Goal: Task Accomplishment & Management: Manage account settings

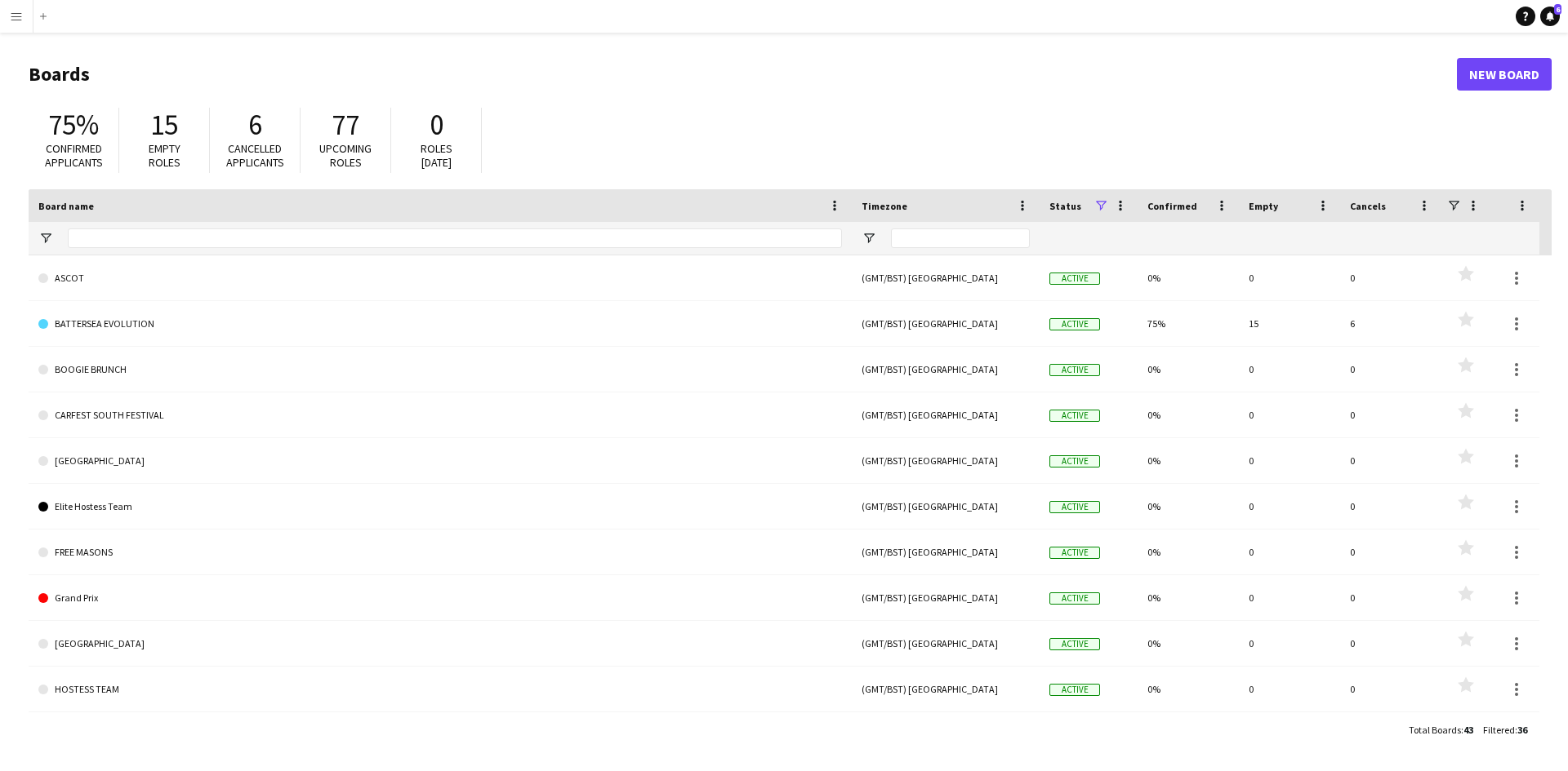
click at [34, 15] on div "Add" at bounding box center [43, 16] width 20 height 33
click at [18, 26] on button "Menu" at bounding box center [16, 16] width 33 height 33
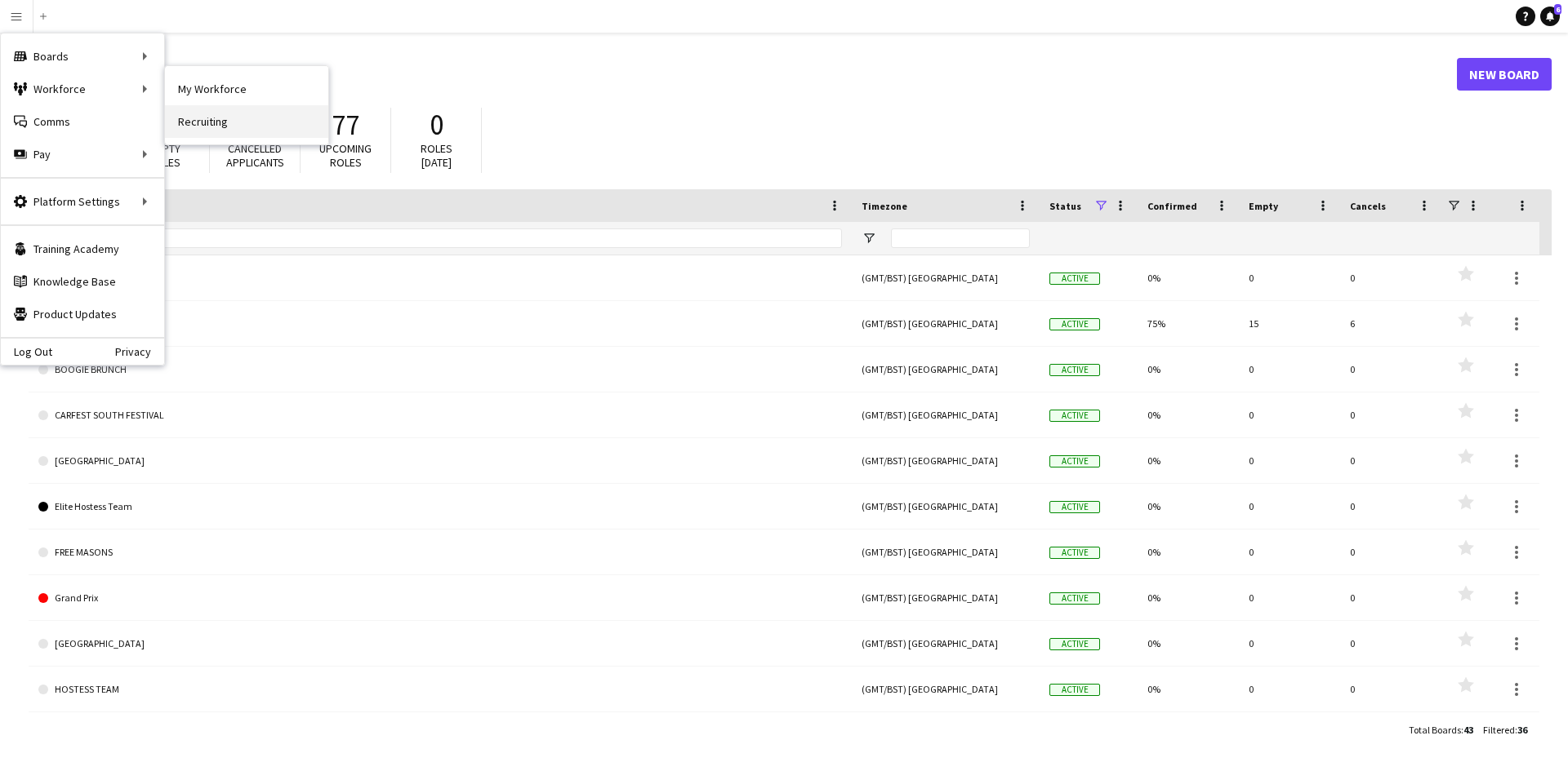
click at [222, 117] on link "Recruiting" at bounding box center [246, 122] width 164 height 33
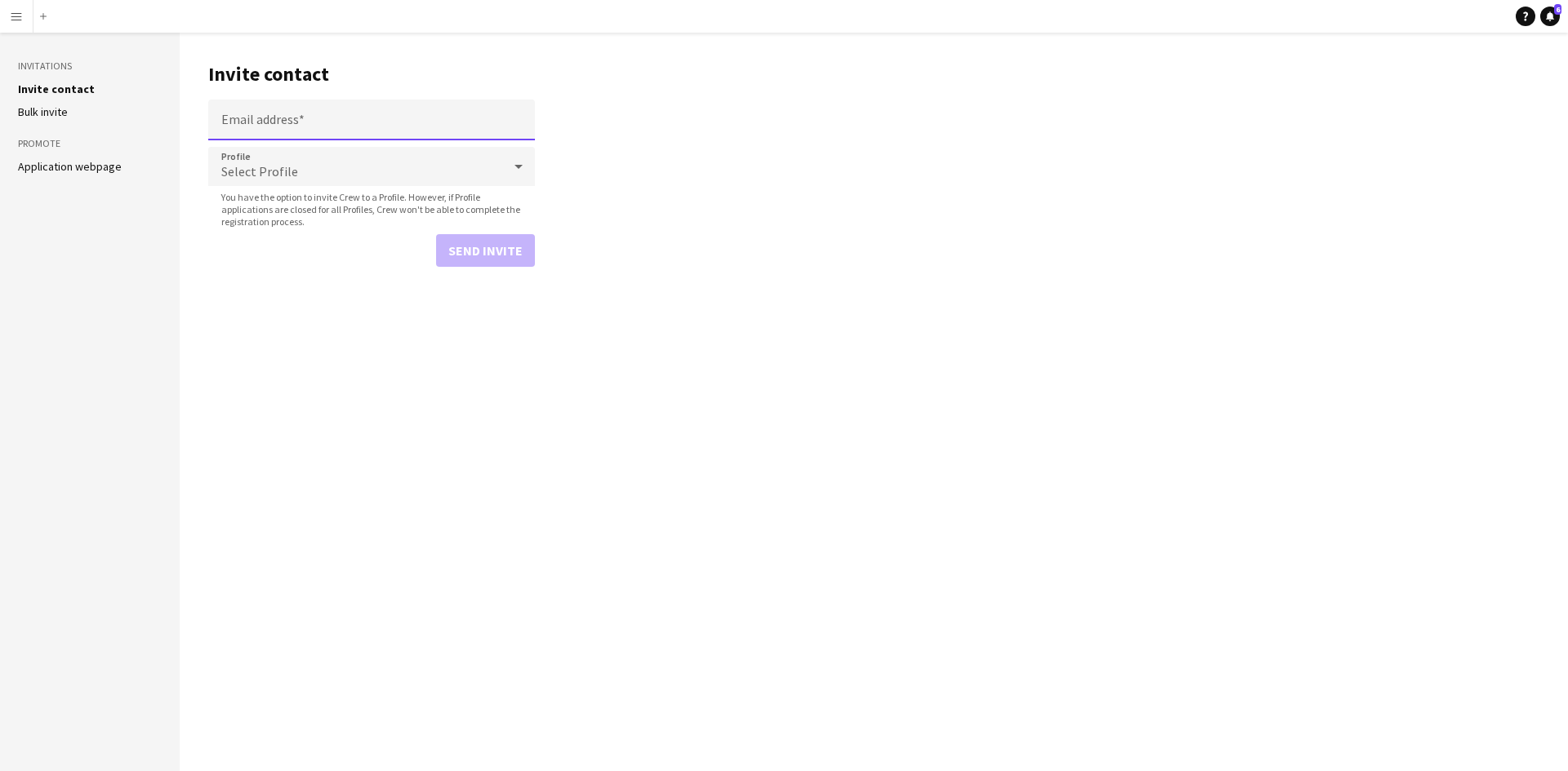
click at [369, 124] on input "Email address" at bounding box center [372, 120] width 327 height 41
type input "**********"
click at [399, 151] on div "Select Profile" at bounding box center [355, 166] width 294 height 40
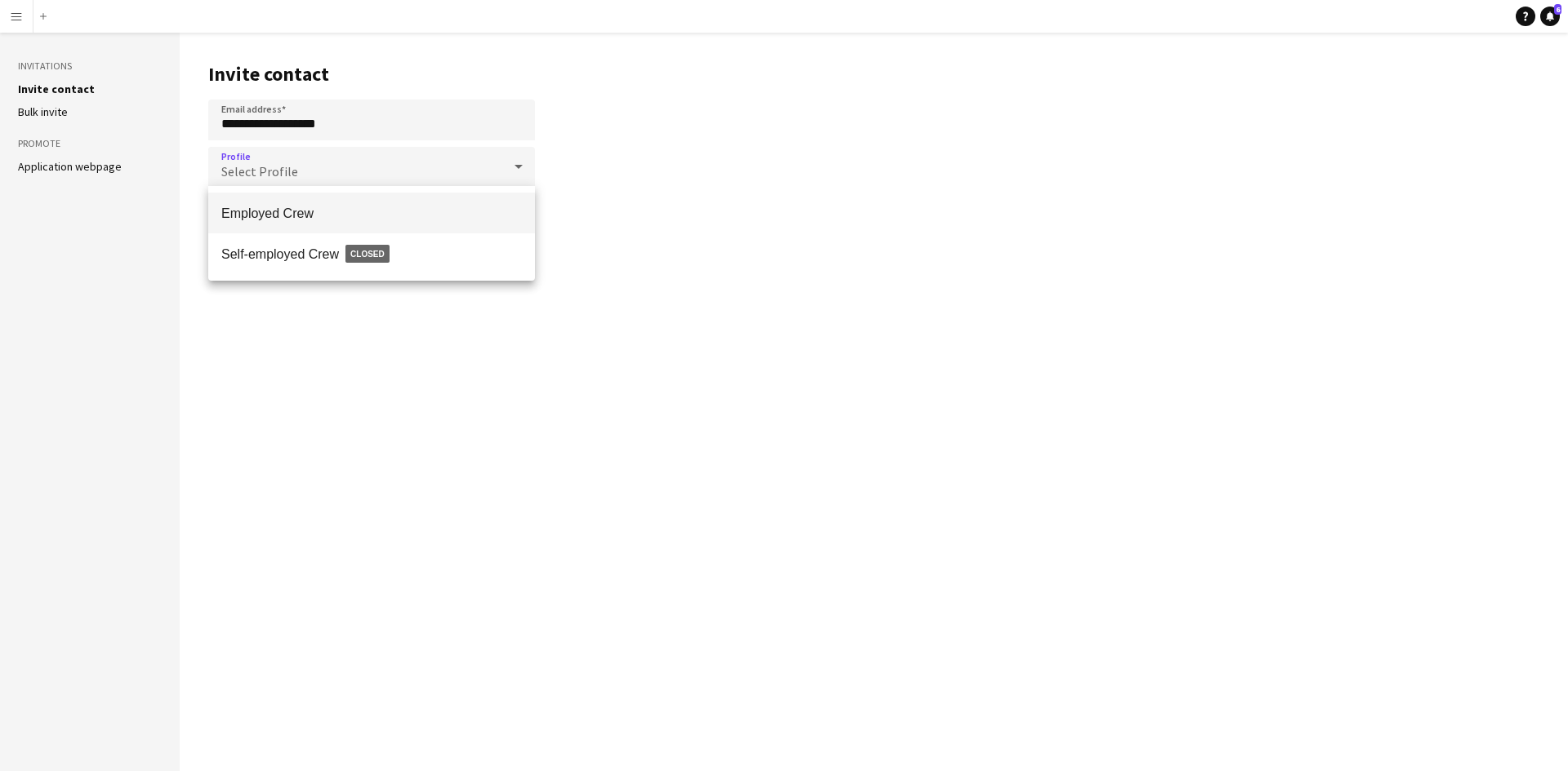
click at [375, 211] on span "Employed Crew" at bounding box center [372, 214] width 301 height 15
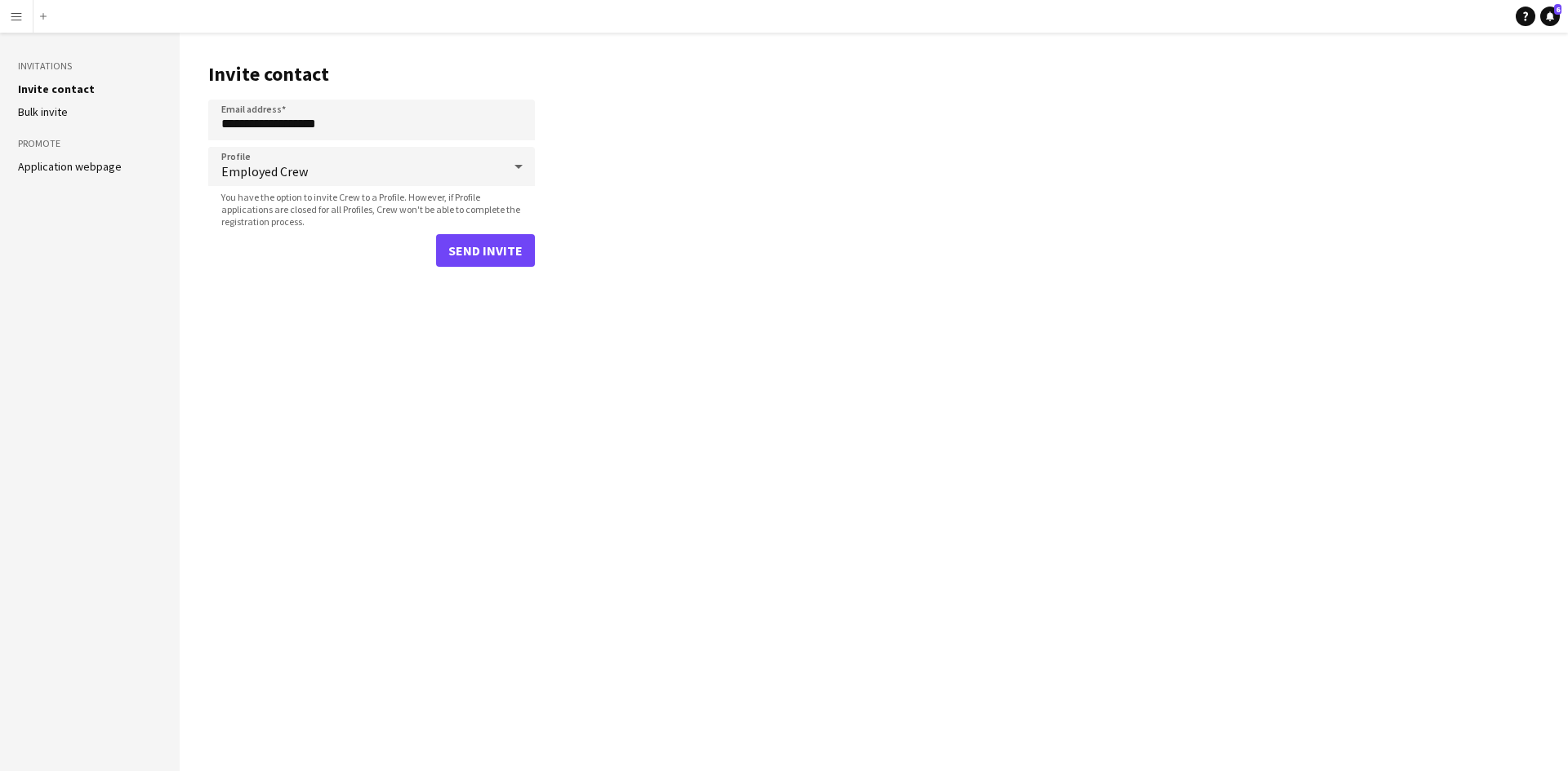
click at [456, 231] on form "**********" at bounding box center [372, 183] width 327 height 167
click at [467, 244] on button "Send invite" at bounding box center [486, 251] width 99 height 33
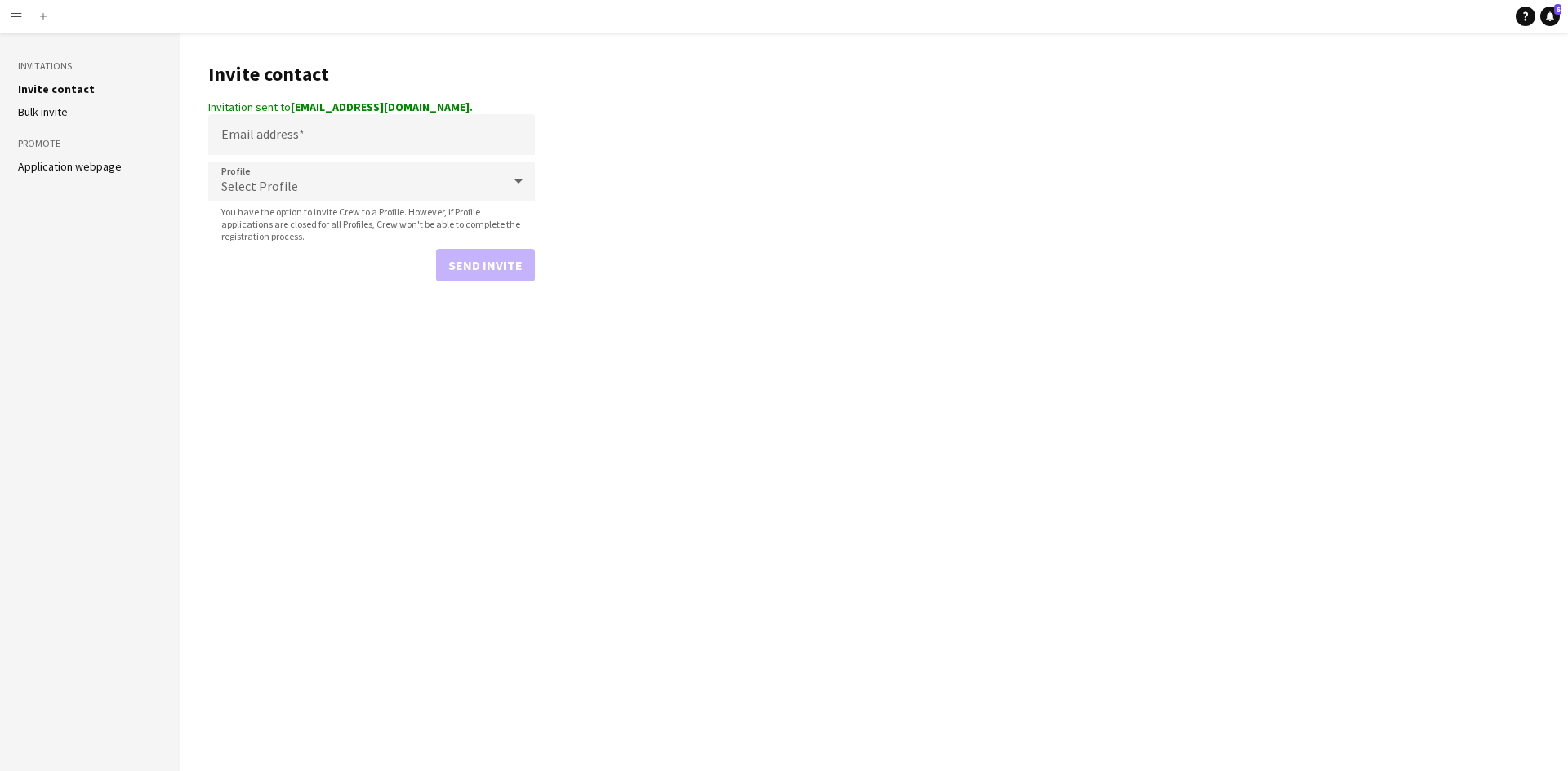
click at [18, 14] on app-icon "Menu" at bounding box center [16, 16] width 14 height 14
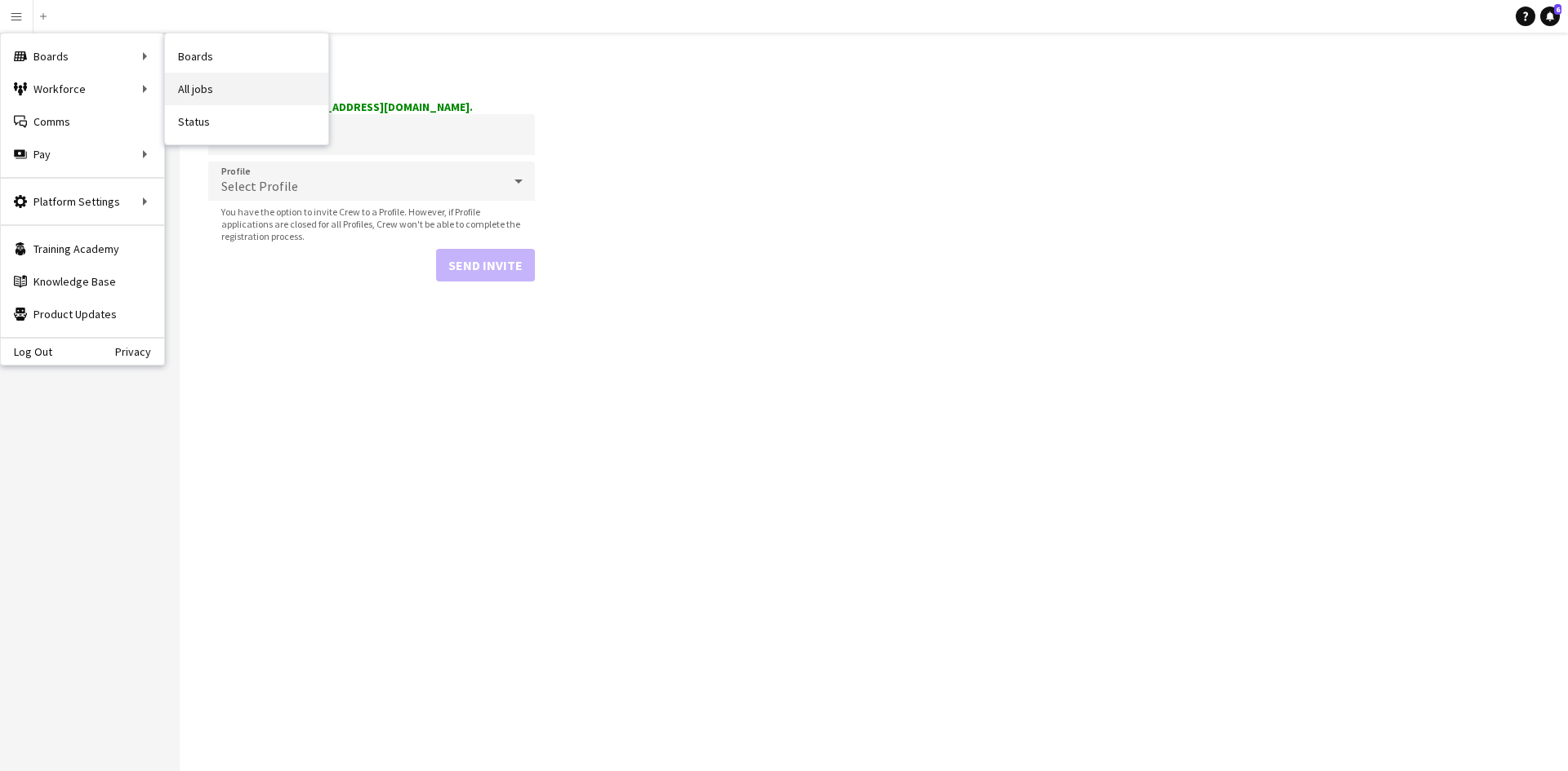
click at [201, 95] on link "All jobs" at bounding box center [246, 89] width 164 height 33
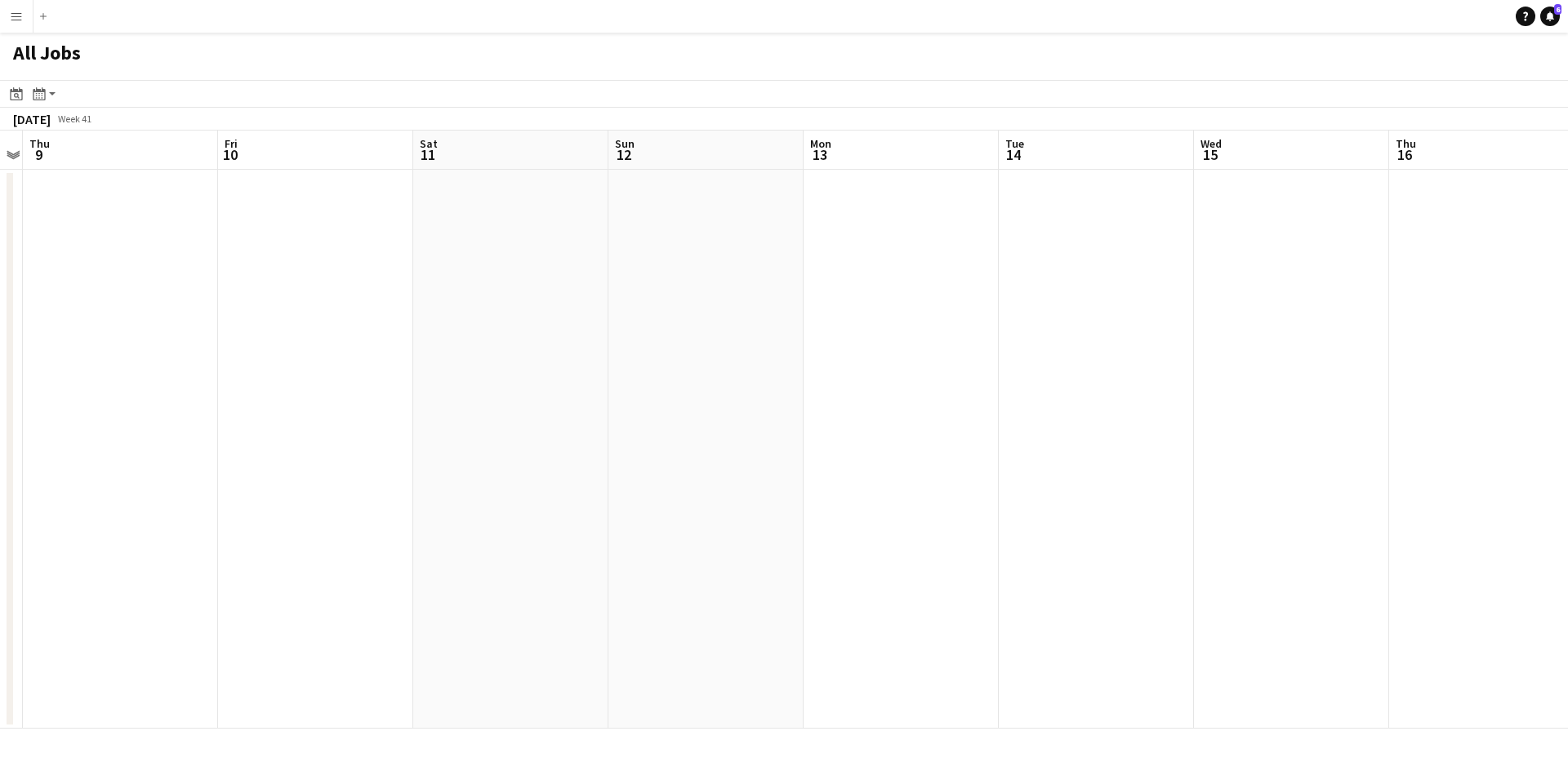
drag, startPoint x: 1178, startPoint y: 160, endPoint x: 781, endPoint y: 178, distance: 397.4
click at [649, 202] on app-calendar-viewport "Mon 6 Tue 7 Wed 8 Thu 9 Fri 10 Sat 11 Sun 12 Mon 13 Tue 14 Wed 15 Thu 16 Fri 17…" at bounding box center [784, 430] width 1568 height 599
drag, startPoint x: 1240, startPoint y: 186, endPoint x: 587, endPoint y: 196, distance: 653.1
click at [543, 202] on app-calendar-viewport "Mon 6 Tue 7 Wed 8 Thu 9 Fri 10 Sat 11 Sun 12 Mon 13 Tue 14 Wed 15 Thu 16 Fri 17…" at bounding box center [784, 430] width 1568 height 599
drag, startPoint x: 1385, startPoint y: 156, endPoint x: 649, endPoint y: 196, distance: 737.1
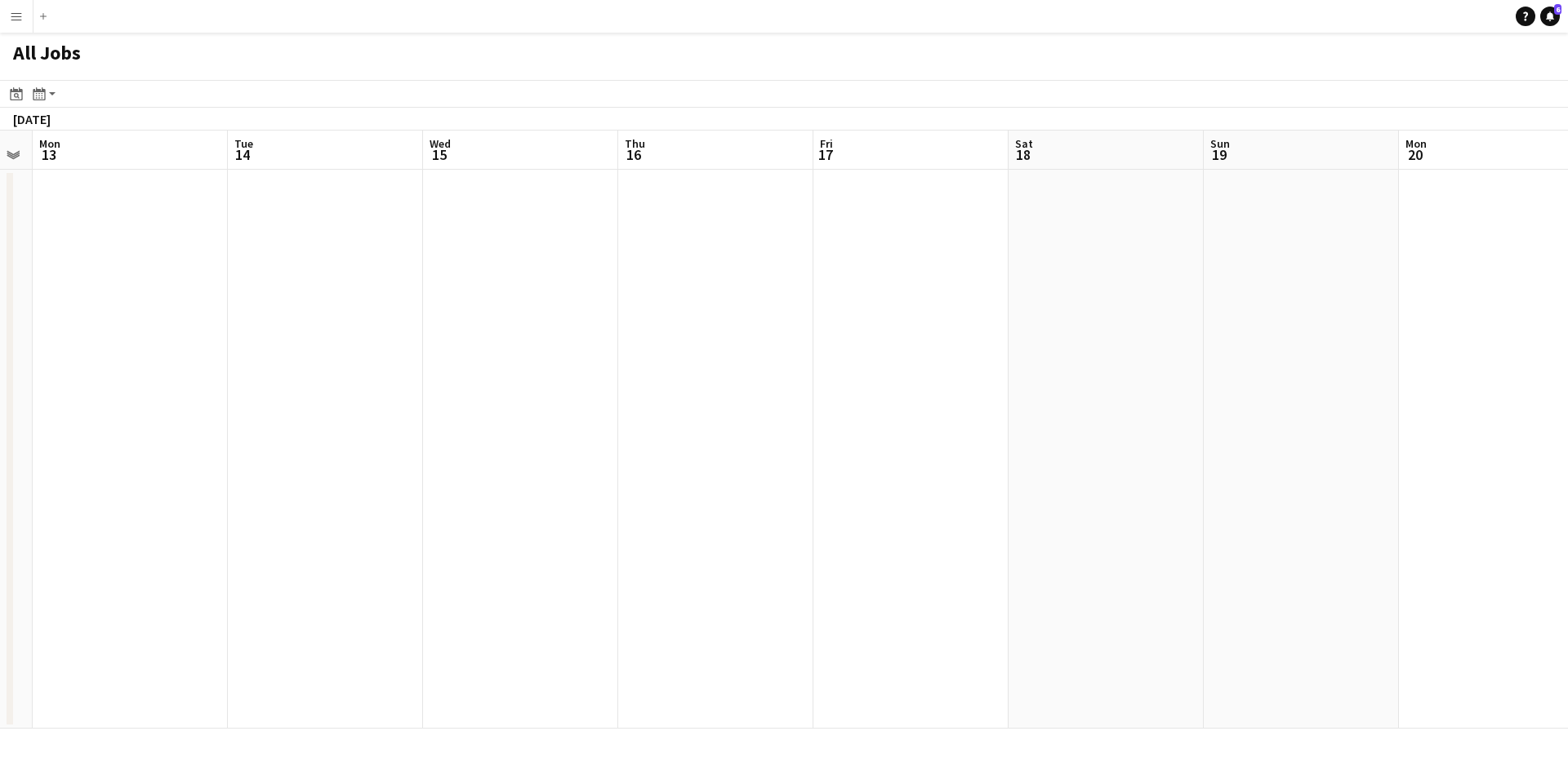
click at [591, 200] on app-calendar-viewport "Fri 10 Sat 11 Sun 12 Mon 13 Tue 14 Wed 15 Thu 16 Fri 17 Sat 18 Sun 19 Mon 20 Tu…" at bounding box center [784, 430] width 1568 height 599
drag, startPoint x: 1159, startPoint y: 238, endPoint x: 760, endPoint y: 267, distance: 400.1
click at [734, 272] on app-calendar-viewport "Tue 14 Wed 15 Thu 16 Fri 17 Sat 18 Sun 19 Mon 20 Tue 21 Wed 22 Thu 23 Fri 24 Sa…" at bounding box center [784, 430] width 1568 height 599
drag, startPoint x: 1025, startPoint y: 185, endPoint x: 1011, endPoint y: 129, distance: 57.7
click at [526, 178] on app-all-jobs "All Jobs Date picker [DATE] [DATE] [DATE] M [DATE] T [DATE] W [DATE] T [DATE] F…" at bounding box center [784, 381] width 1568 height 697
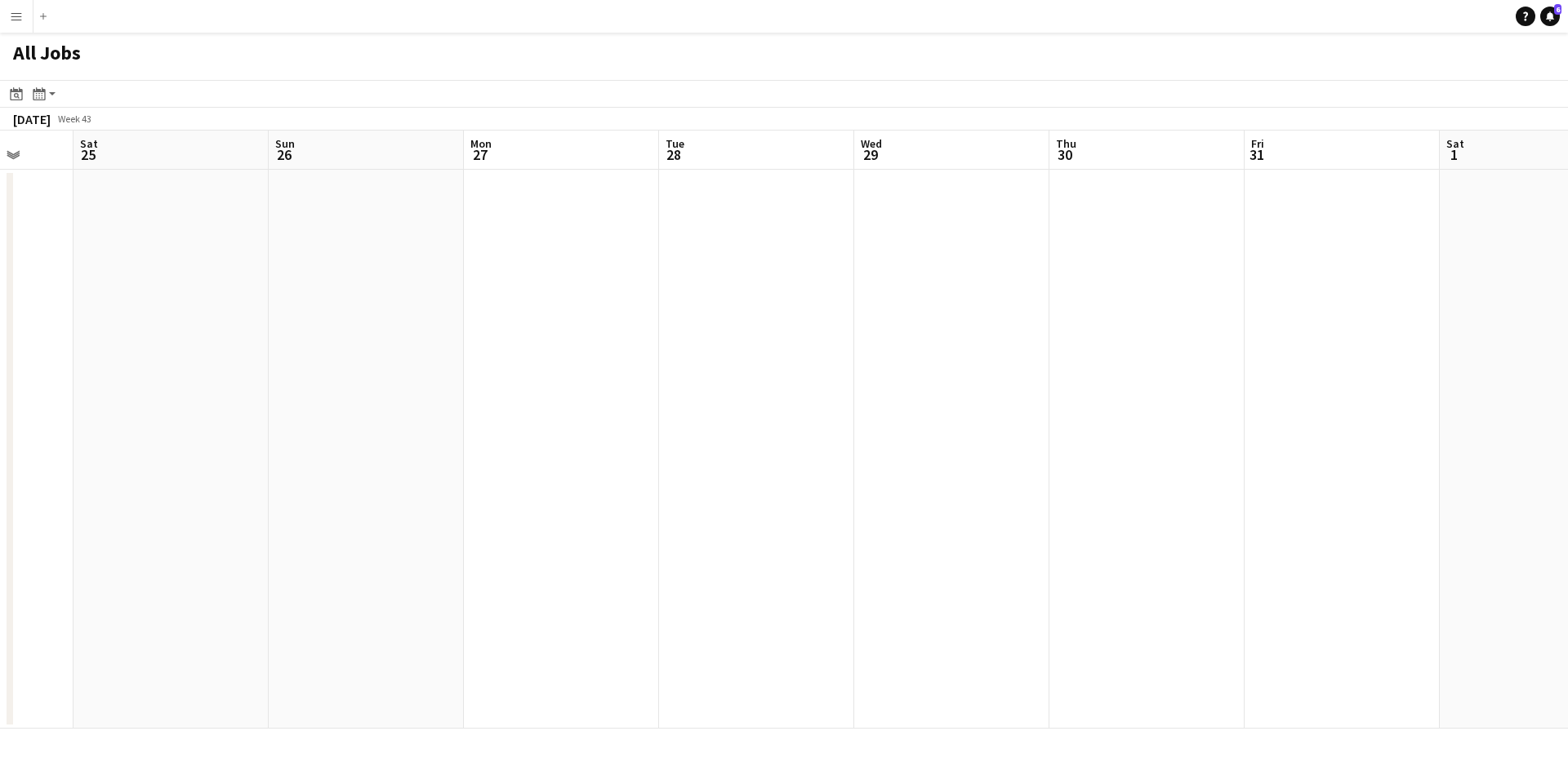
scroll to position [0, 447]
click at [737, 153] on app-all-jobs "All Jobs Date picker [DATE] [DATE] [DATE] M [DATE] T [DATE] W [DATE] T [DATE] F…" at bounding box center [784, 381] width 1568 height 697
drag, startPoint x: 45, startPoint y: 88, endPoint x: 222, endPoint y: 170, distance: 195.1
click at [45, 88] on icon "Month view / Day view" at bounding box center [40, 94] width 14 height 14
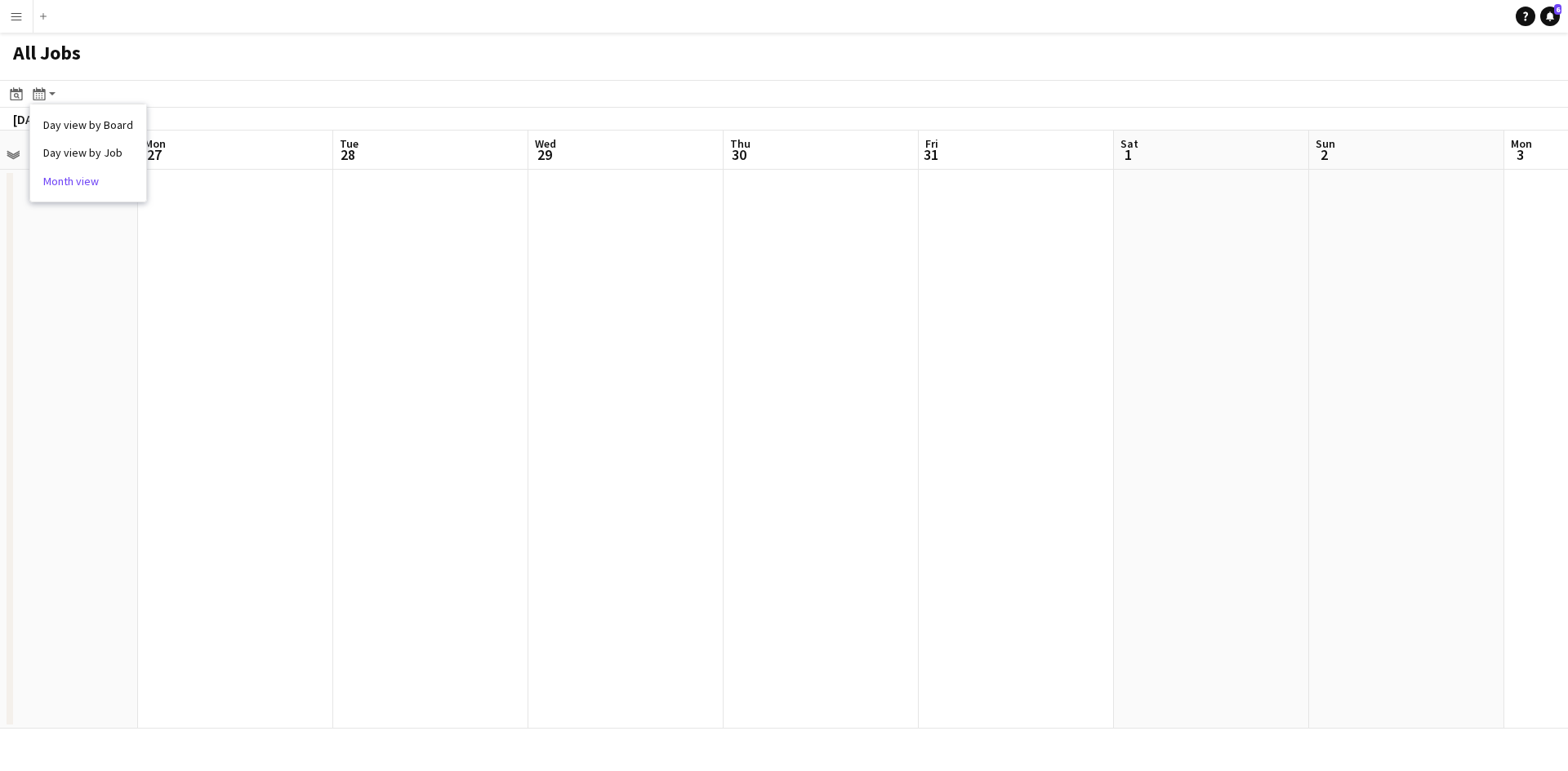
click at [72, 177] on link "Month view" at bounding box center [88, 181] width 90 height 15
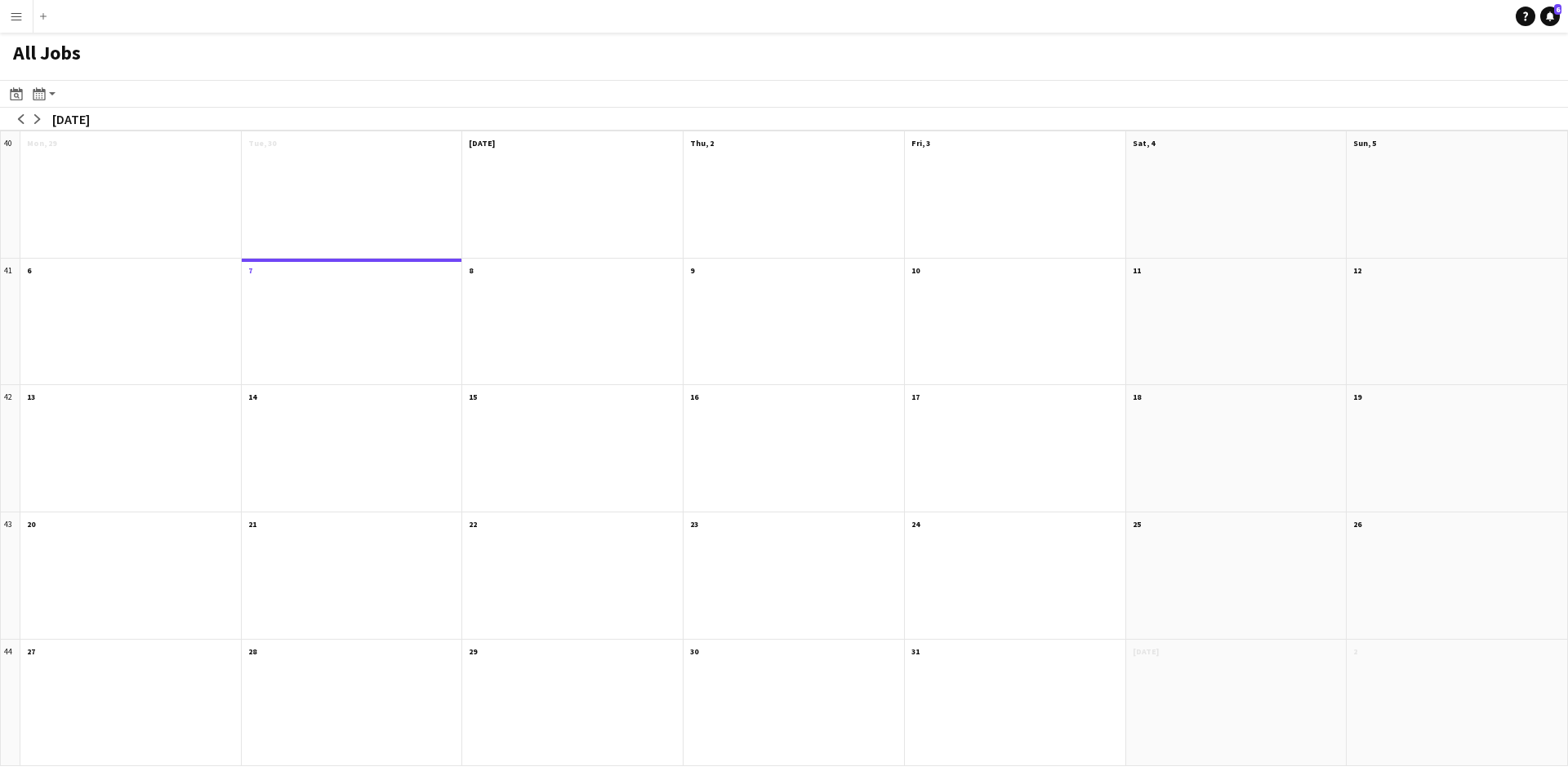
click at [45, 124] on div "arrow-left arrow-right [DATE]" at bounding box center [54, 119] width 109 height 23
click at [38, 117] on app-icon "arrow-right" at bounding box center [38, 119] width 10 height 10
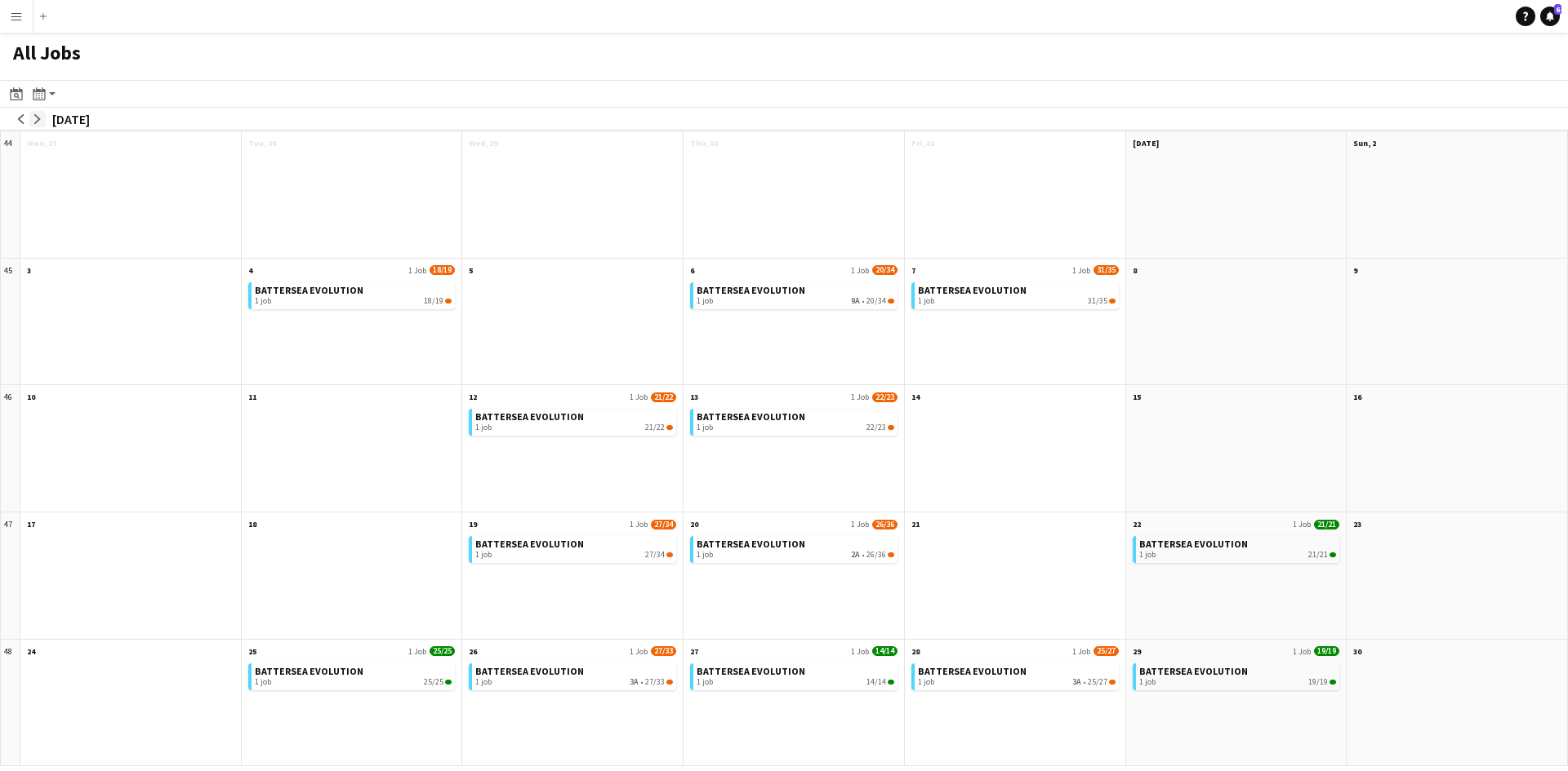
click at [35, 112] on button "arrow-right" at bounding box center [37, 119] width 16 height 16
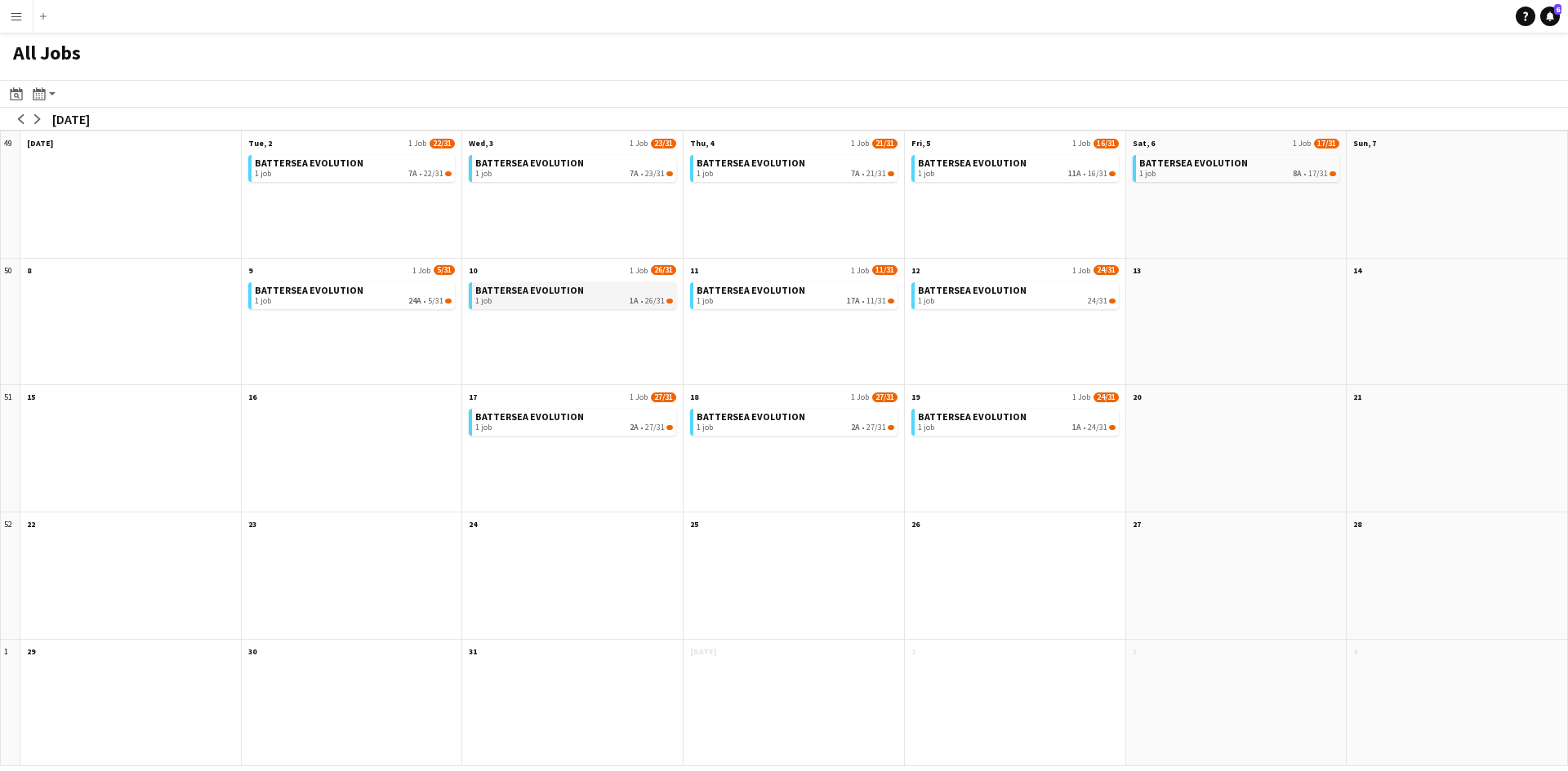
click at [520, 299] on div "1 job 1A • 26/31" at bounding box center [574, 301] width 197 height 10
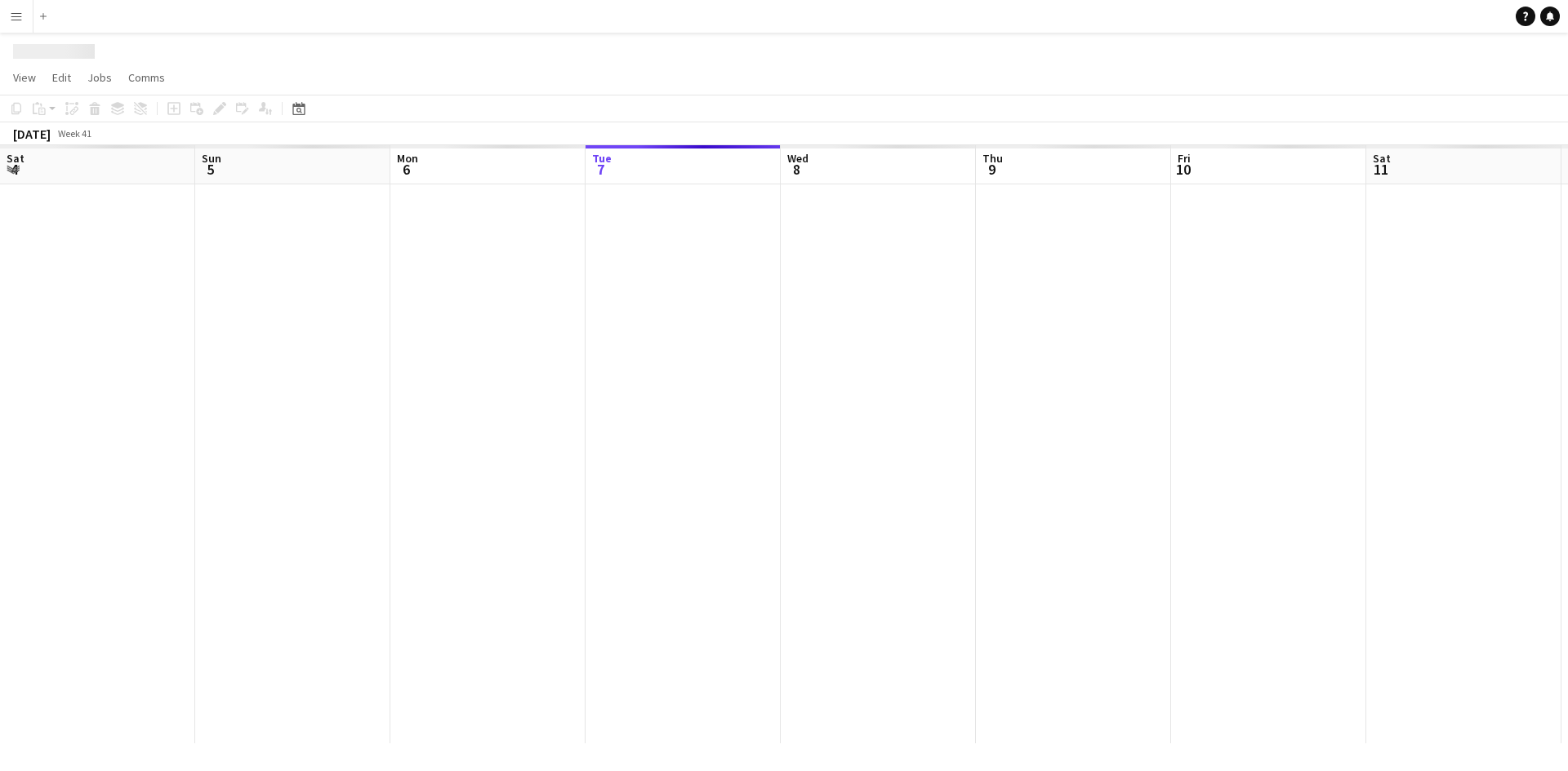
scroll to position [0, 390]
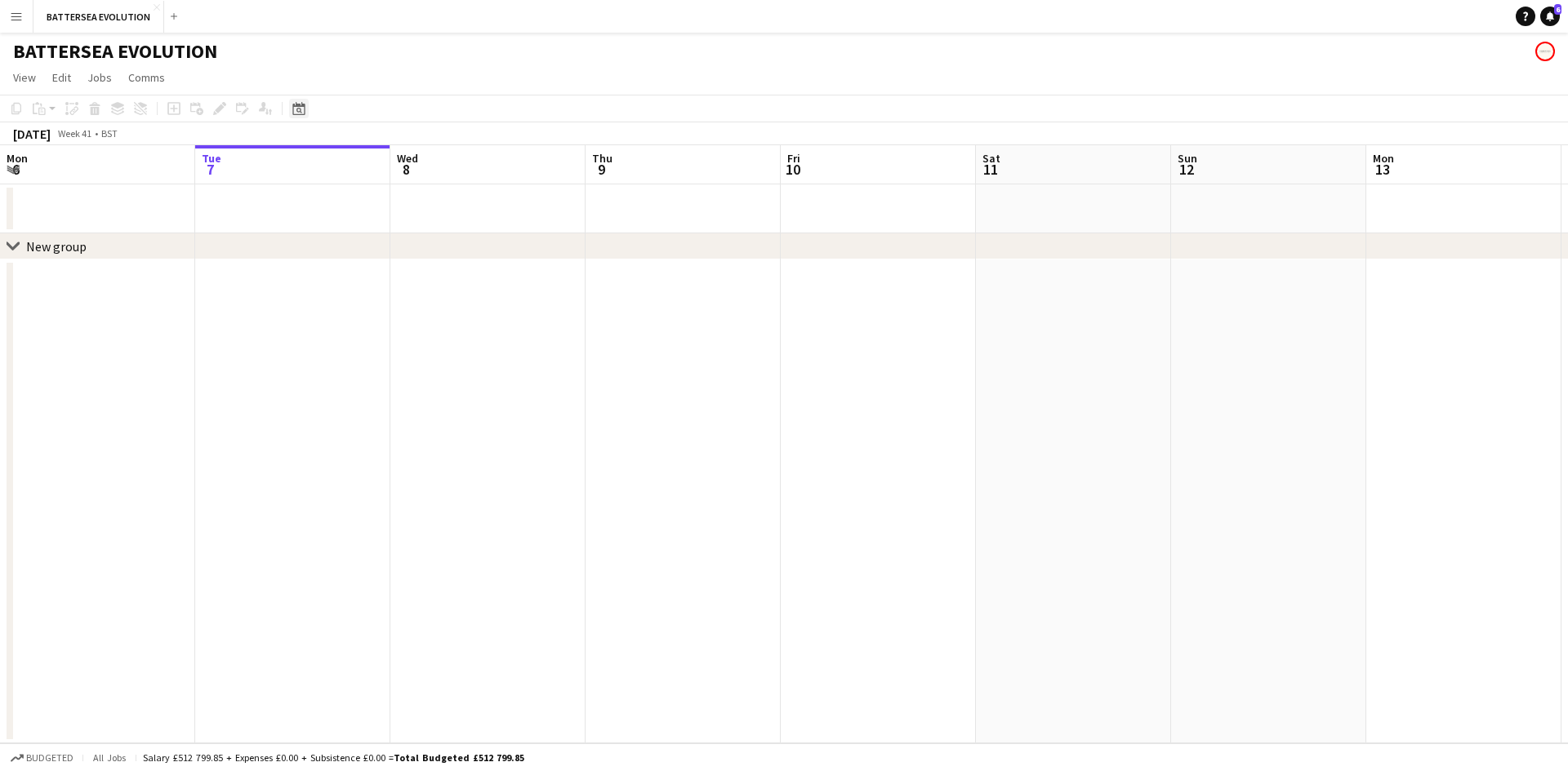
click at [308, 116] on div "Date picker" at bounding box center [299, 108] width 19 height 19
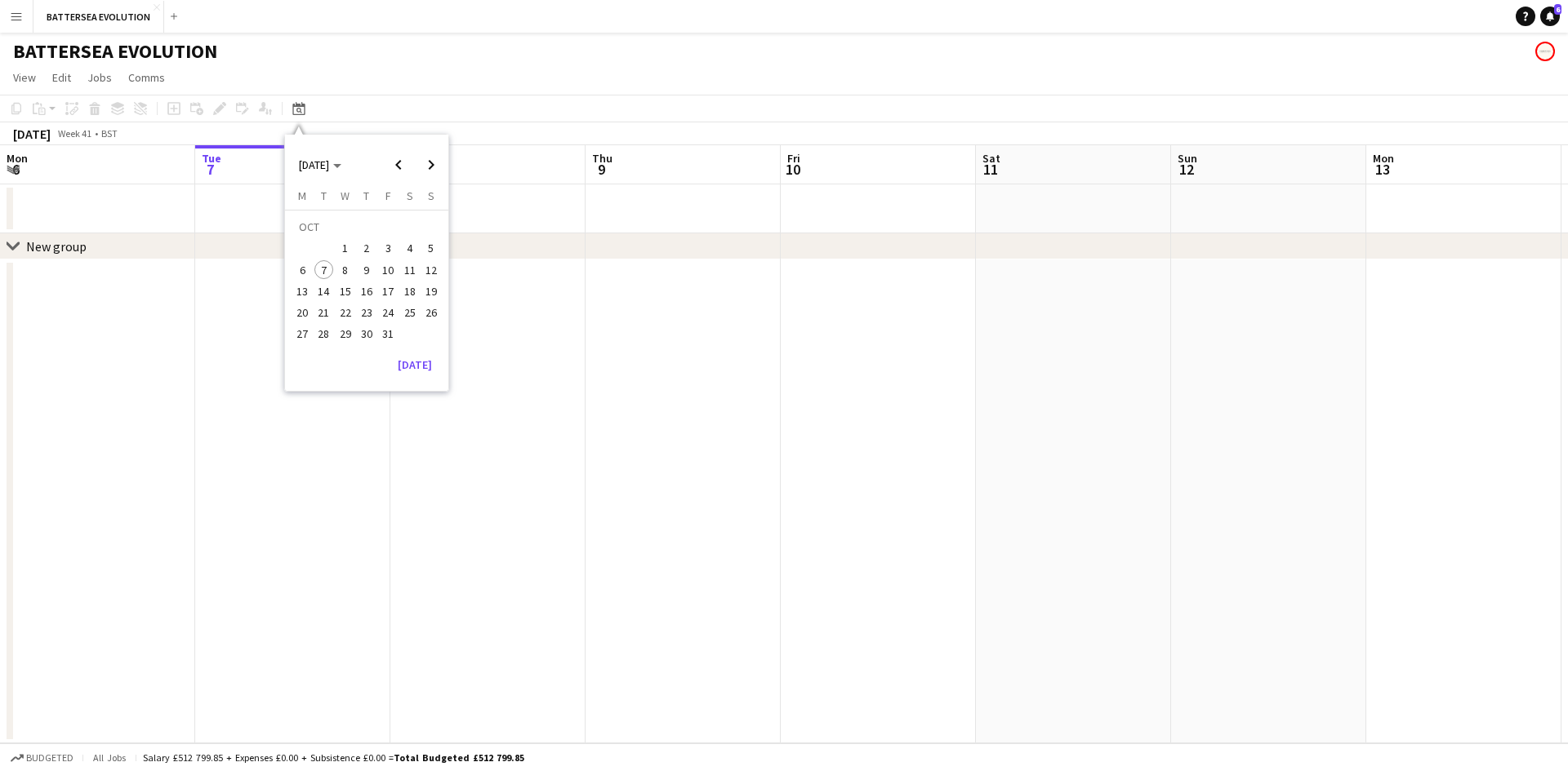
click at [300, 124] on div at bounding box center [299, 132] width 21 height 15
click at [427, 168] on span "Next month" at bounding box center [432, 165] width 33 height 33
click at [395, 264] on span "12" at bounding box center [388, 270] width 19 height 19
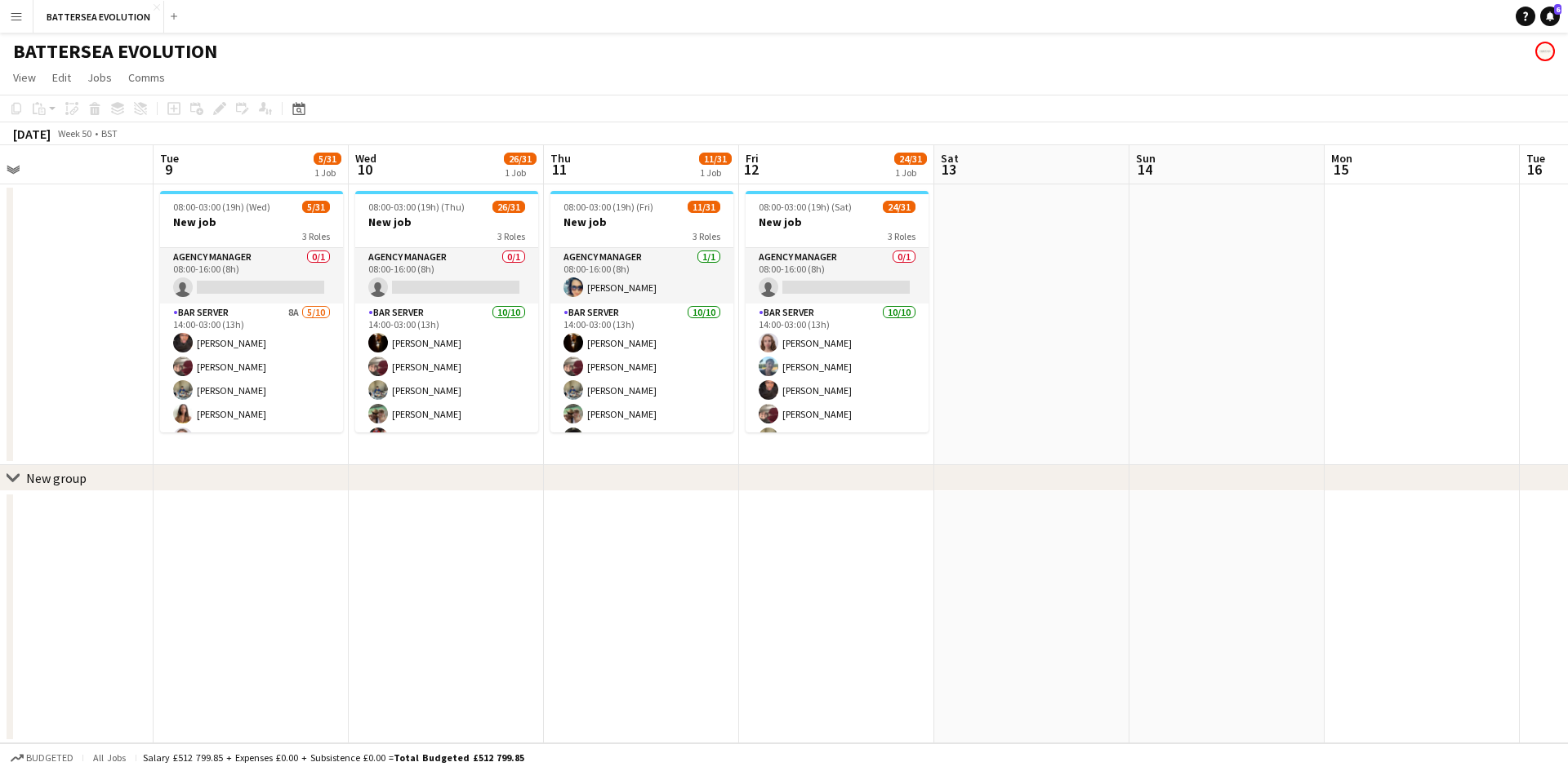
scroll to position [0, 425]
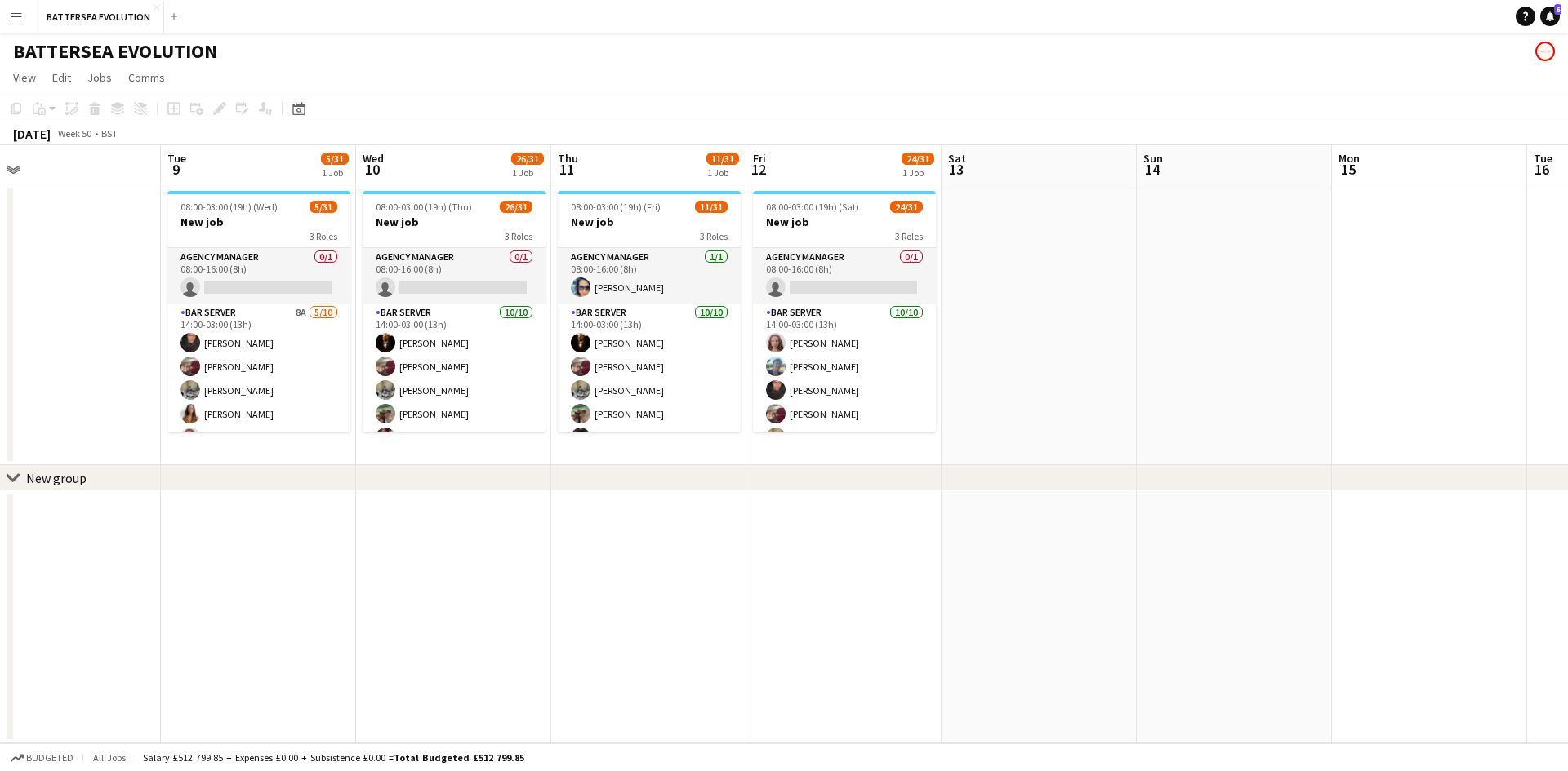
drag, startPoint x: 776, startPoint y: 238, endPoint x: 913, endPoint y: 258, distance: 138.5
click at [913, 258] on app-calendar-viewport "Sat 6 17/31 1 Job Sun 7 Mon 8 Tue 9 5/31 1 Job Wed 10 26/31 1 Job Thu 11 11/31 …" at bounding box center [784, 444] width 1568 height 599
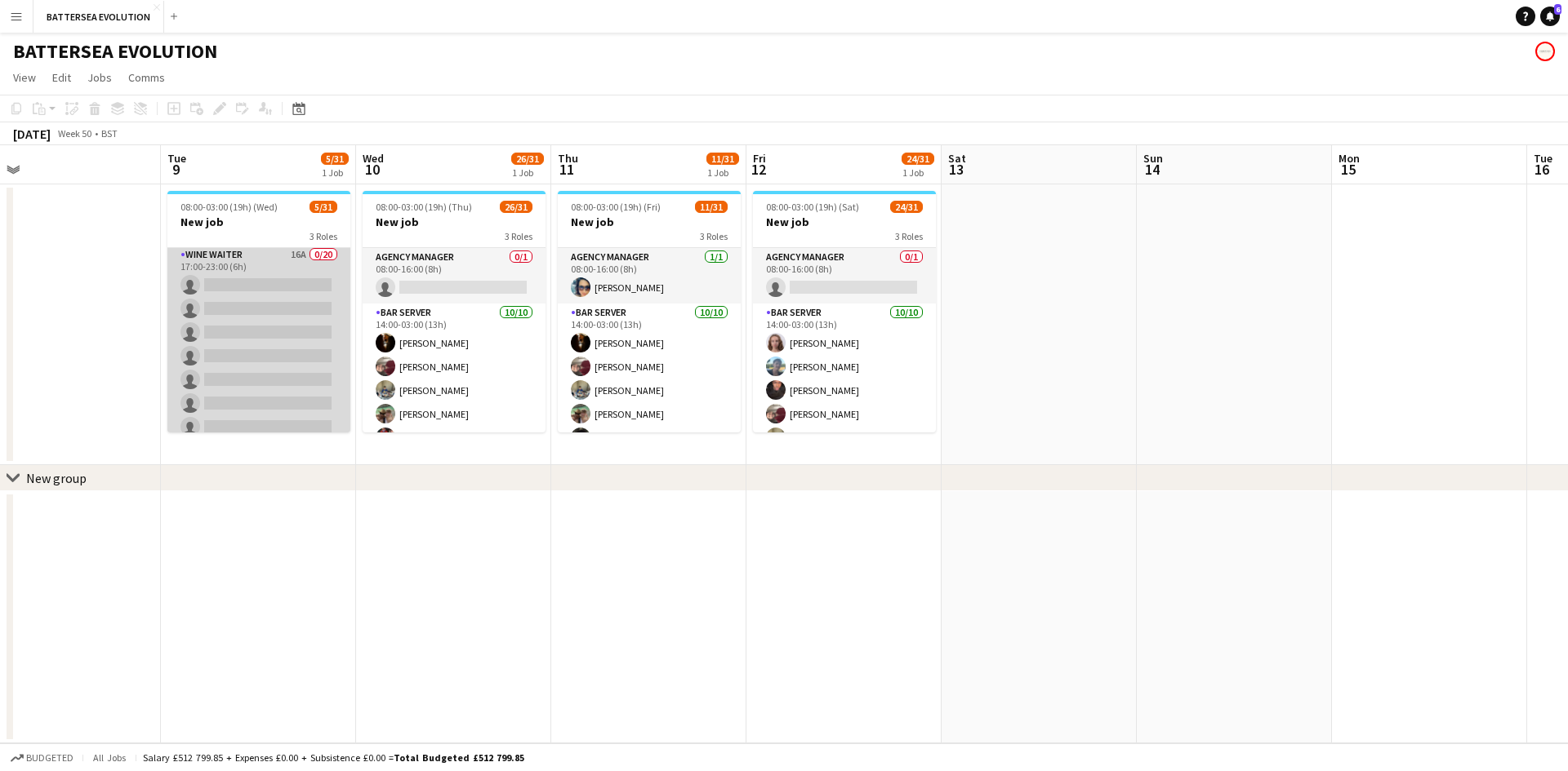
drag, startPoint x: 291, startPoint y: 355, endPoint x: 310, endPoint y: 349, distance: 19.9
click at [291, 354] on app-card-role "Wine Waiter 16A 0/20 17:00-23:00 (6h) single-neutral-actions single-neutral-act…" at bounding box center [258, 498] width 183 height 505
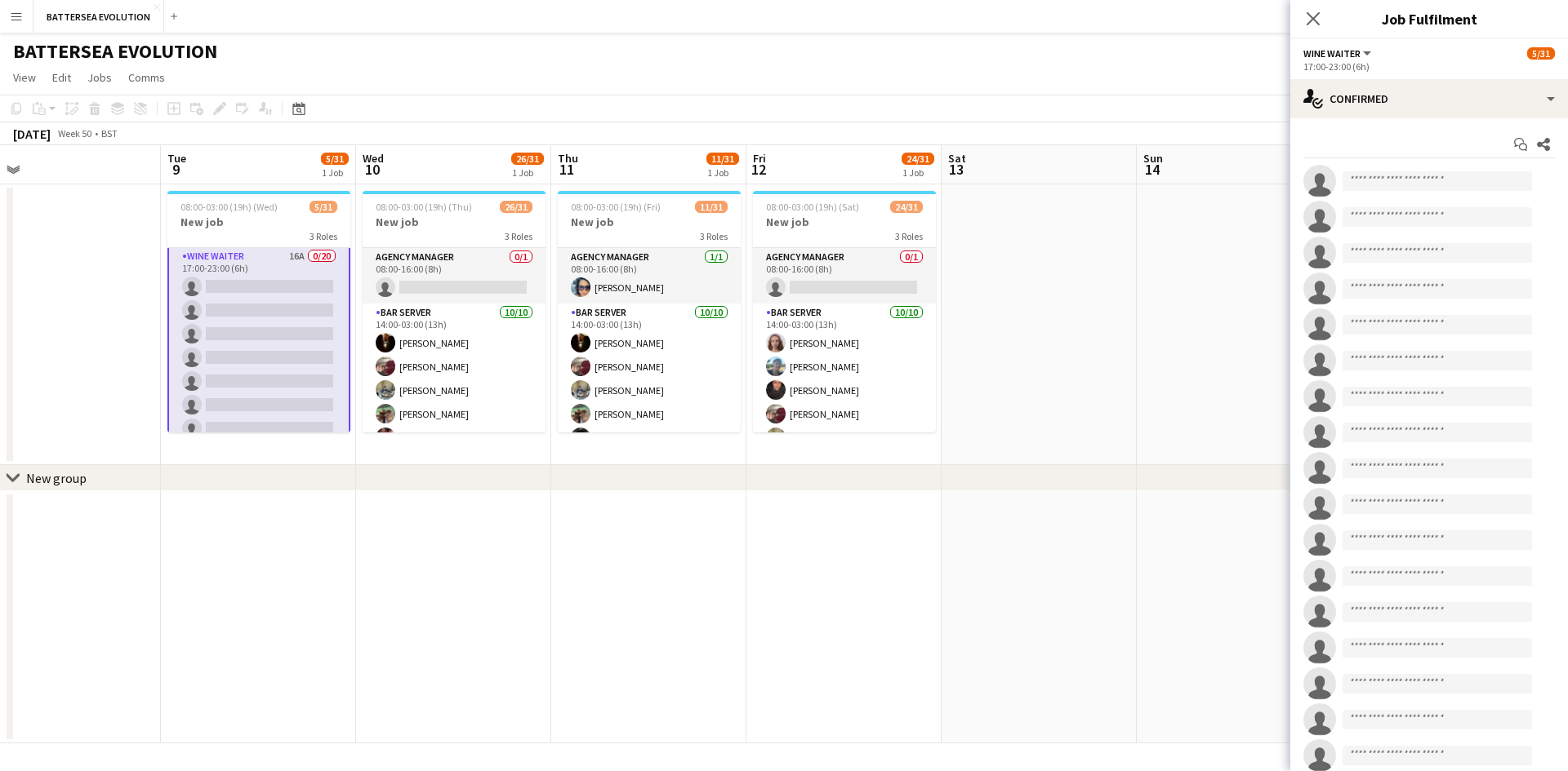
scroll to position [328, 0]
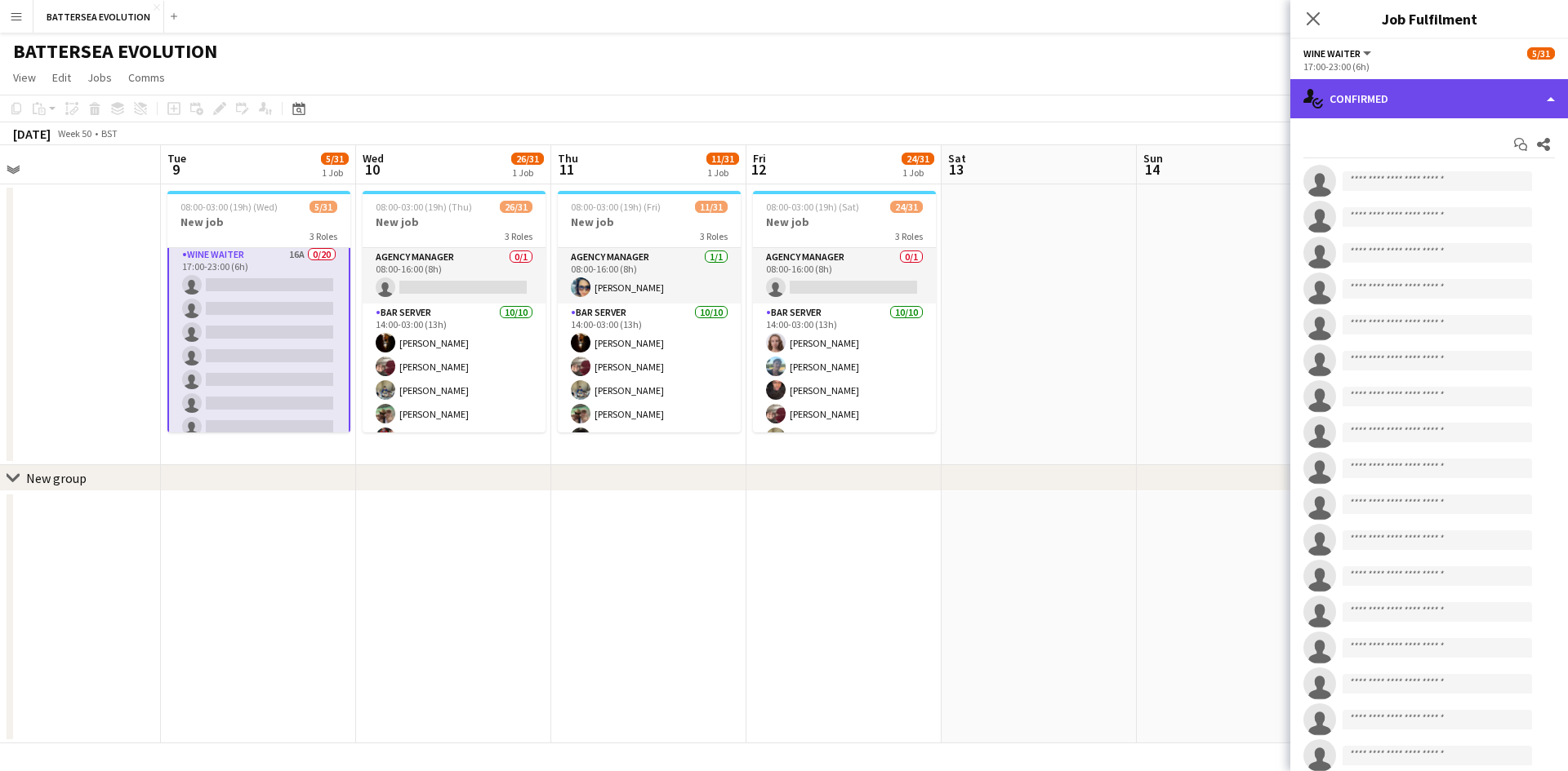
click at [1383, 93] on div "single-neutral-actions-check-2 Confirmed" at bounding box center [1429, 99] width 278 height 40
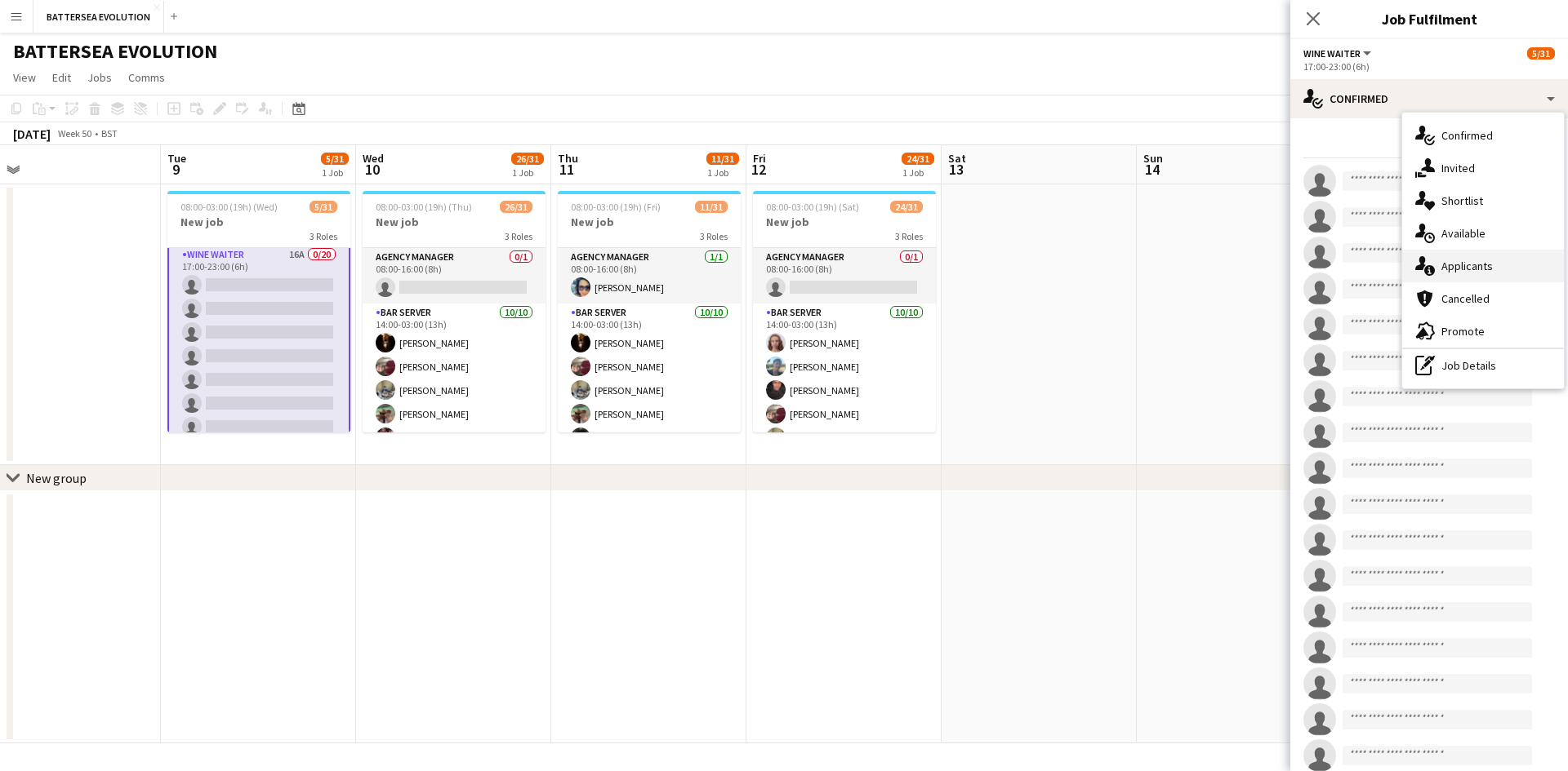
click at [1491, 255] on div "single-neutral-actions-information Applicants" at bounding box center [1483, 266] width 162 height 33
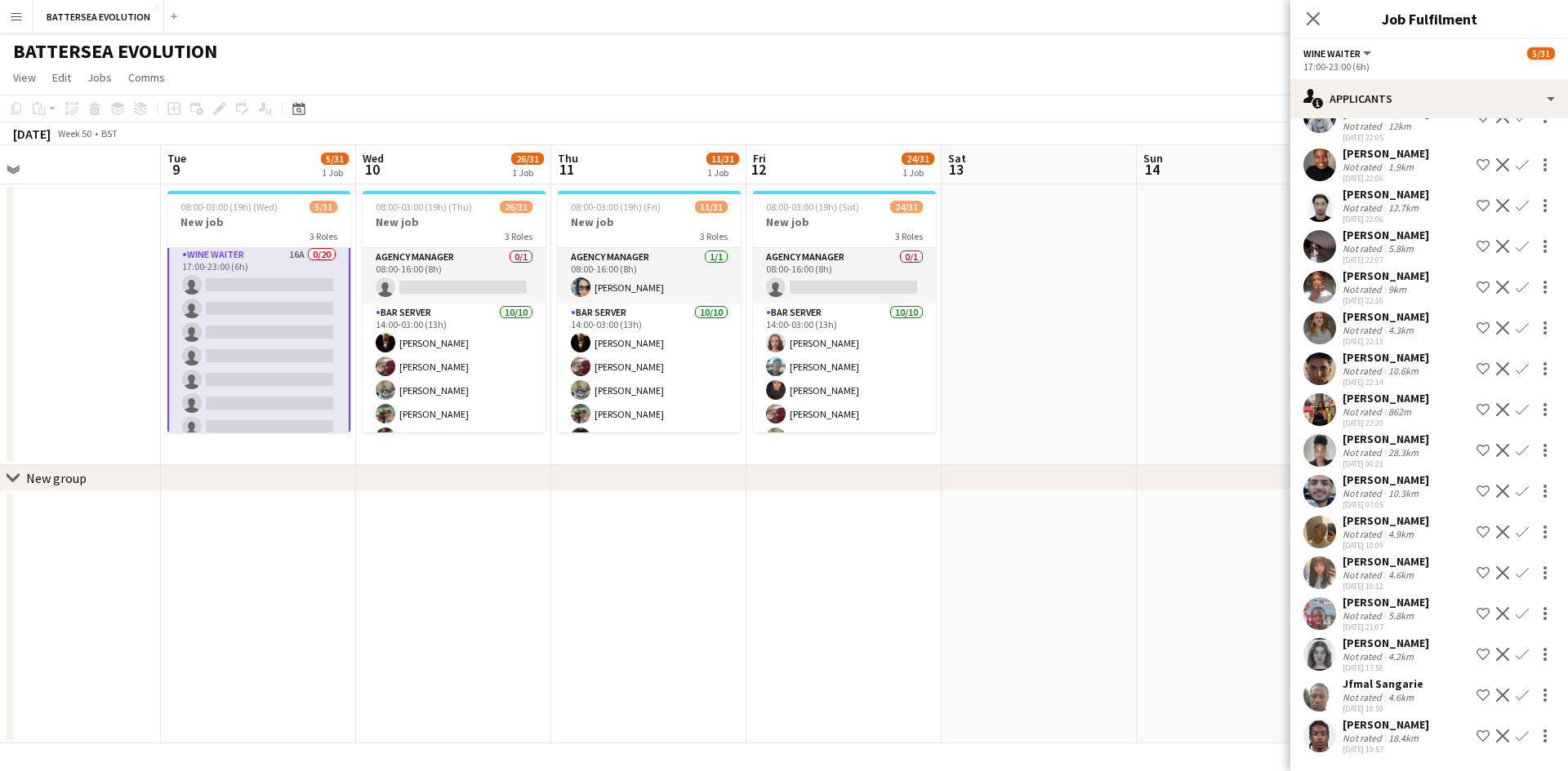
scroll to position [0, 0]
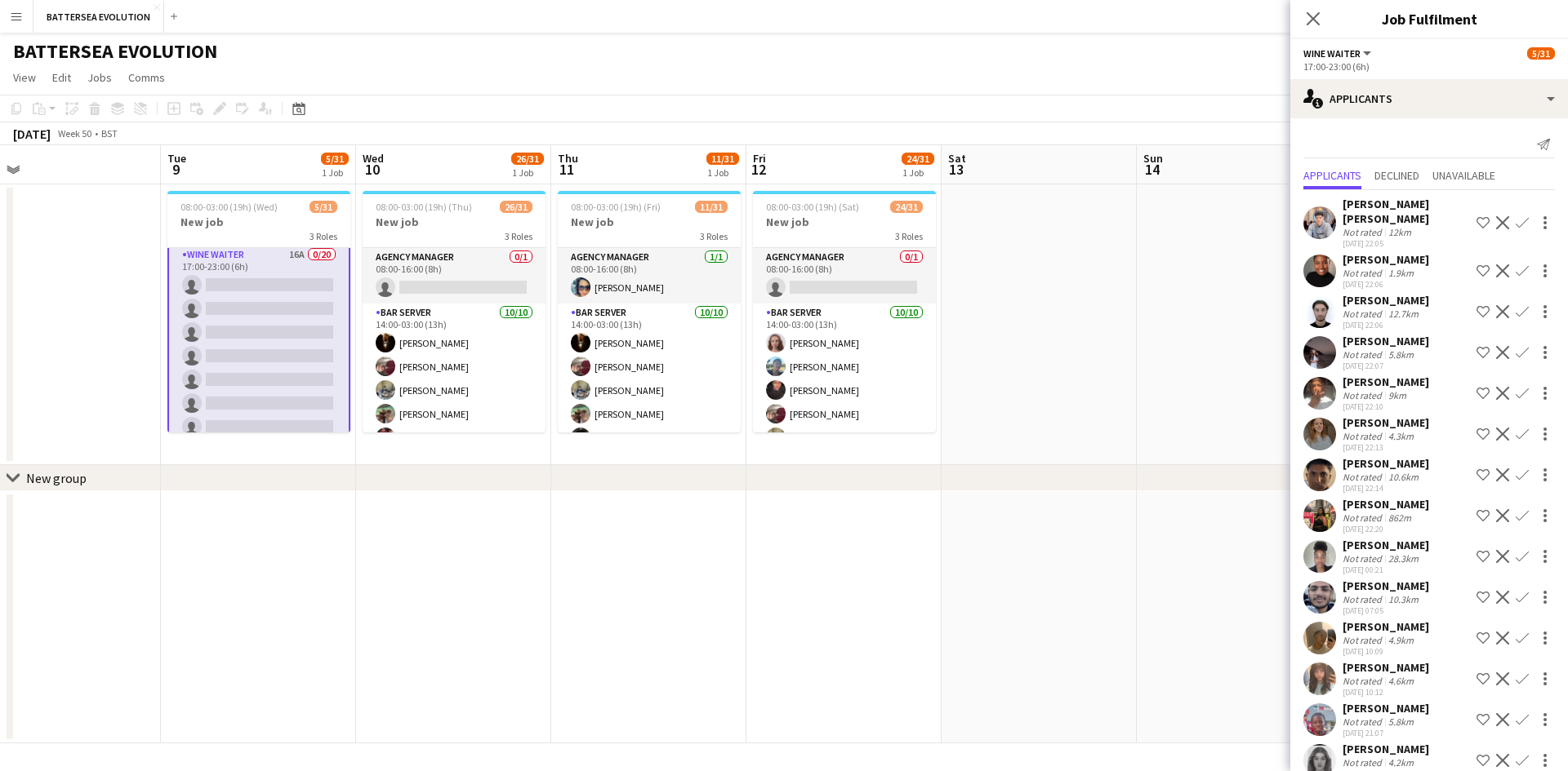
click at [1516, 264] on app-icon "Confirm" at bounding box center [1523, 271] width 14 height 14
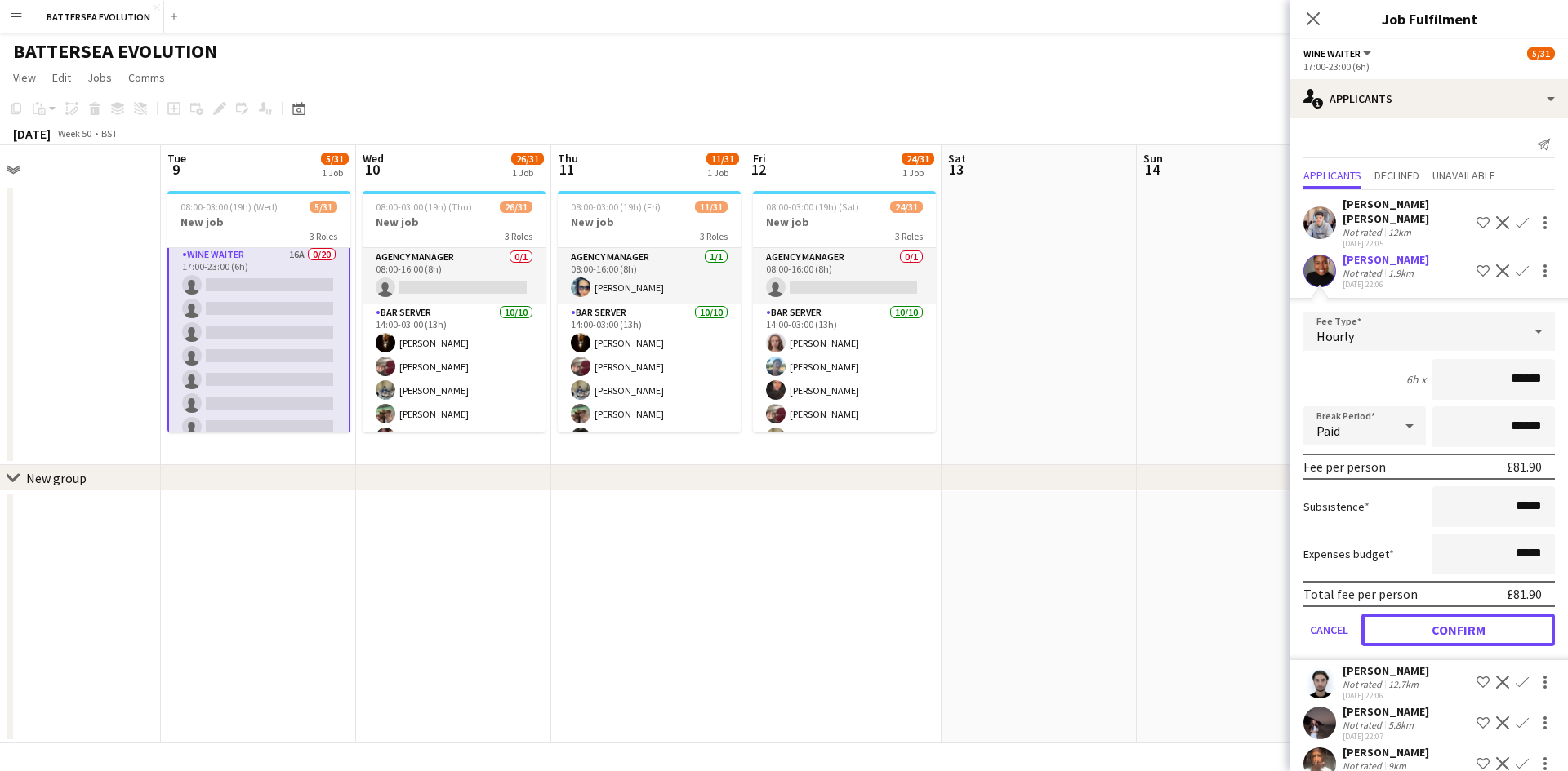
click at [1464, 616] on button "Confirm" at bounding box center [1459, 631] width 194 height 33
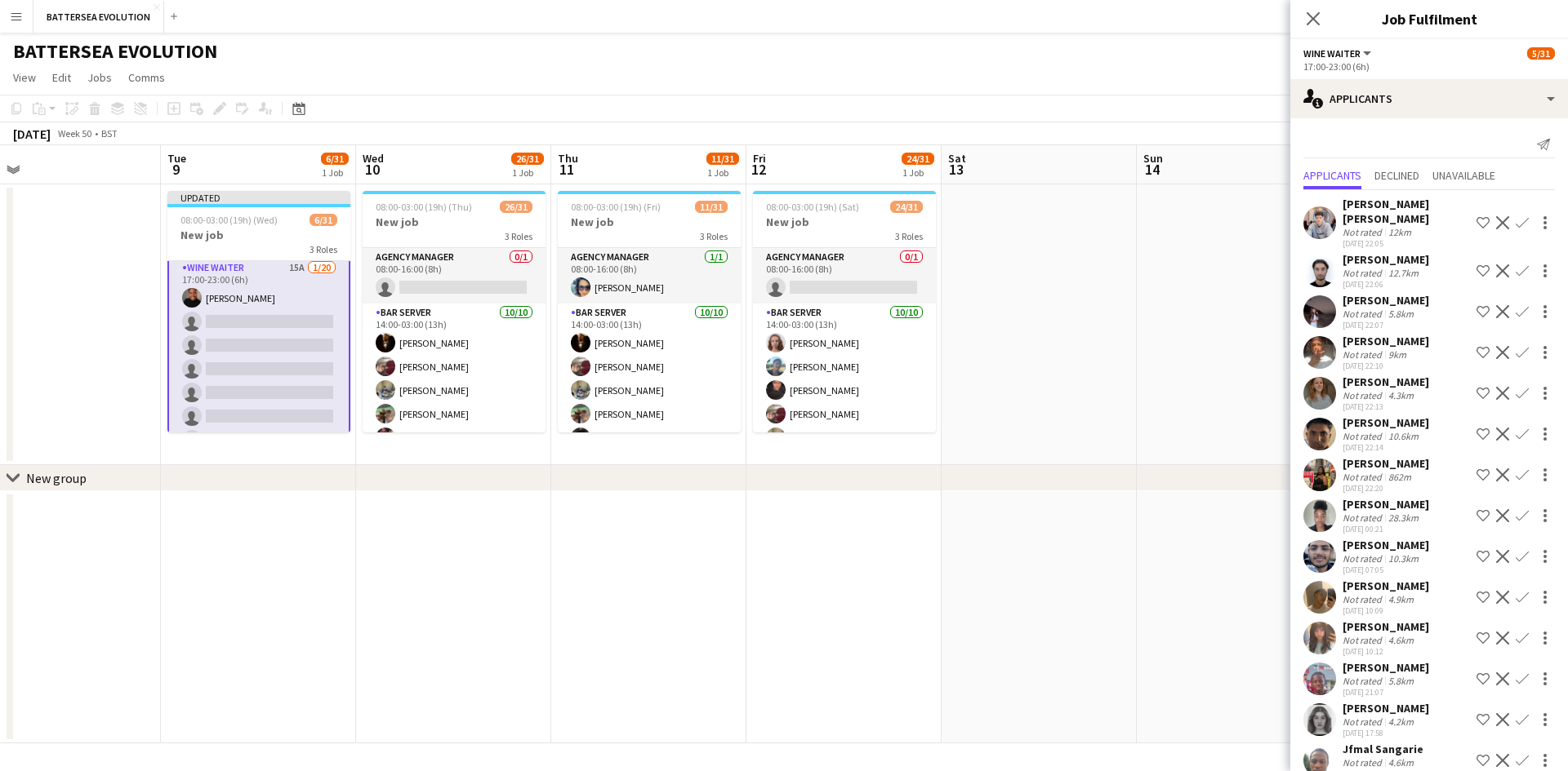
scroll to position [66, 0]
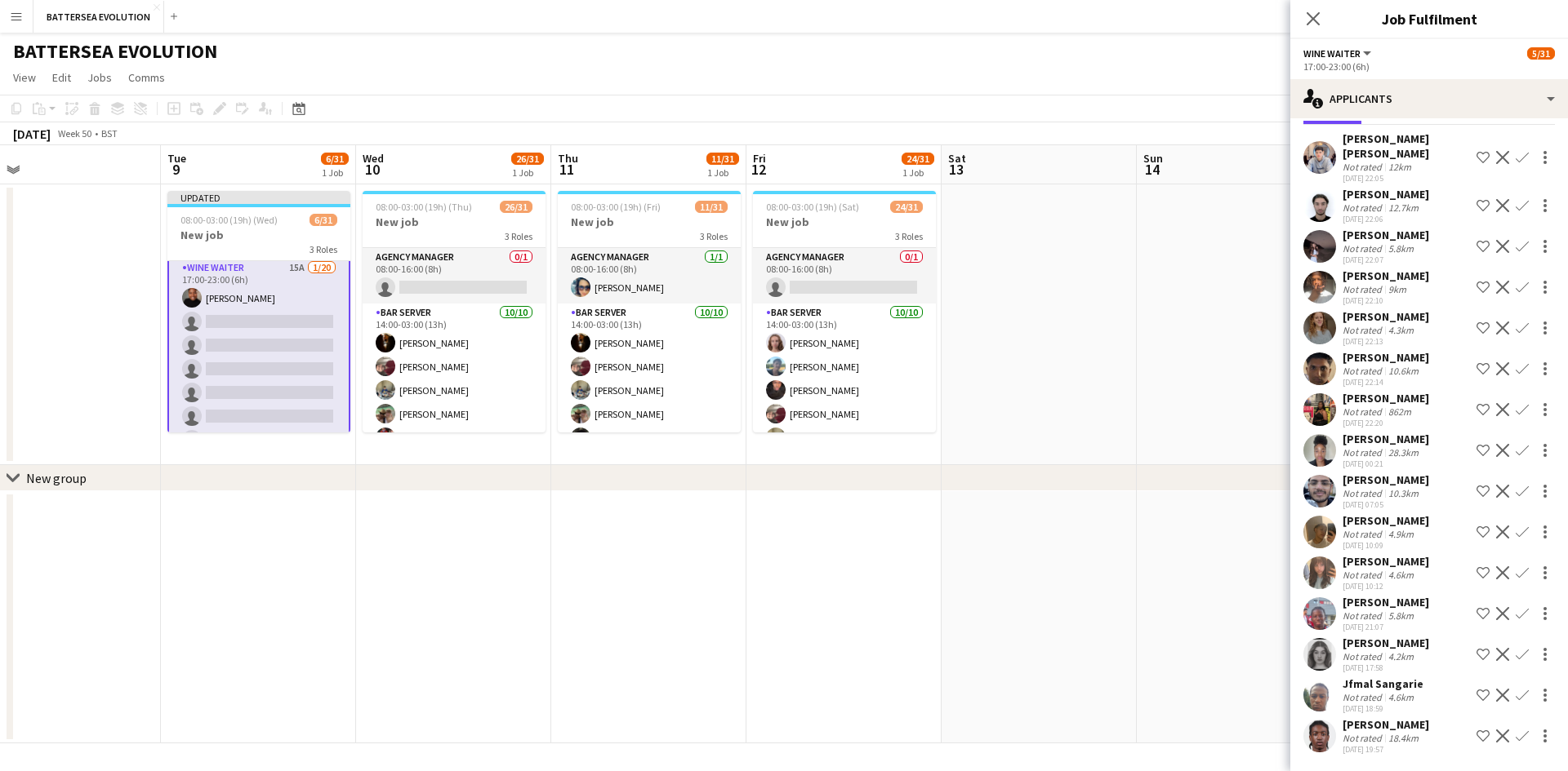
click at [1513, 522] on button "Confirm" at bounding box center [1523, 532] width 19 height 19
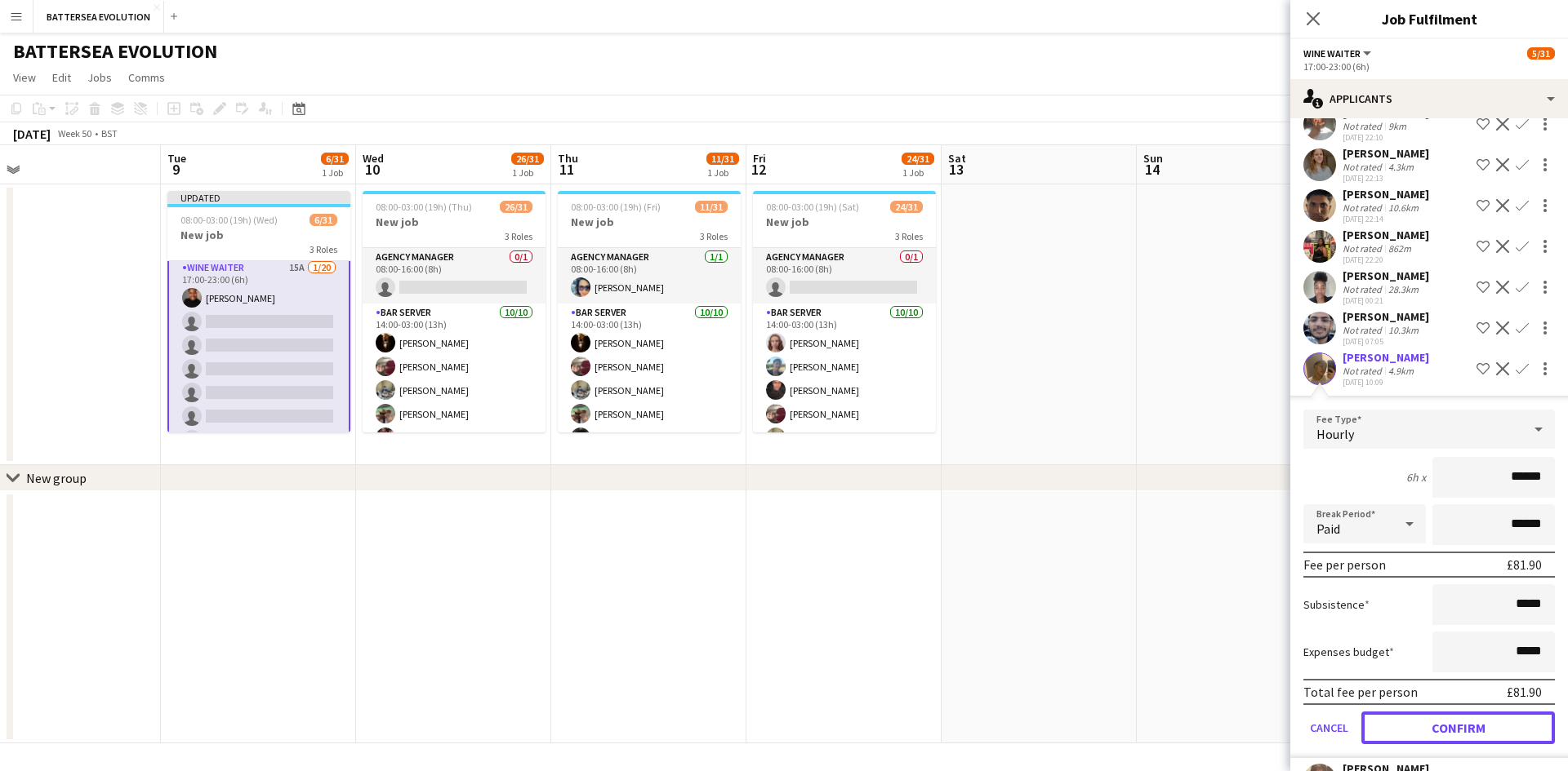
click at [1460, 729] on button "Confirm" at bounding box center [1459, 728] width 194 height 33
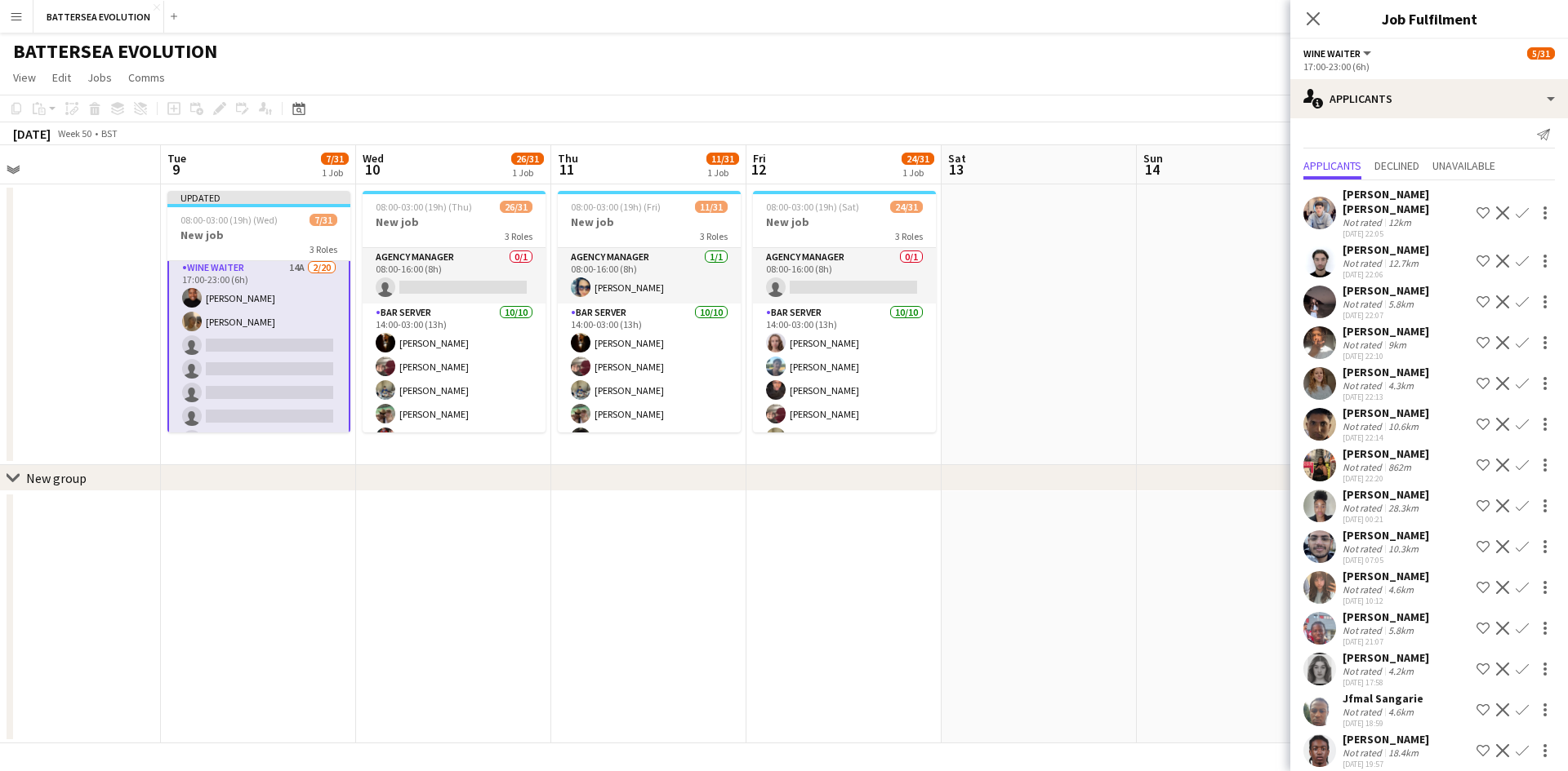
click at [1516, 581] on app-icon "Confirm" at bounding box center [1523, 588] width 14 height 14
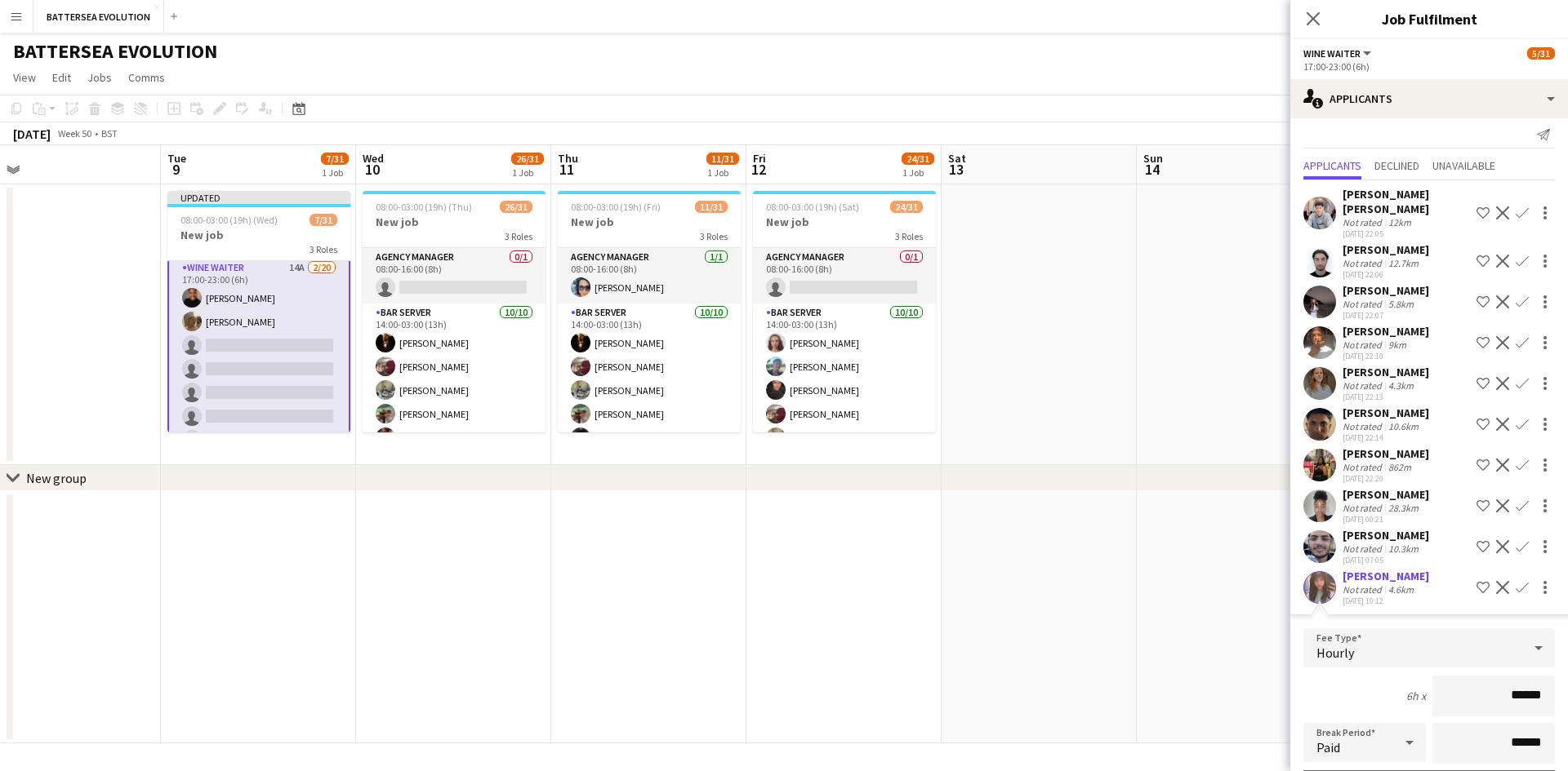
scroll to position [337, 0]
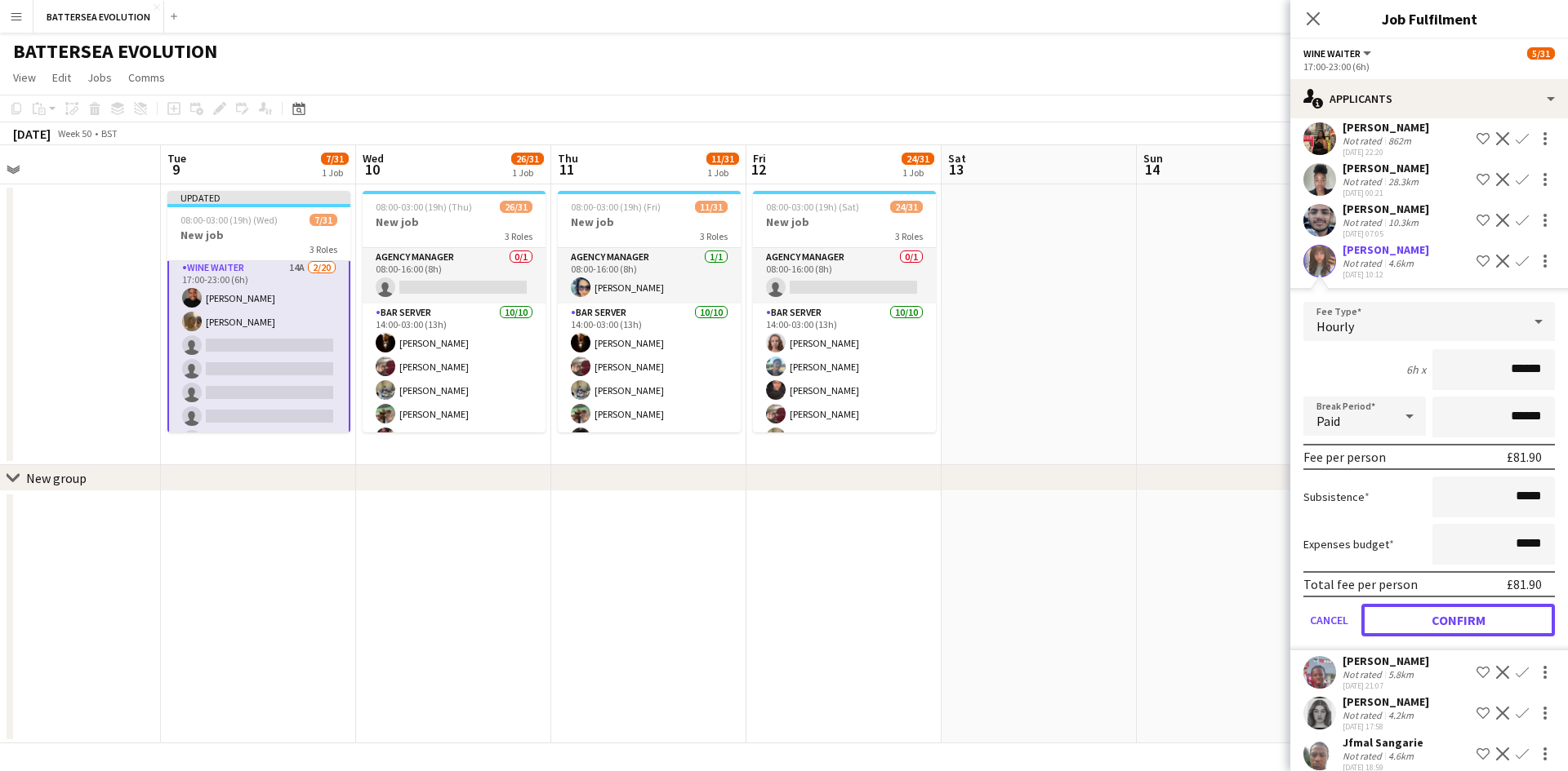
click at [1441, 604] on button "Confirm" at bounding box center [1459, 620] width 194 height 33
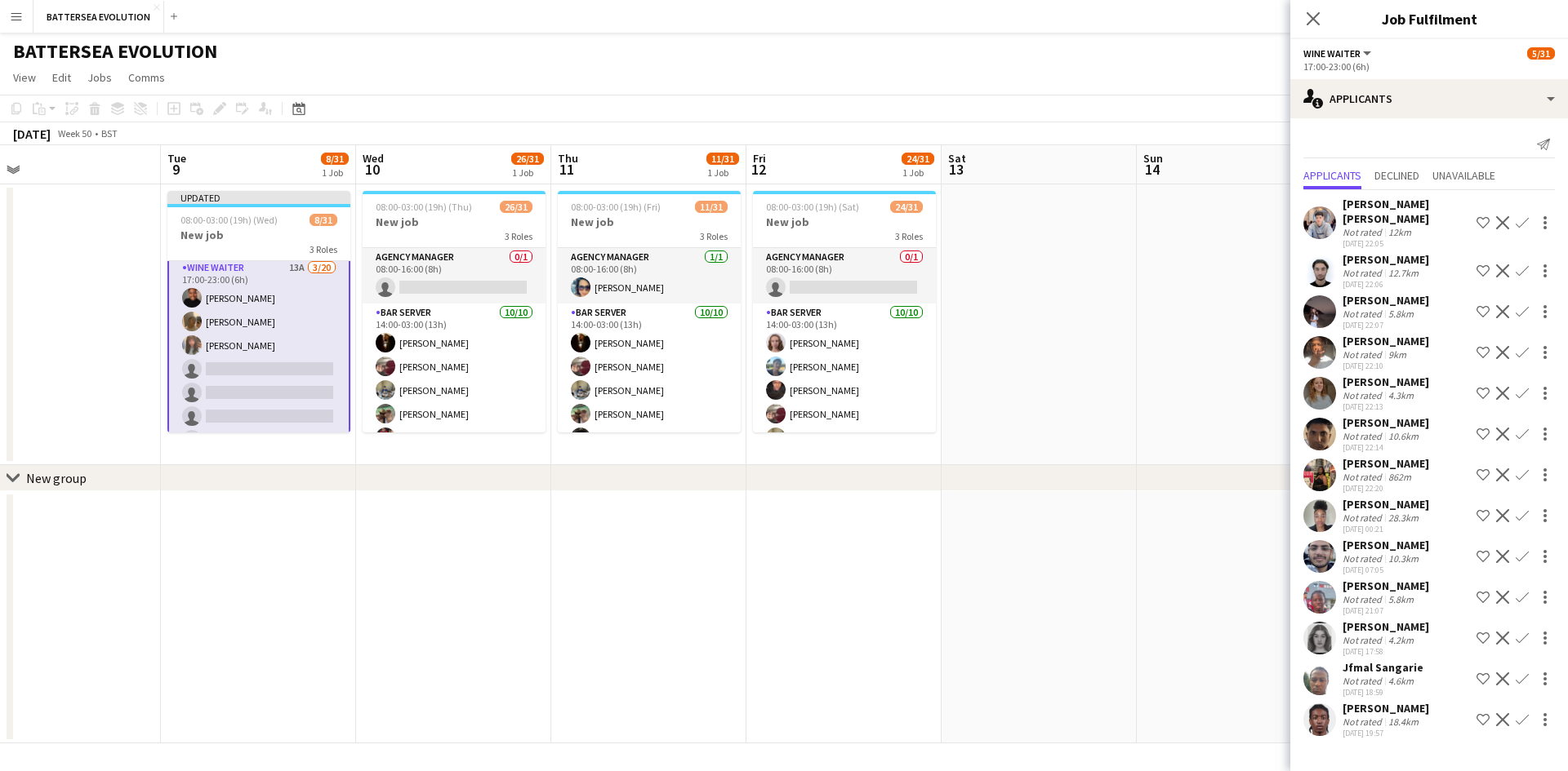
scroll to position [0, 0]
click at [1320, 582] on app-user-avatar at bounding box center [1320, 598] width 33 height 33
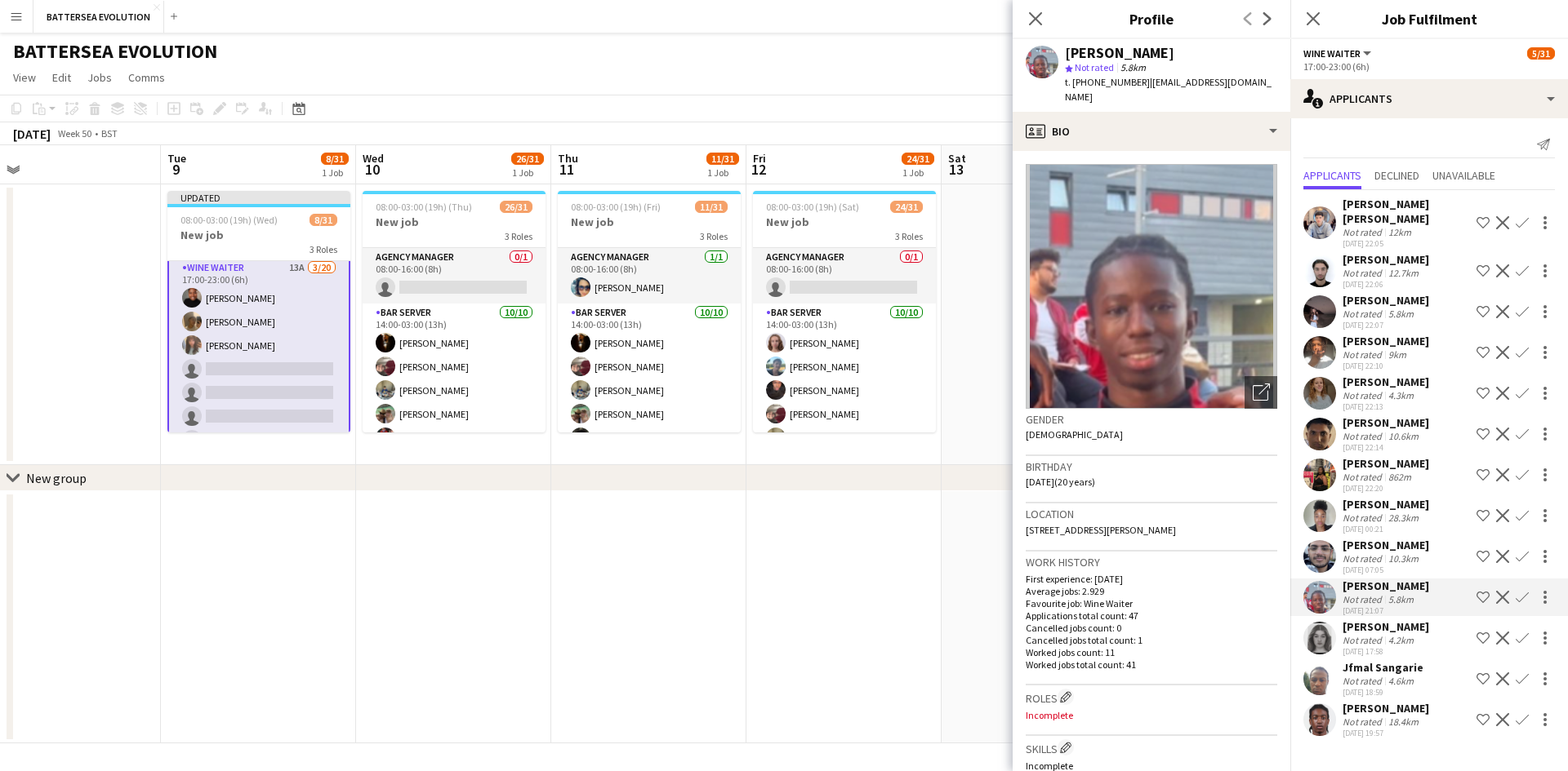
click at [1320, 582] on app-user-avatar at bounding box center [1320, 598] width 33 height 33
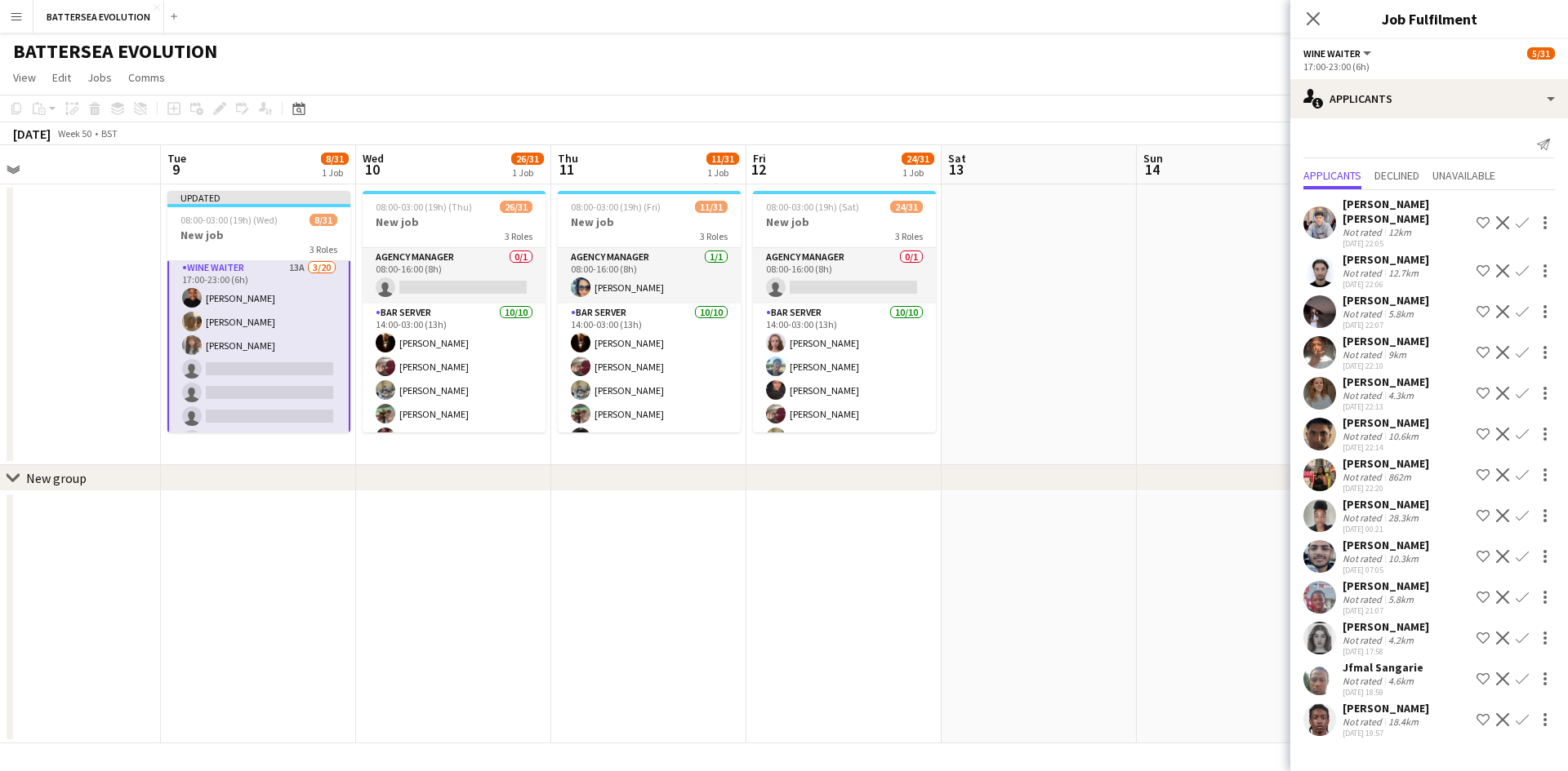
click at [1526, 591] on app-icon "Confirm" at bounding box center [1523, 598] width 14 height 14
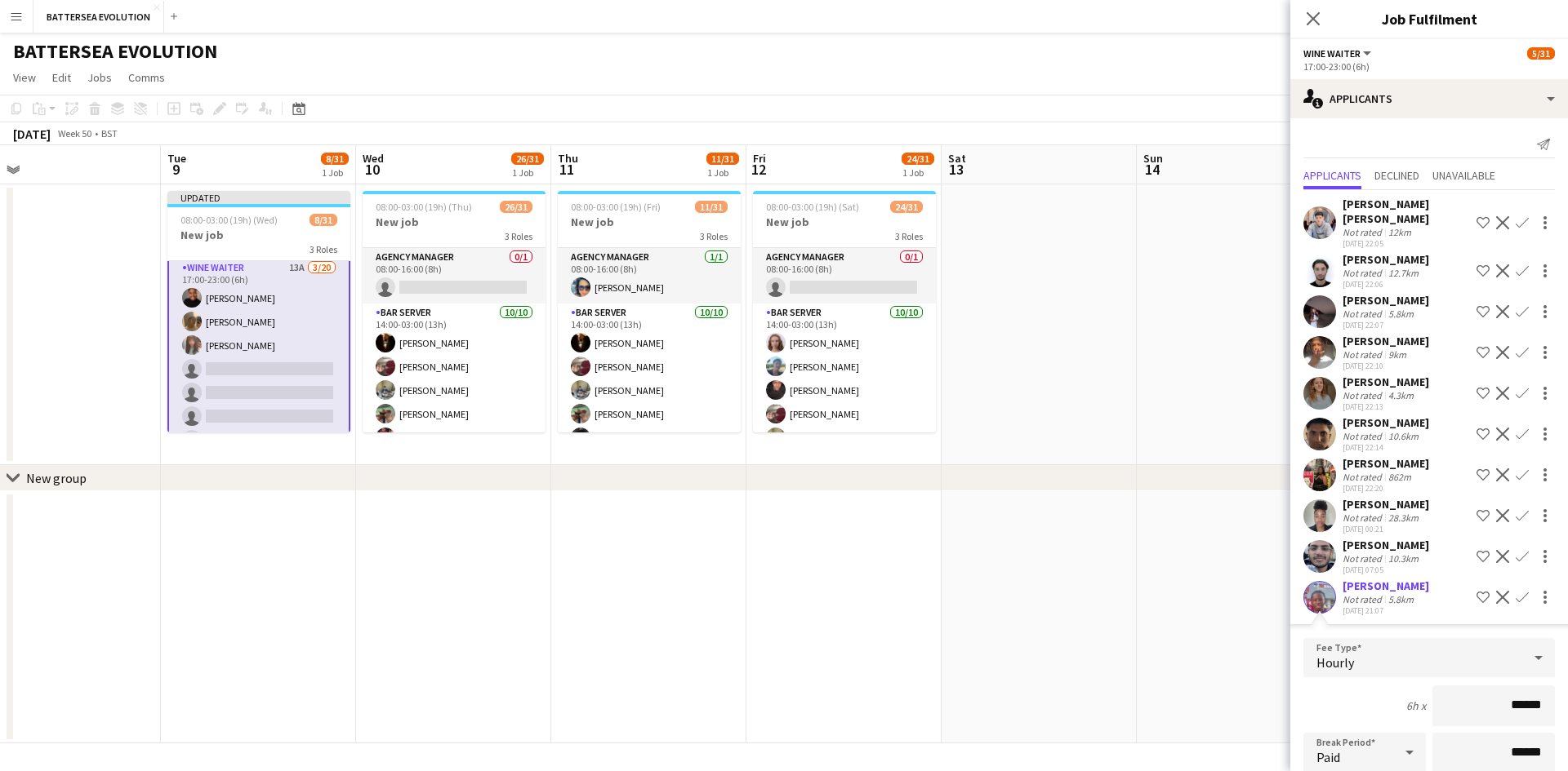
scroll to position [327, 0]
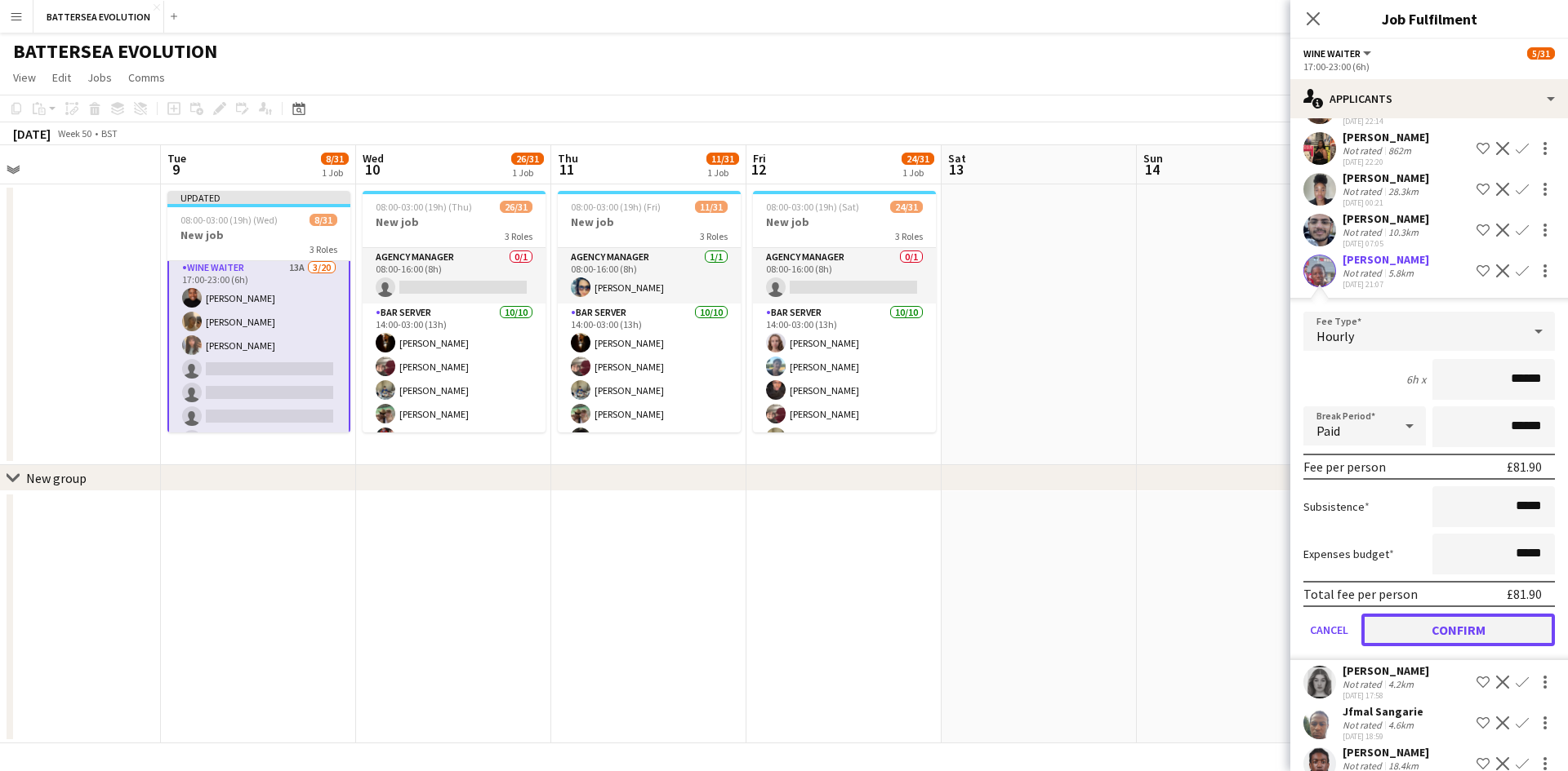
click at [1488, 615] on button "Confirm" at bounding box center [1459, 631] width 194 height 33
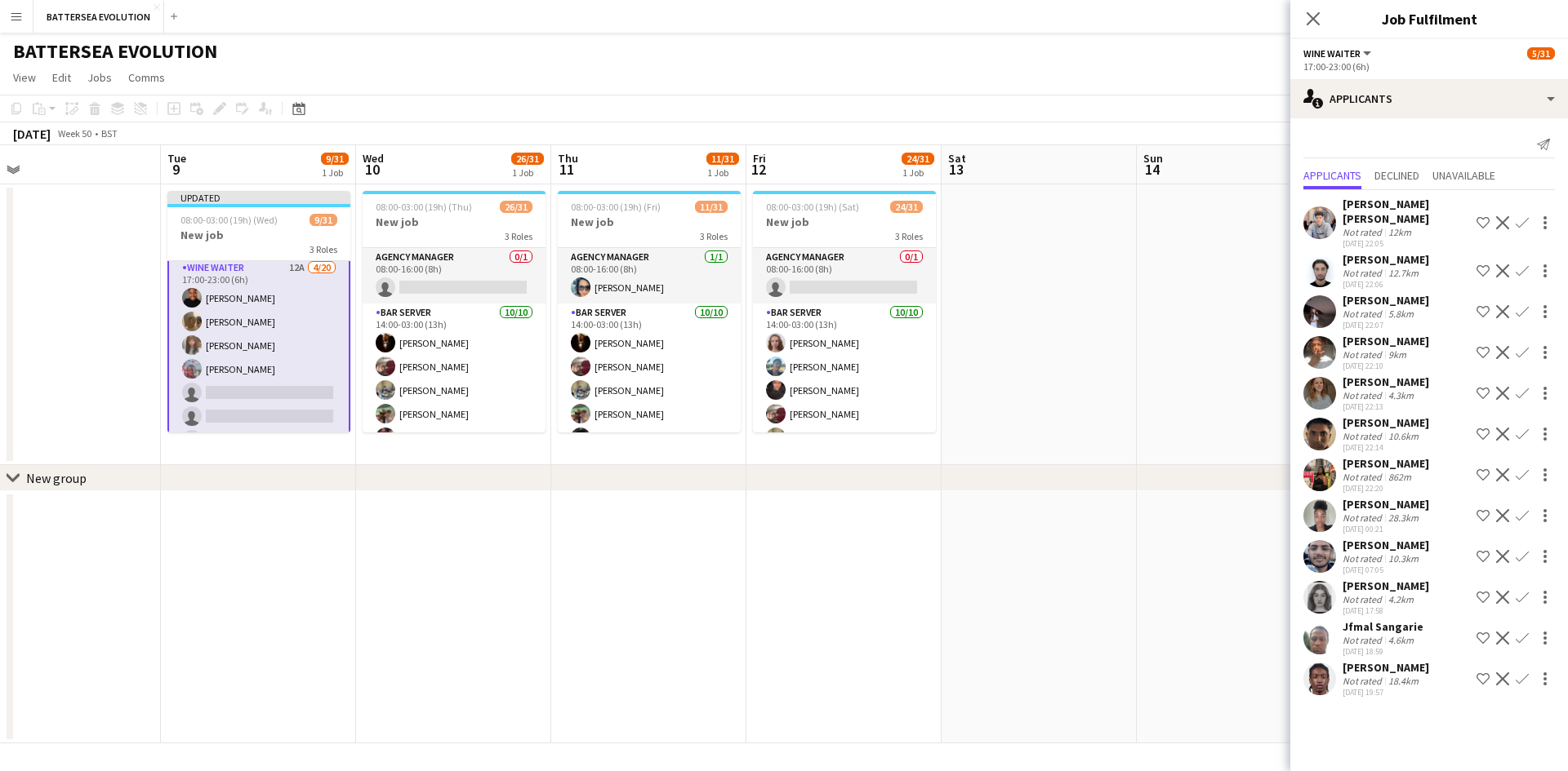
click at [1314, 630] on app-user-avatar at bounding box center [1320, 638] width 33 height 33
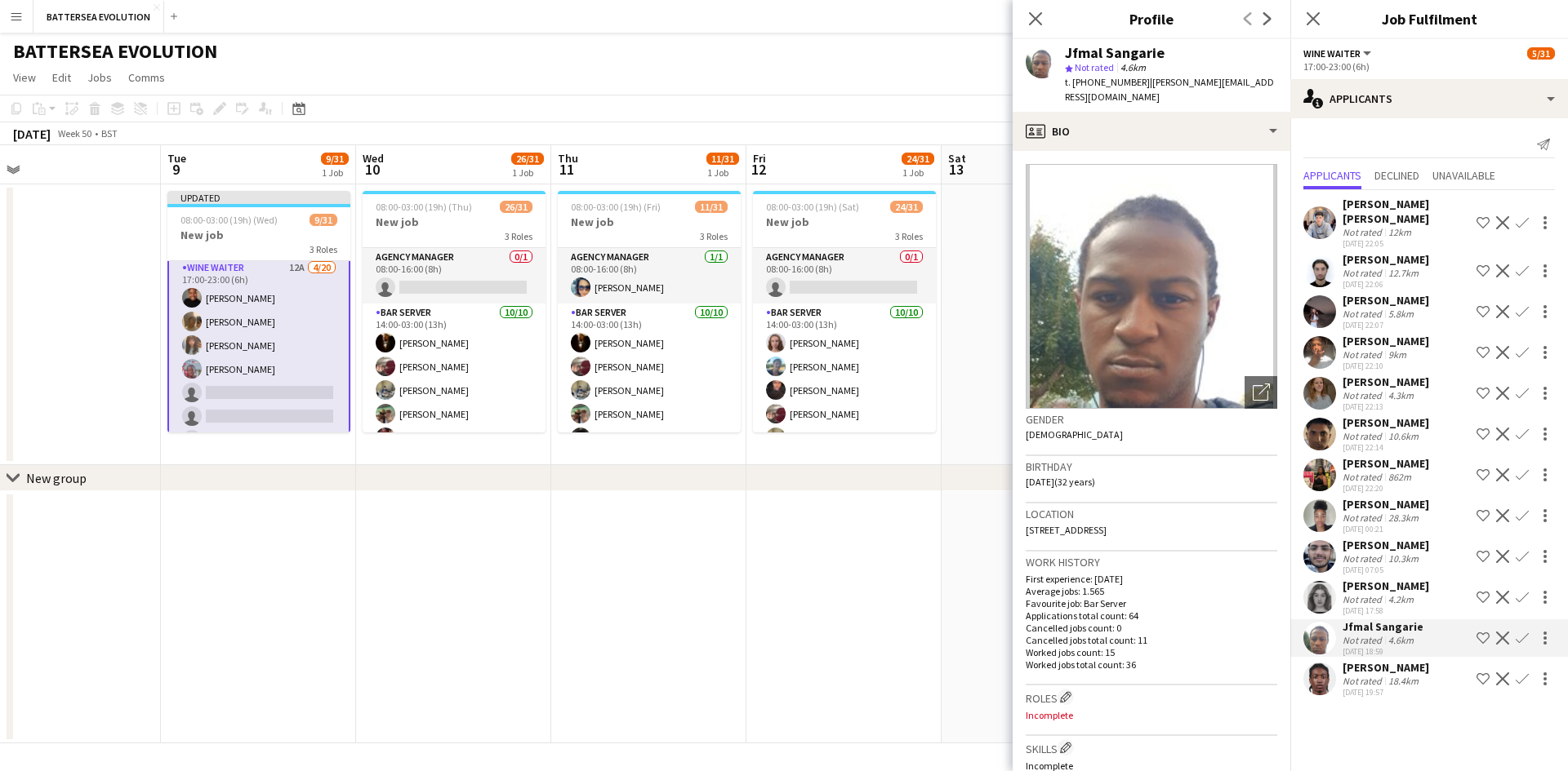
click at [1327, 622] on app-user-avatar at bounding box center [1320, 638] width 33 height 33
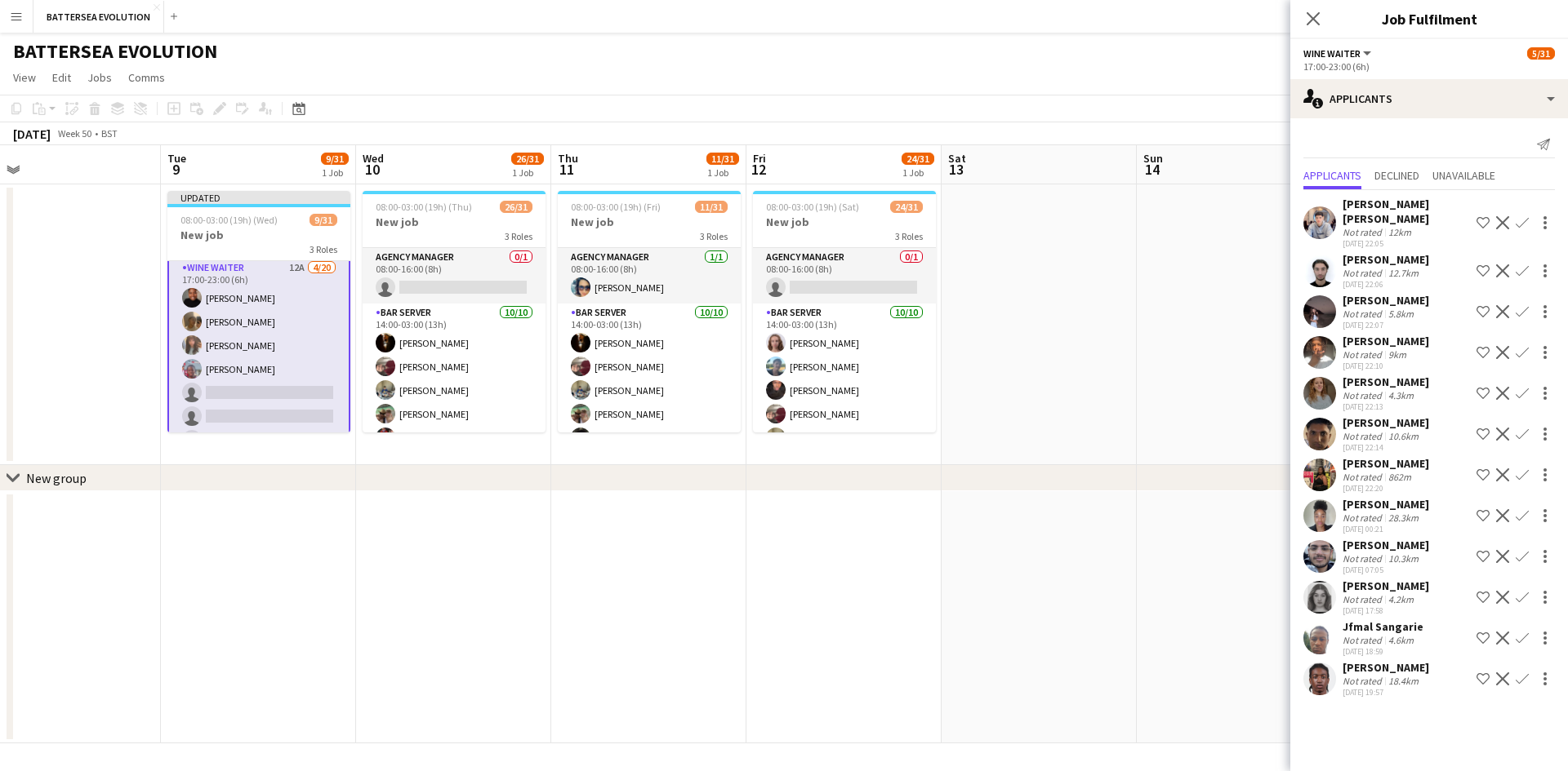
click at [1523, 632] on app-icon "Confirm" at bounding box center [1523, 638] width 14 height 14
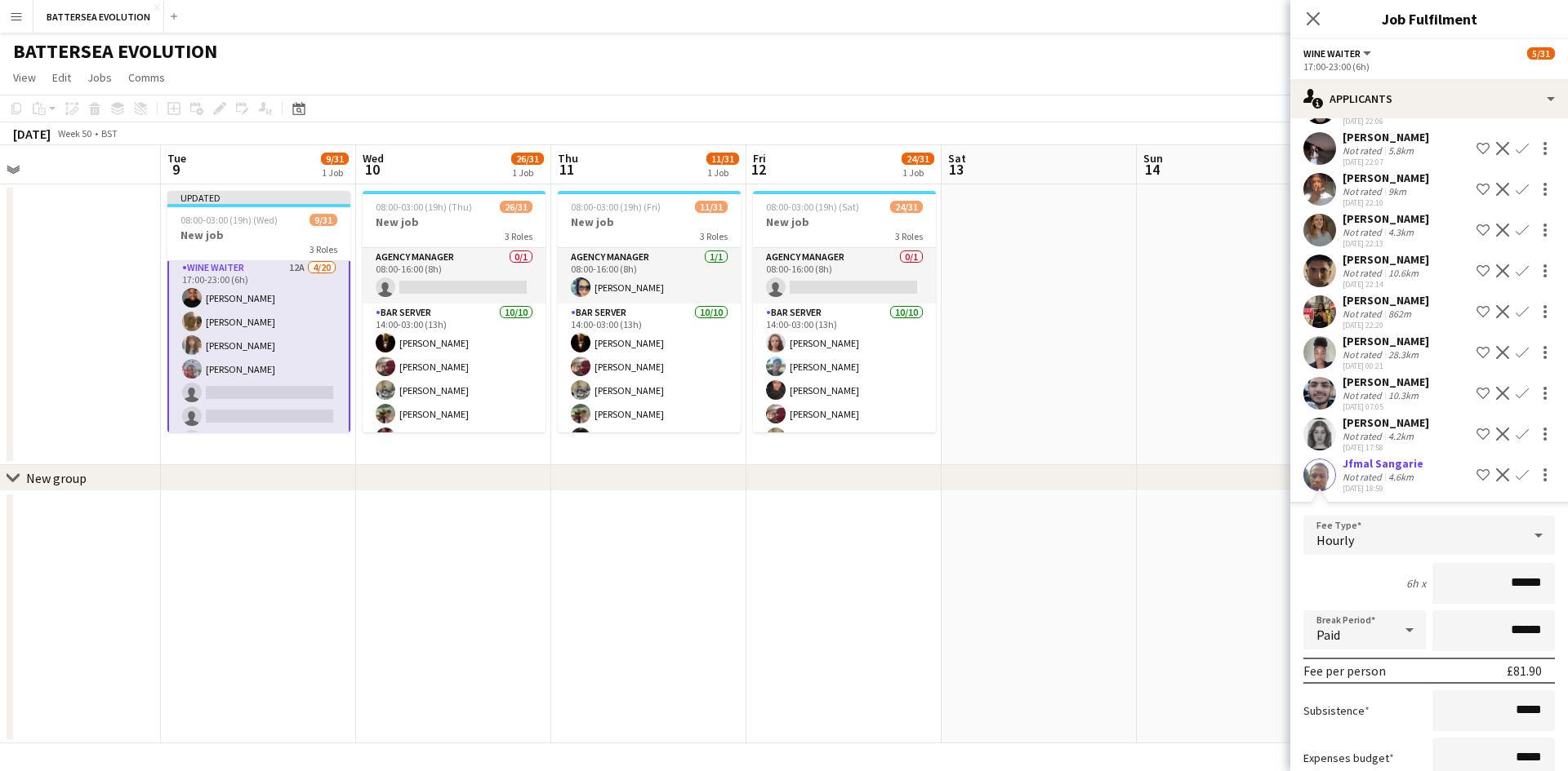
scroll to position [299, 0]
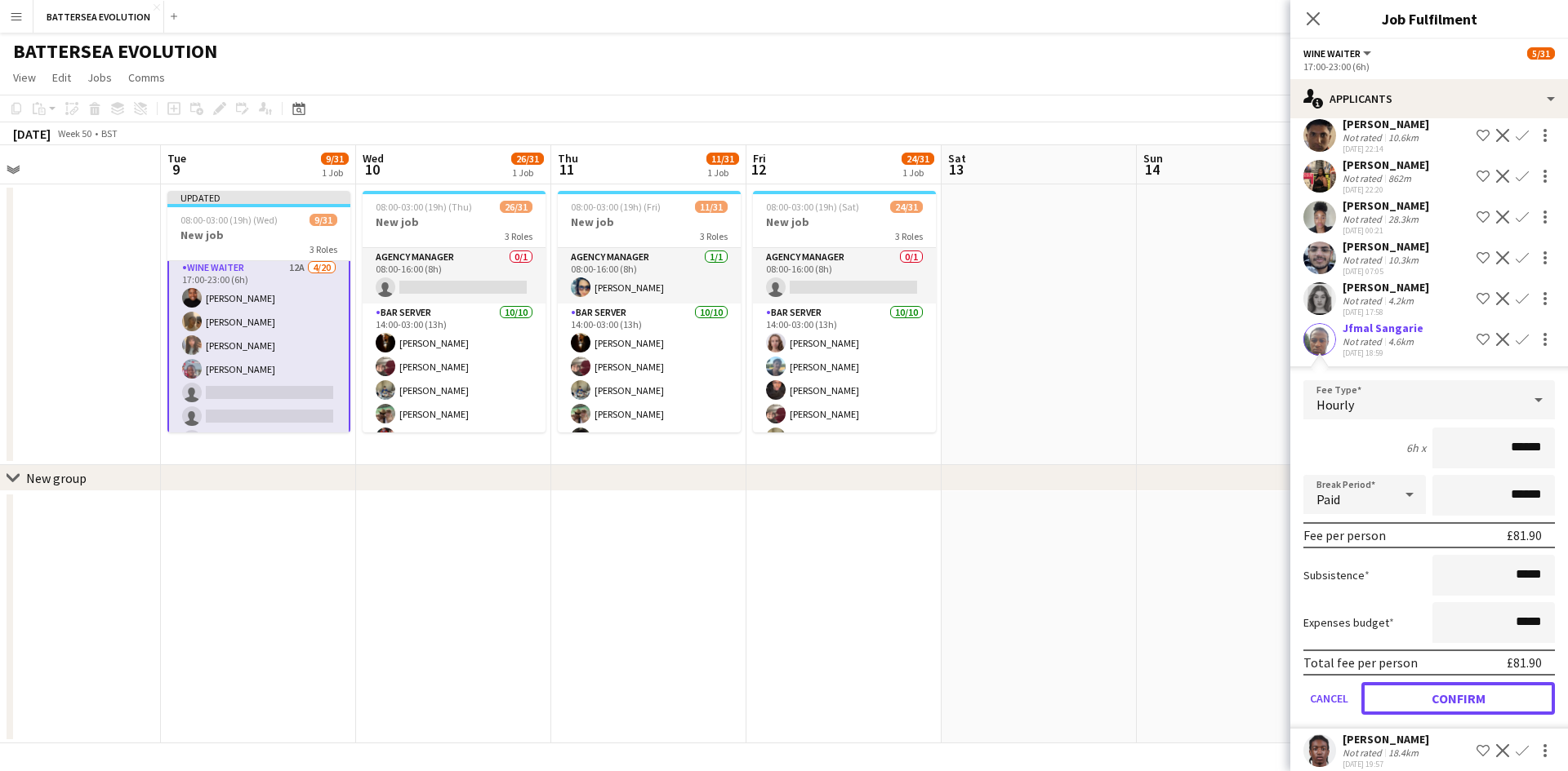
click at [1489, 682] on button "Confirm" at bounding box center [1459, 698] width 194 height 33
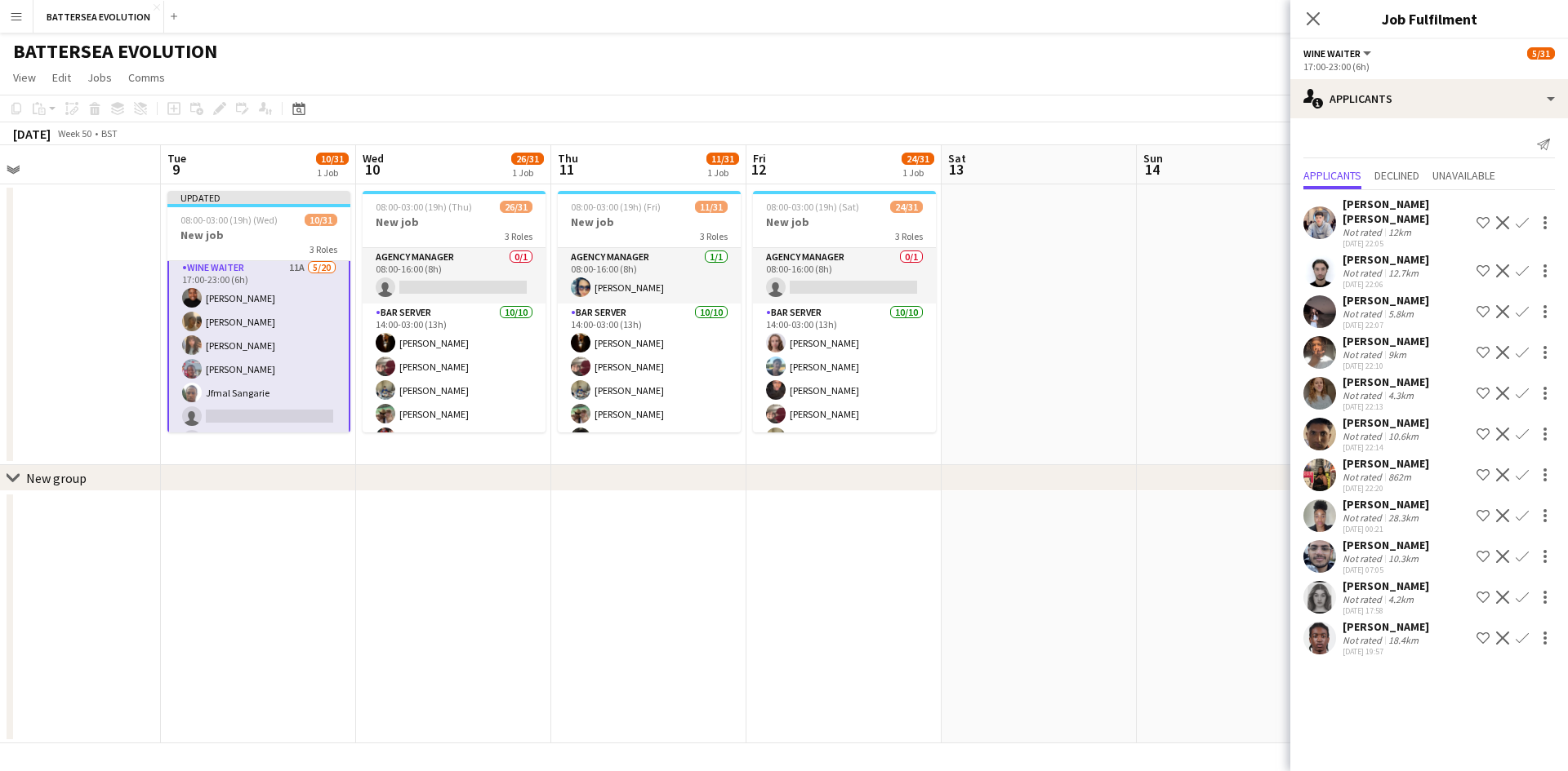
scroll to position [0, 0]
click at [1324, 622] on app-user-avatar at bounding box center [1320, 638] width 33 height 33
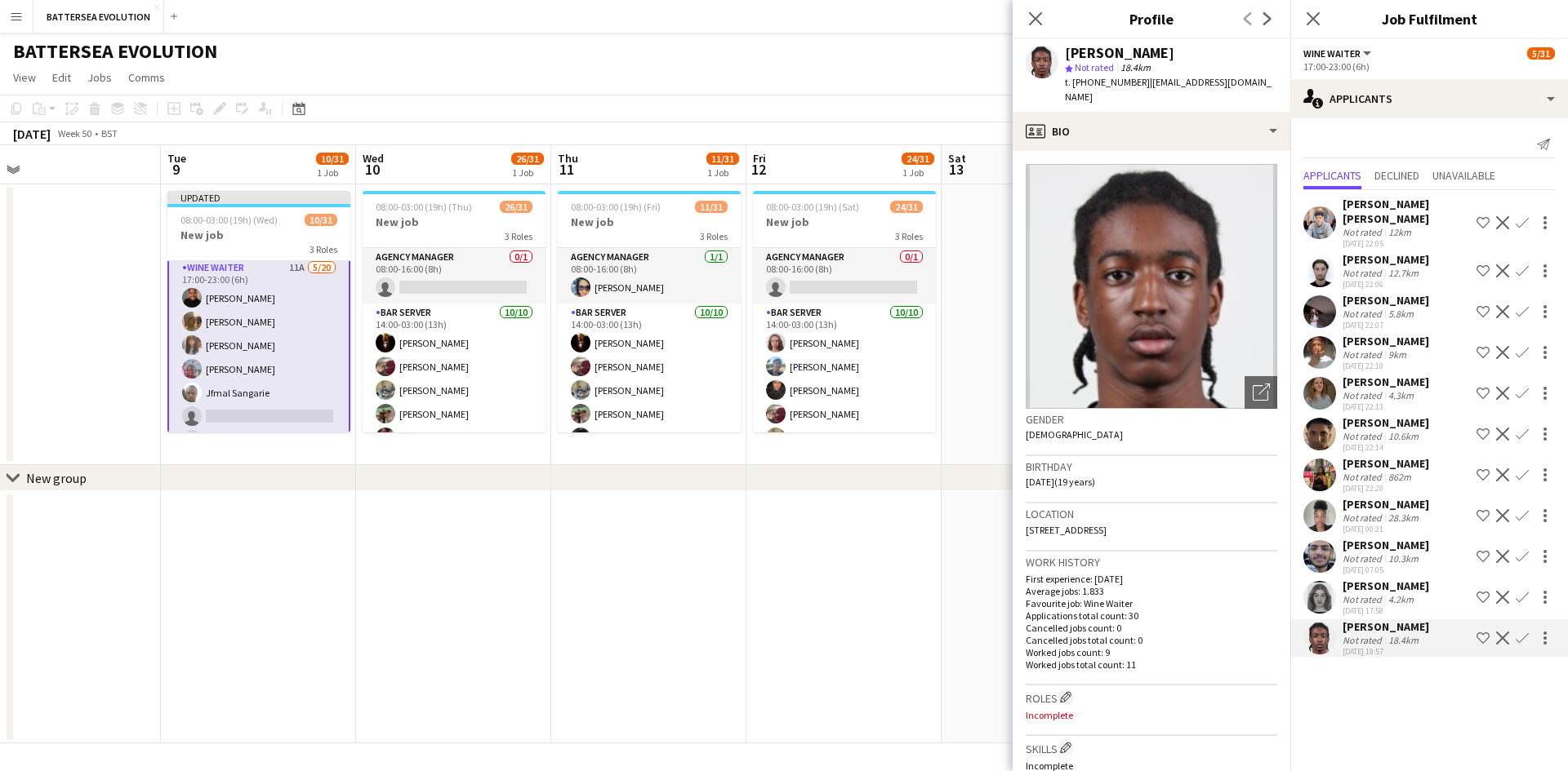
click at [1318, 622] on app-user-avatar at bounding box center [1320, 638] width 33 height 33
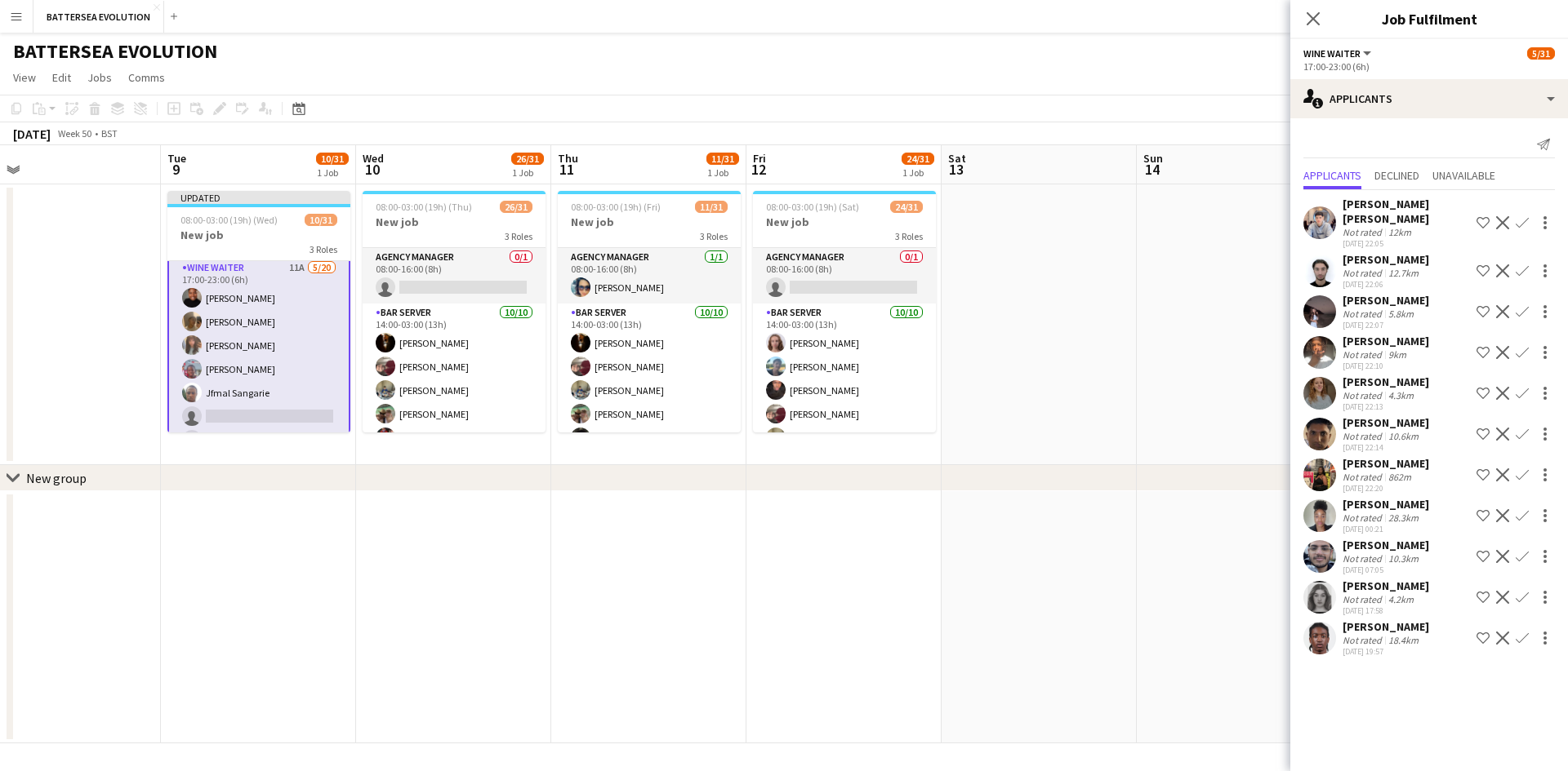
click at [1524, 632] on app-icon "Confirm" at bounding box center [1523, 638] width 14 height 14
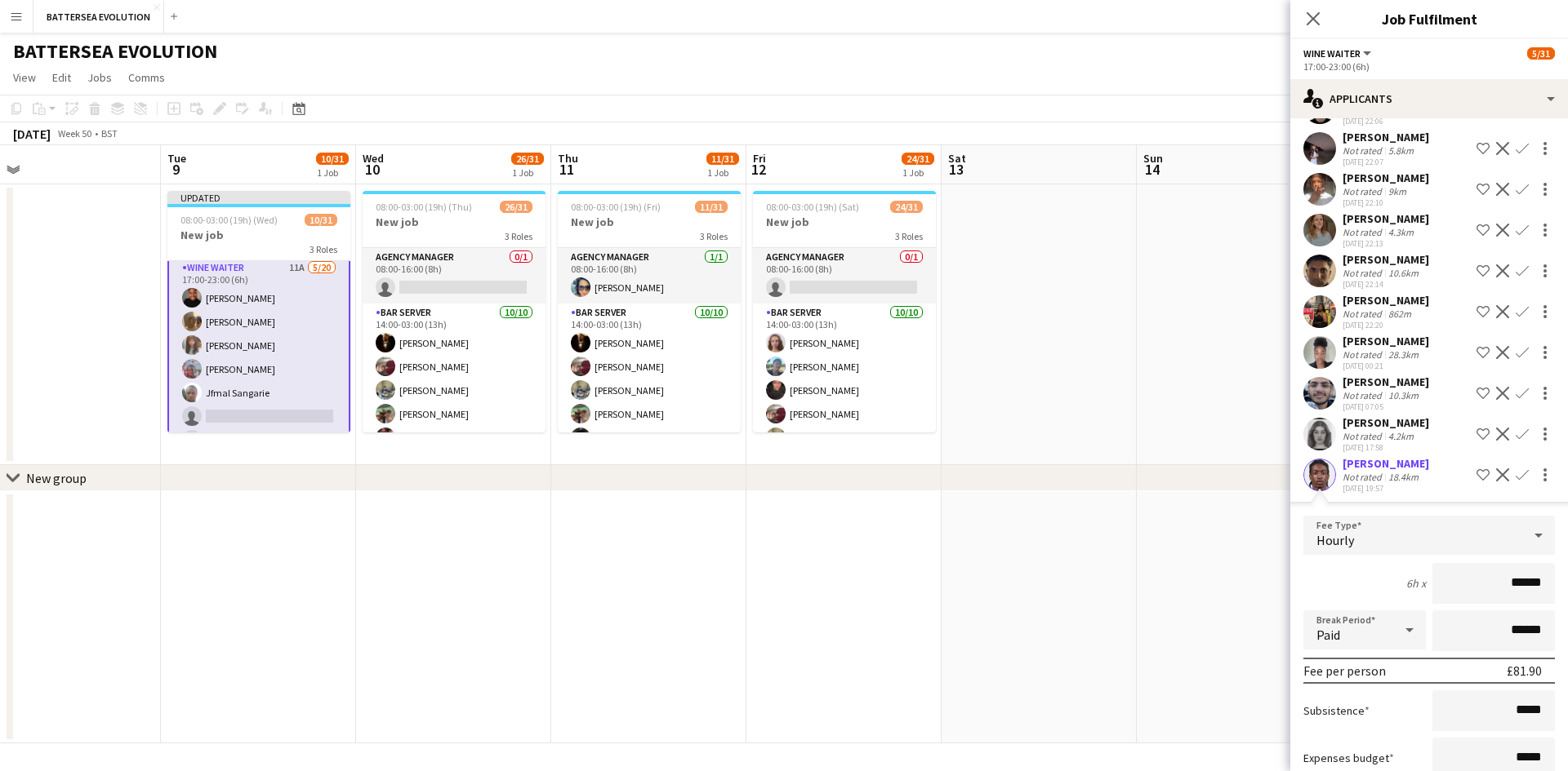
click at [1318, 461] on app-user-avatar at bounding box center [1320, 475] width 33 height 33
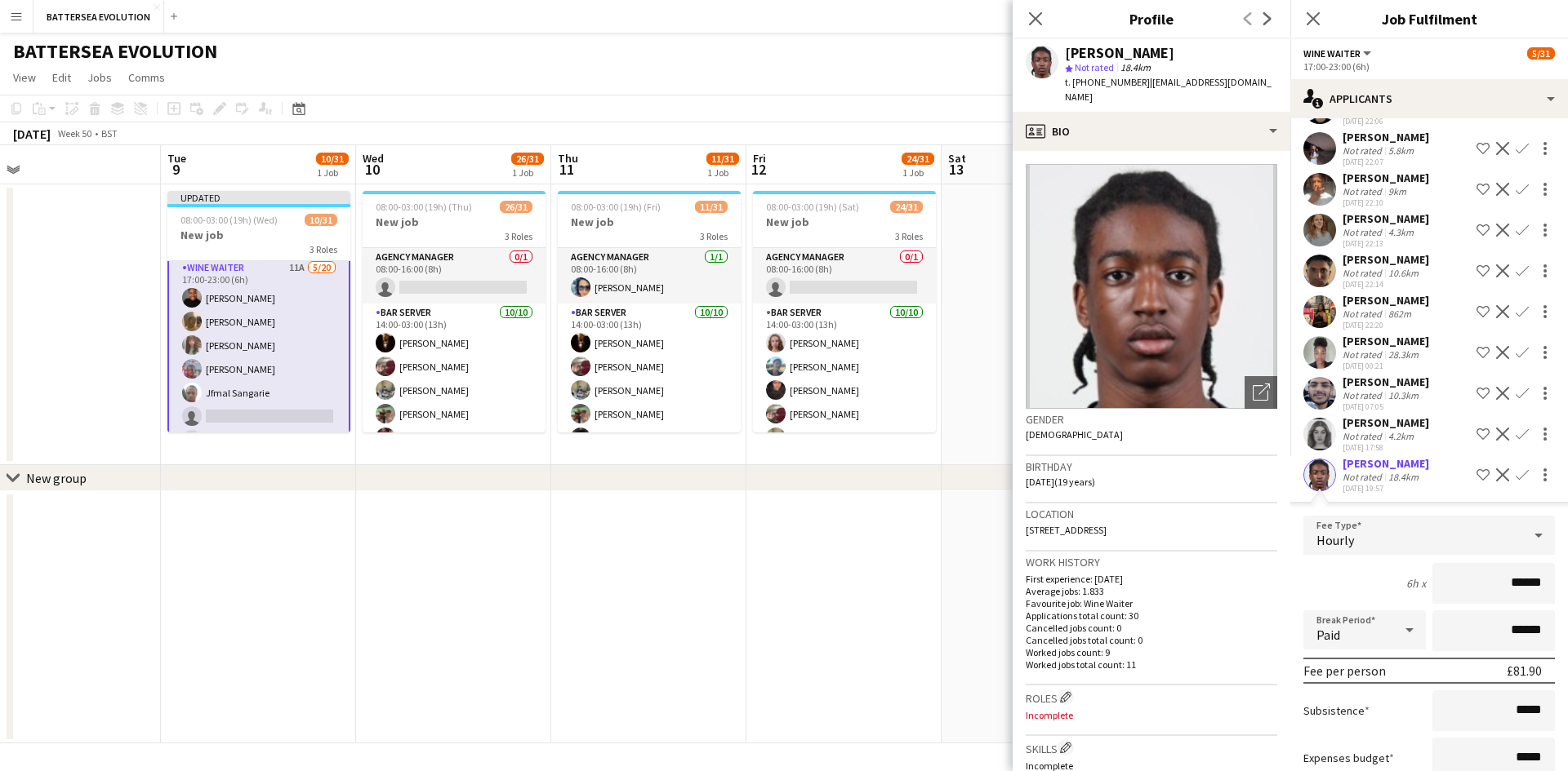
click at [1318, 460] on app-user-avatar at bounding box center [1320, 475] width 33 height 33
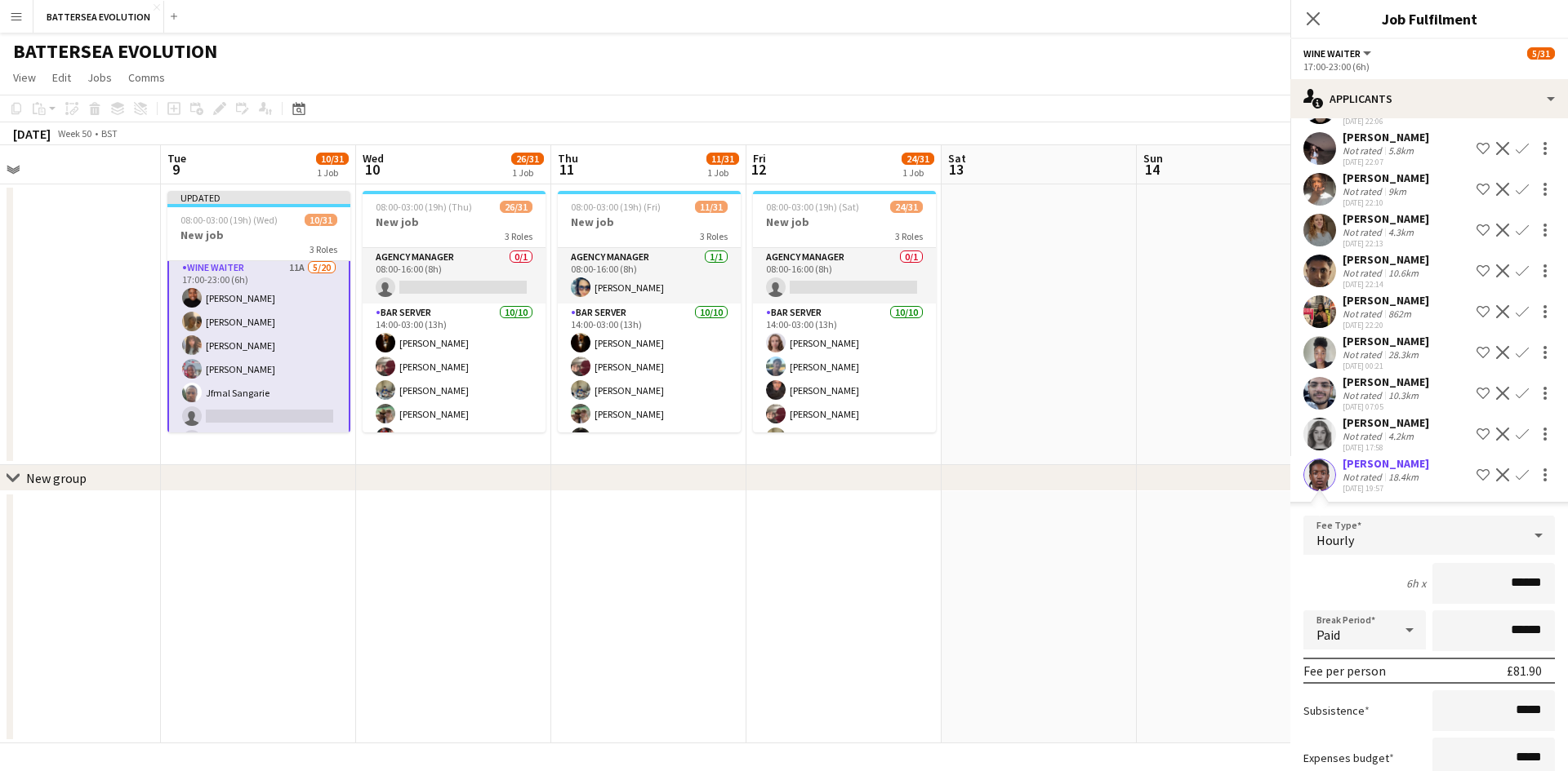
scroll to position [0, 0]
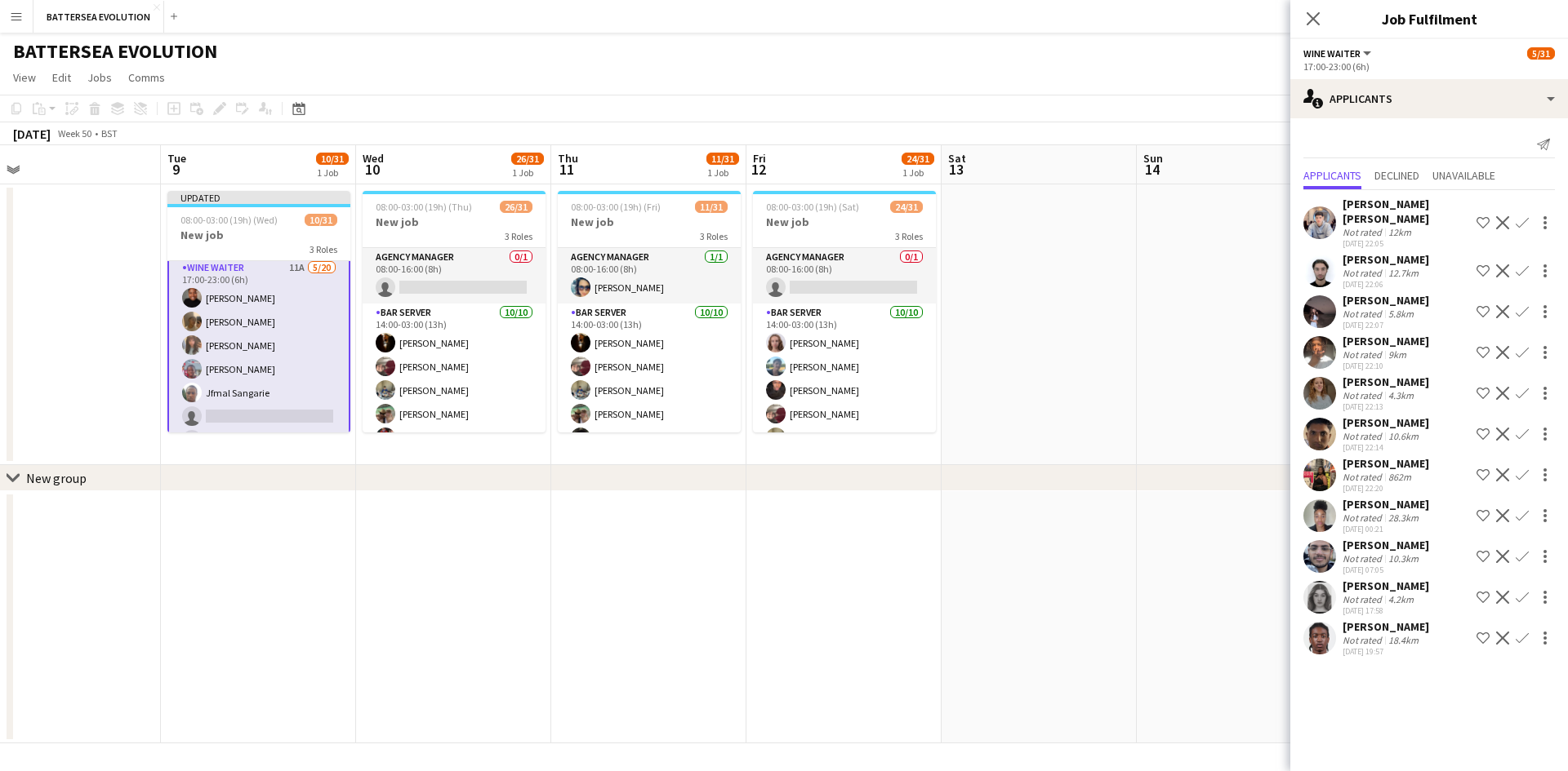
click at [1321, 541] on app-user-avatar at bounding box center [1320, 557] width 33 height 33
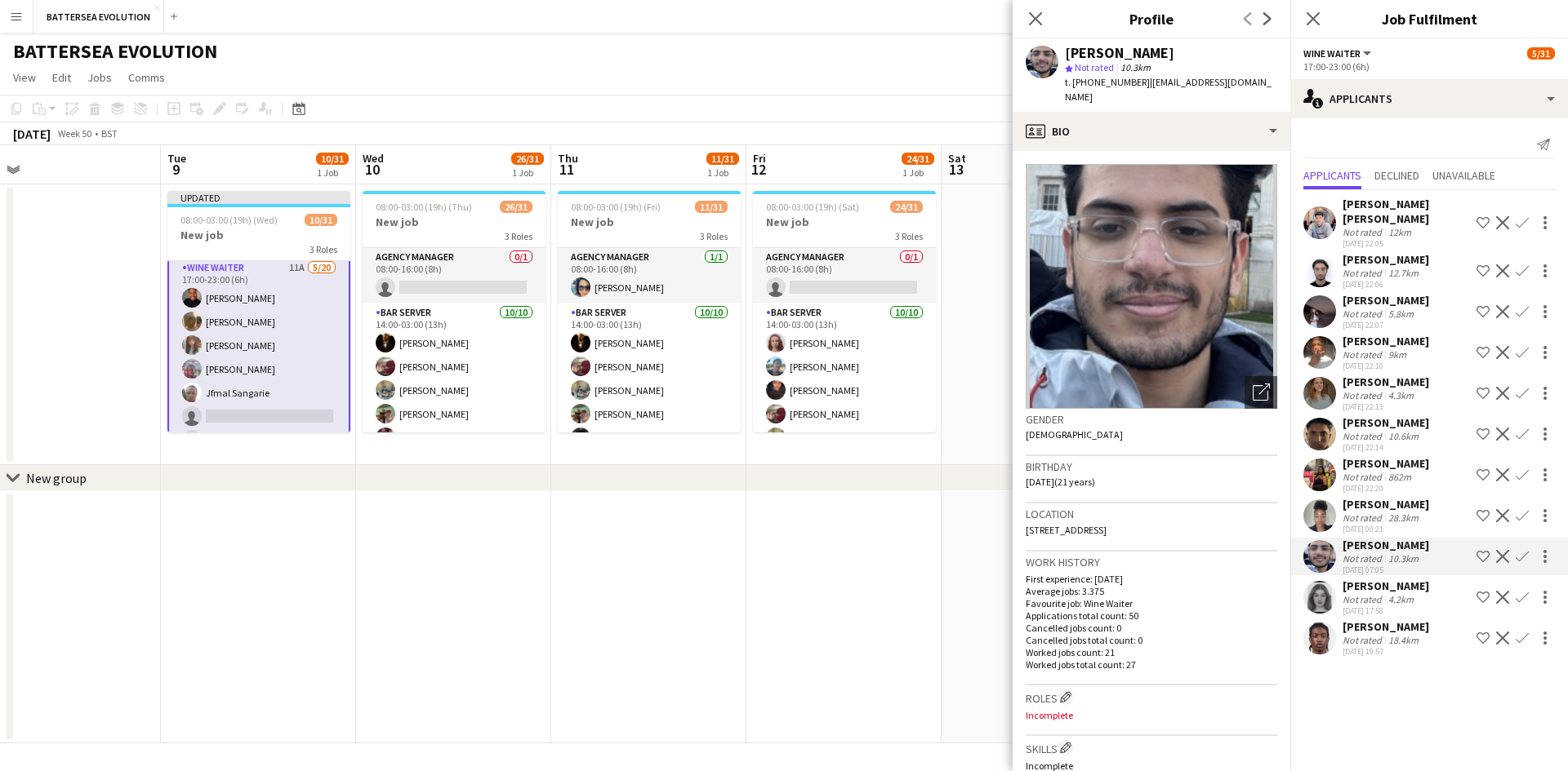
click at [1321, 541] on app-user-avatar at bounding box center [1320, 557] width 33 height 33
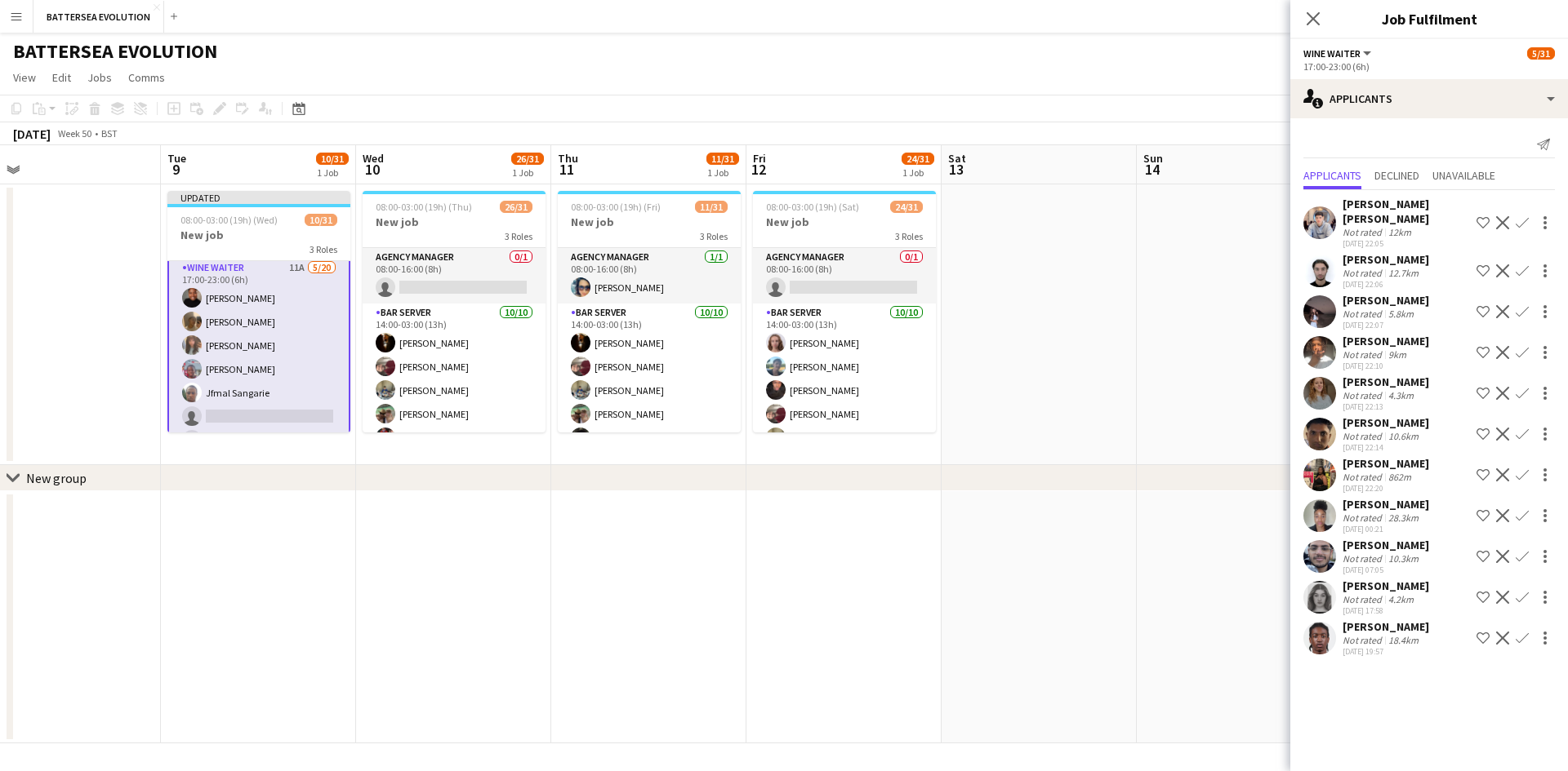
click at [1321, 507] on app-user-avatar at bounding box center [1320, 516] width 33 height 33
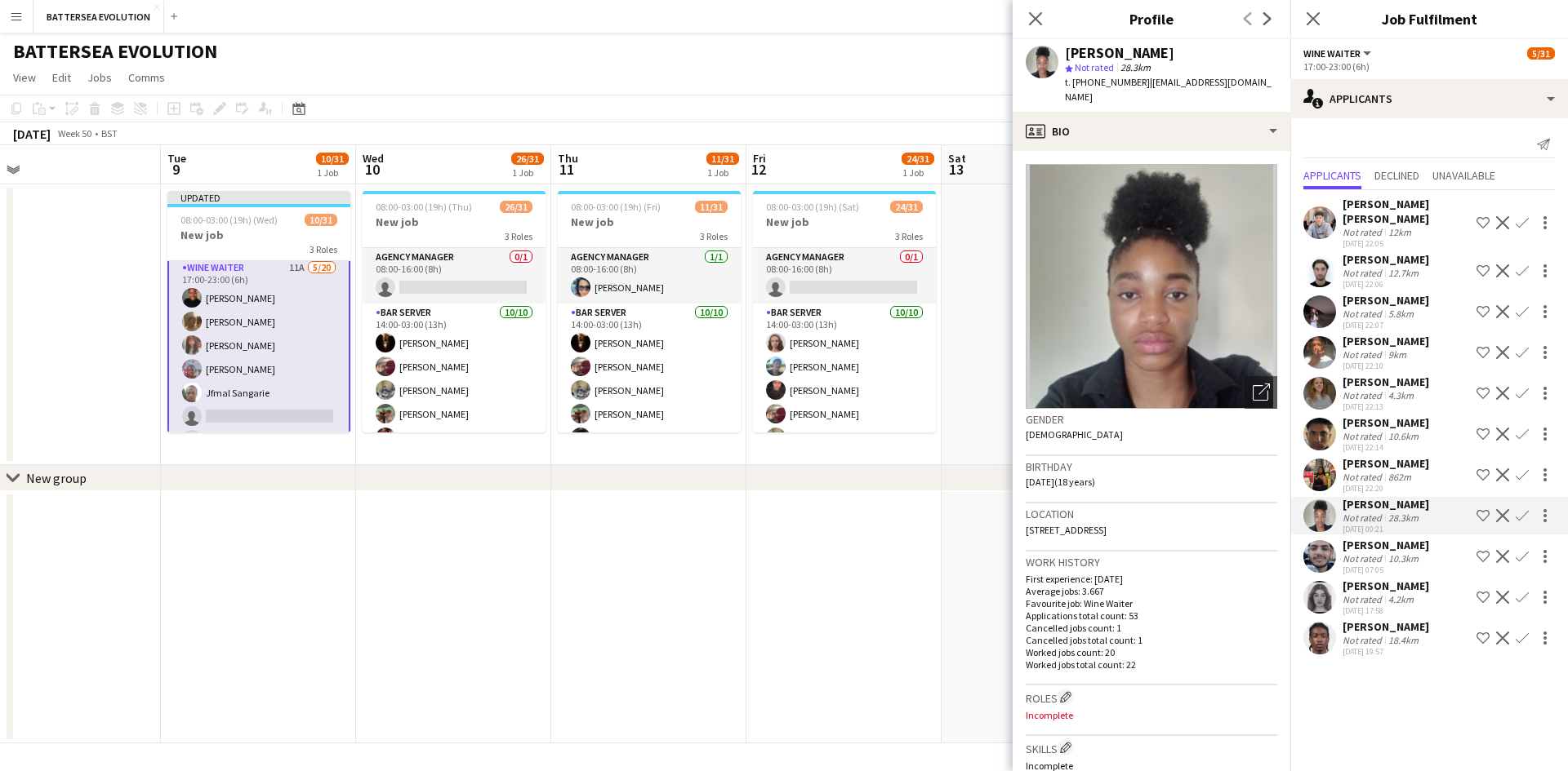
click at [1321, 504] on app-user-avatar at bounding box center [1320, 516] width 33 height 33
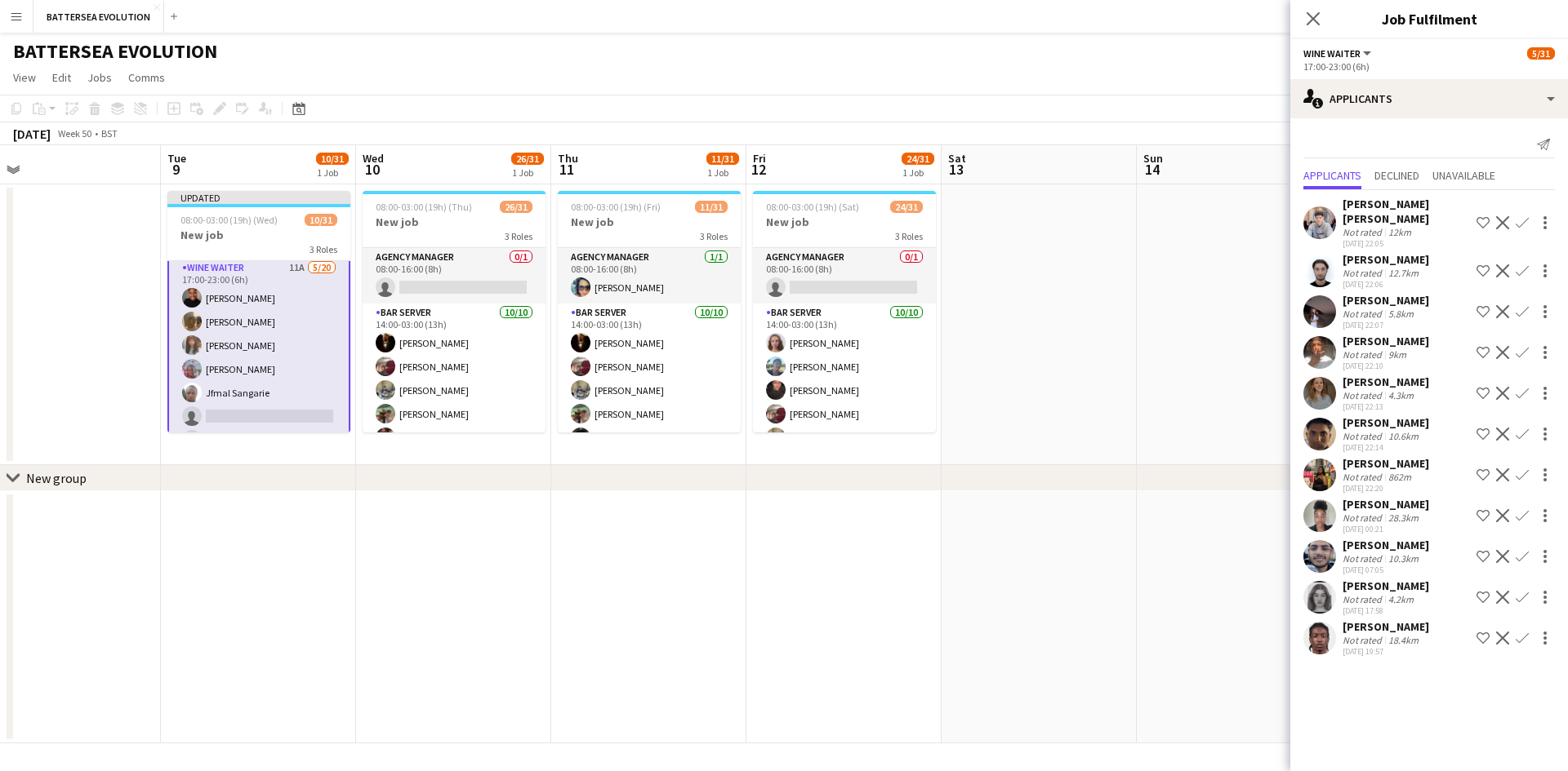
click at [1317, 474] on app-user-avatar at bounding box center [1320, 475] width 33 height 33
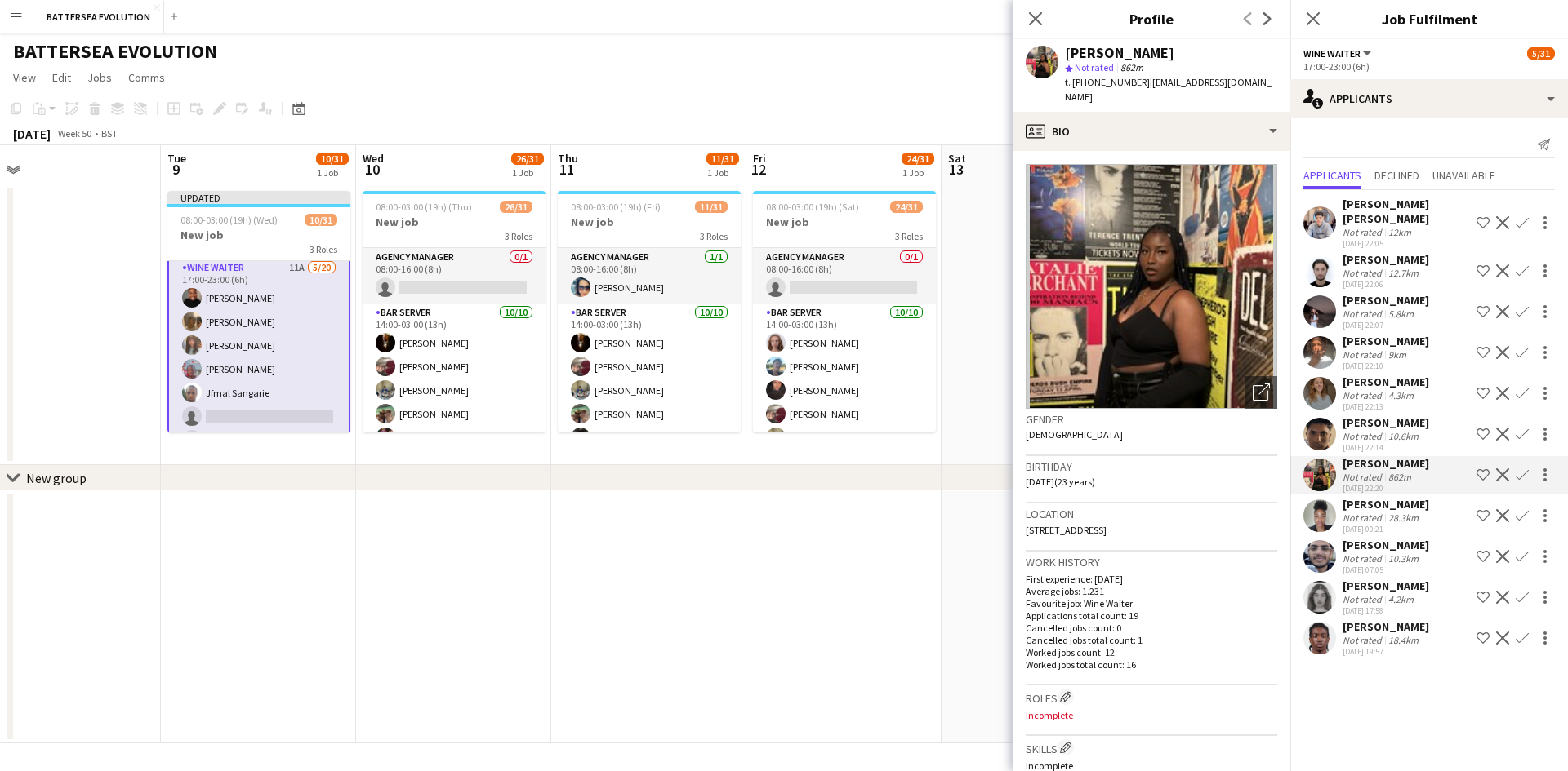
click at [1317, 469] on app-user-avatar at bounding box center [1320, 475] width 33 height 33
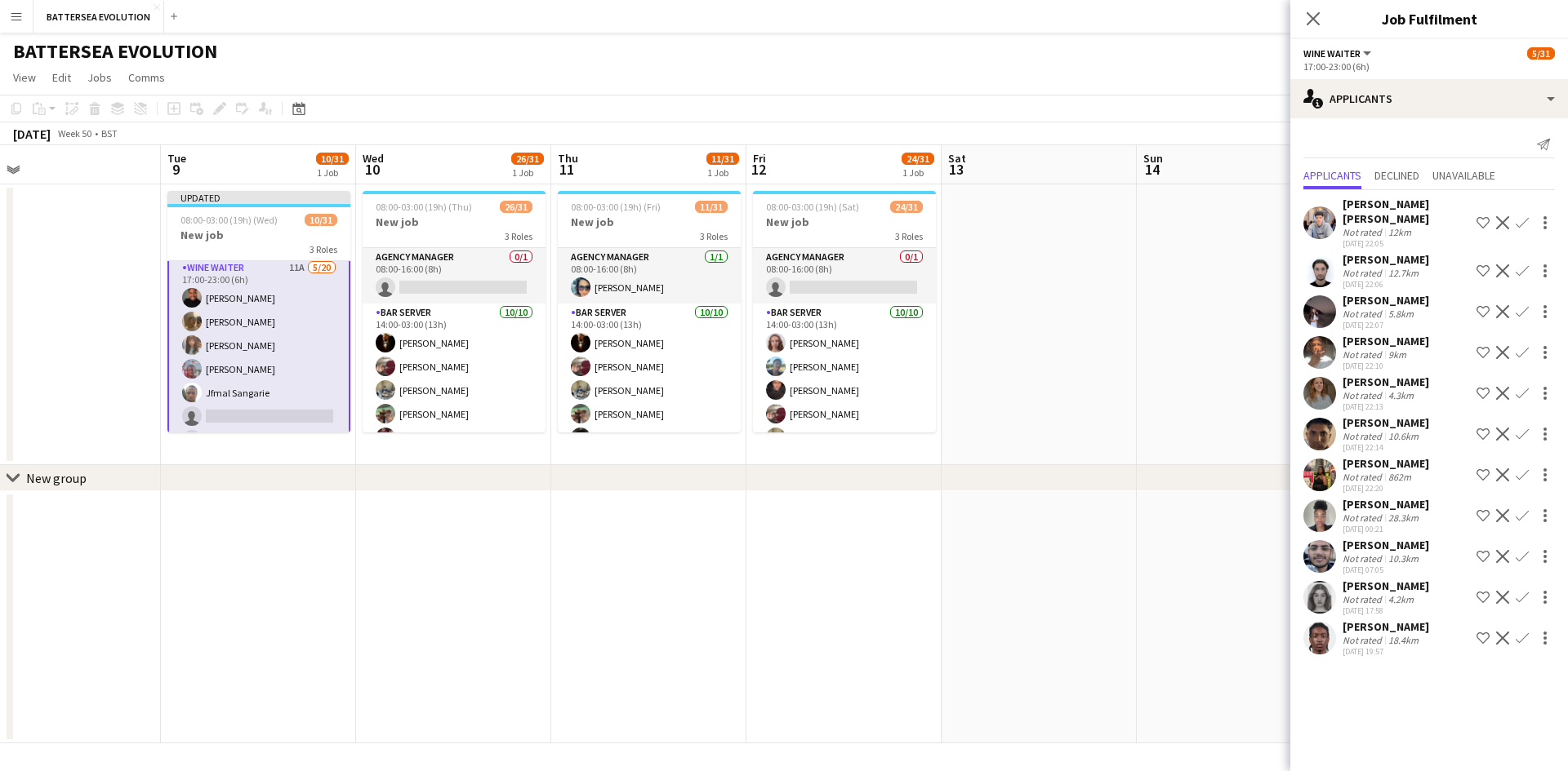
click at [1322, 424] on app-user-avatar at bounding box center [1320, 434] width 33 height 33
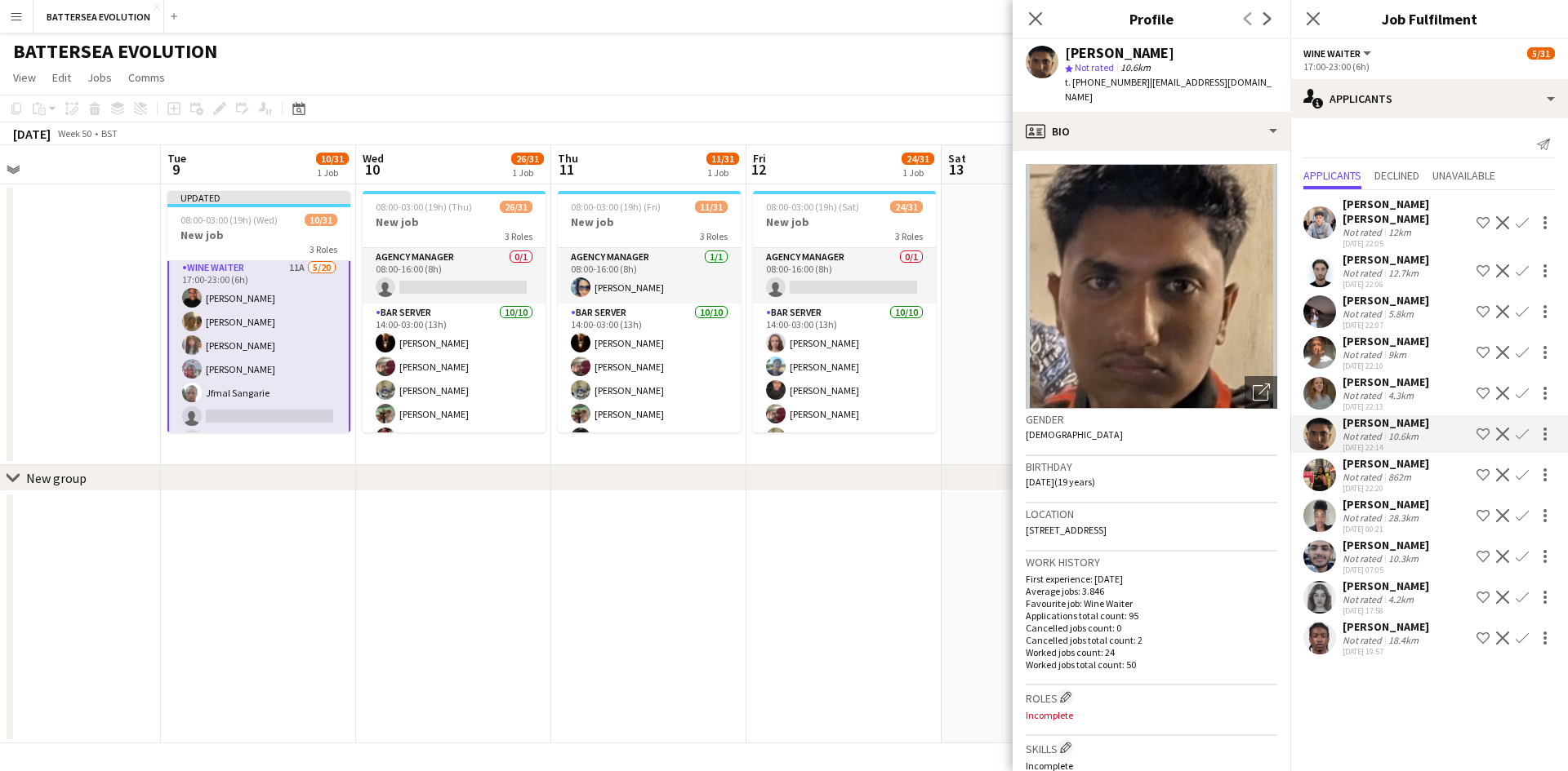
click at [1322, 424] on app-user-avatar at bounding box center [1320, 434] width 33 height 33
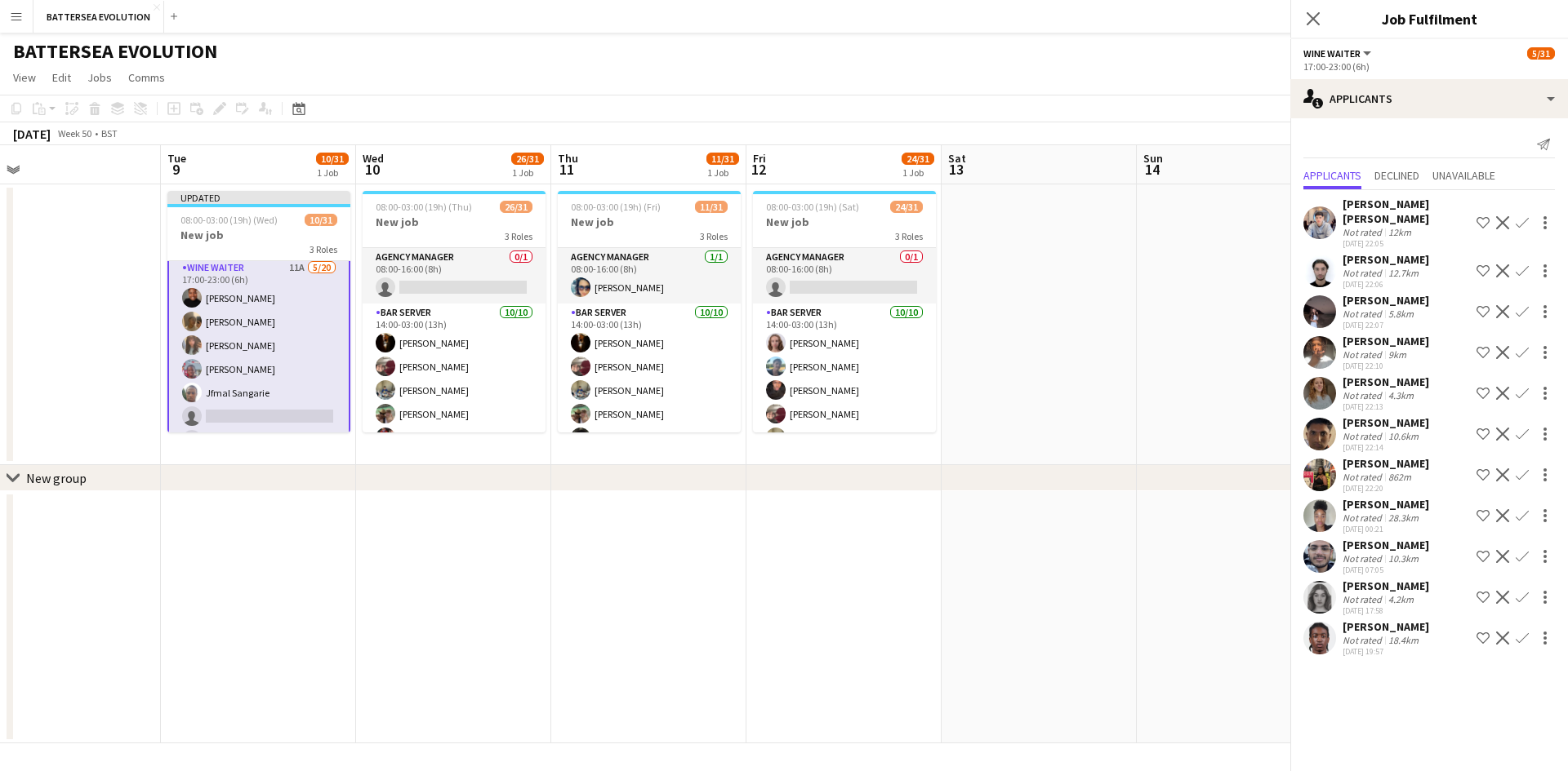
click at [1323, 384] on app-user-avatar at bounding box center [1320, 394] width 33 height 33
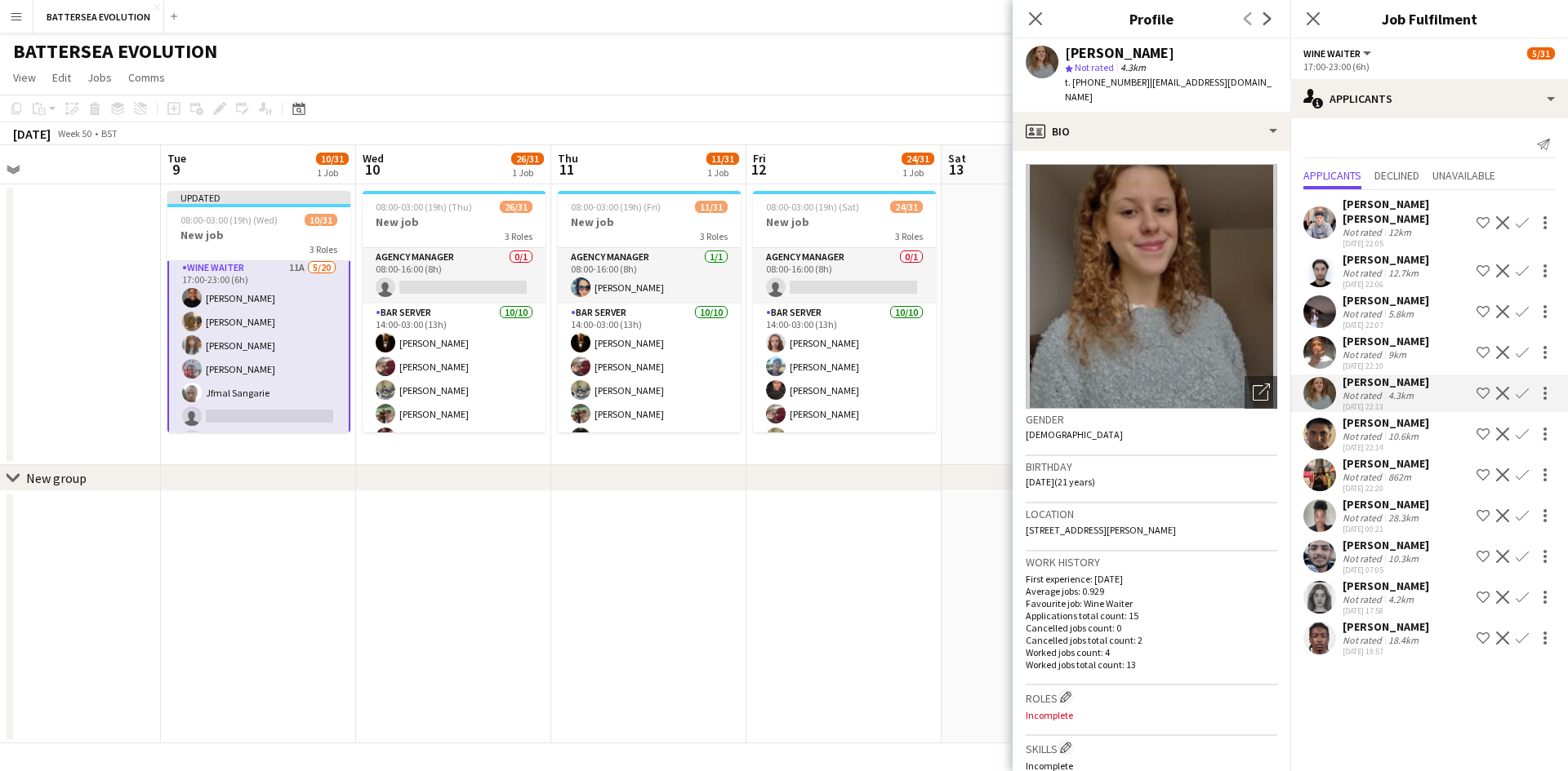
click at [1323, 384] on app-user-avatar at bounding box center [1320, 394] width 33 height 33
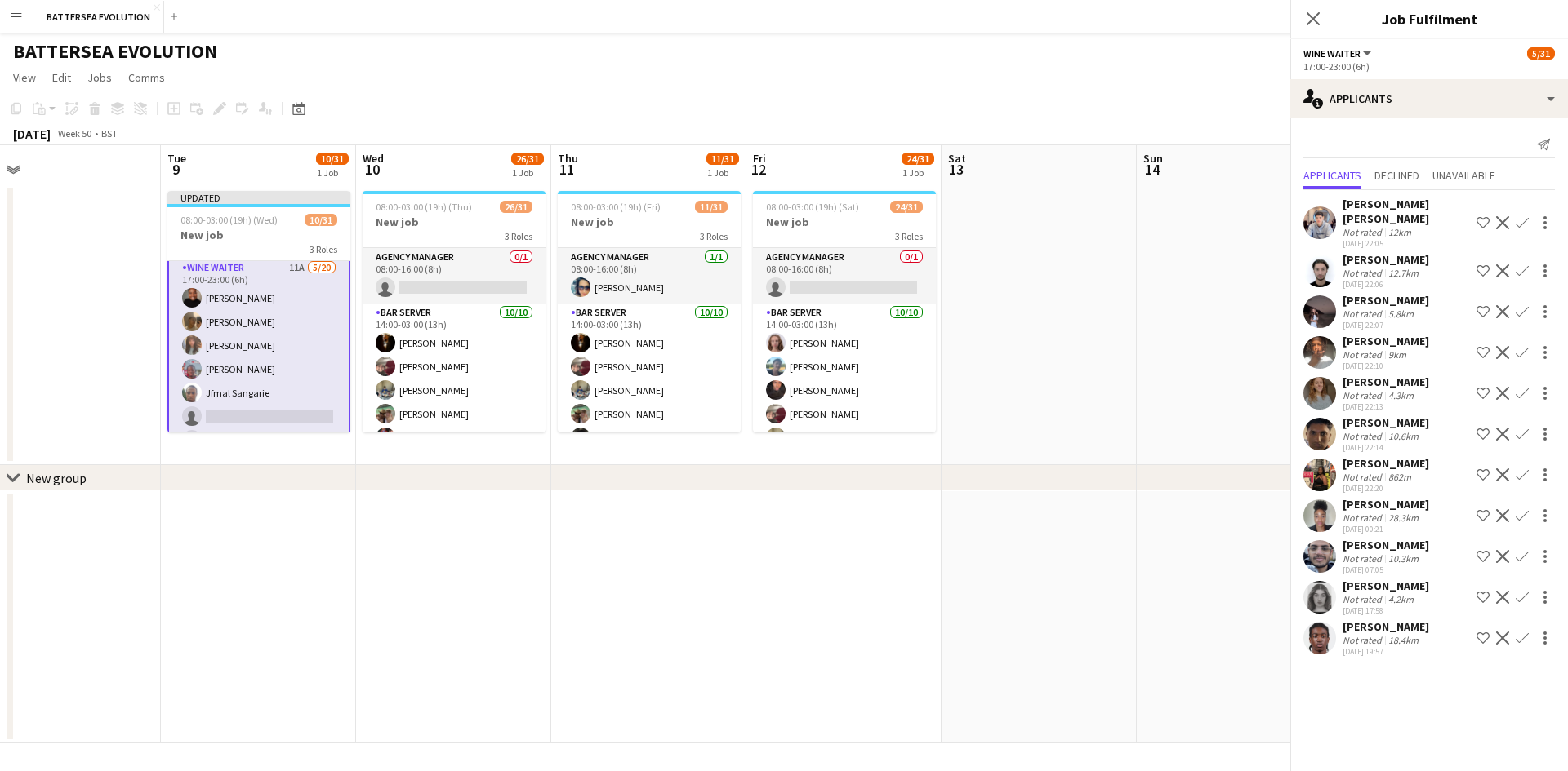
click at [1337, 338] on div "Joshua Boye Not rated 9km 11-09-2025 22:10 Shortlist crew Decline Confirm" at bounding box center [1429, 352] width 278 height 38
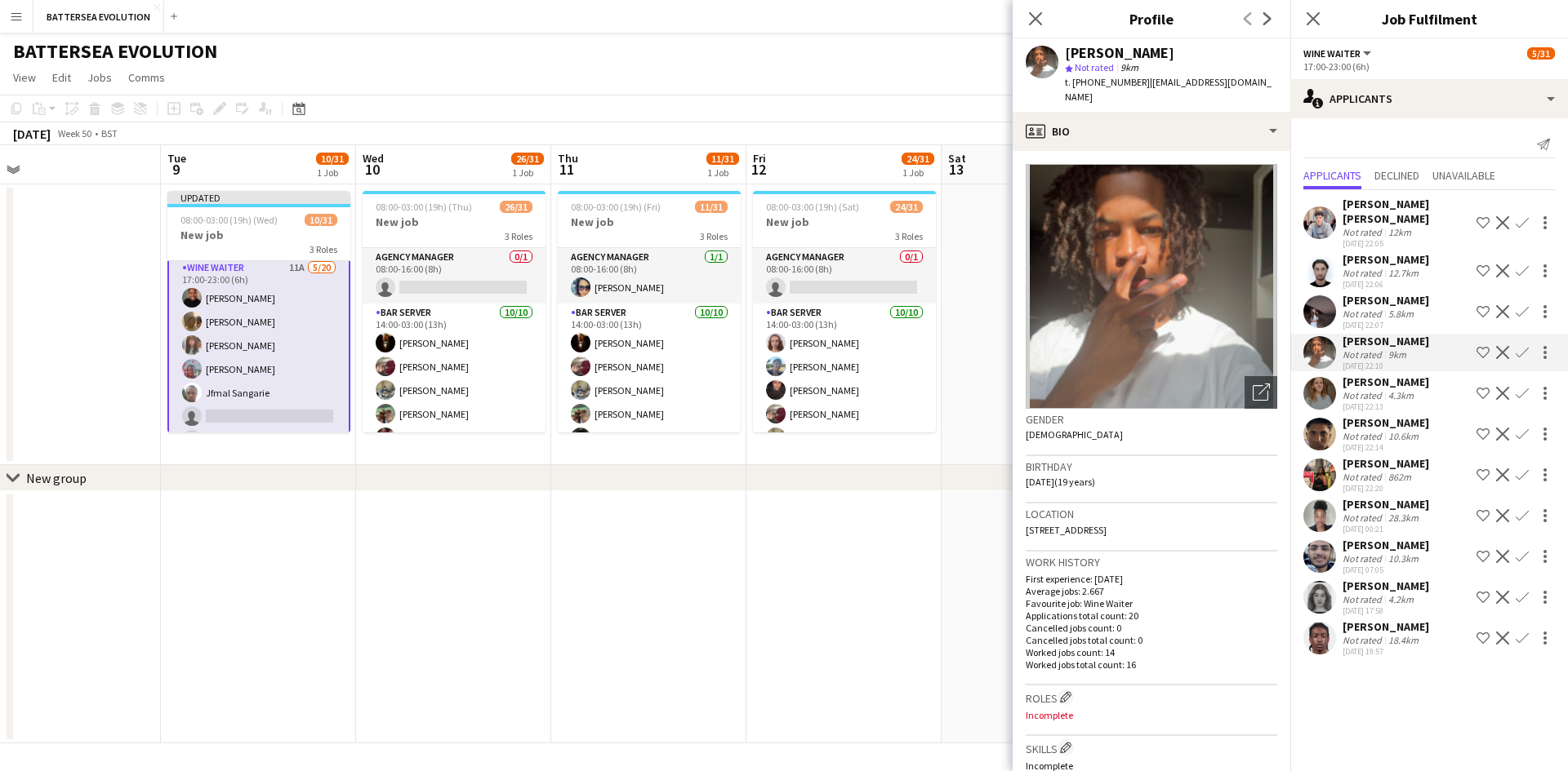
click at [1337, 338] on div "Joshua Boye Not rated 9km 11-09-2025 22:10 Shortlist crew Decline Confirm" at bounding box center [1429, 352] width 278 height 38
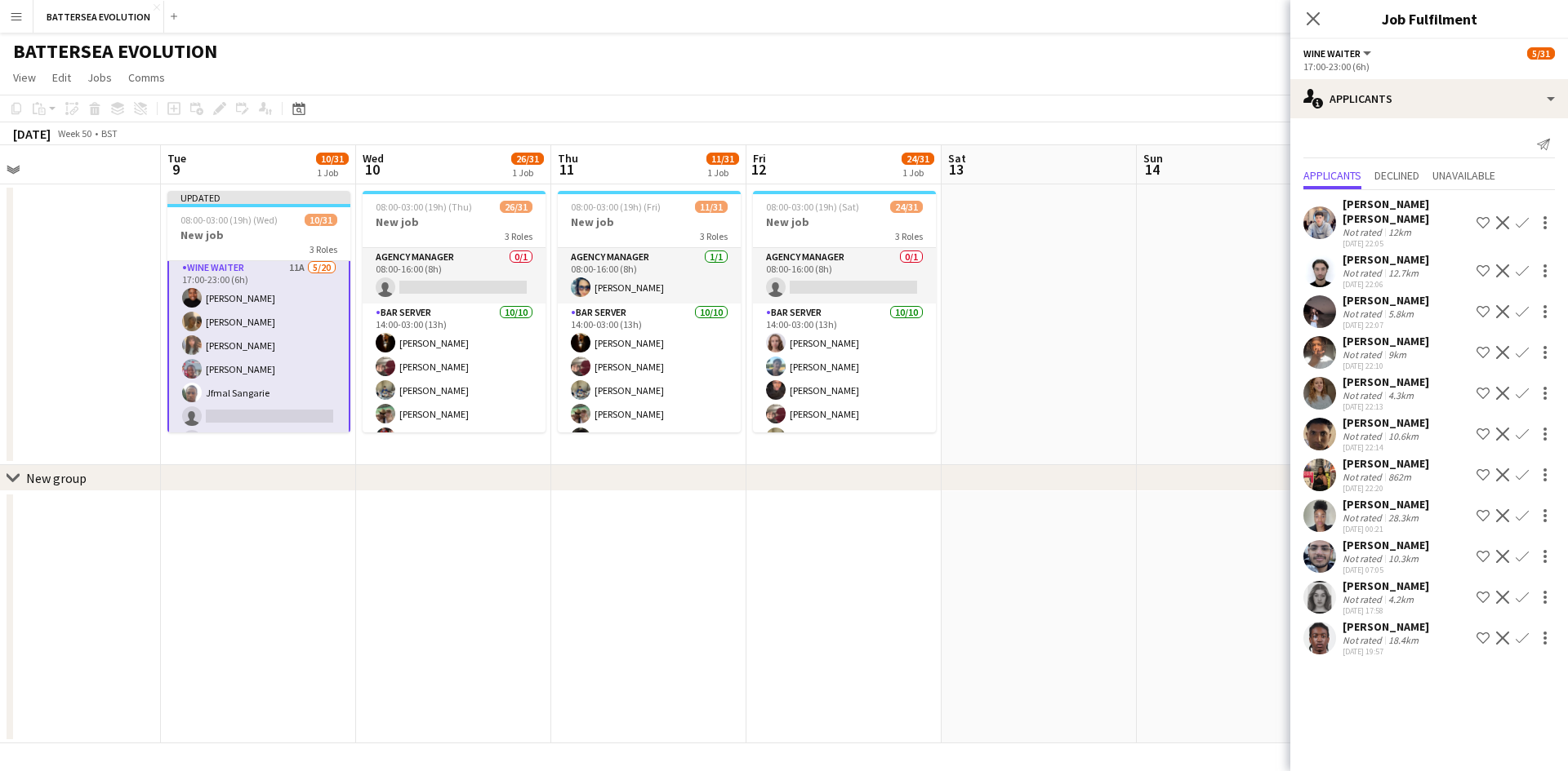
click at [1322, 299] on app-user-avatar at bounding box center [1320, 311] width 33 height 33
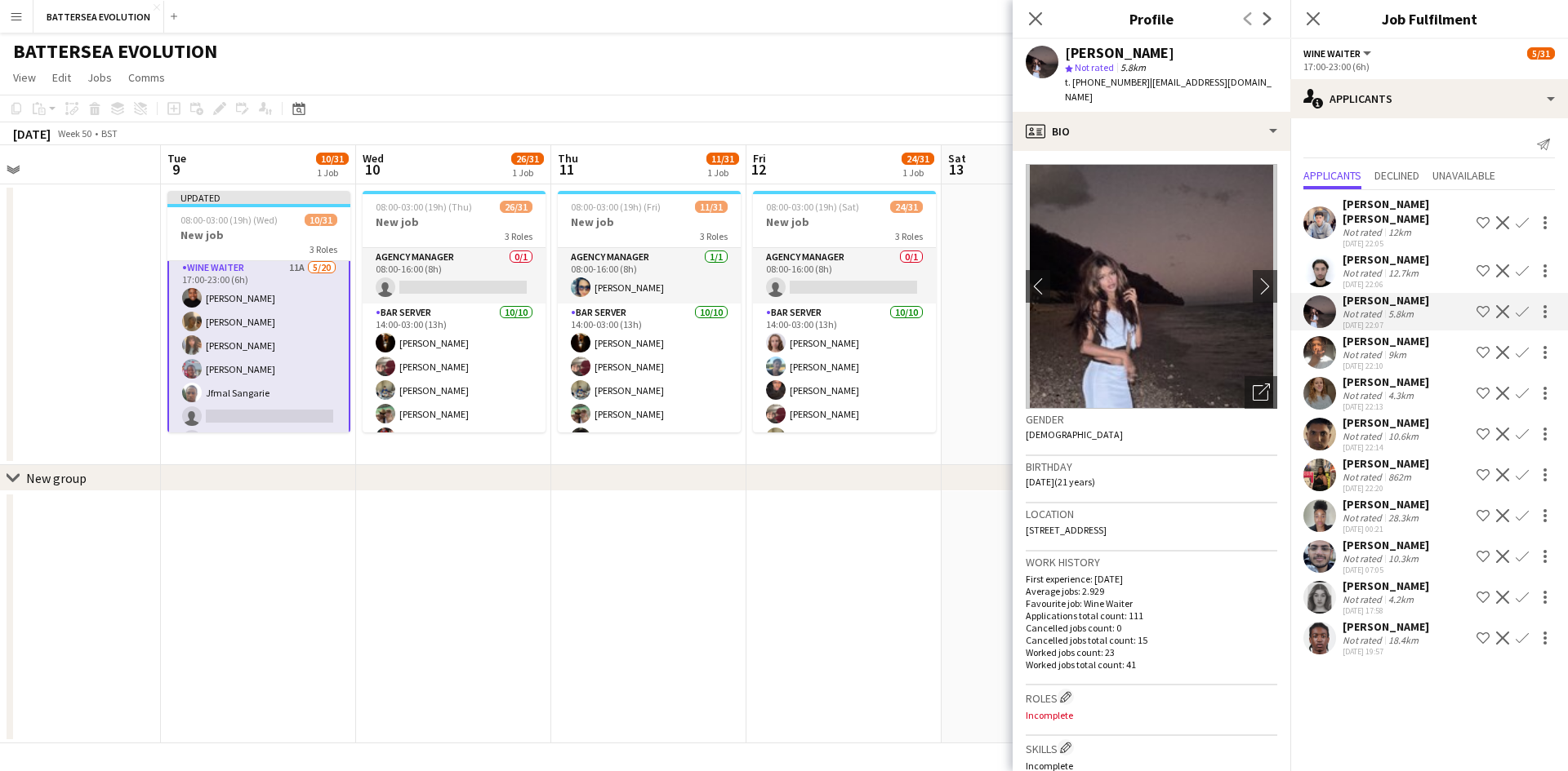
click at [1322, 299] on app-user-avatar at bounding box center [1320, 311] width 33 height 33
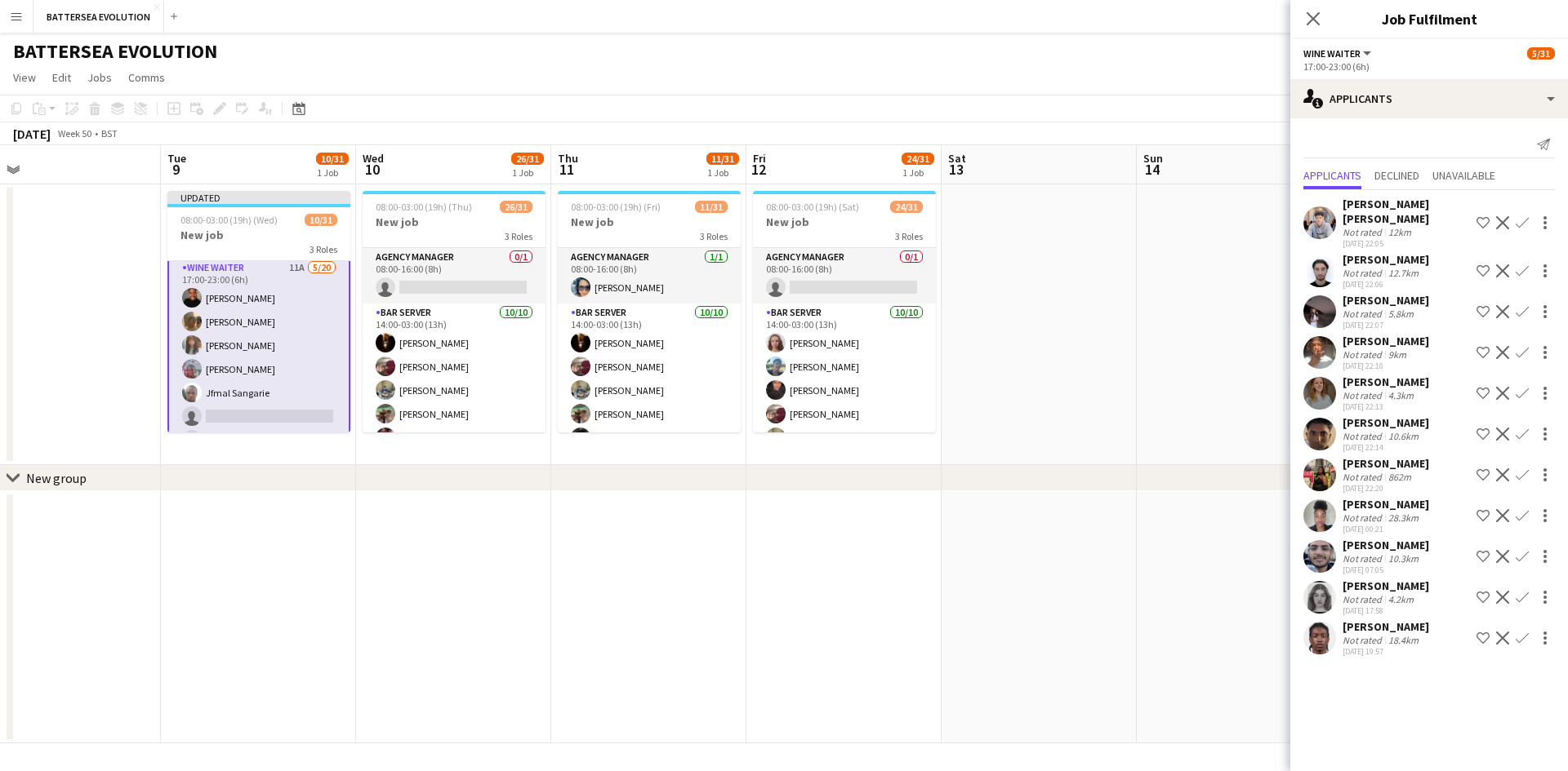
click at [1322, 299] on app-user-avatar at bounding box center [1320, 311] width 33 height 33
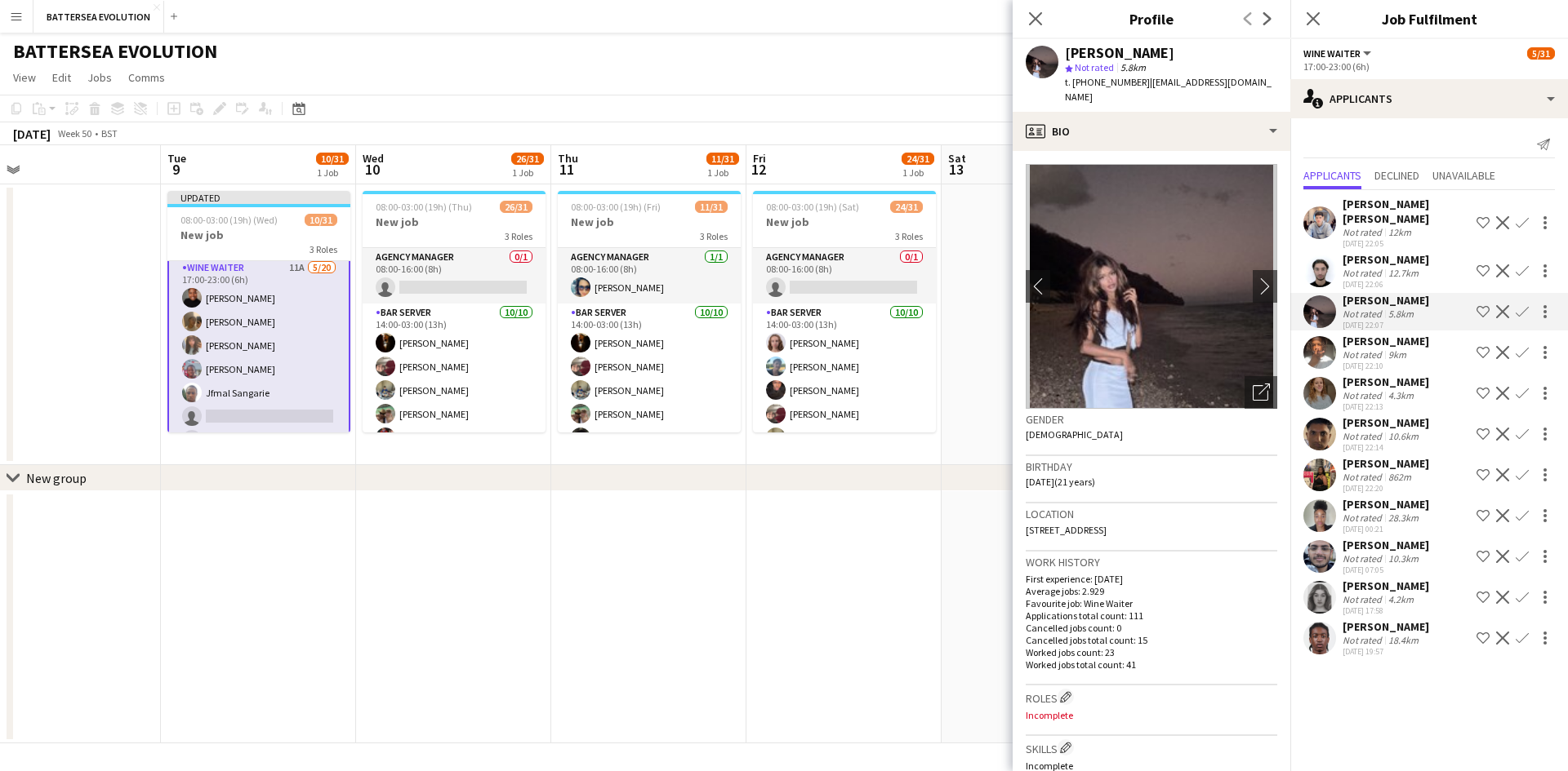
click at [1322, 299] on app-user-avatar at bounding box center [1320, 311] width 33 height 33
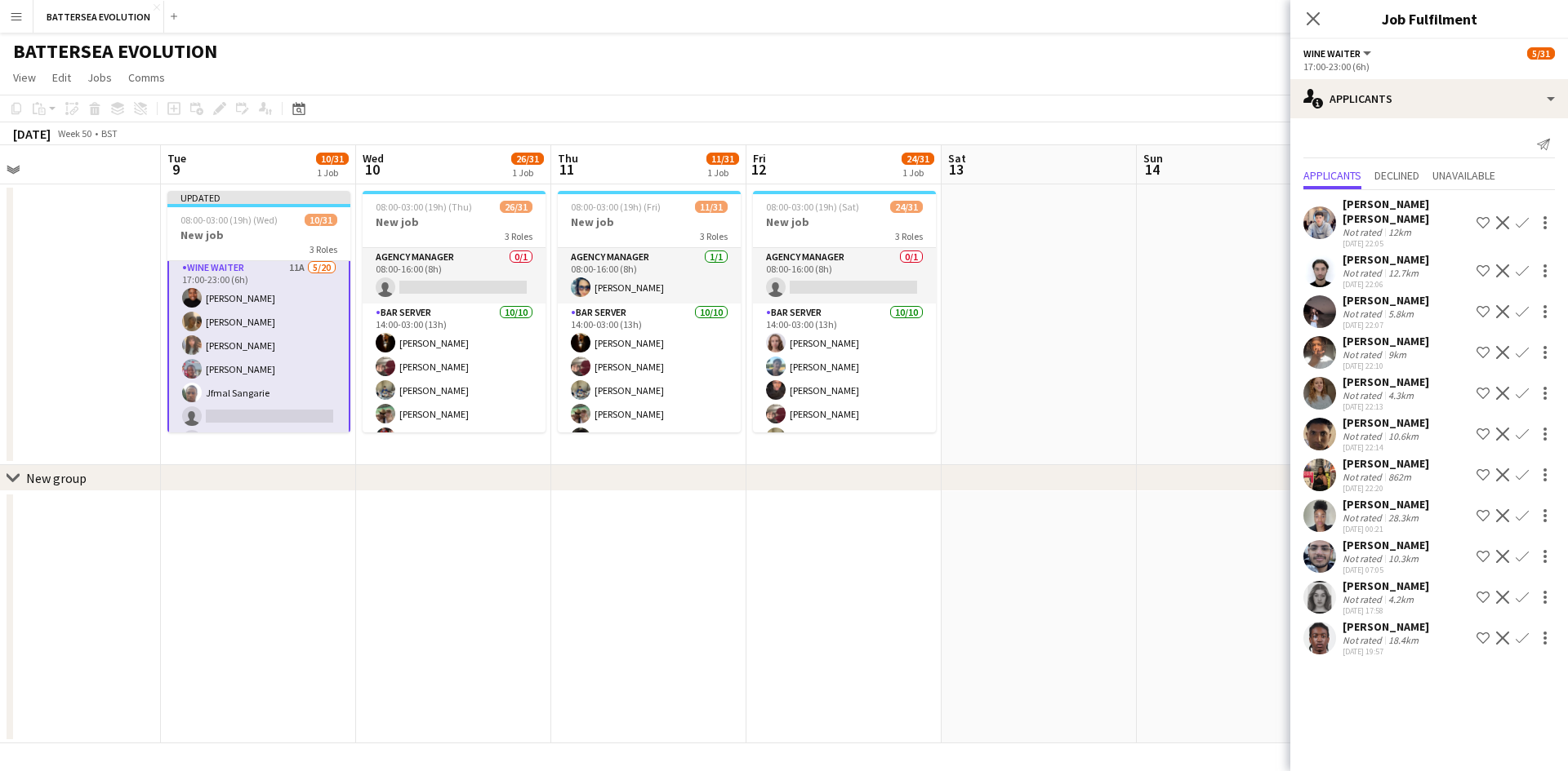
click at [1313, 269] on app-user-avatar at bounding box center [1320, 271] width 33 height 33
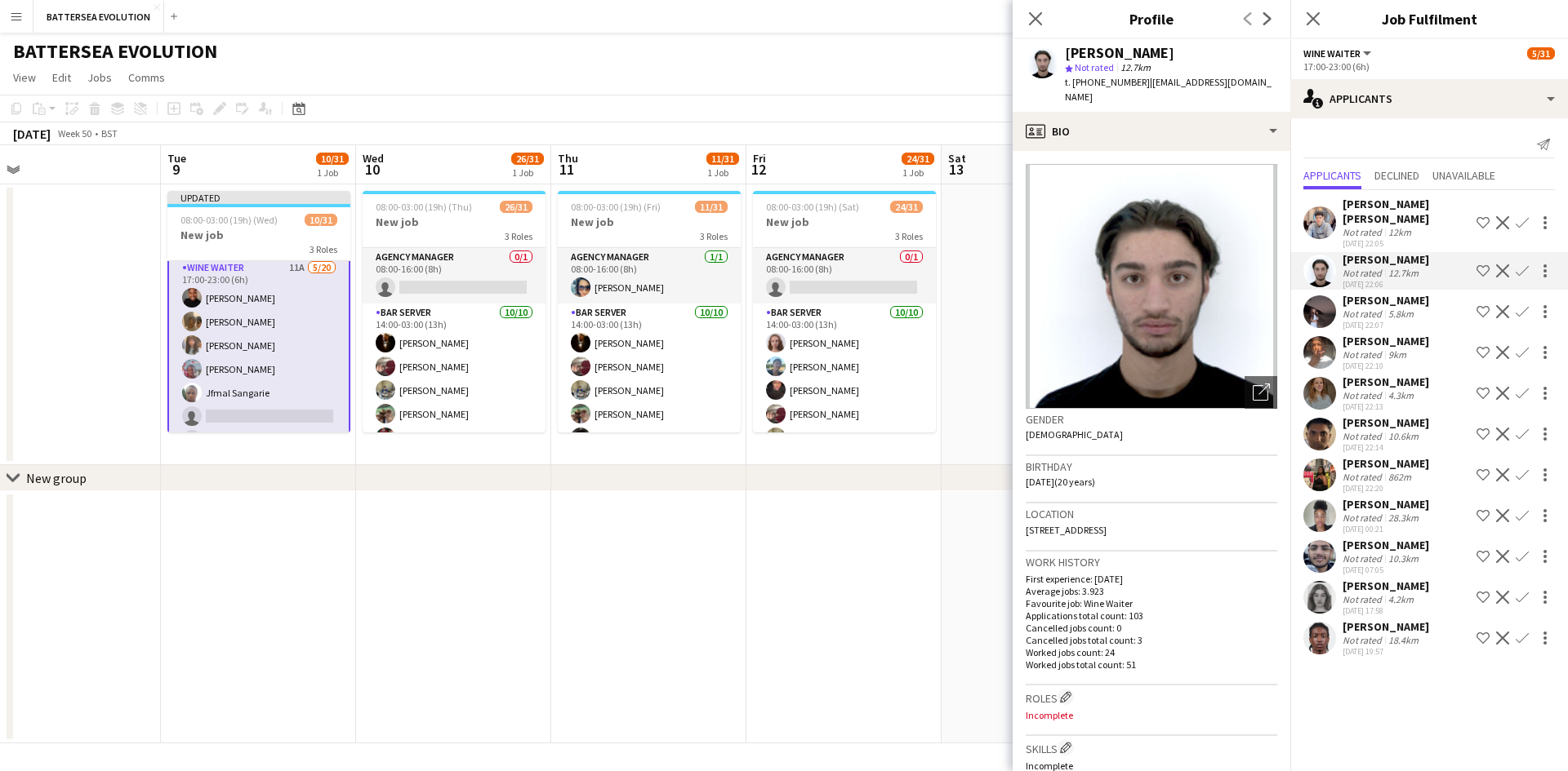
drag, startPoint x: 1317, startPoint y: 252, endPoint x: 1315, endPoint y: 206, distance: 46.0
click at [1317, 254] on app-user-avatar at bounding box center [1320, 271] width 33 height 33
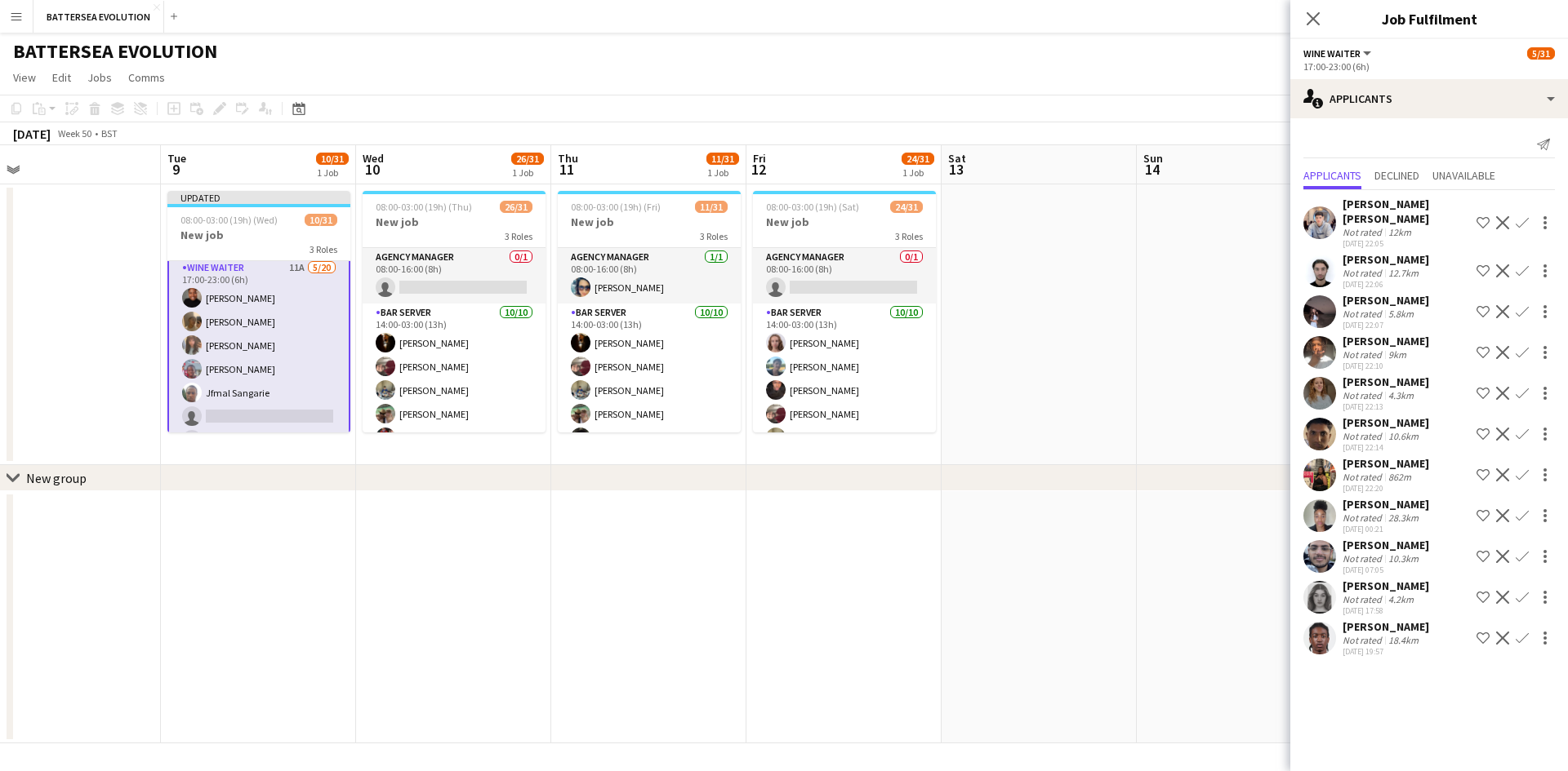
click at [1315, 206] on app-user-avatar at bounding box center [1320, 222] width 33 height 33
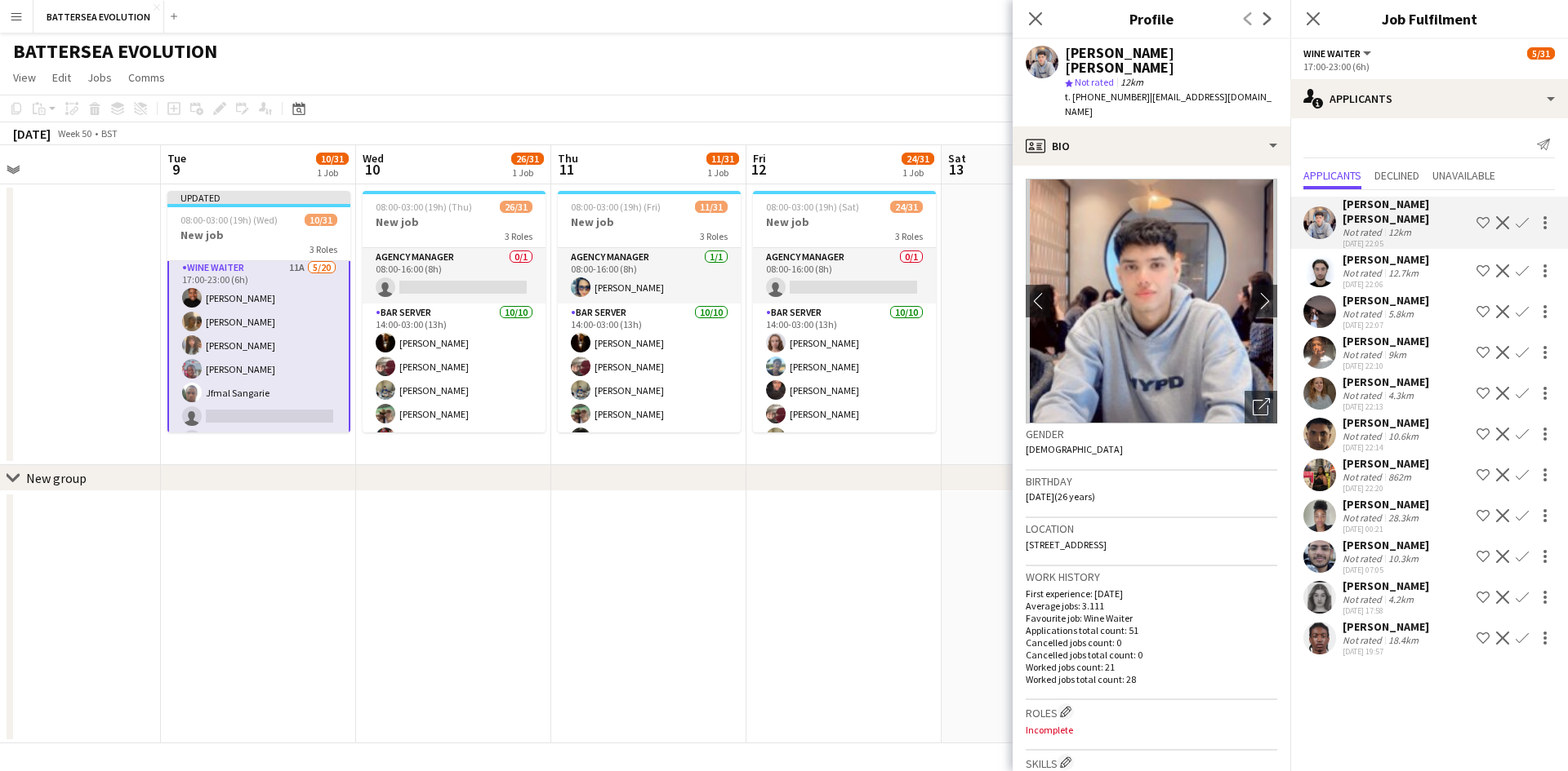
click at [1315, 206] on app-user-avatar at bounding box center [1320, 222] width 33 height 33
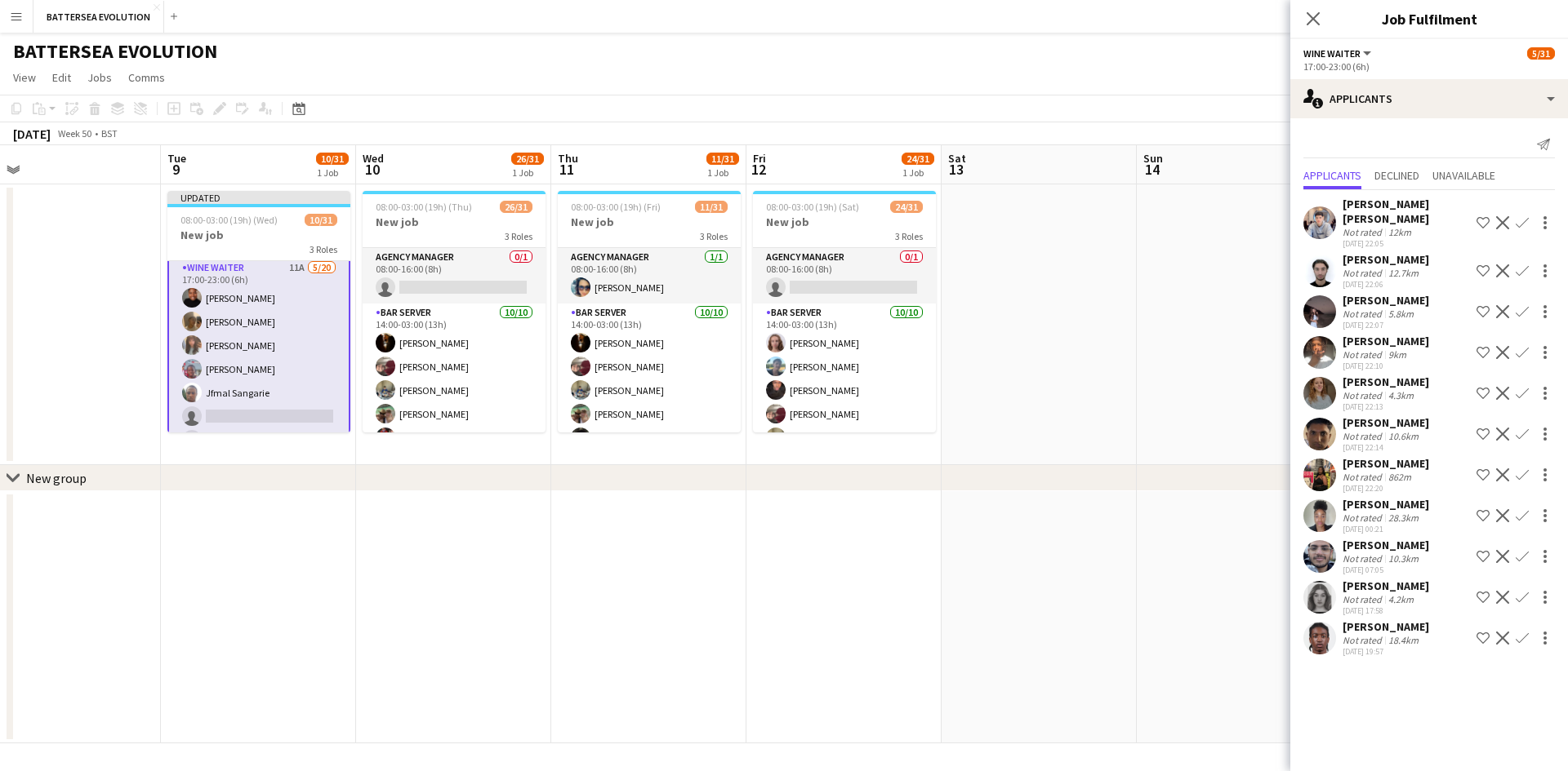
click at [1290, 16] on div "Close pop-in" at bounding box center [1312, 18] width 45 height 38
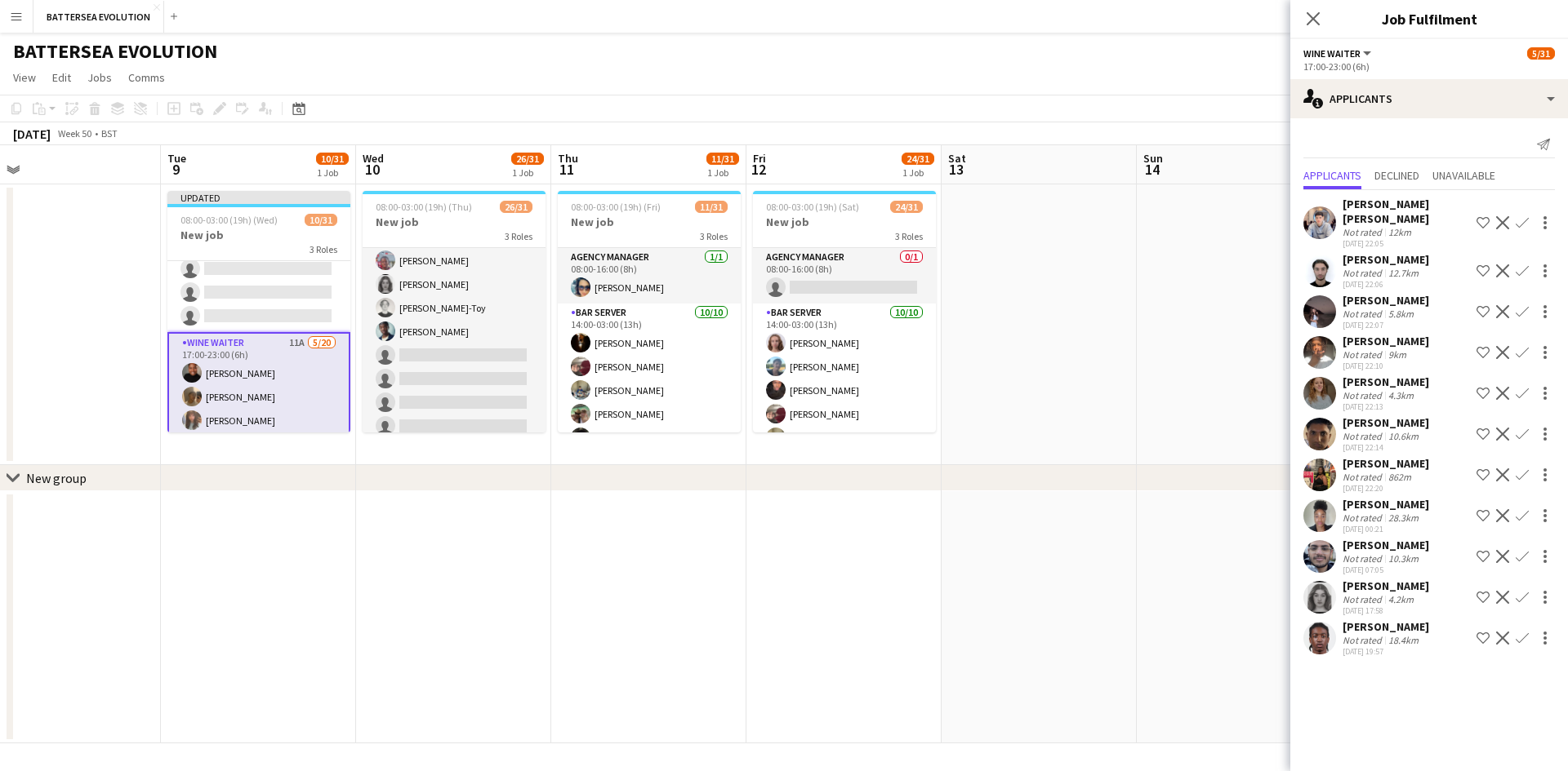
scroll to position [416, 0]
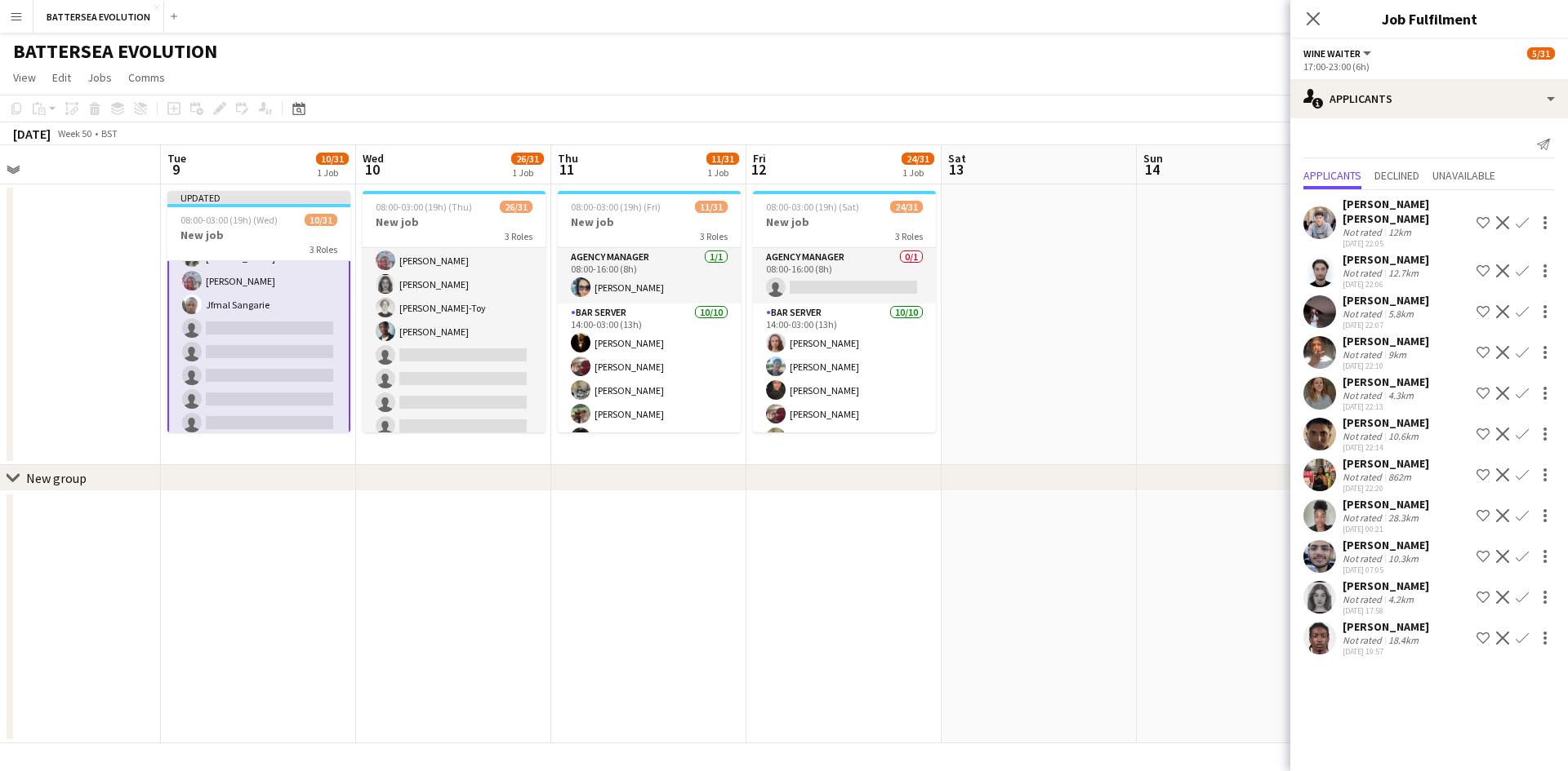
click at [1528, 591] on app-icon "Confirm" at bounding box center [1523, 598] width 14 height 14
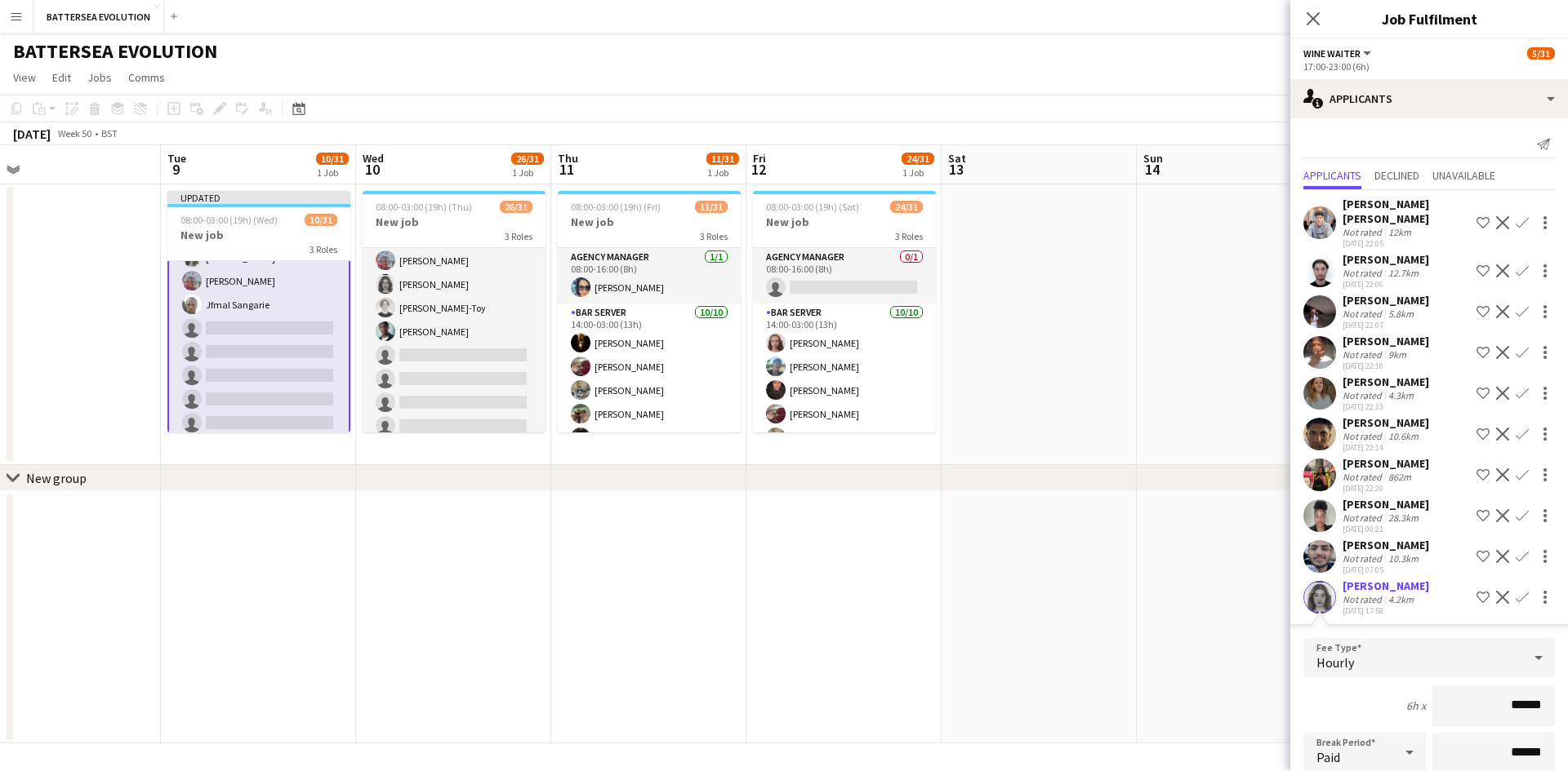
scroll to position [245, 0]
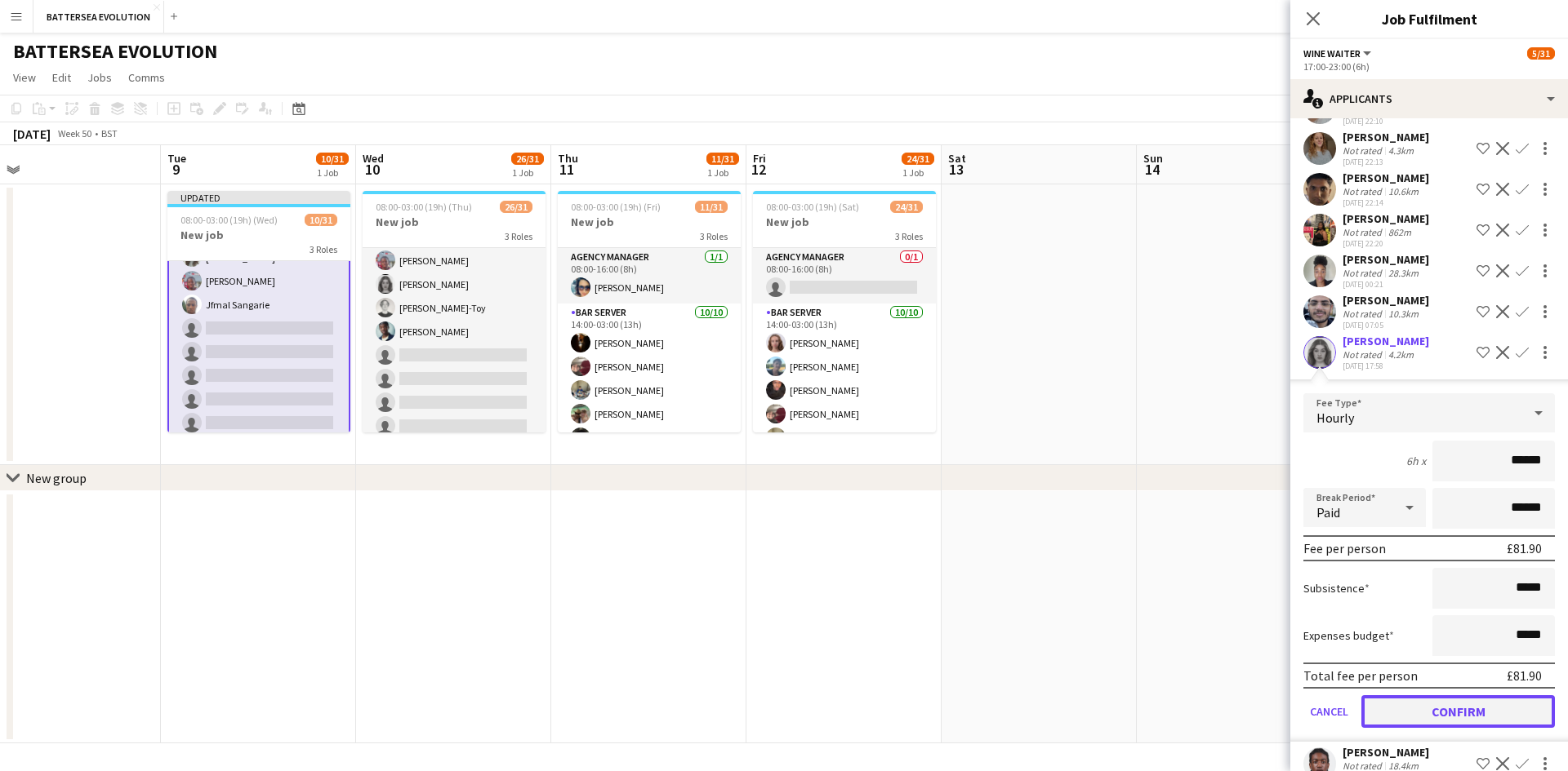
click at [1474, 697] on button "Confirm" at bounding box center [1459, 712] width 194 height 33
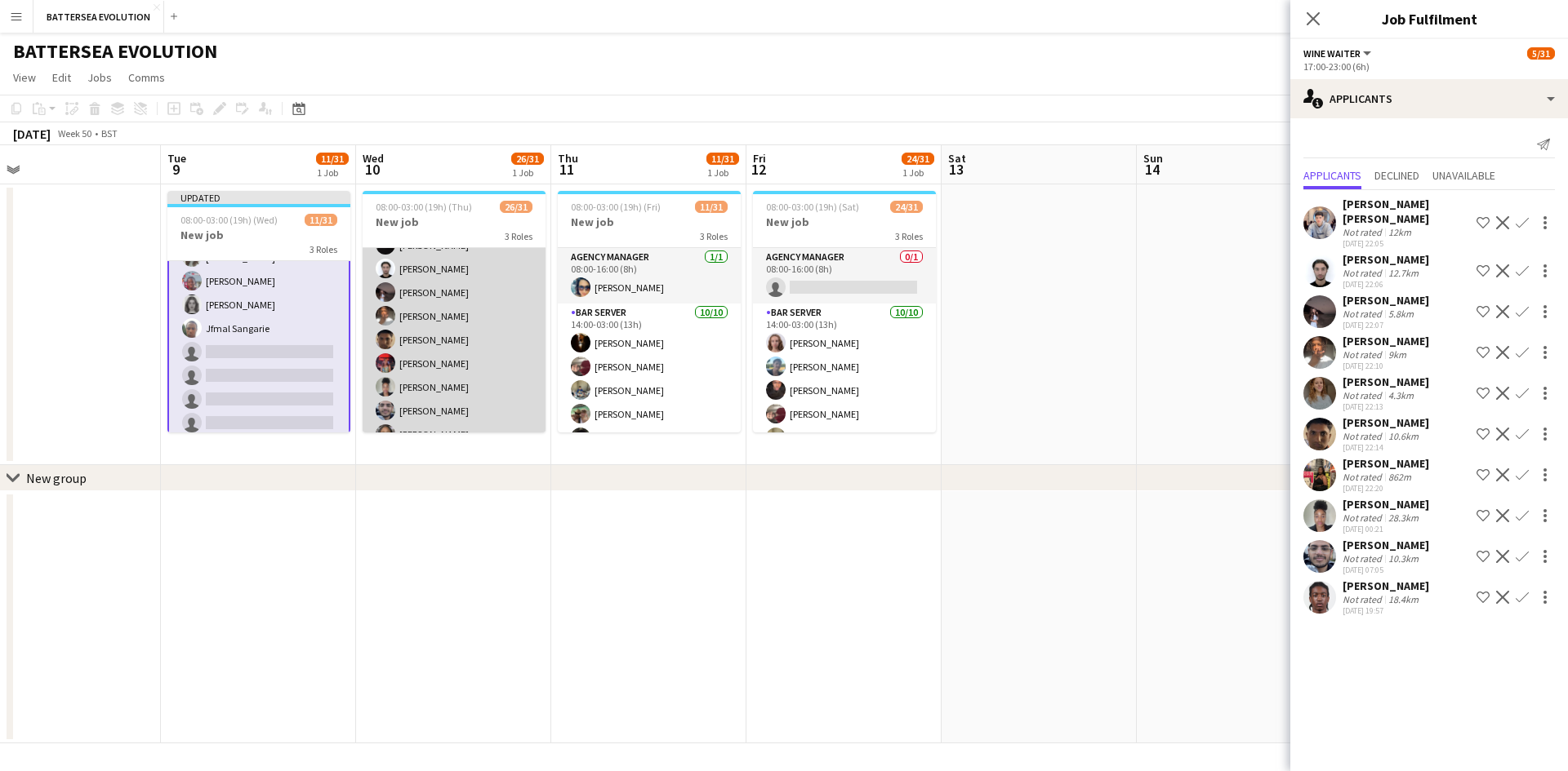
scroll to position [318, 0]
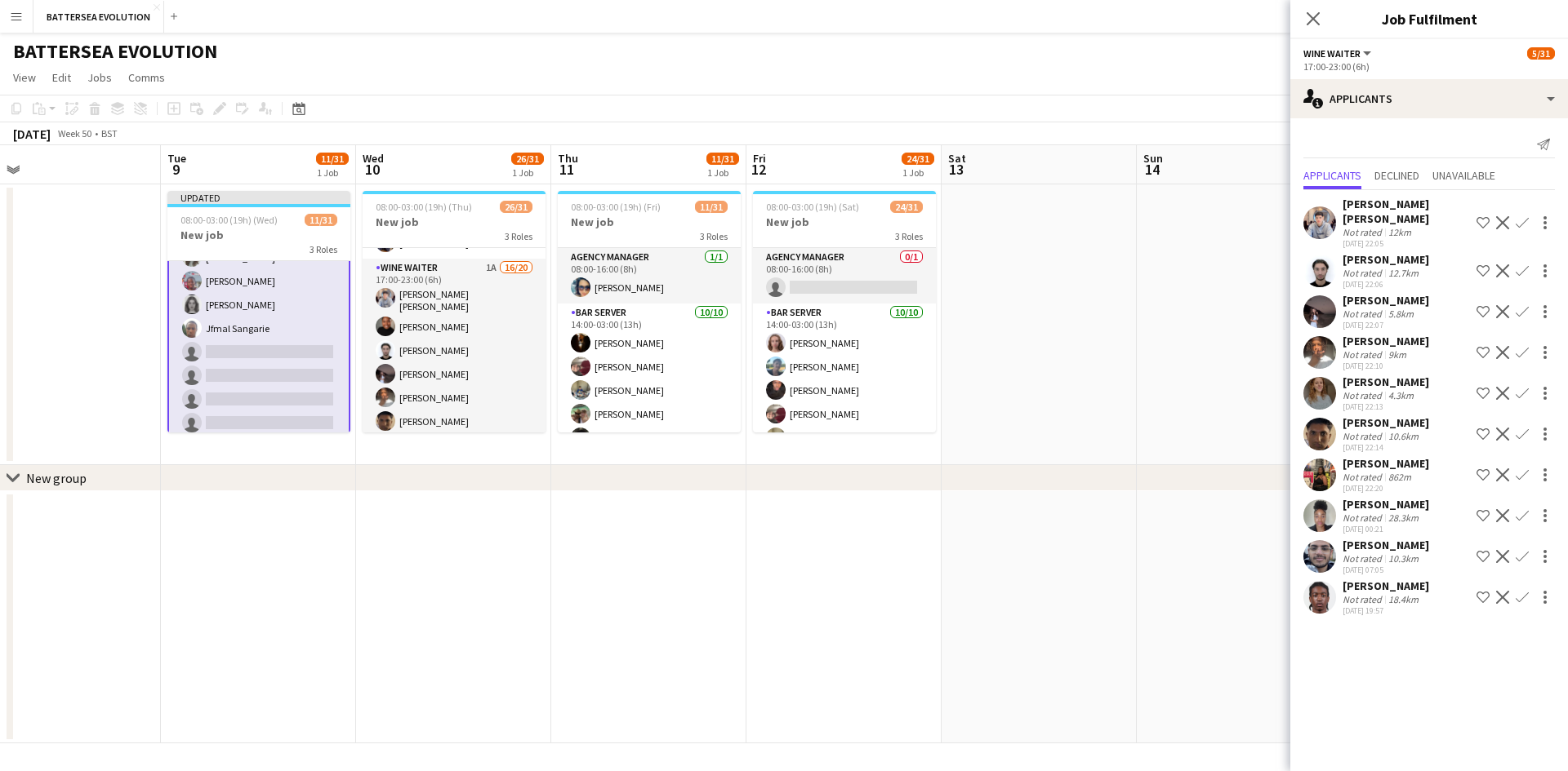
click at [1525, 261] on button "Confirm" at bounding box center [1523, 271] width 19 height 19
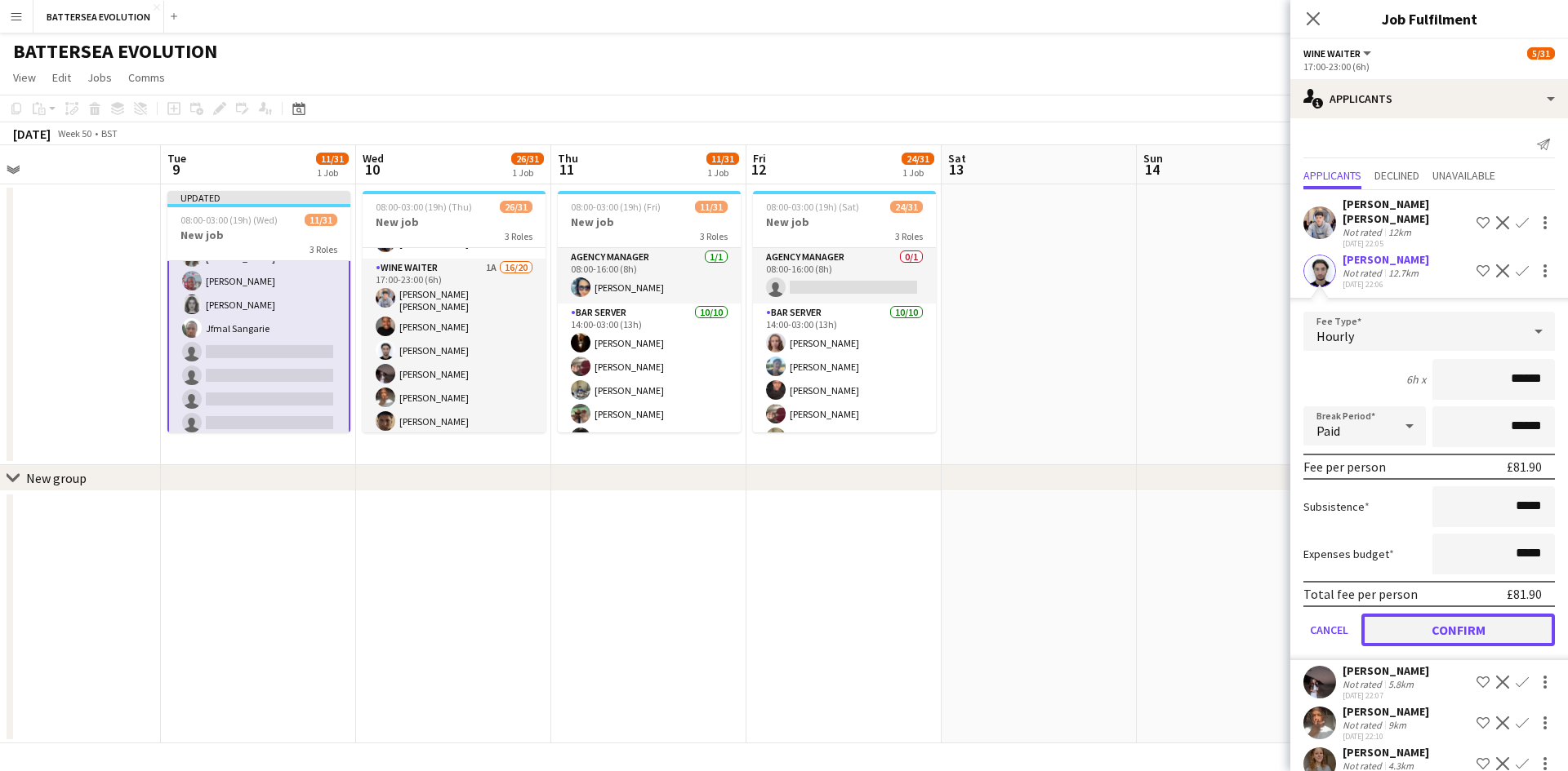
click at [1488, 622] on button "Confirm" at bounding box center [1459, 631] width 194 height 33
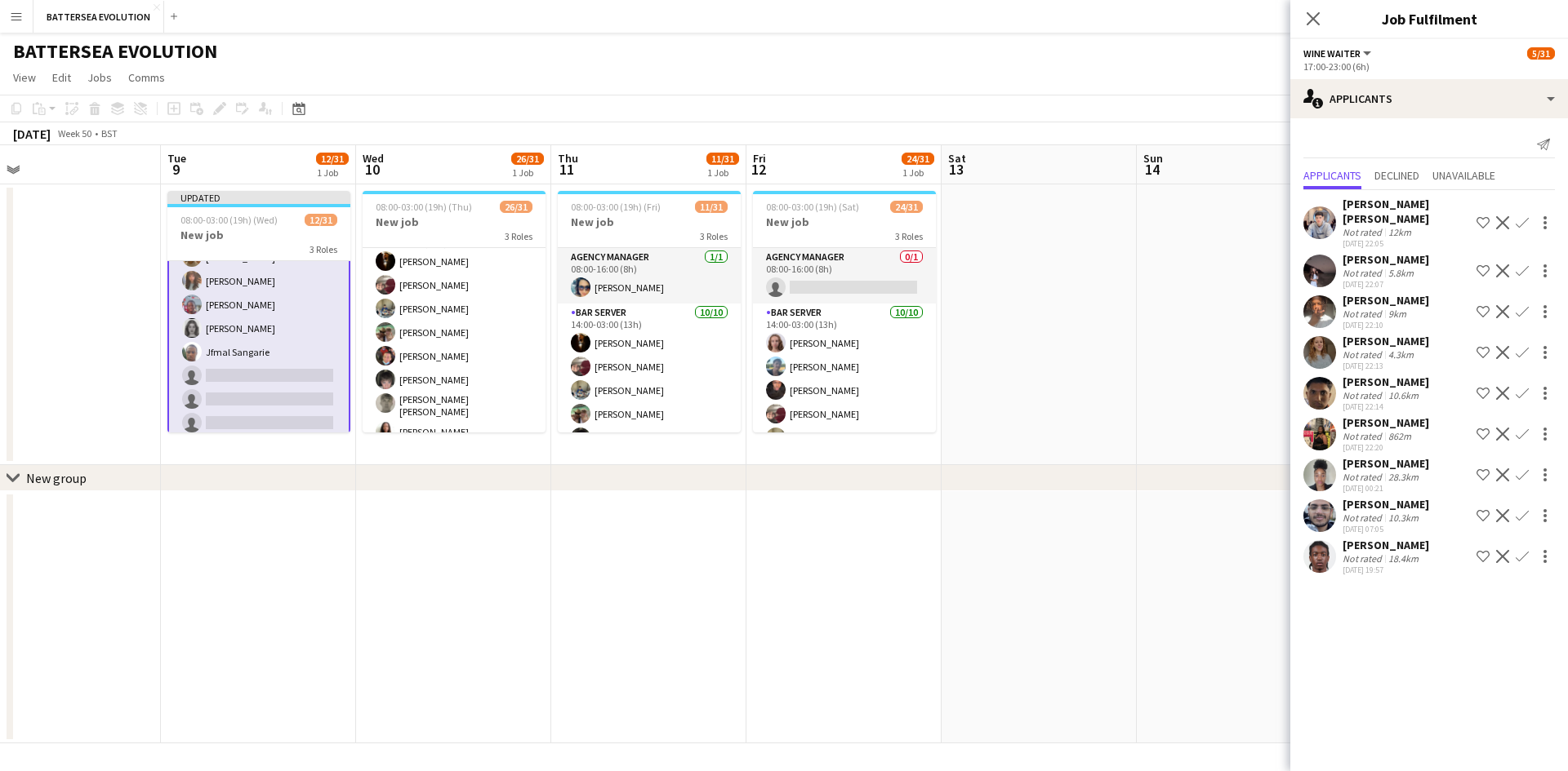
scroll to position [245, 0]
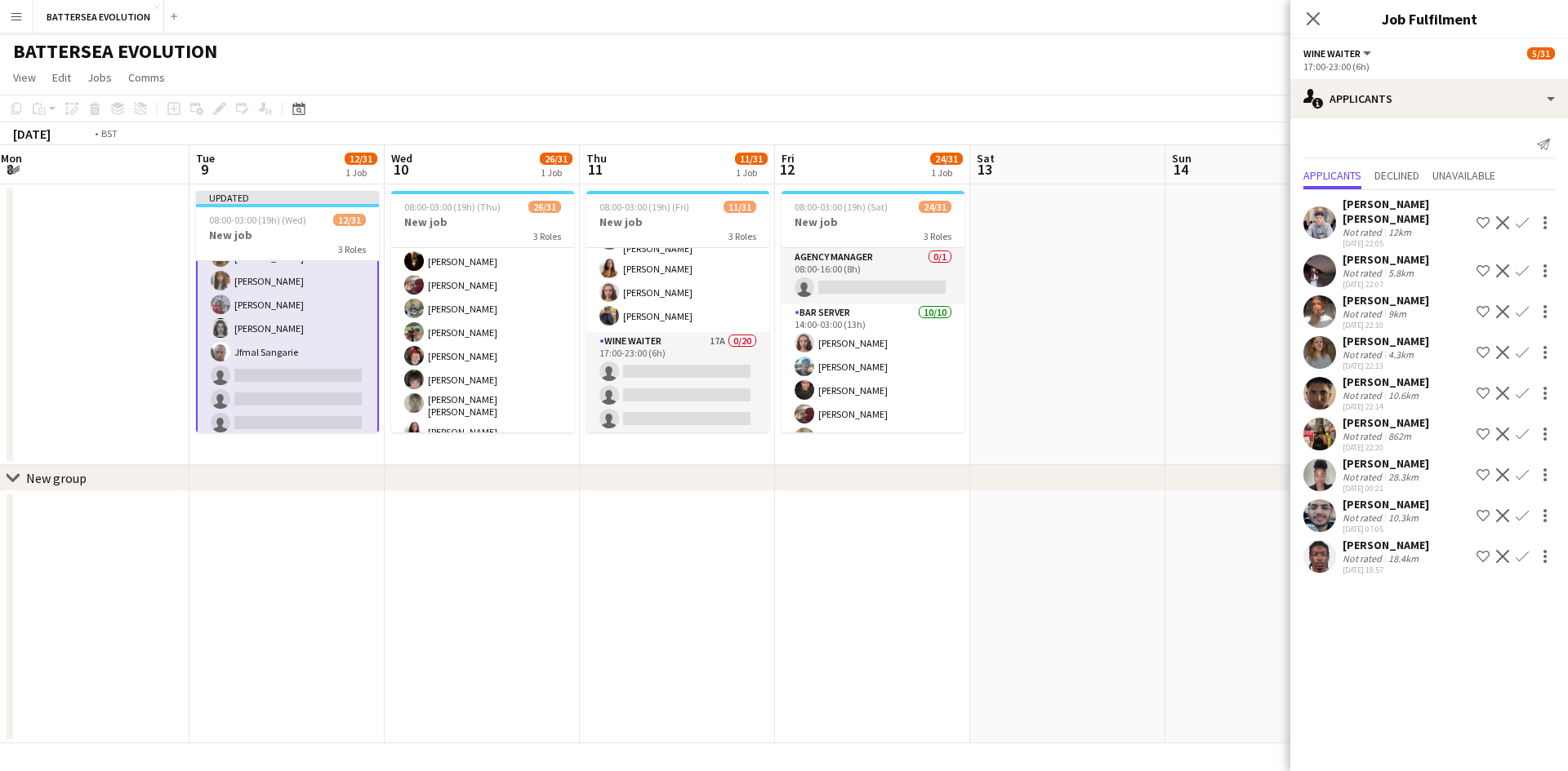
drag, startPoint x: 225, startPoint y: 238, endPoint x: 630, endPoint y: 242, distance: 405.0
click at [630, 242] on app-calendar-viewport "Sat 6 17/31 1 Job Sun 7 Mon 8 Tue 9 12/31 1 Job Wed 10 26/31 1 Job Thu 11 11/31…" at bounding box center [784, 444] width 1568 height 599
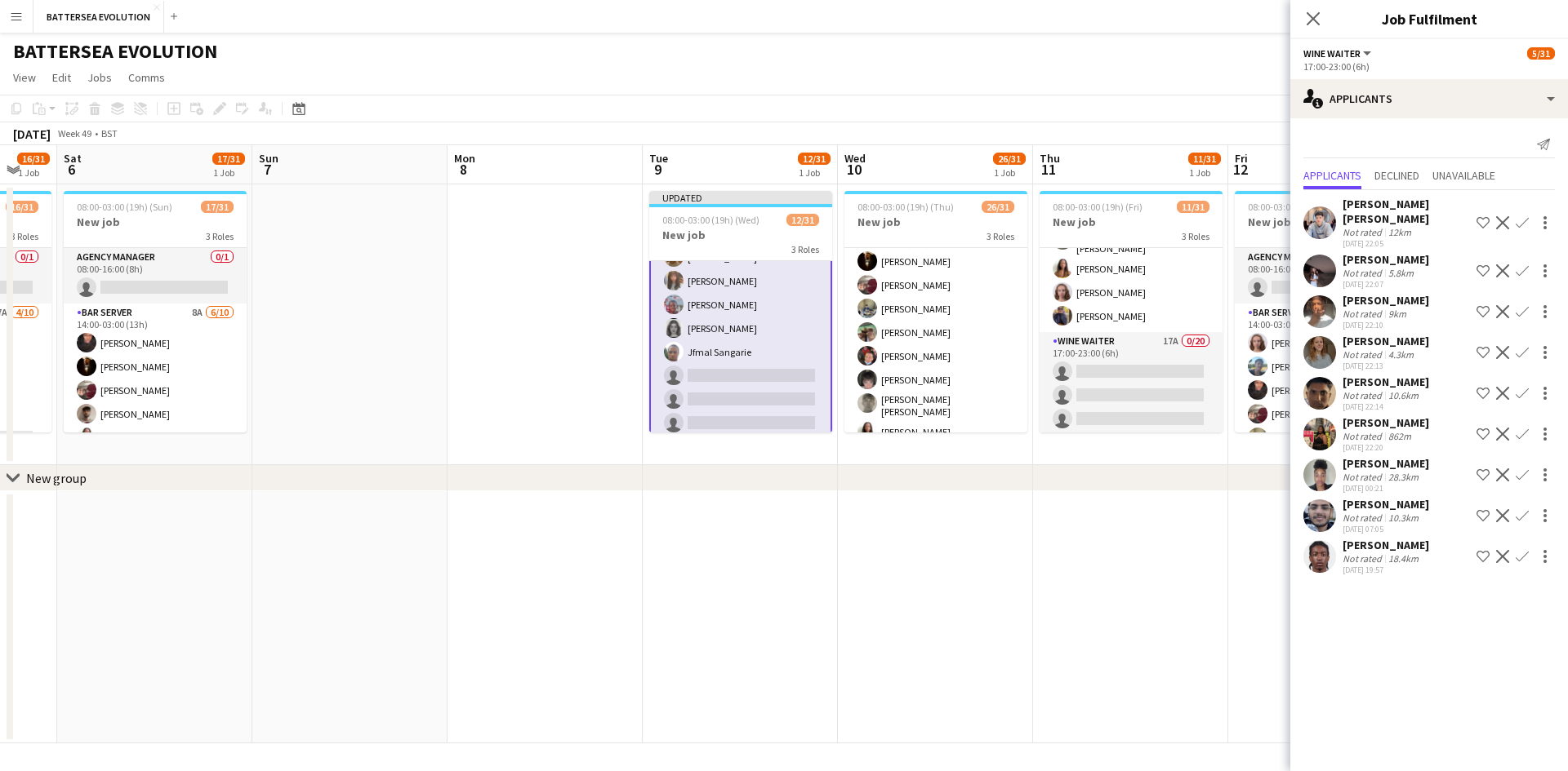
drag, startPoint x: 287, startPoint y: 251, endPoint x: 357, endPoint y: 227, distance: 74.0
click at [357, 227] on app-calendar-viewport "Thu 4 21/31 1 Job Fri 5 16/31 1 Job Sat 6 17/31 1 Job Sun 7 Mon 8 Tue 9 12/31 1…" at bounding box center [784, 444] width 1568 height 599
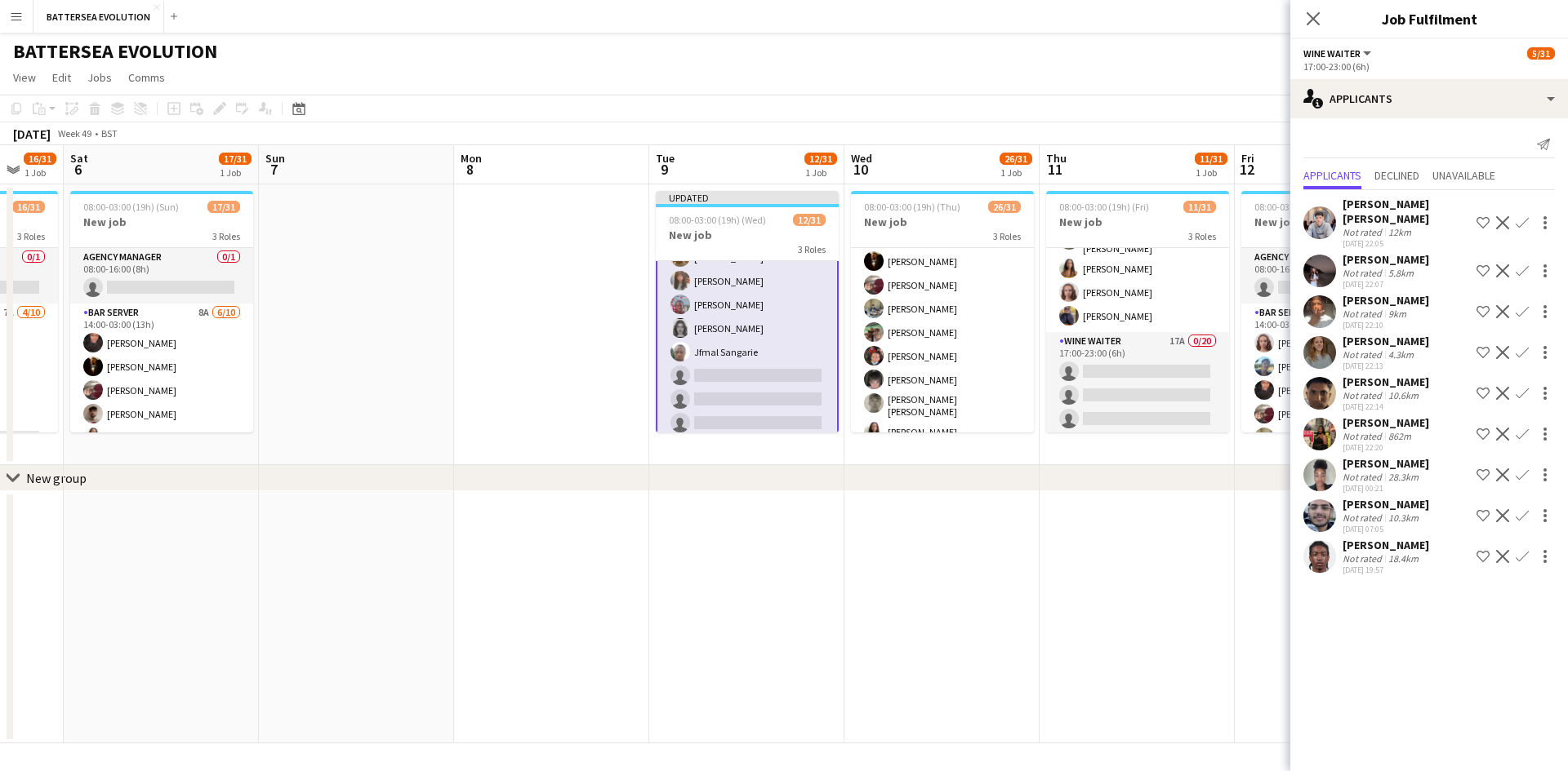
click at [1326, 7] on div "Close pop-in" at bounding box center [1312, 18] width 45 height 38
drag, startPoint x: 1312, startPoint y: 26, endPoint x: 1314, endPoint y: 37, distance: 11.2
click at [1312, 25] on icon "Close pop-in" at bounding box center [1313, 19] width 14 height 14
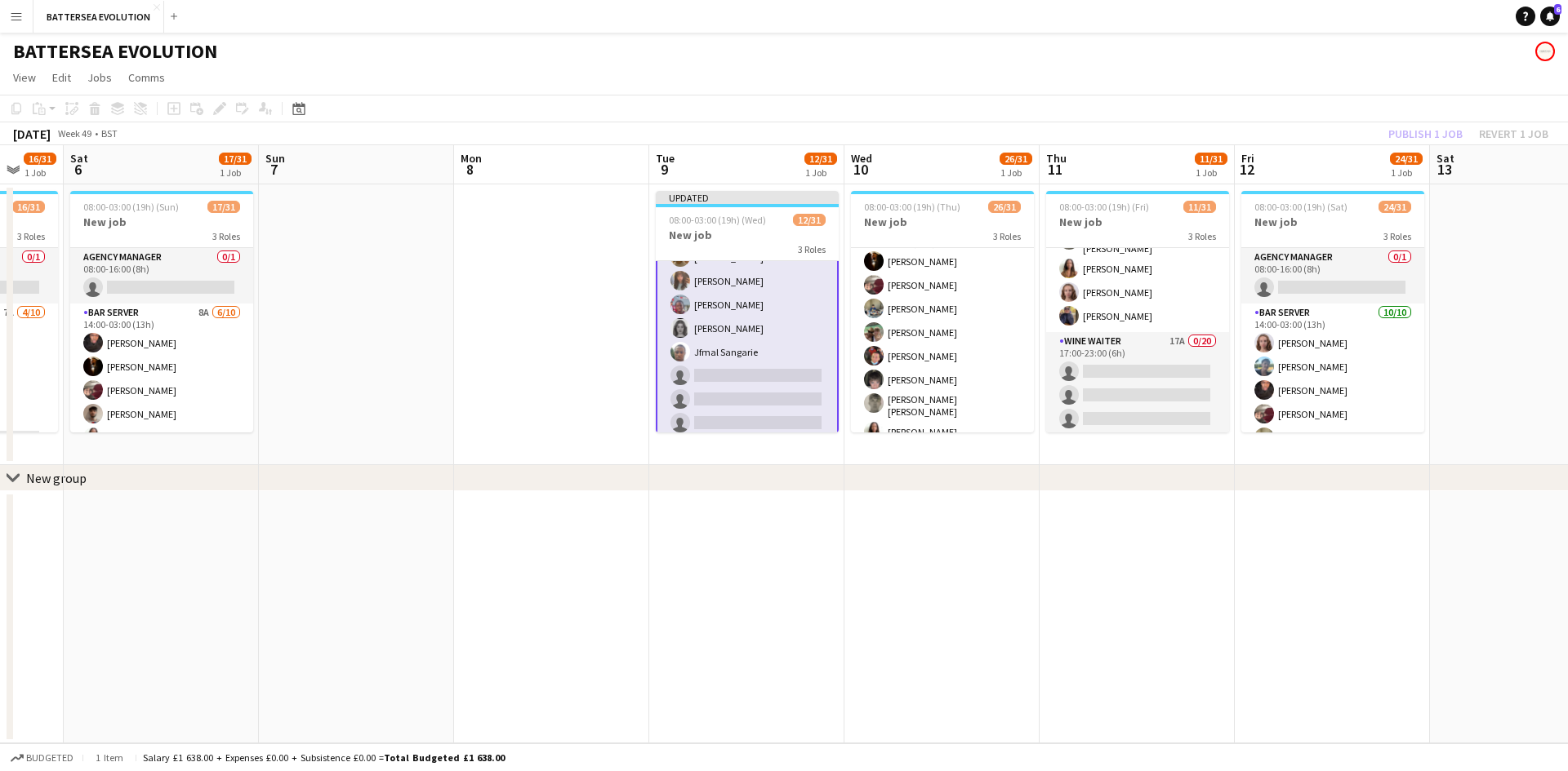
click at [1413, 134] on div "Publish 1 job Revert 1 job" at bounding box center [1468, 133] width 199 height 21
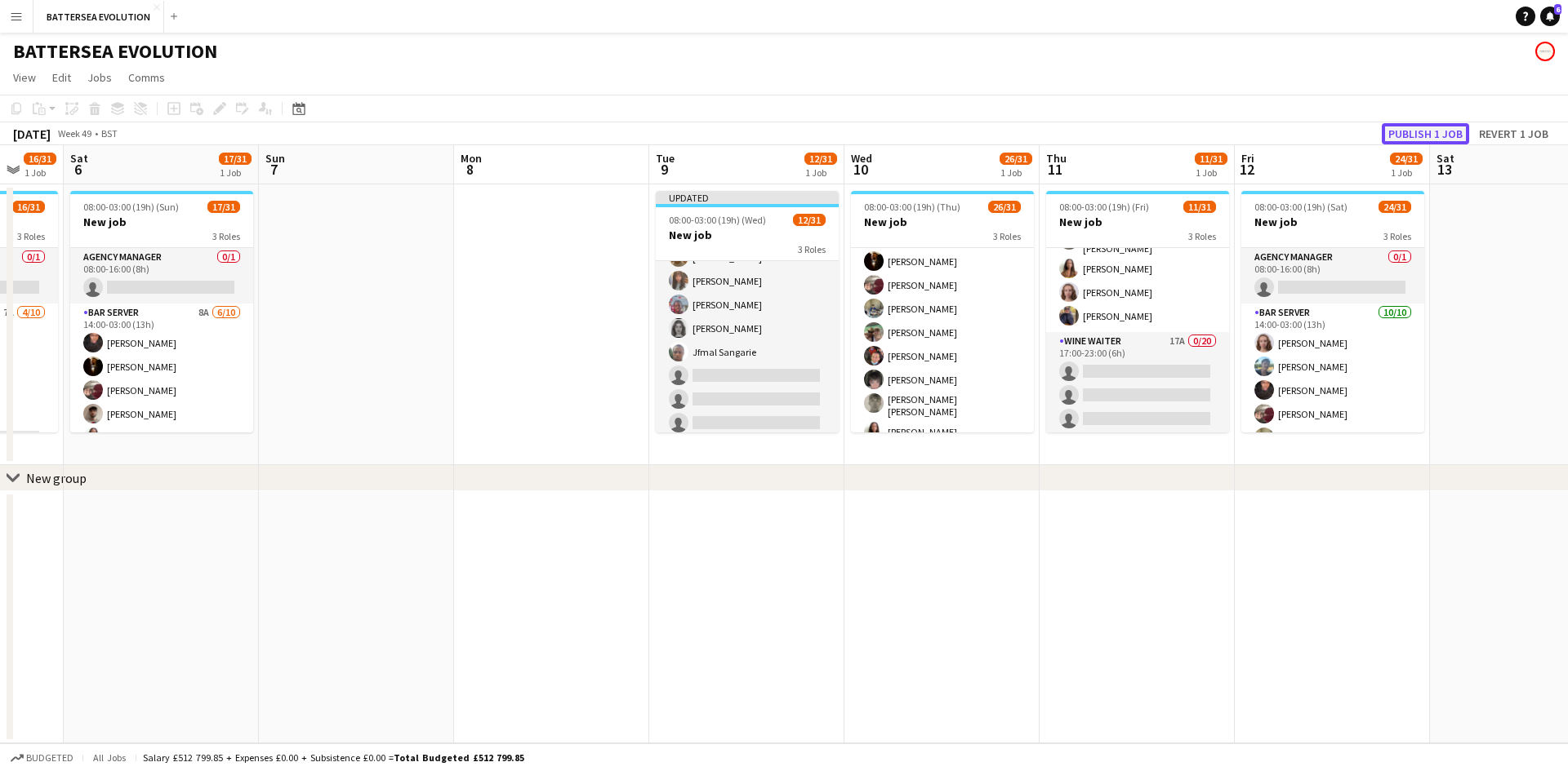
click at [1413, 133] on button "Publish 1 job" at bounding box center [1426, 133] width 87 height 21
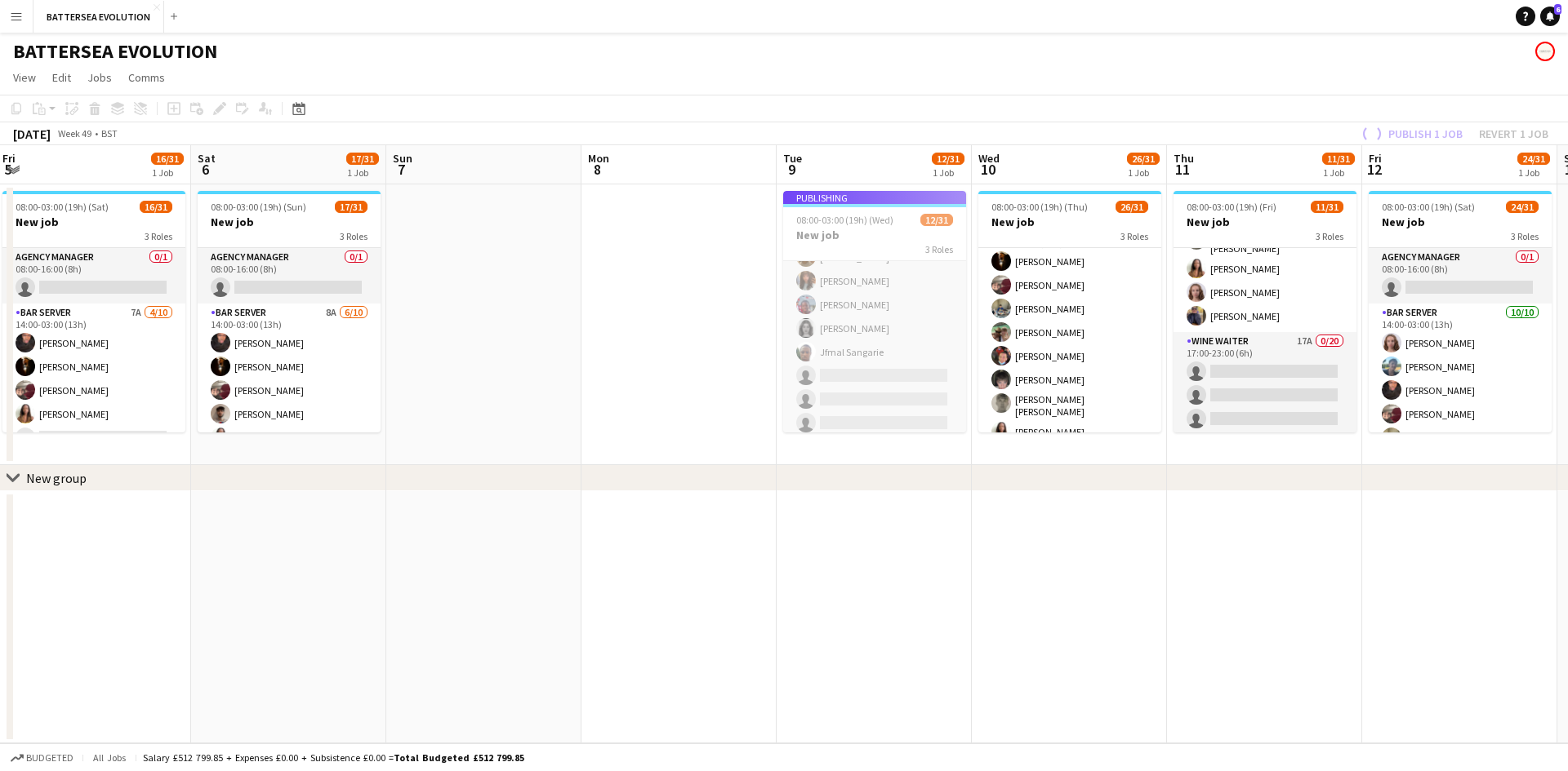
drag, startPoint x: 445, startPoint y: 269, endPoint x: 780, endPoint y: 285, distance: 335.4
click at [790, 282] on app-calendar-viewport "Wed 3 23/31 1 Job Thu 4 21/31 1 Job Fri 5 16/31 1 Job Sat 6 17/31 1 Job Sun 7 M…" at bounding box center [784, 444] width 1568 height 599
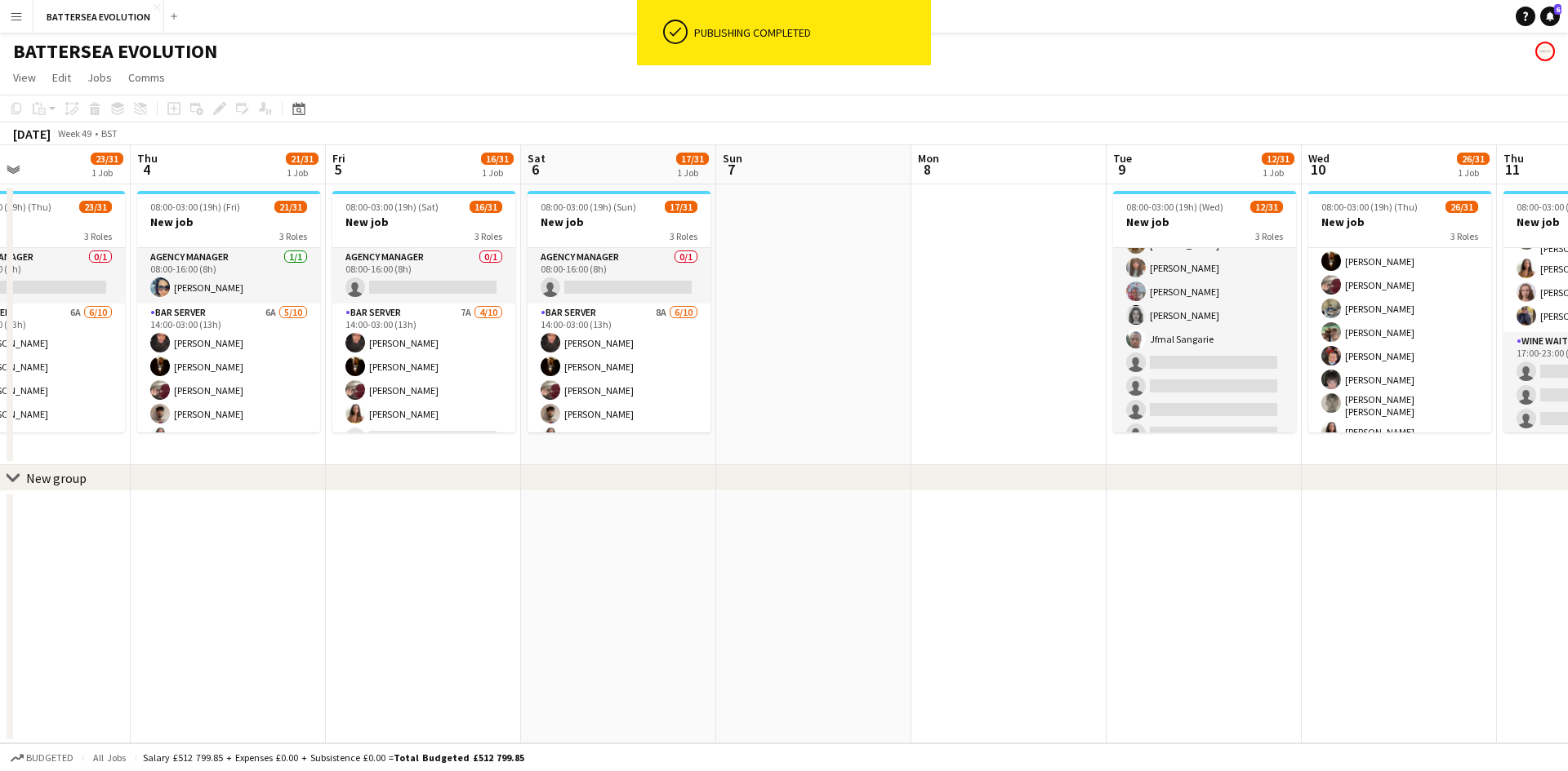
drag, startPoint x: 712, startPoint y: 284, endPoint x: 819, endPoint y: 284, distance: 107.0
click at [819, 284] on app-calendar-viewport "Mon 1 Tue 2 22/31 1 Job Wed 3 23/31 1 Job Thu 4 21/31 1 Job Fri 5 16/31 1 Job S…" at bounding box center [784, 444] width 1568 height 599
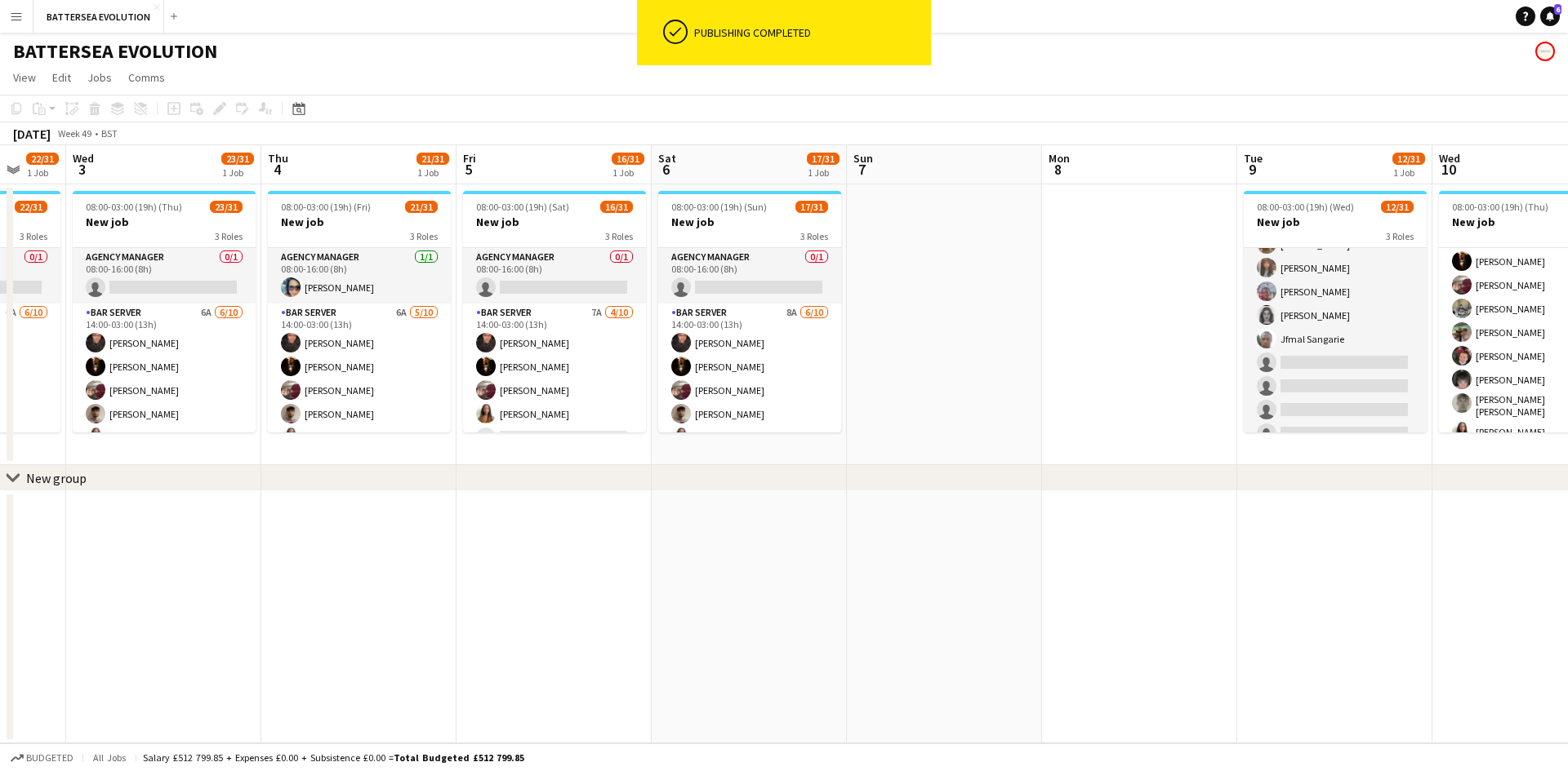
scroll to position [0, 515]
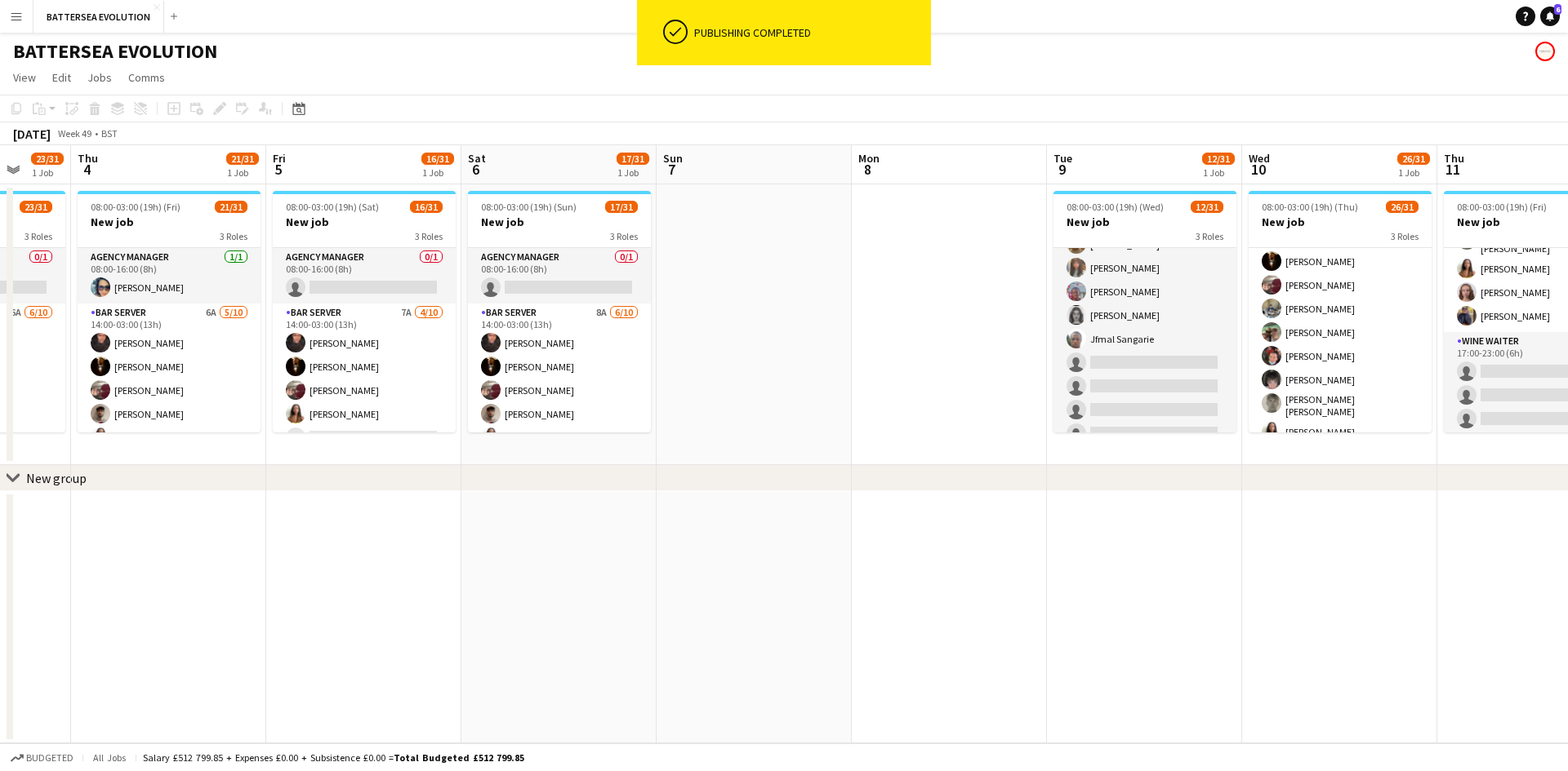
drag, startPoint x: 788, startPoint y: 287, endPoint x: 923, endPoint y: 281, distance: 135.1
click at [923, 281] on app-calendar-viewport "Mon 1 Tue 2 22/31 1 Job Wed 3 23/31 1 Job Thu 4 21/31 1 Job Fri 5 16/31 1 Job S…" at bounding box center [784, 444] width 1568 height 599
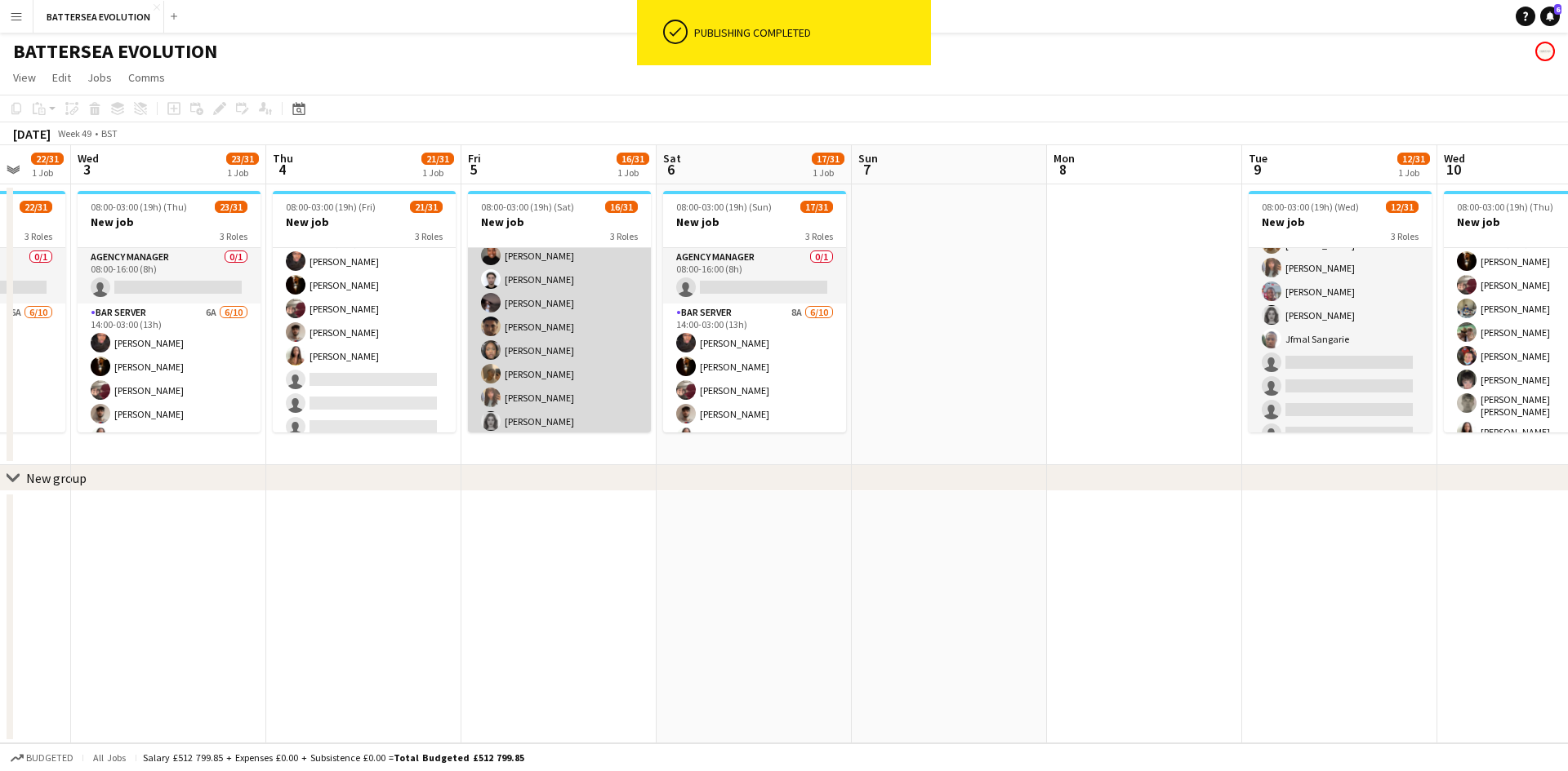
scroll to position [572, 0]
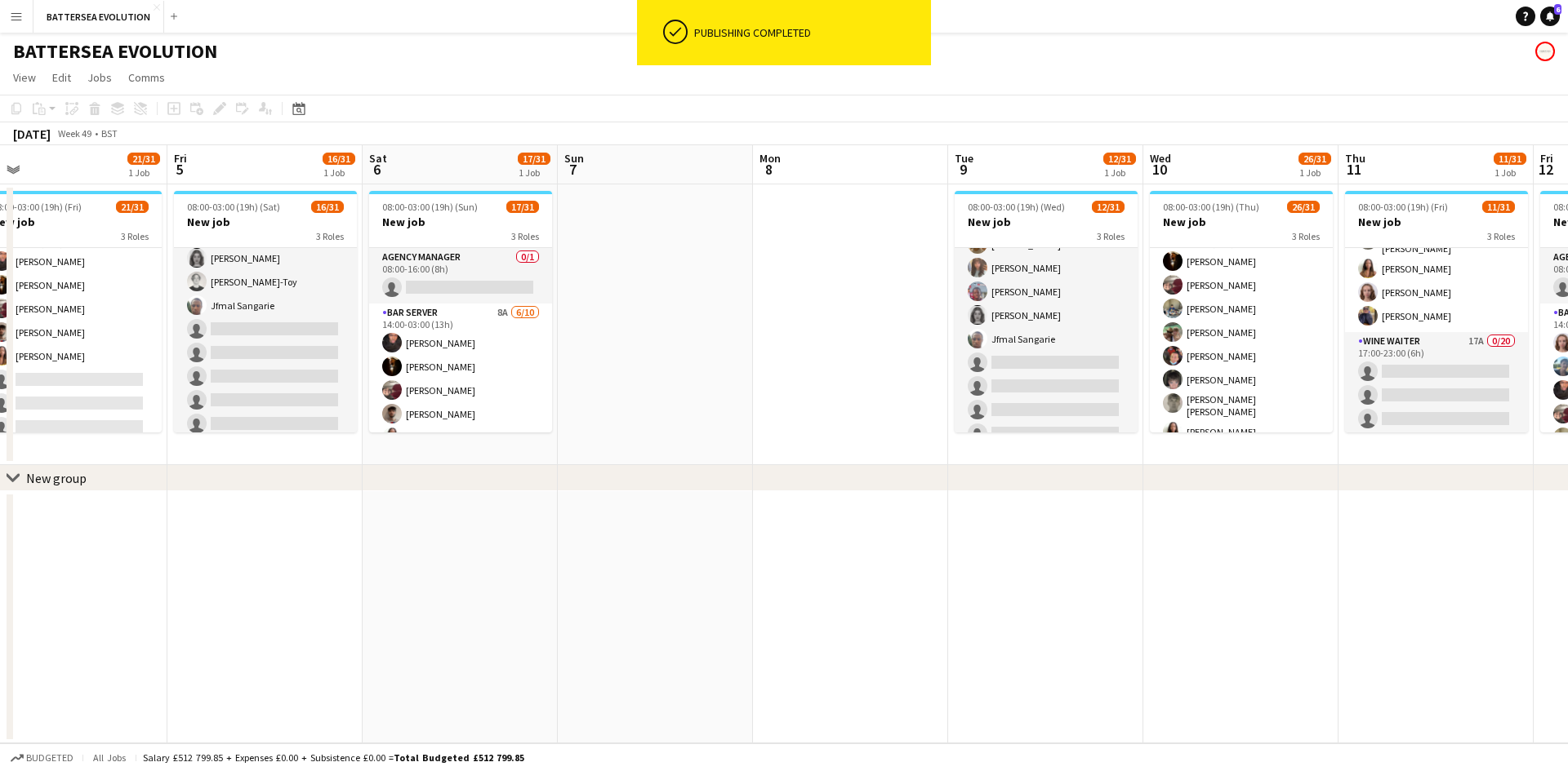
drag, startPoint x: 851, startPoint y: 335, endPoint x: 933, endPoint y: 327, distance: 82.4
click at [845, 328] on app-calendar-viewport "Sun 30 Mon 1 Tue 2 22/31 1 Job Wed 3 23/31 1 Job Thu 4 21/31 1 Job Fri 5 16/31 …" at bounding box center [784, 444] width 1568 height 599
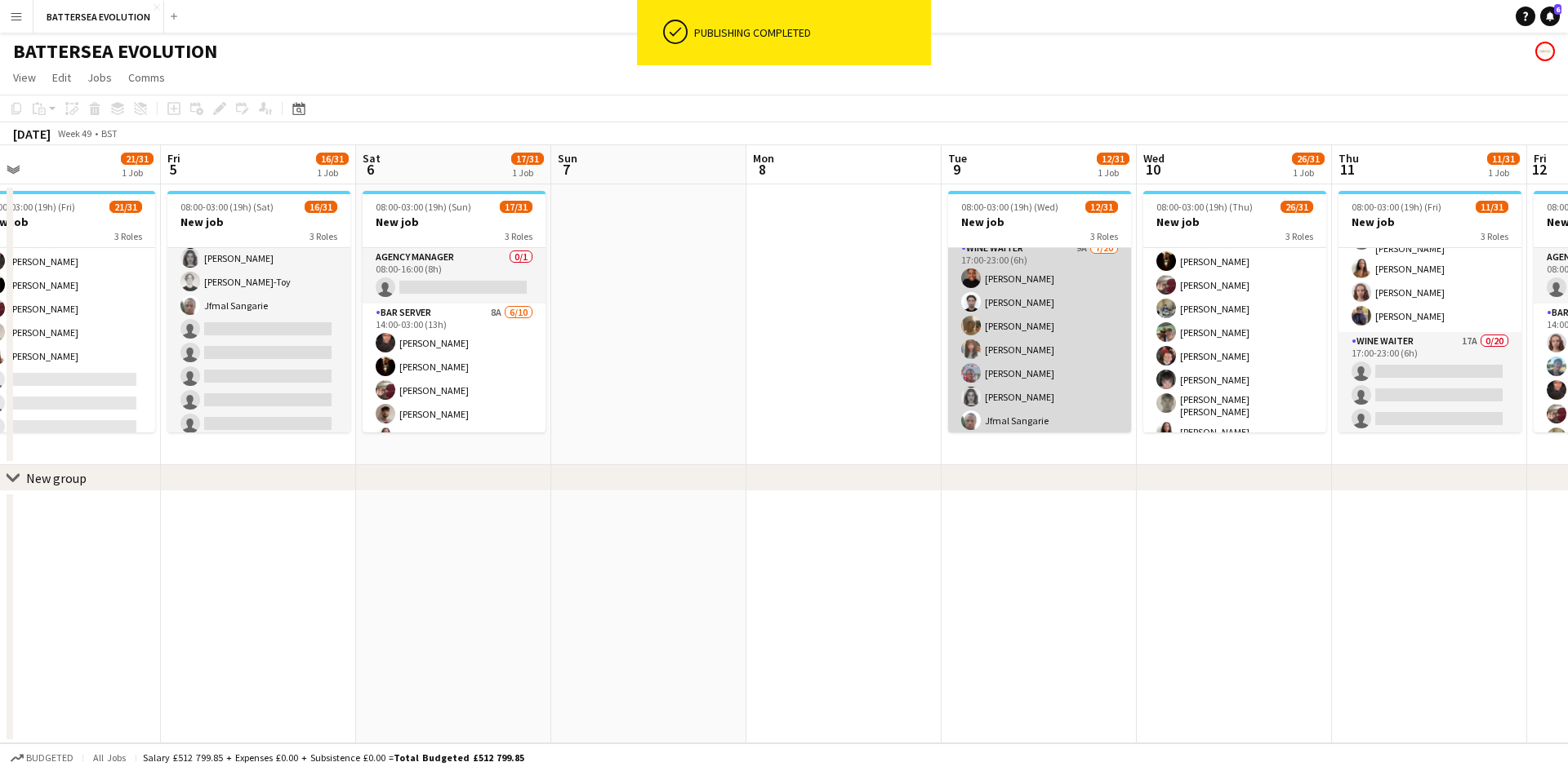
click at [1033, 395] on app-card-role "Wine Waiter 9A 7/20 17:00-23:00 (6h) Chyan Brown- Dyer Gopesh Patel-Hellyer Meg…" at bounding box center [1040, 491] width 183 height 505
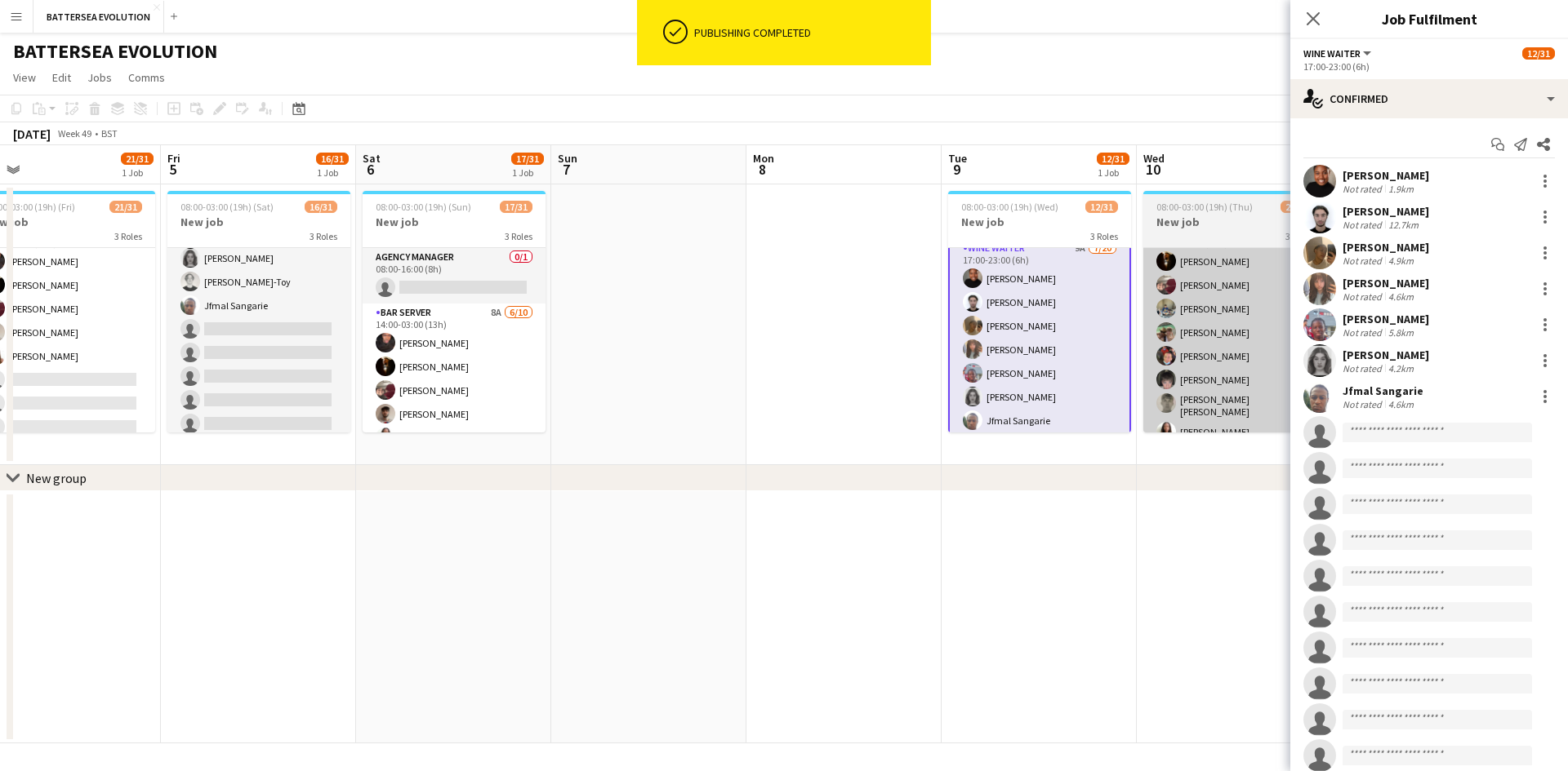
scroll to position [579, 0]
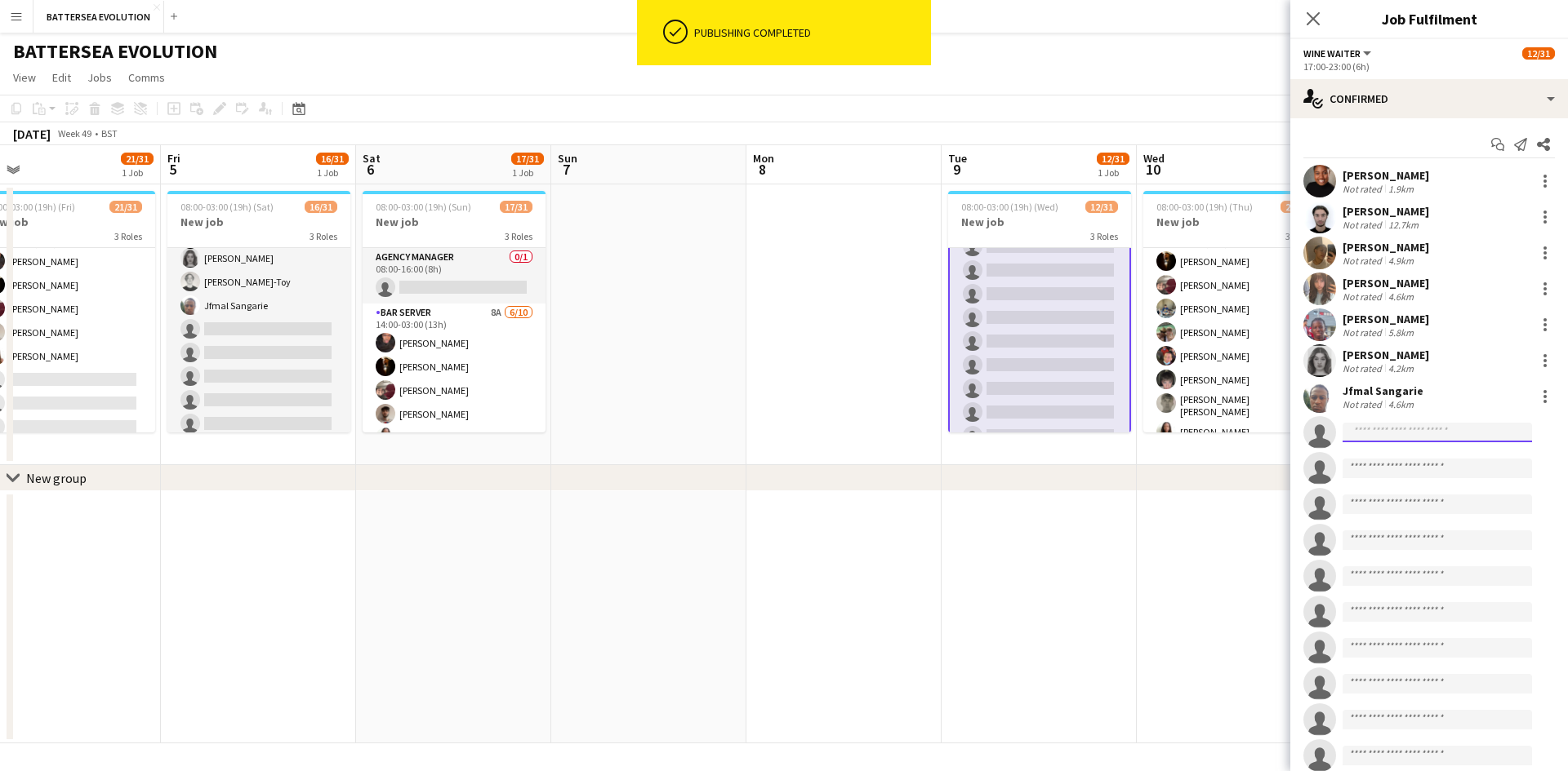
click at [1415, 439] on input at bounding box center [1437, 432] width 190 height 19
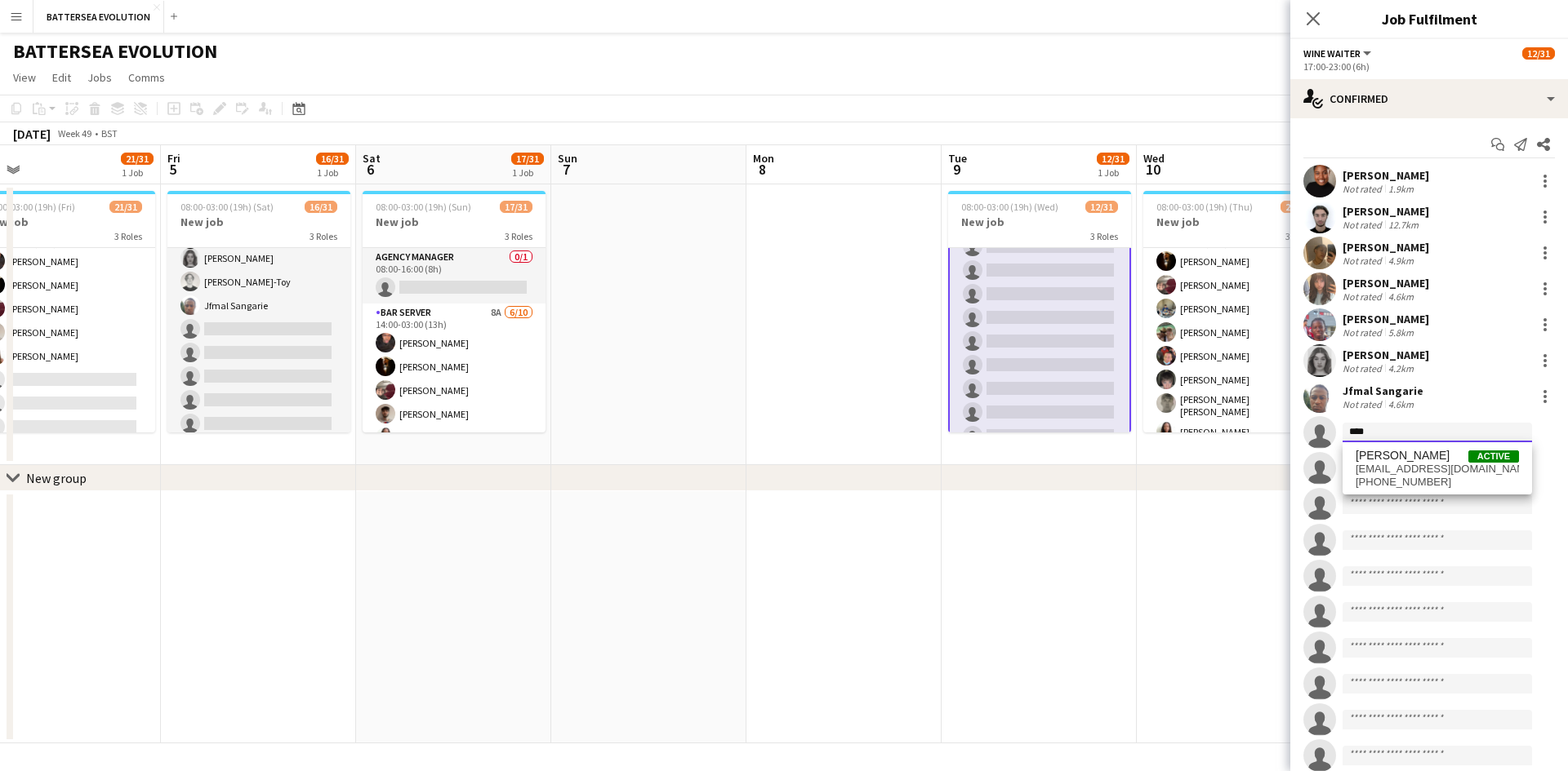
type input "****"
click at [1392, 465] on span "orlalatham@gmail.com" at bounding box center [1437, 469] width 164 height 14
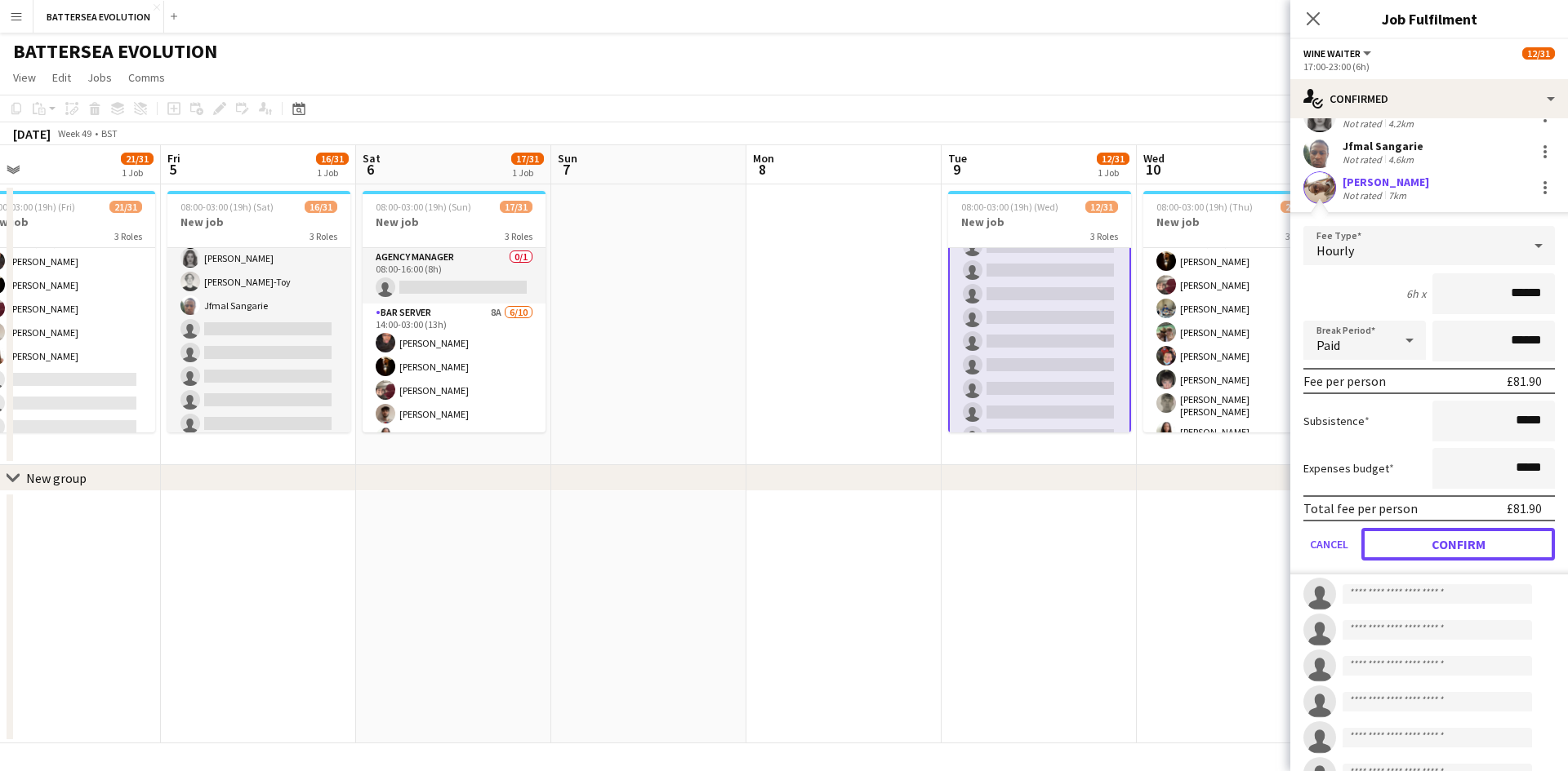
click at [1444, 540] on button "Confirm" at bounding box center [1459, 545] width 194 height 33
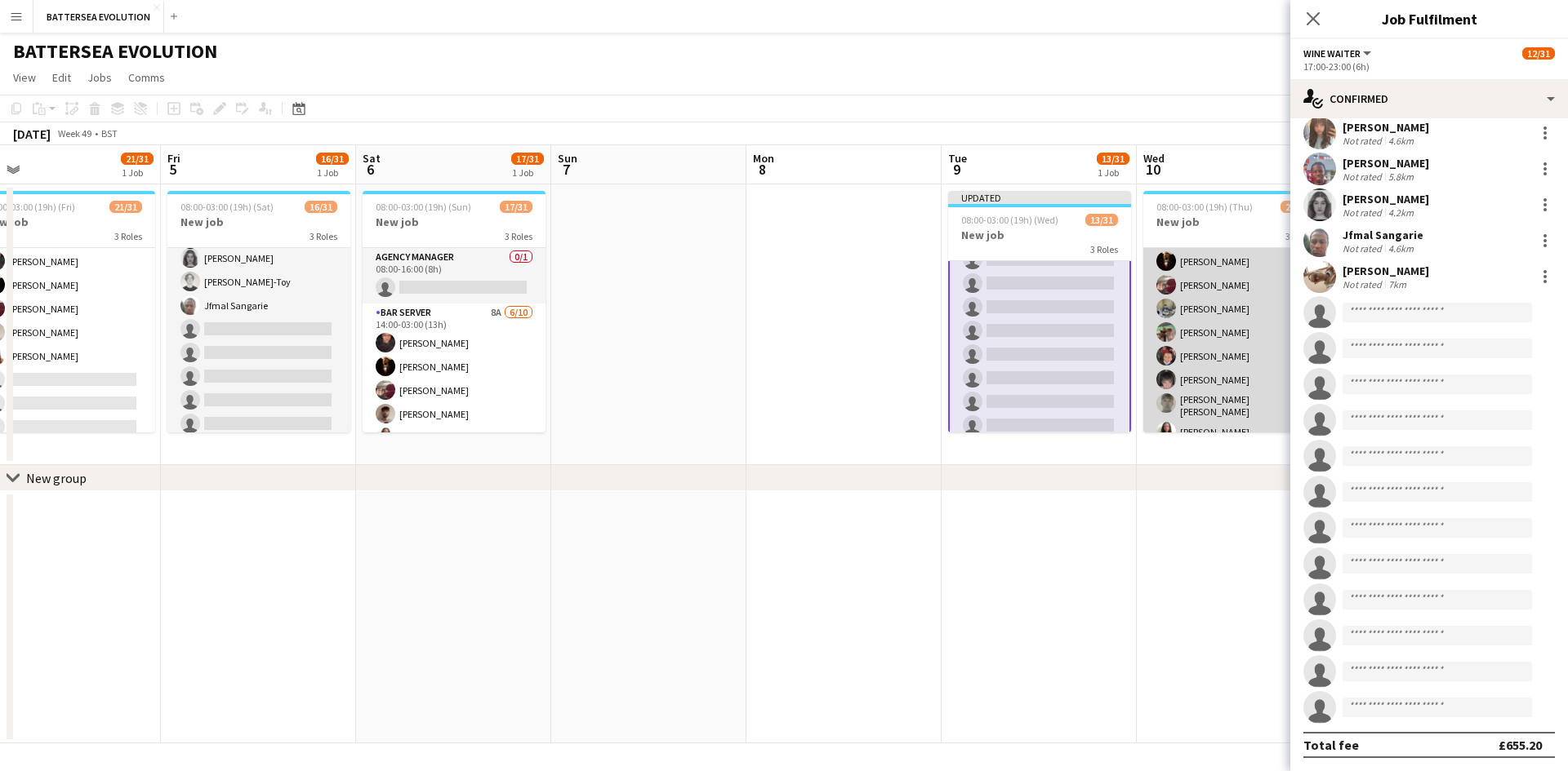
scroll to position [327, 0]
click at [1221, 371] on app-card-role "Wine Waiter 1A 16/20 17:00-23:00 (6h) Anmol Rattan Kler Chyan Brown- Dyer Gopes…" at bounding box center [1234, 505] width 183 height 510
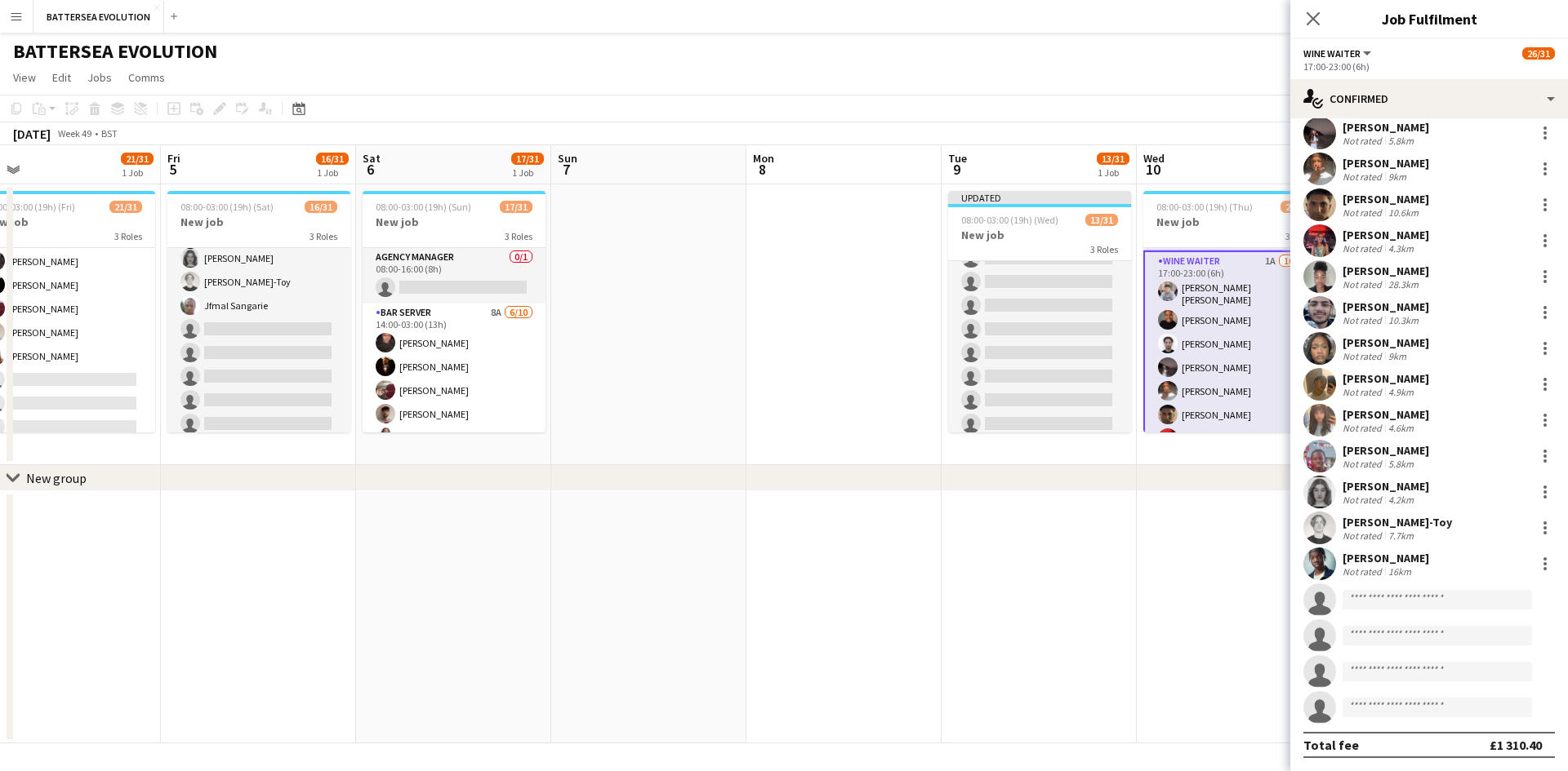
scroll to position [328, 0]
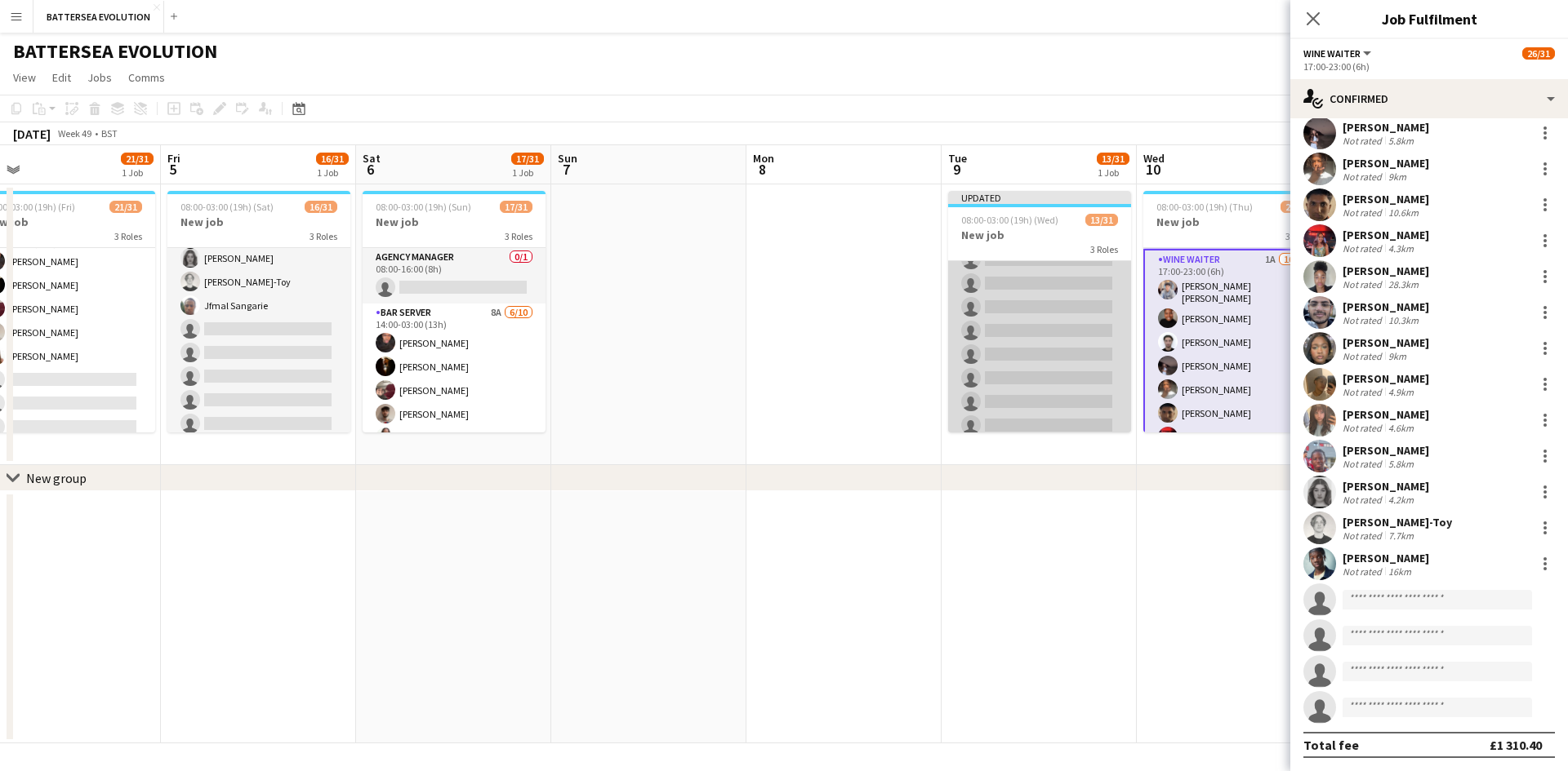
click at [1039, 336] on app-card-role "Wine Waiter 9A 8/20 17:00-23:00 (6h) Chyan Brown- Dyer Gopesh Patel-Hellyer Meg…" at bounding box center [1040, 260] width 183 height 505
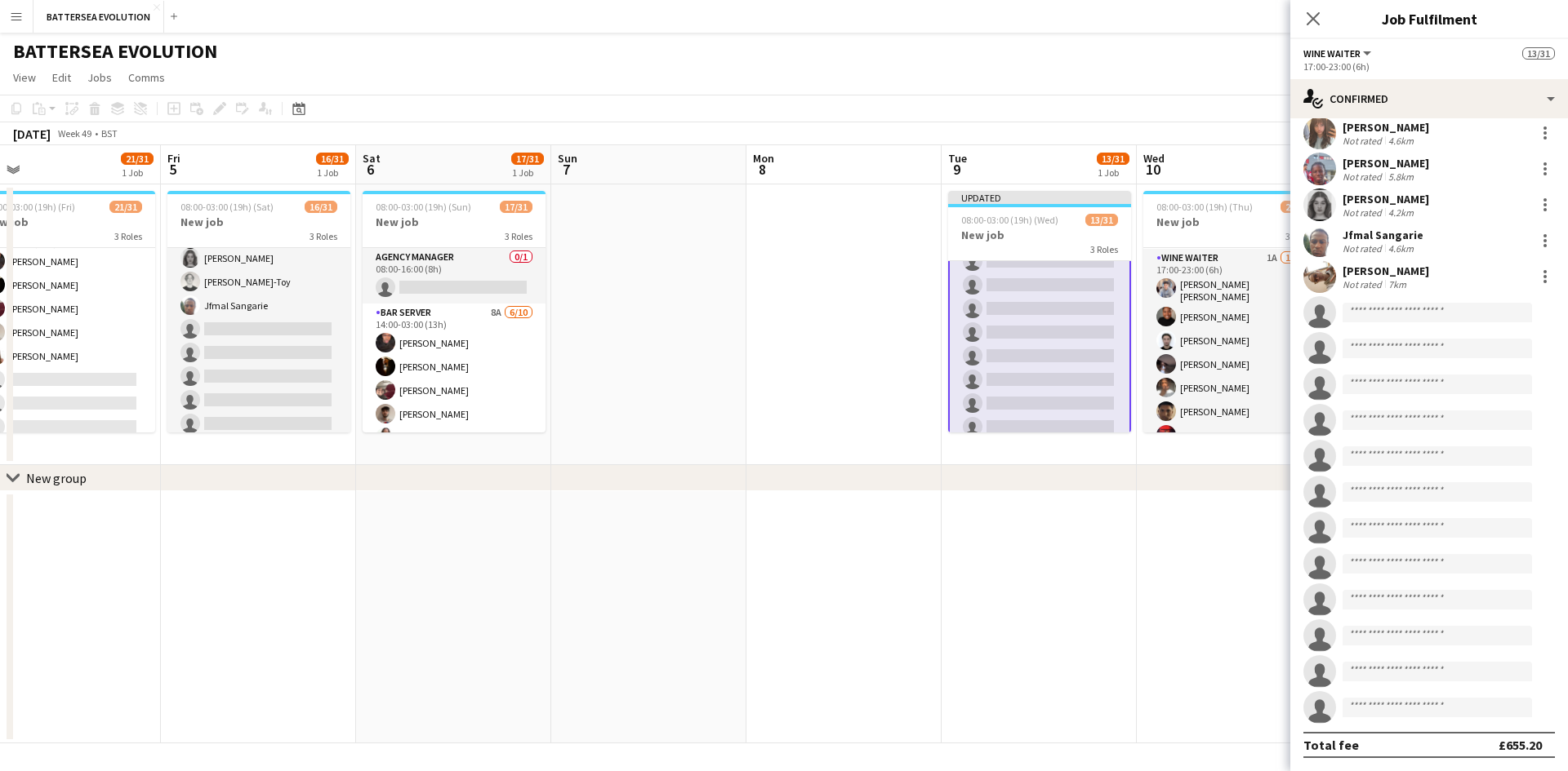
scroll to position [327, 0]
click at [1037, 384] on app-card-role "Wine Waiter 9A 8/20 17:00-23:00 (6h) Chyan Brown- Dyer Gopesh Patel-Hellyer Meg…" at bounding box center [1040, 424] width 183 height 509
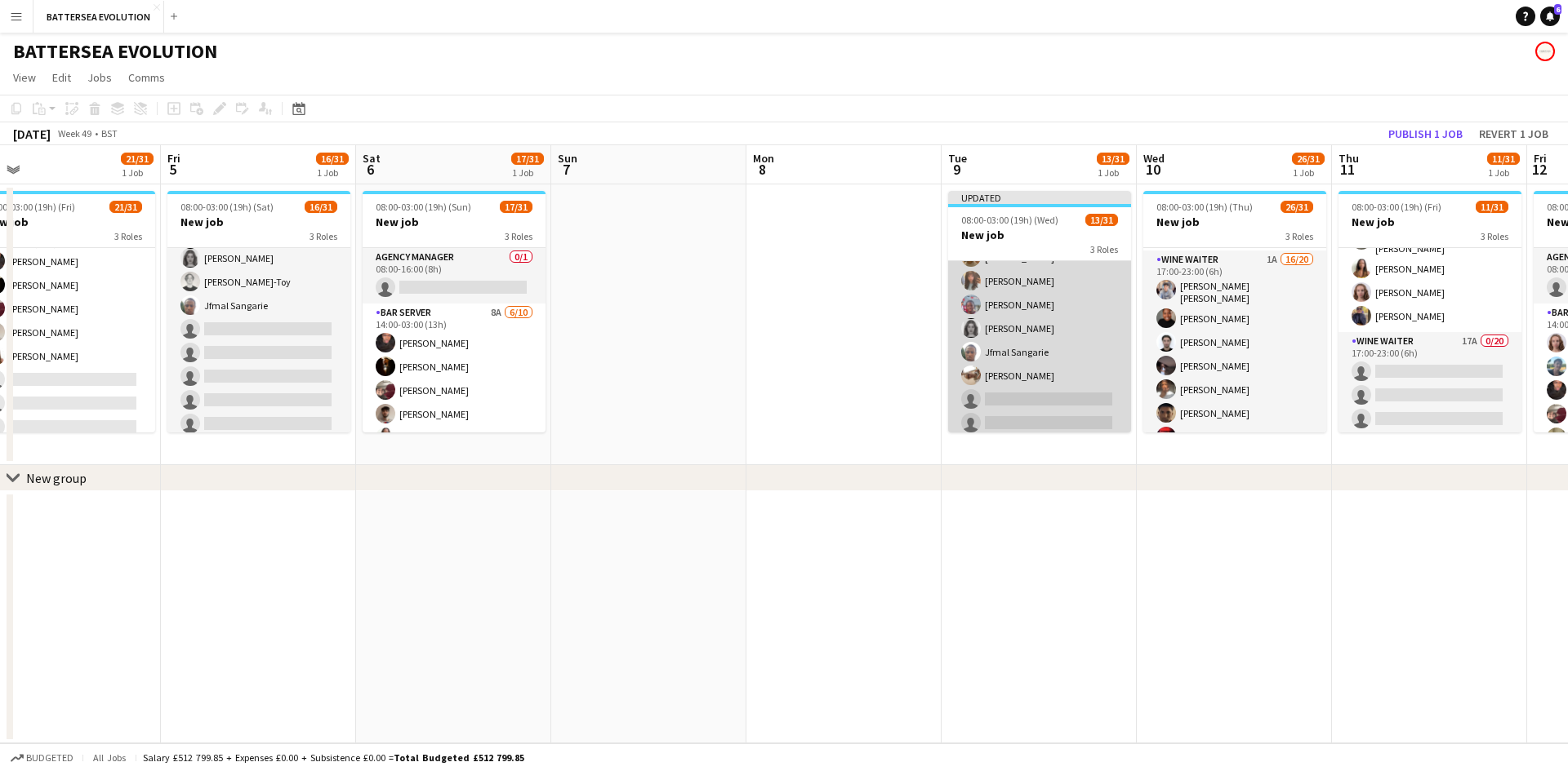
click at [1022, 395] on app-card-role "Wine Waiter 9A 8/20 17:00-23:00 (6h) Chyan Brown- Dyer Gopesh Patel-Hellyer Meg…" at bounding box center [1040, 423] width 183 height 505
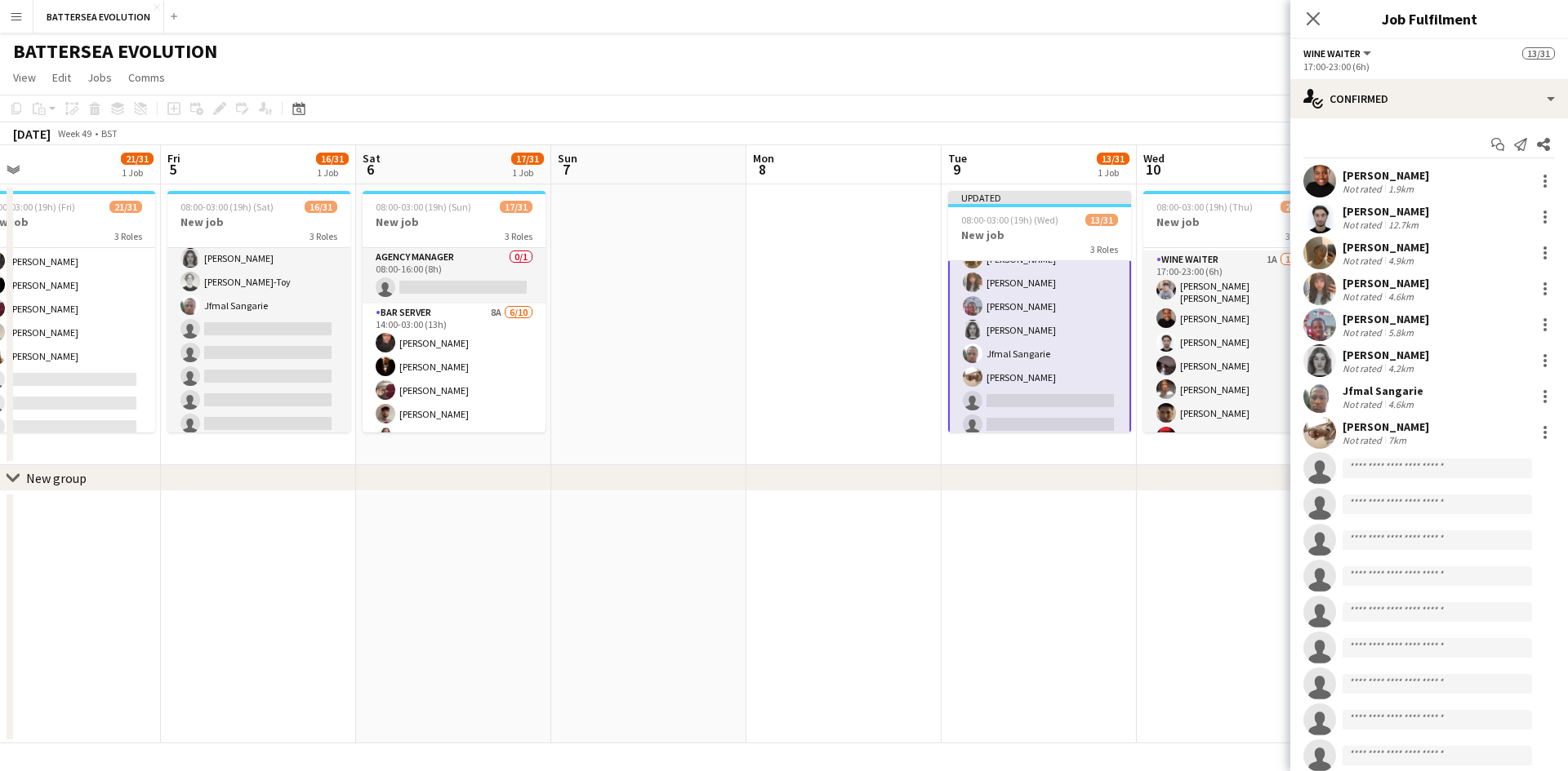
scroll to position [416, 0]
click at [1535, 436] on div at bounding box center [1545, 432] width 19 height 19
click at [1481, 627] on span "Remove" at bounding box center [1479, 619] width 102 height 15
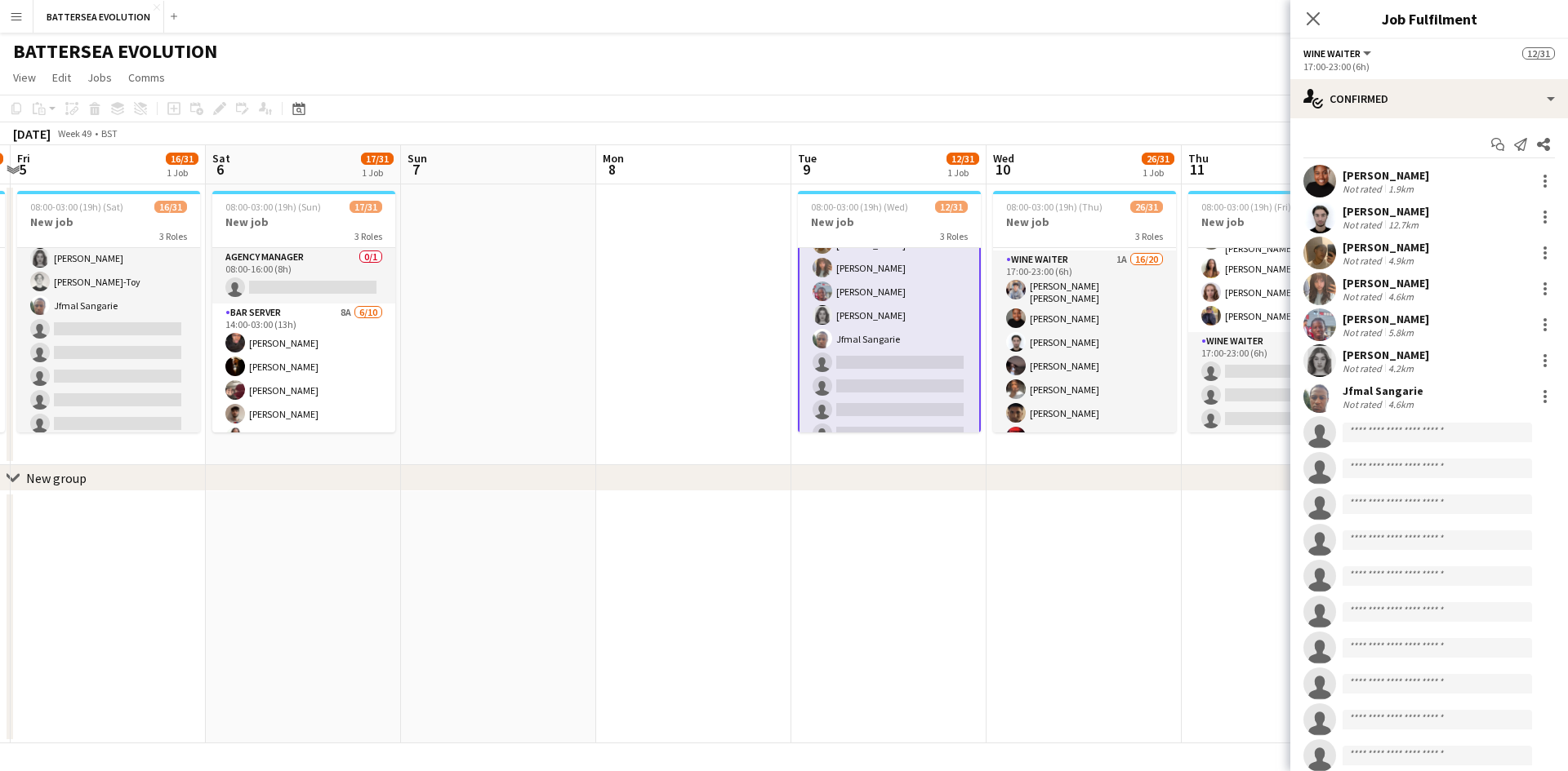
drag, startPoint x: 1119, startPoint y: 377, endPoint x: 947, endPoint y: 366, distance: 172.4
click at [947, 366] on app-calendar-viewport "Tue 2 22/31 1 Job Wed 3 23/31 1 Job Thu 4 21/31 1 Job Fri 5 16/31 1 Job Sat 6 1…" at bounding box center [784, 444] width 1568 height 599
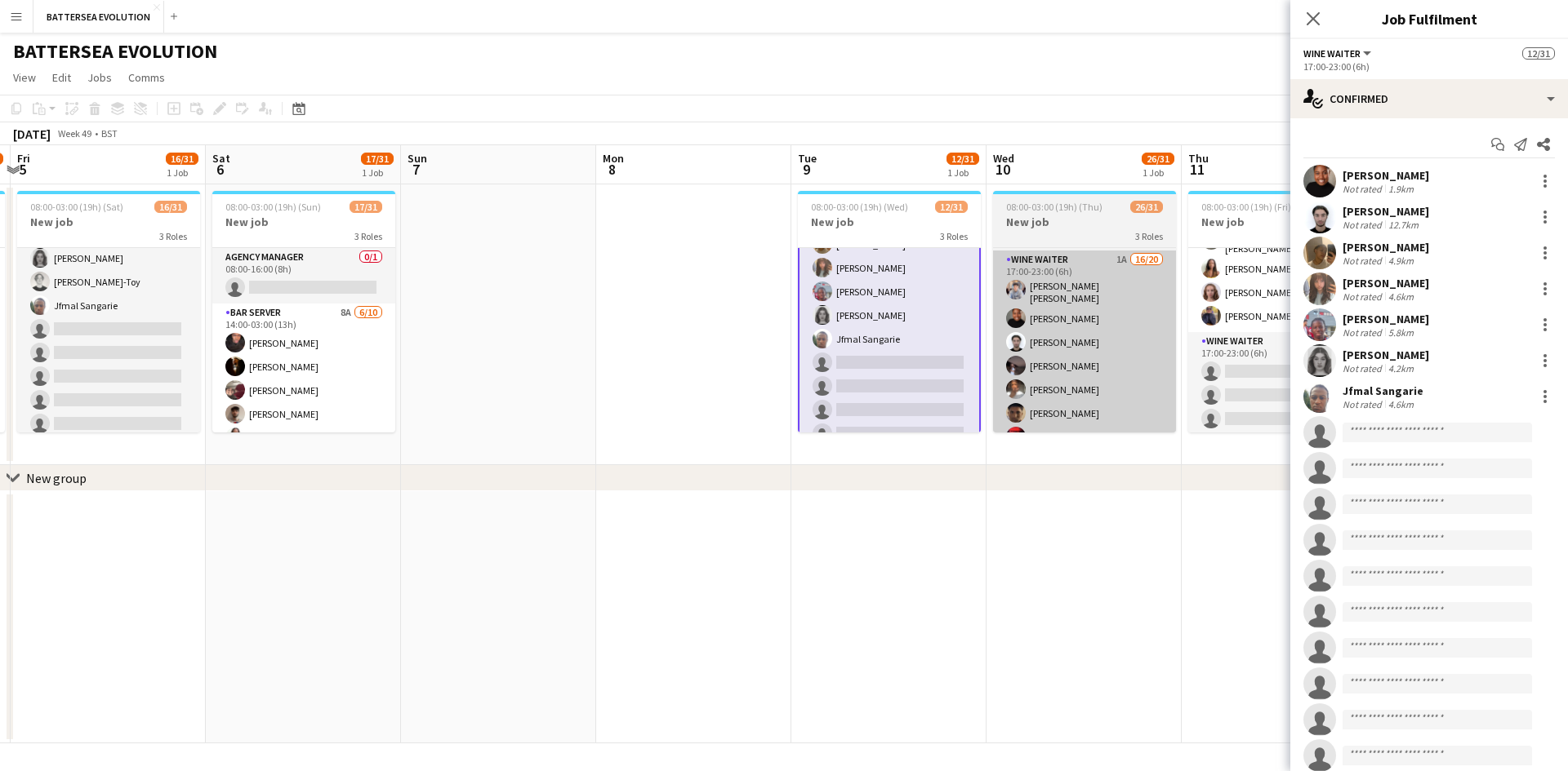
scroll to position [0, 0]
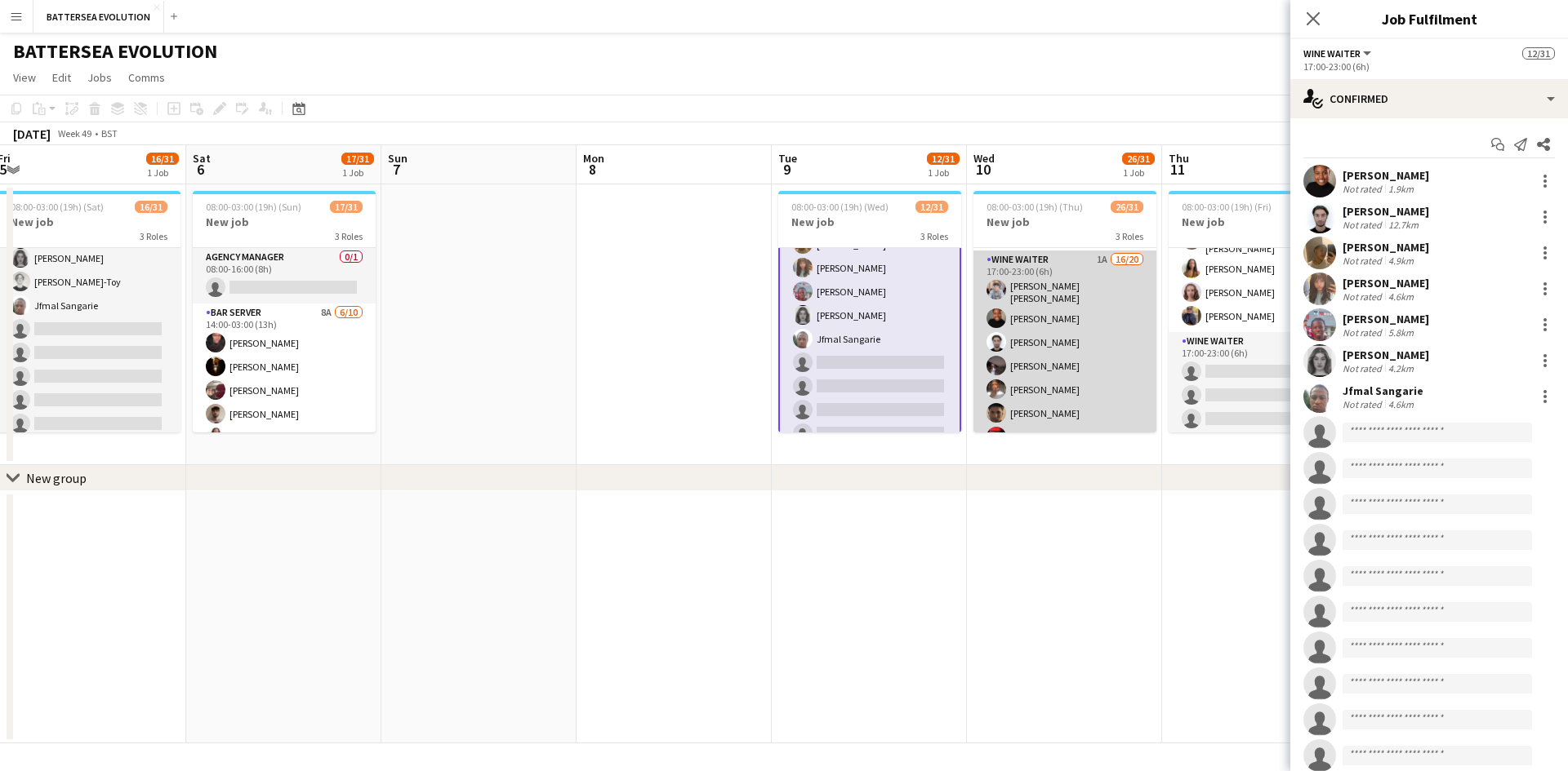
click at [1057, 375] on app-card-role "Wine Waiter 1A 16/20 17:00-23:00 (6h) Anmol Rattan Kler Chyan Brown- Dyer Gopes…" at bounding box center [1065, 505] width 183 height 510
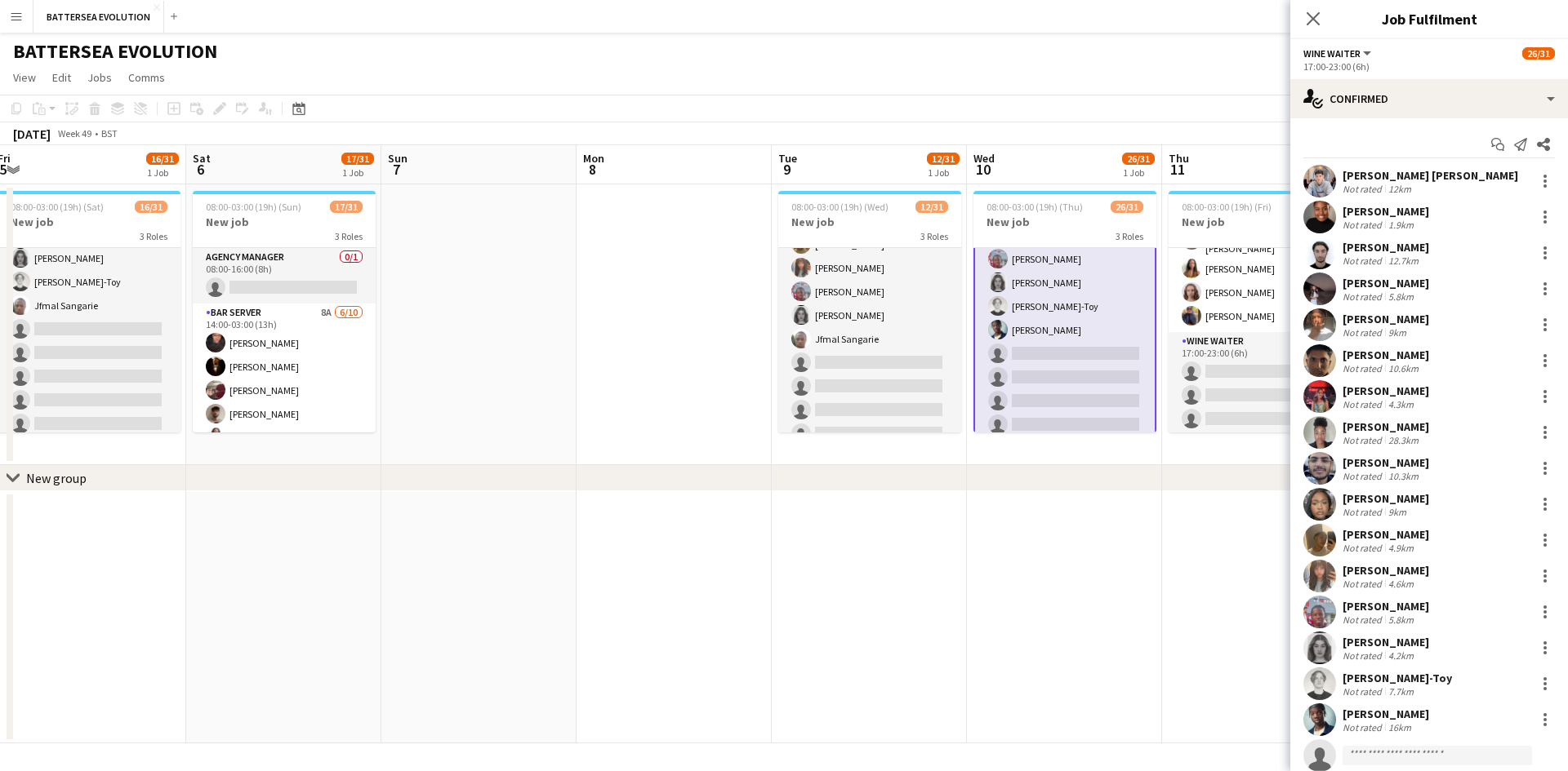
click at [1064, 387] on app-card-role "Wine Waiter 1A 16/20 17:00-23:00 (6h) Anmol Rattan Kler Chyan Brown- Dyer Gopes…" at bounding box center [1065, 186] width 183 height 514
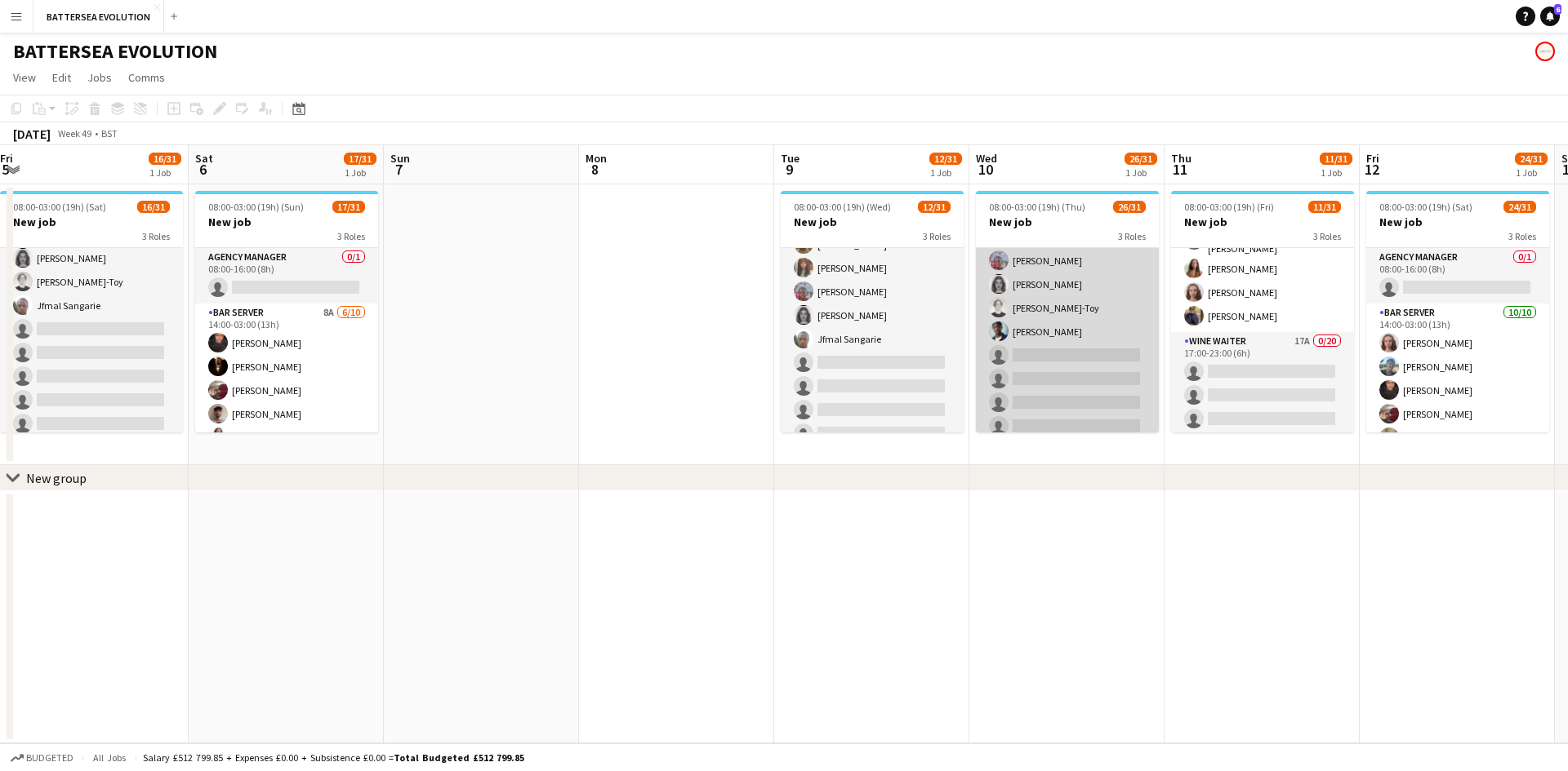
click at [1093, 365] on app-card-role "Wine Waiter 1A 16/20 17:00-23:00 (6h) Anmol Rattan Kler Chyan Brown- Dyer Gopes…" at bounding box center [1067, 187] width 183 height 510
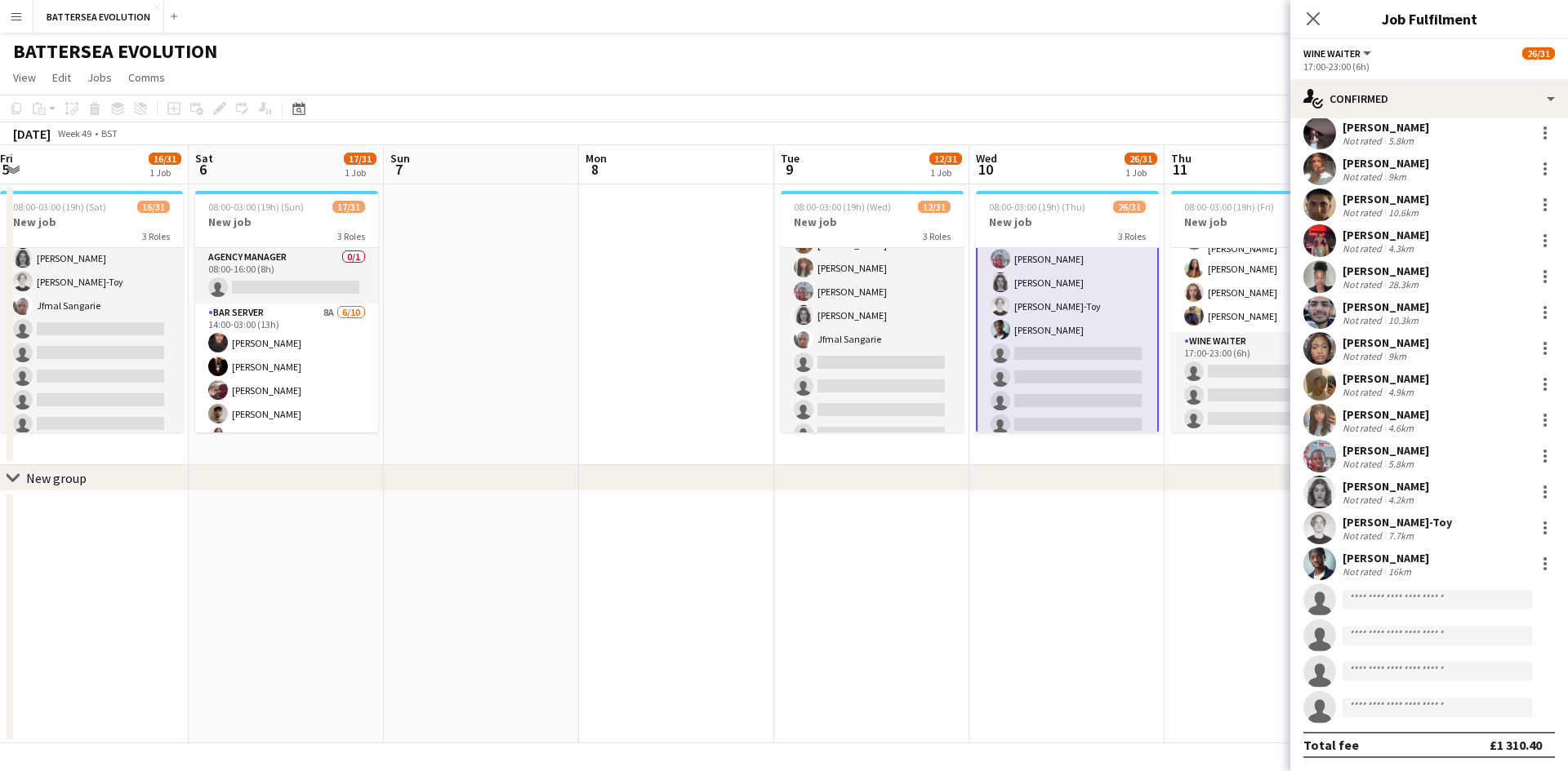
click at [1371, 624] on app-invite-slot "single-neutral-actions" at bounding box center [1429, 636] width 278 height 33
click at [1377, 608] on input at bounding box center [1437, 600] width 190 height 19
type input "****"
click at [1398, 613] on div "Orla Latham Active orlalatham@gmail.com +447572075857" at bounding box center [1437, 636] width 190 height 52
click at [1394, 625] on span "Orla Latham" at bounding box center [1402, 623] width 94 height 14
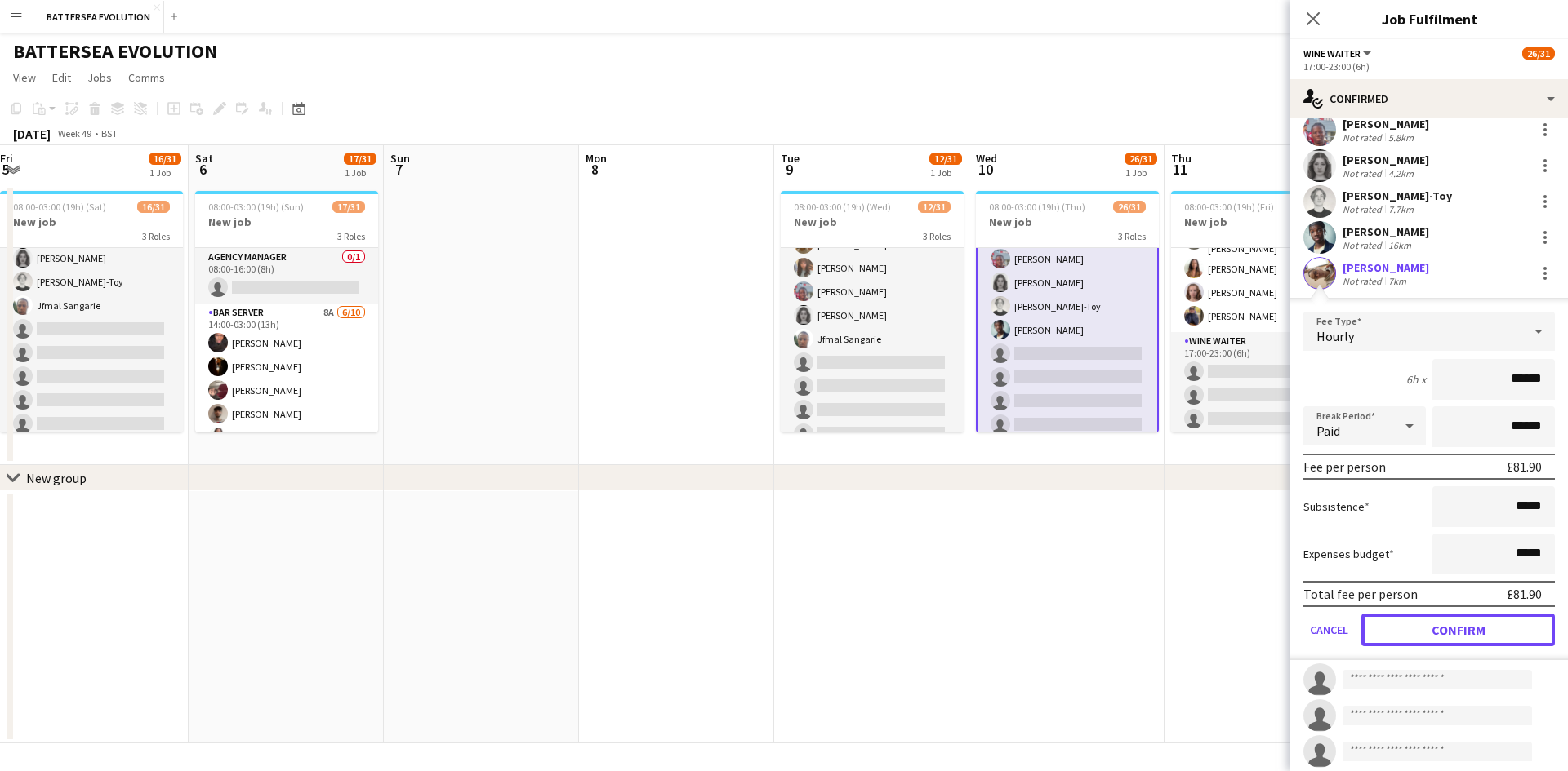
drag, startPoint x: 1468, startPoint y: 628, endPoint x: 1446, endPoint y: 615, distance: 25.6
click at [1469, 629] on button "Confirm" at bounding box center [1459, 631] width 194 height 33
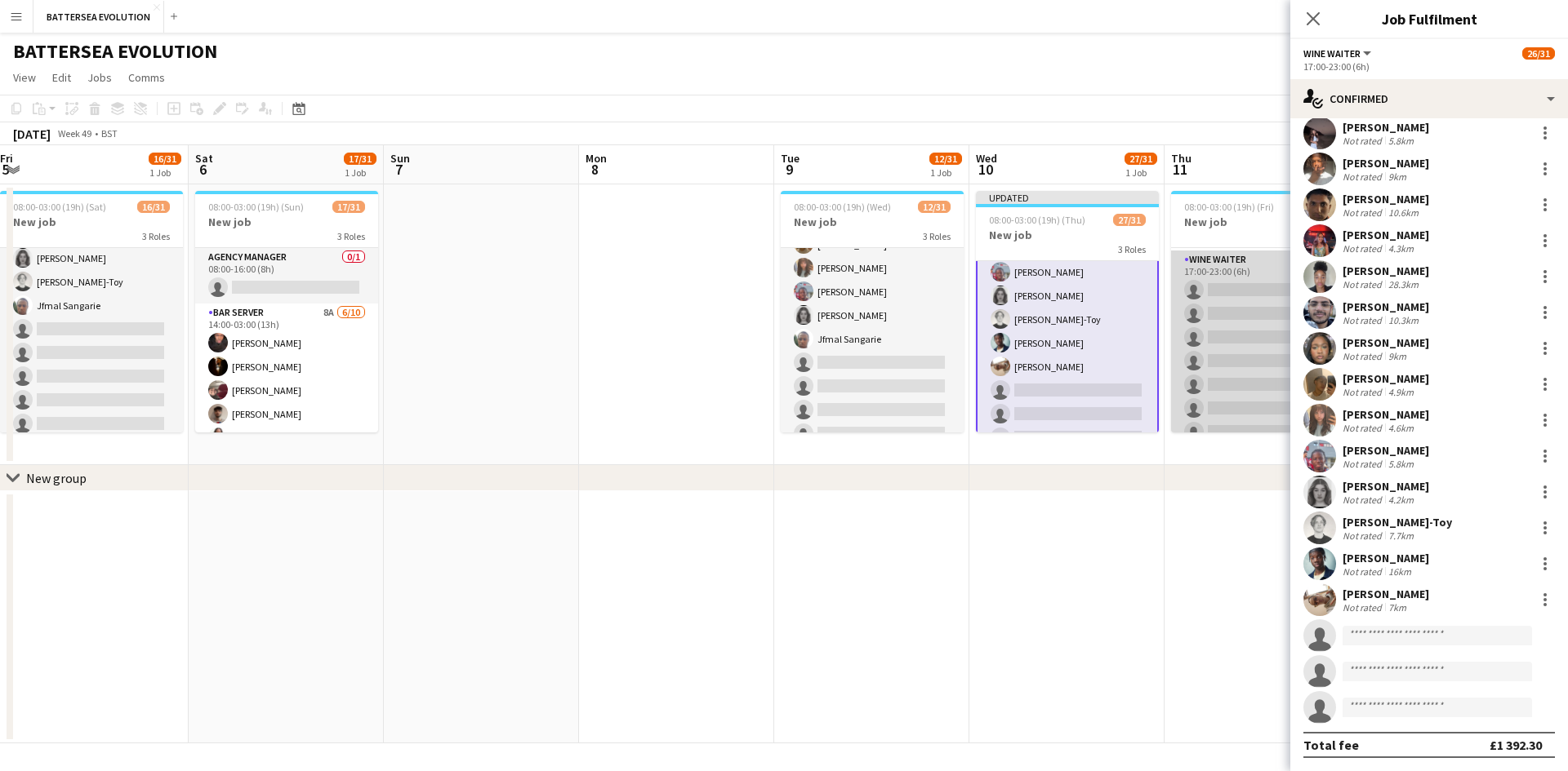
click at [1212, 401] on app-card-role "Wine Waiter 17A 0/20 17:00-23:00 (6h) single-neutral-actions single-neutral-act…" at bounding box center [1262, 503] width 183 height 505
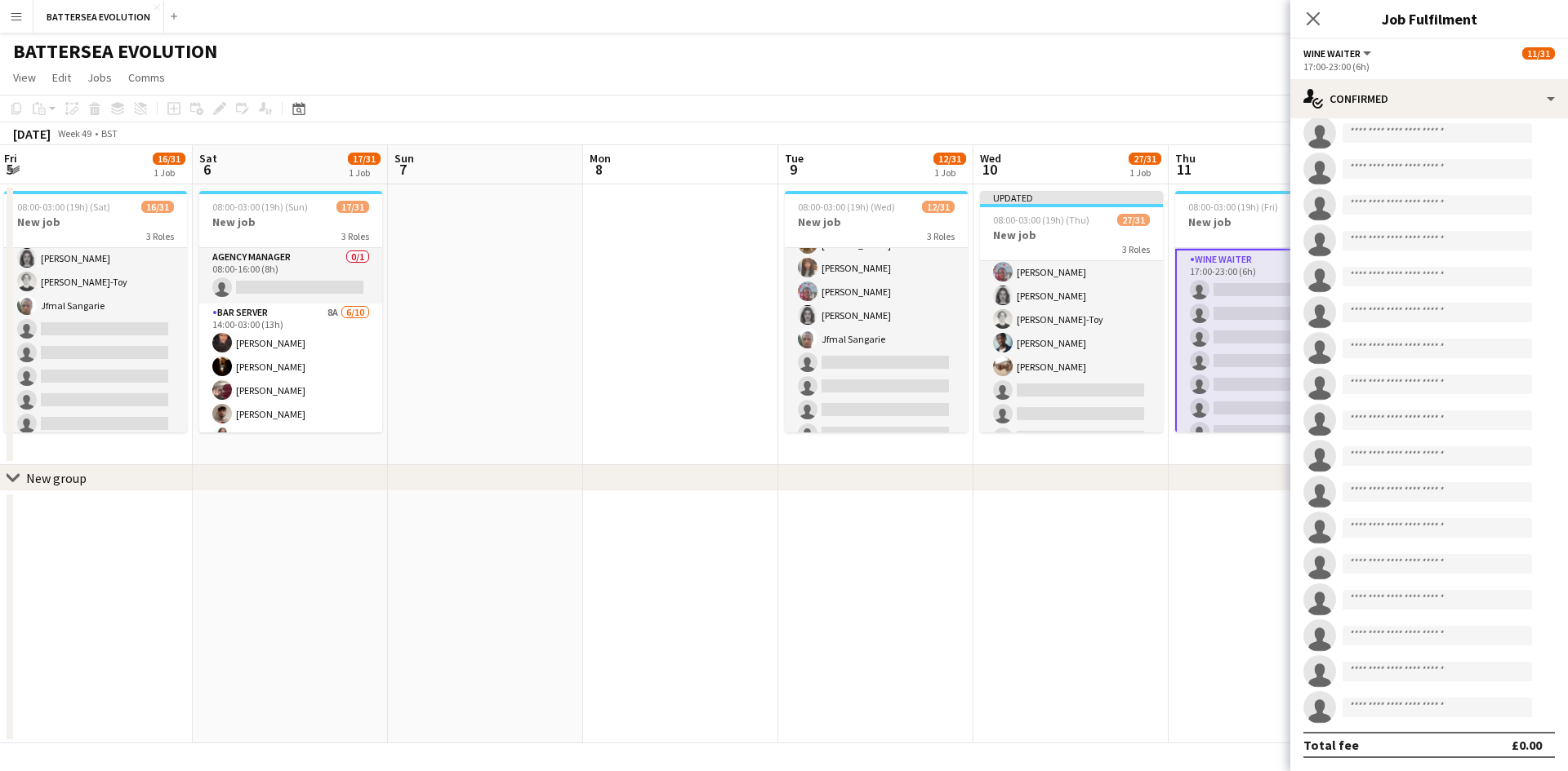
click at [1418, 143] on app-invite-slot "single-neutral-actions" at bounding box center [1429, 133] width 278 height 33
click at [1442, 147] on app-invite-slot "single-neutral-actions" at bounding box center [1429, 133] width 278 height 33
click at [1439, 133] on input at bounding box center [1437, 133] width 190 height 19
type input "****"
click at [1449, 180] on span "+447572075857" at bounding box center [1437, 183] width 164 height 14
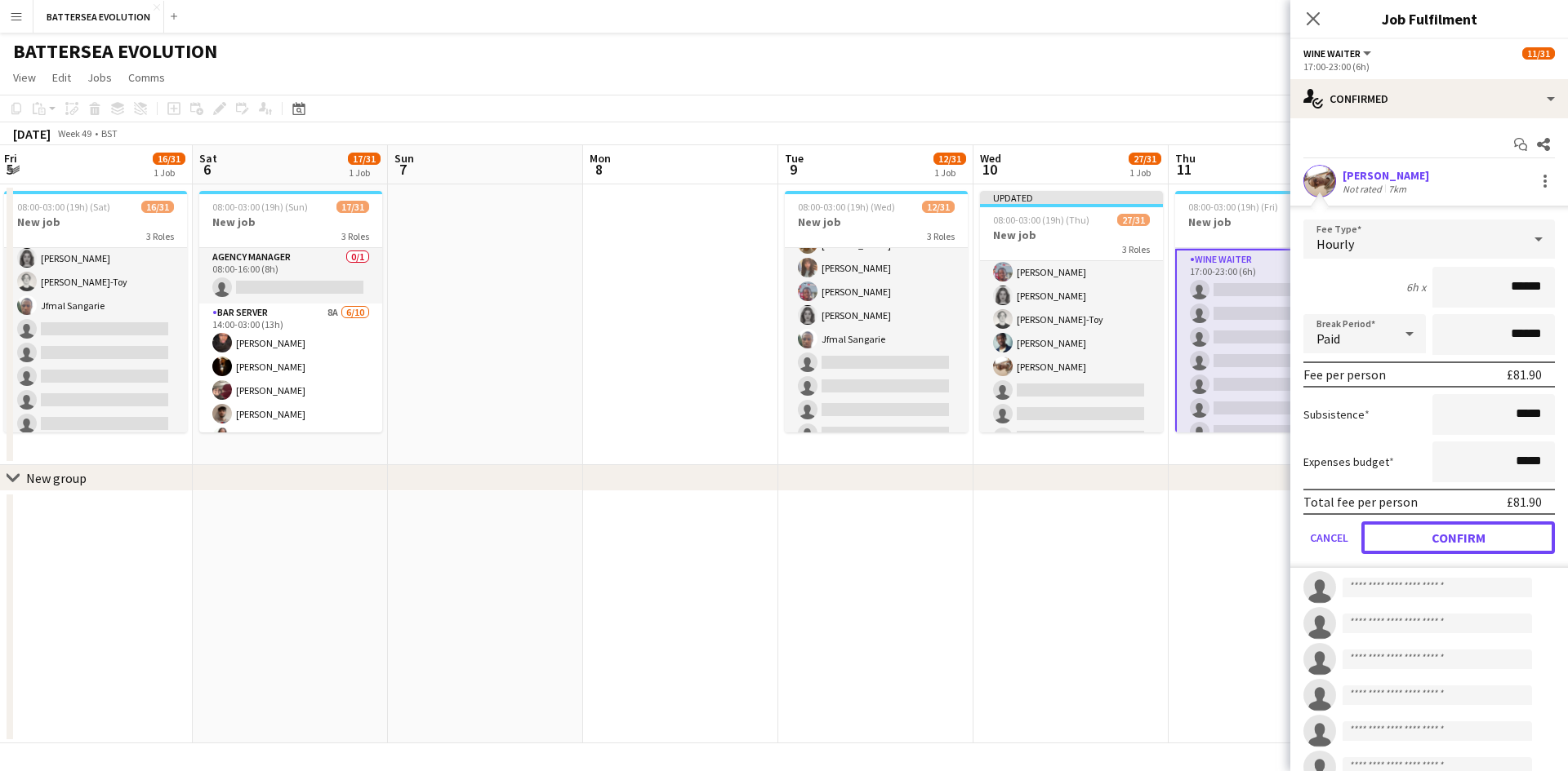
drag, startPoint x: 1456, startPoint y: 553, endPoint x: 1451, endPoint y: 547, distance: 7.8
click at [1453, 552] on button "Confirm" at bounding box center [1459, 538] width 194 height 33
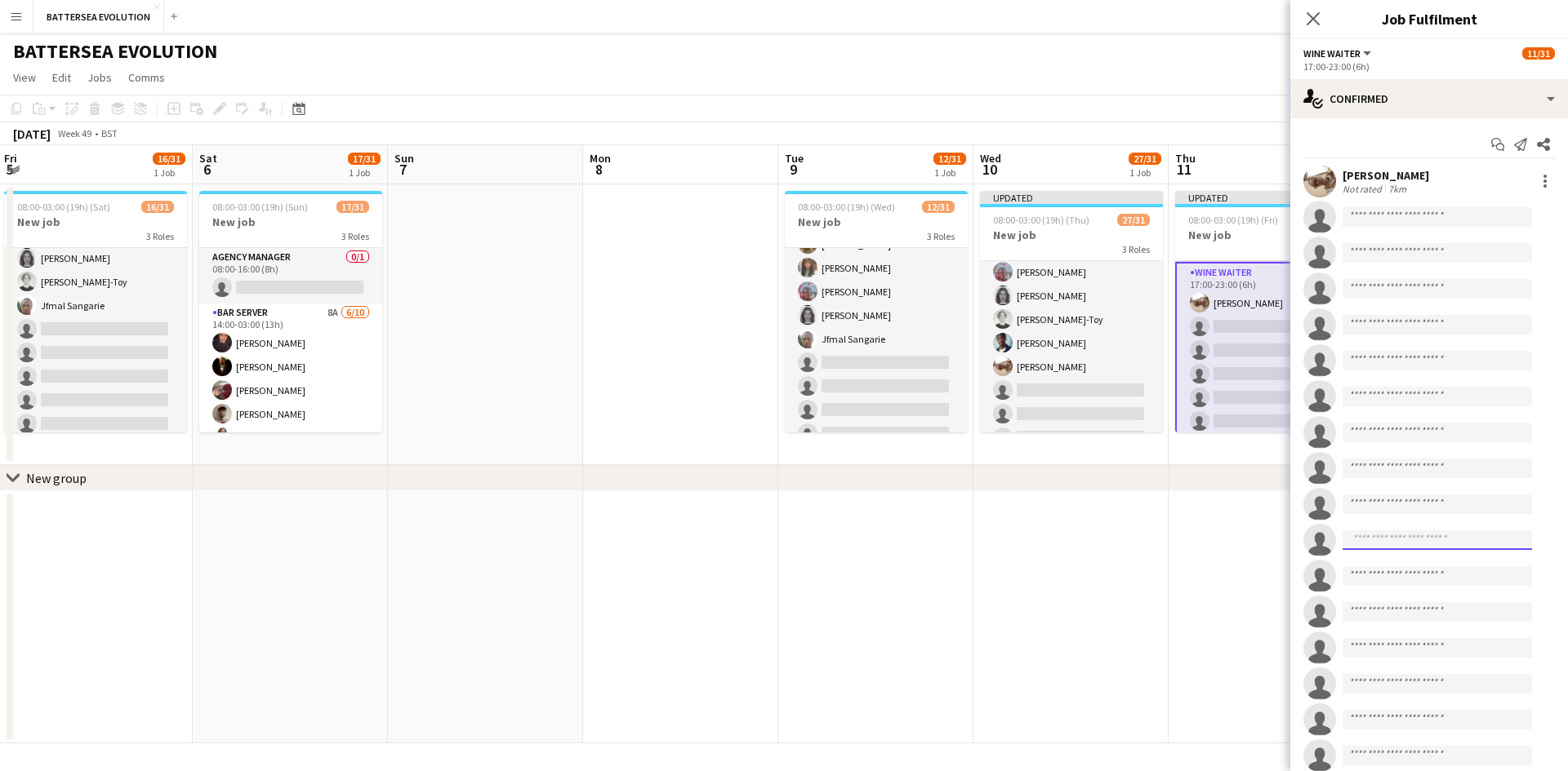
click at [1451, 544] on input at bounding box center [1437, 540] width 190 height 19
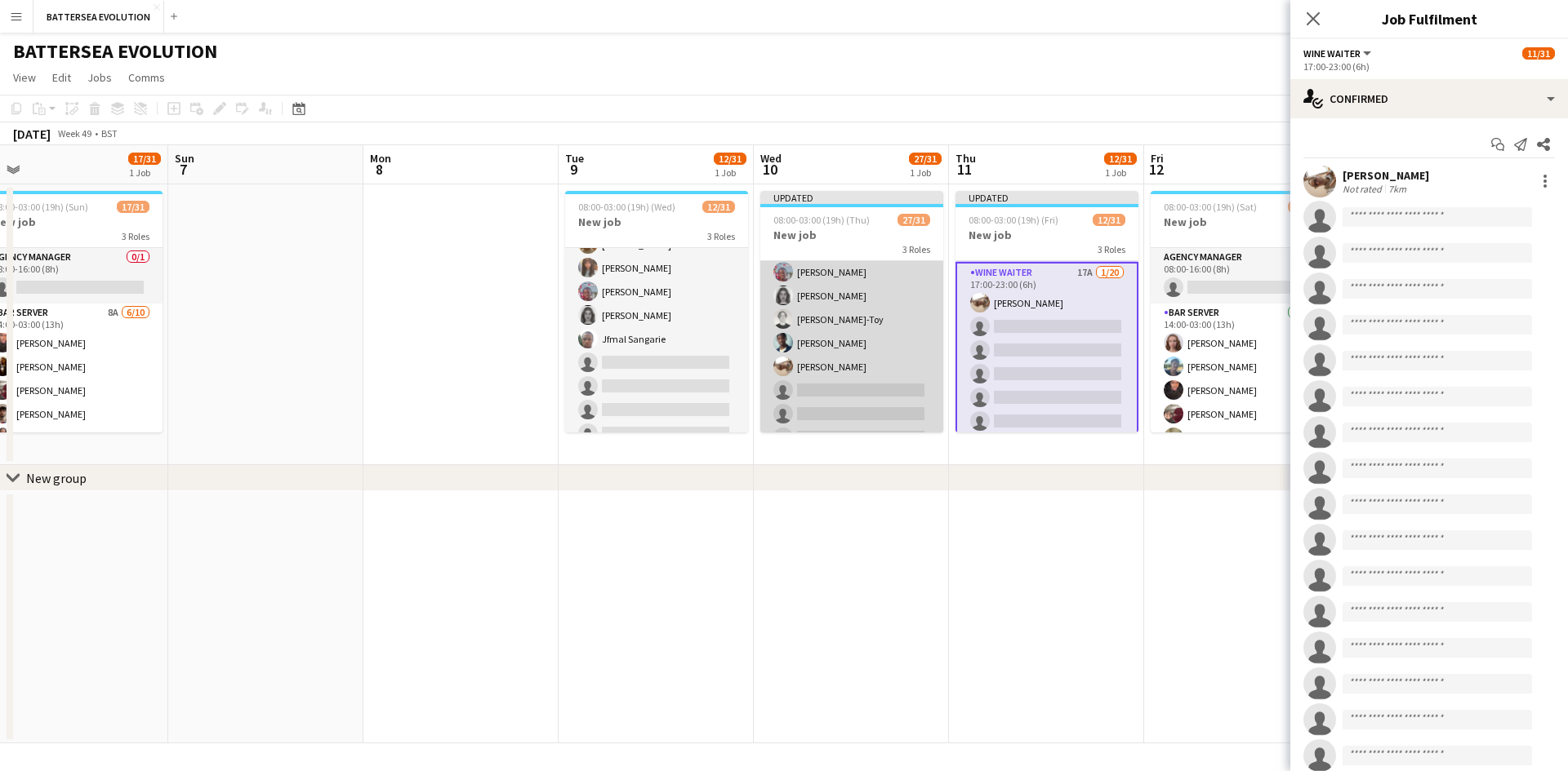
drag, startPoint x: 1039, startPoint y: 398, endPoint x: 680, endPoint y: 337, distance: 364.1
click at [664, 338] on app-calendar-viewport "Tue 2 22/31 1 Job Wed 3 23/31 1 Job Thu 4 21/31 1 Job Fri 5 16/31 1 Job Sat 6 1…" at bounding box center [784, 444] width 1568 height 599
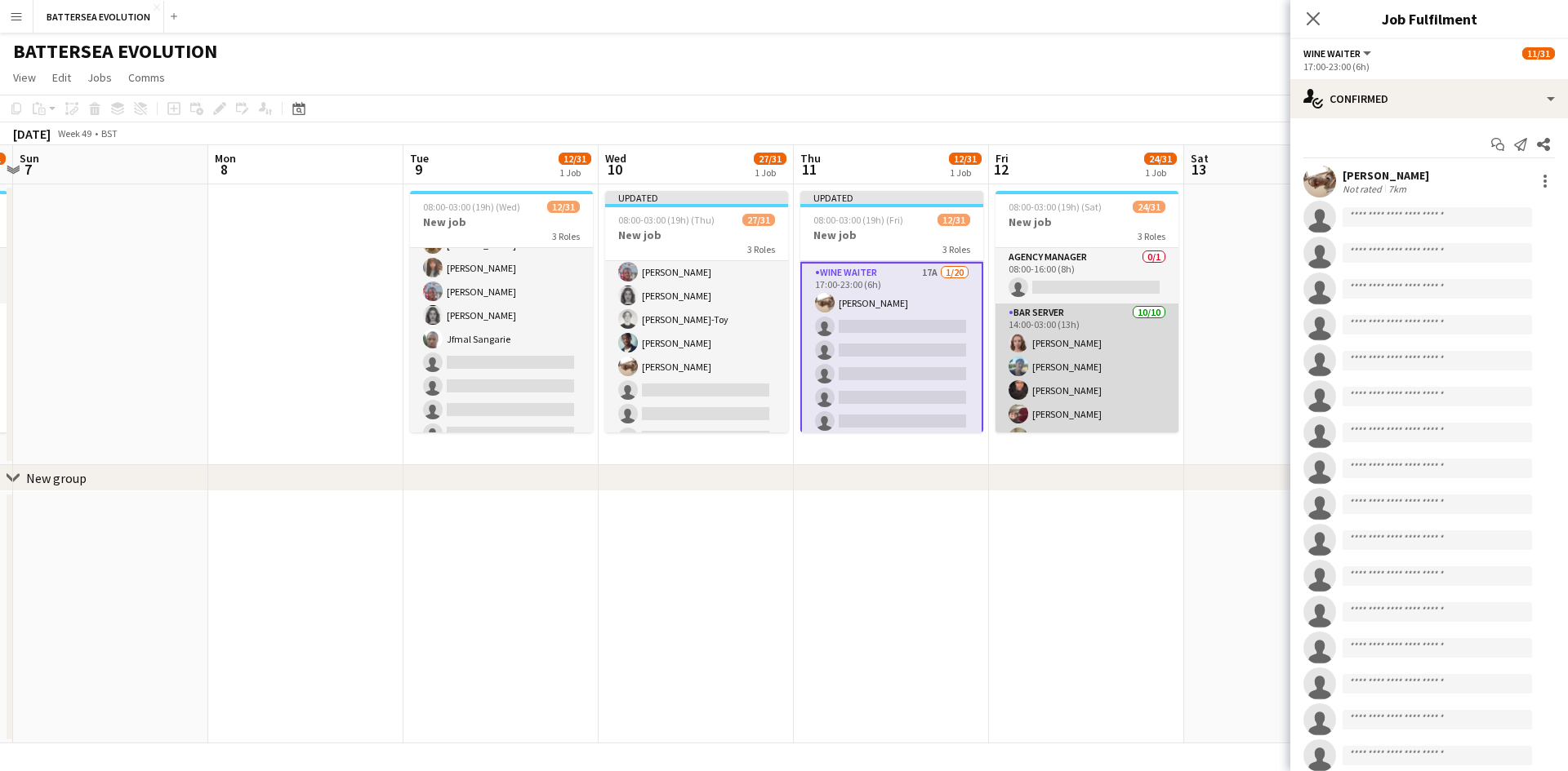
click at [1033, 355] on app-card-role "Bar Server 10/10 14:00-03:00 (13h) Alice Silver Josh Bell Oluwatobi Gbotoso Rya…" at bounding box center [1087, 440] width 183 height 274
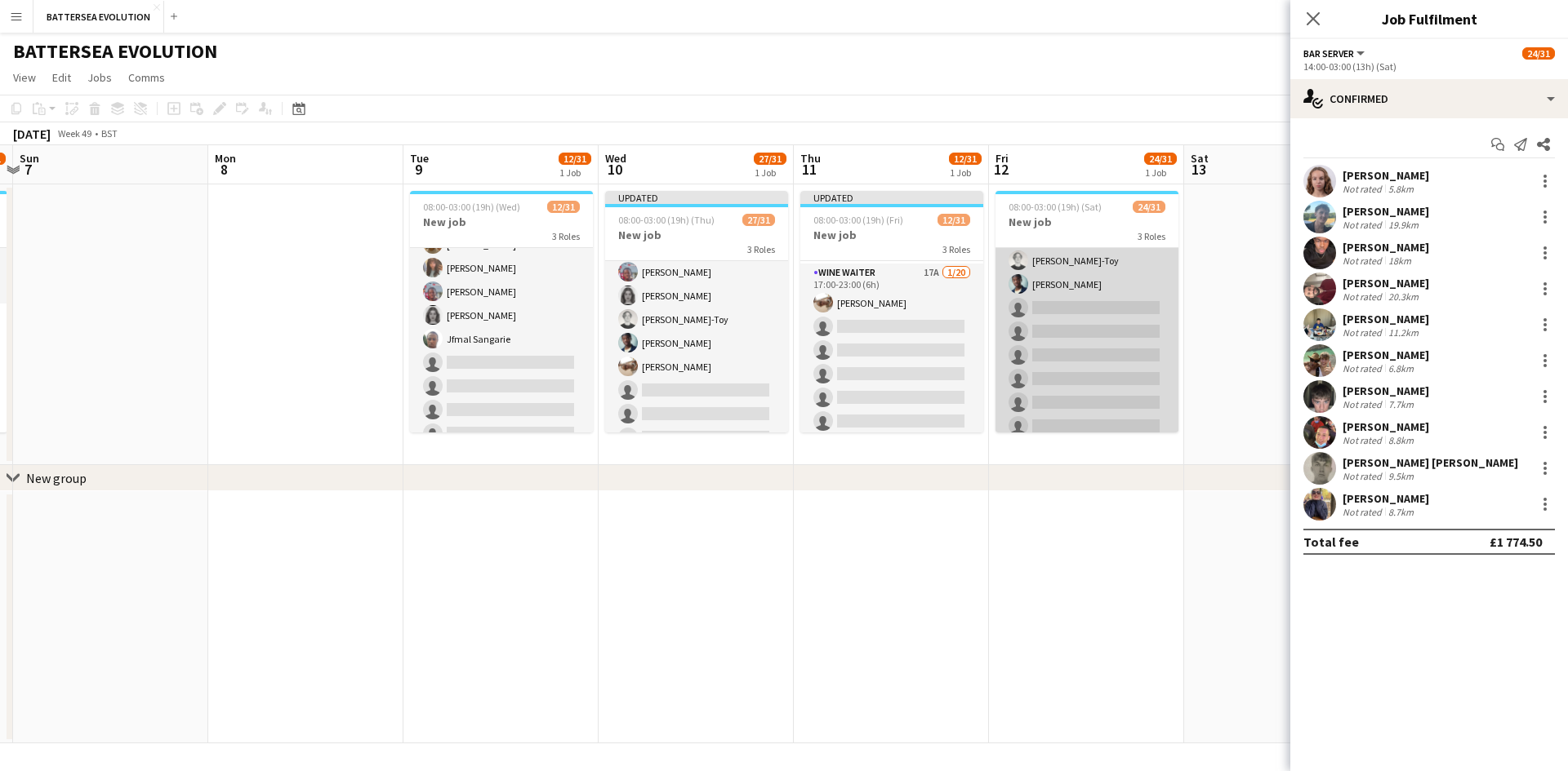
click at [1041, 352] on app-card-role "Wine Waiter 14/20 17:00-23:00 (6h) Jeremiah Kenyon Anmol Rattan Kler Chyan Brow…" at bounding box center [1087, 187] width 183 height 510
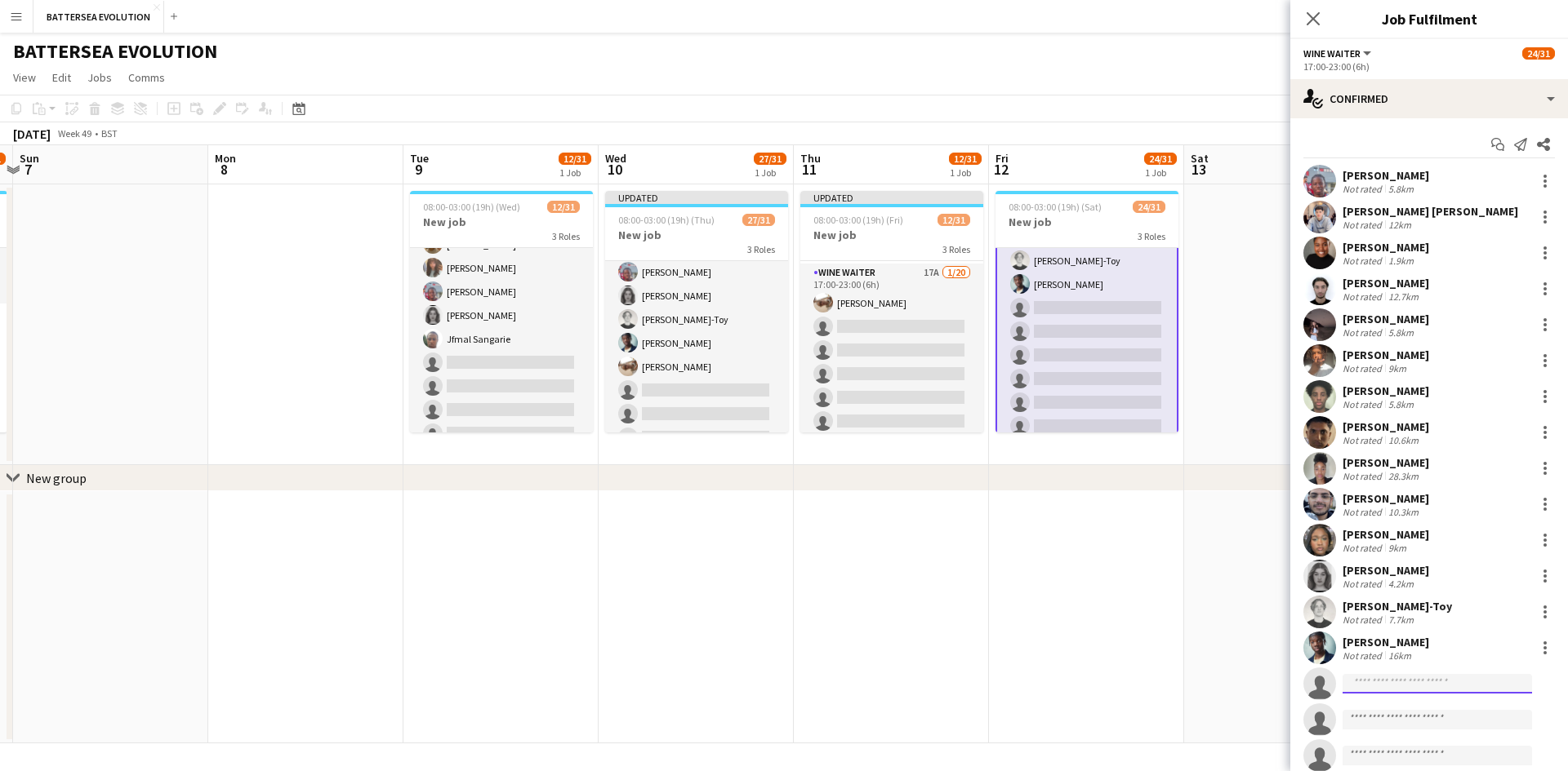
click at [1425, 690] on input at bounding box center [1437, 684] width 190 height 19
type input "****"
click at [1429, 719] on span "orlalatham@gmail.com" at bounding box center [1437, 721] width 164 height 14
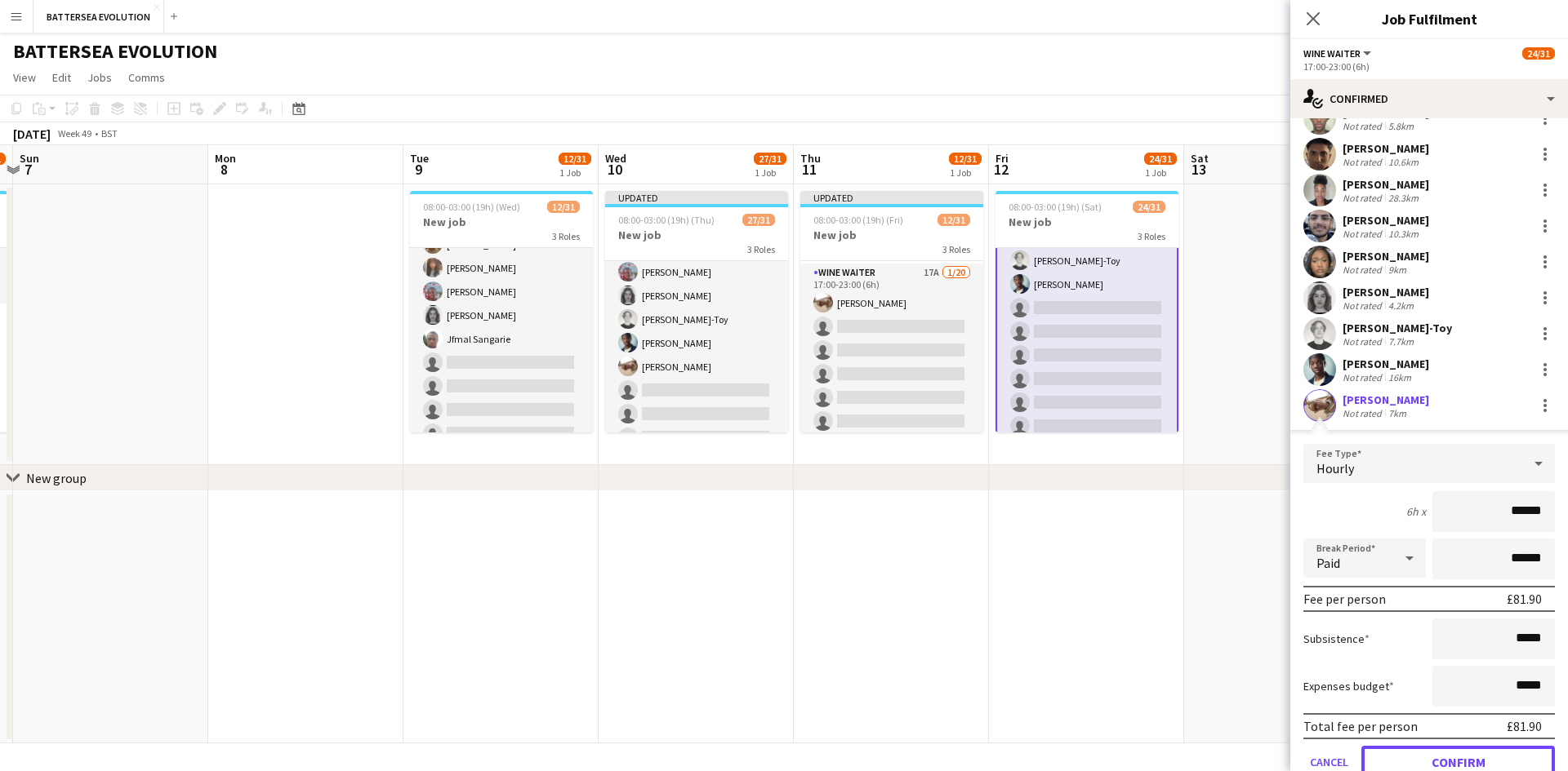
click at [1472, 752] on button "Confirm" at bounding box center [1459, 762] width 194 height 33
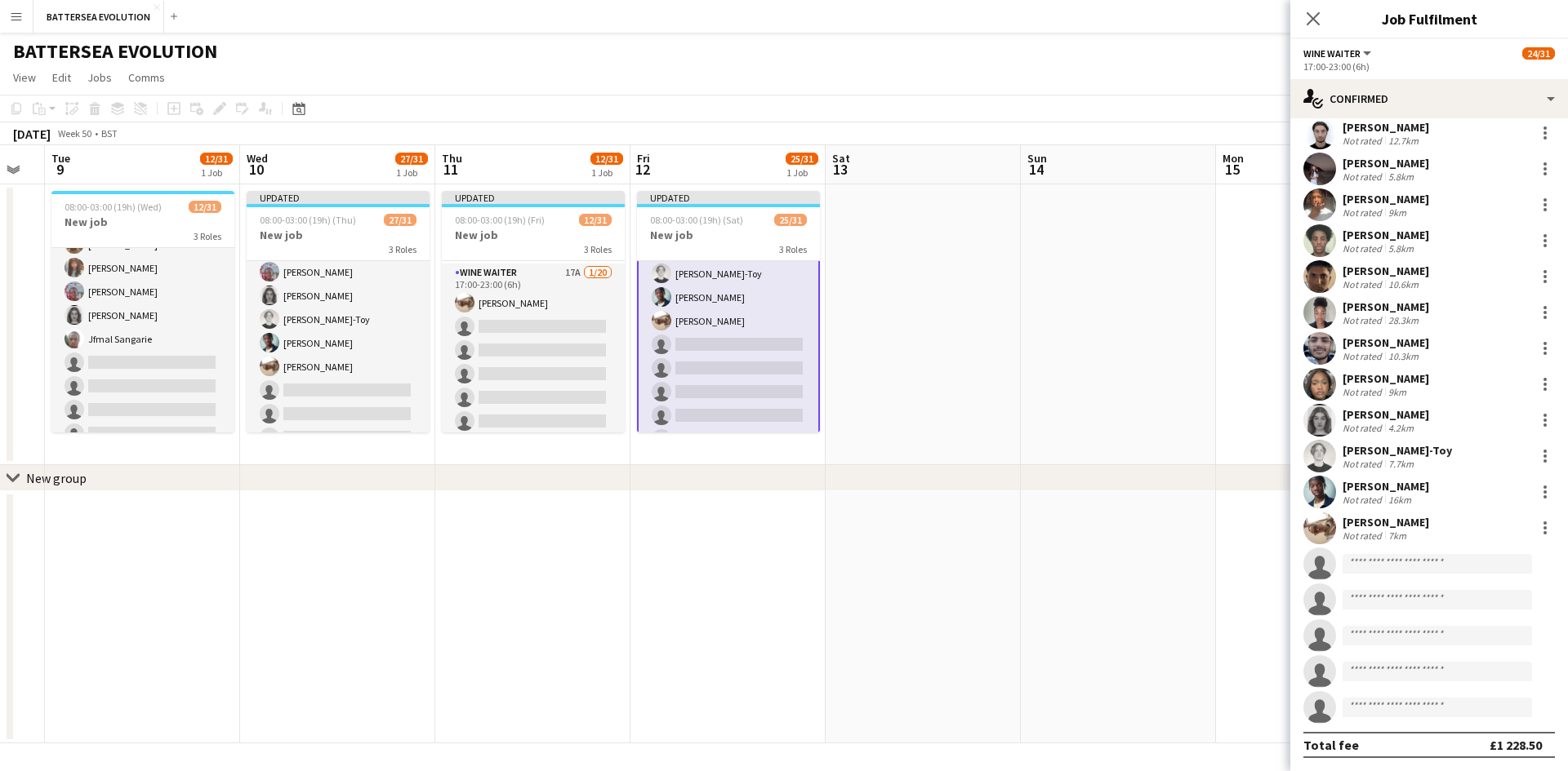
drag, startPoint x: 767, startPoint y: 300, endPoint x: 556, endPoint y: 312, distance: 211.3
click at [556, 312] on app-calendar-viewport "Sat 6 17/31 1 Job Sun 7 Mon 8 Tue 9 12/31 1 Job Wed 10 27/31 1 Job Thu 11 12/31…" at bounding box center [784, 444] width 1568 height 599
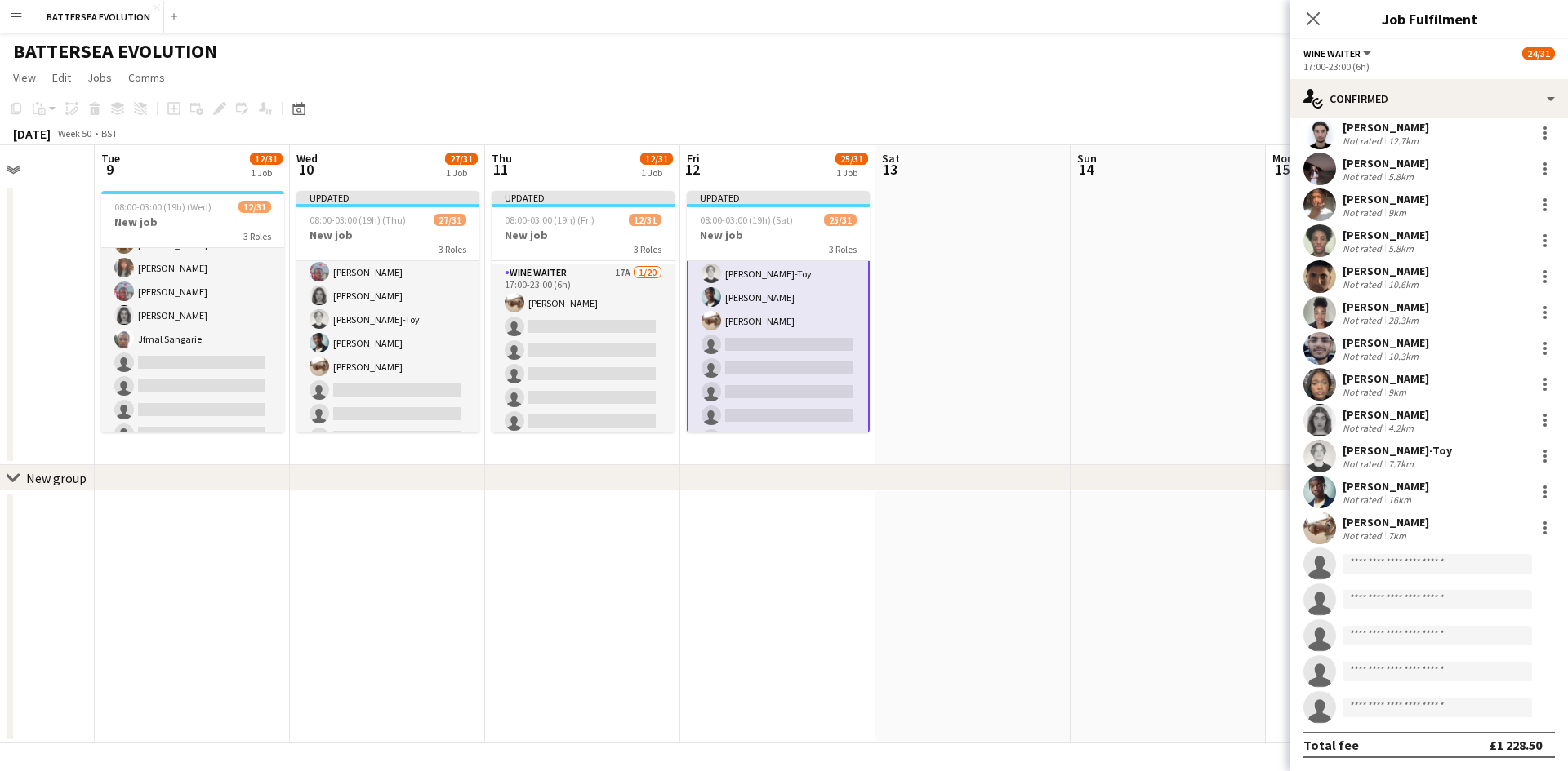
drag, startPoint x: 1065, startPoint y: 360, endPoint x: 585, endPoint y: 343, distance: 480.3
click at [508, 338] on app-calendar-viewport "Sat 6 17/31 1 Job Sun 7 Mon 8 Tue 9 12/31 1 Job Wed 10 27/31 1 Job Thu 11 12/31…" at bounding box center [784, 444] width 1568 height 599
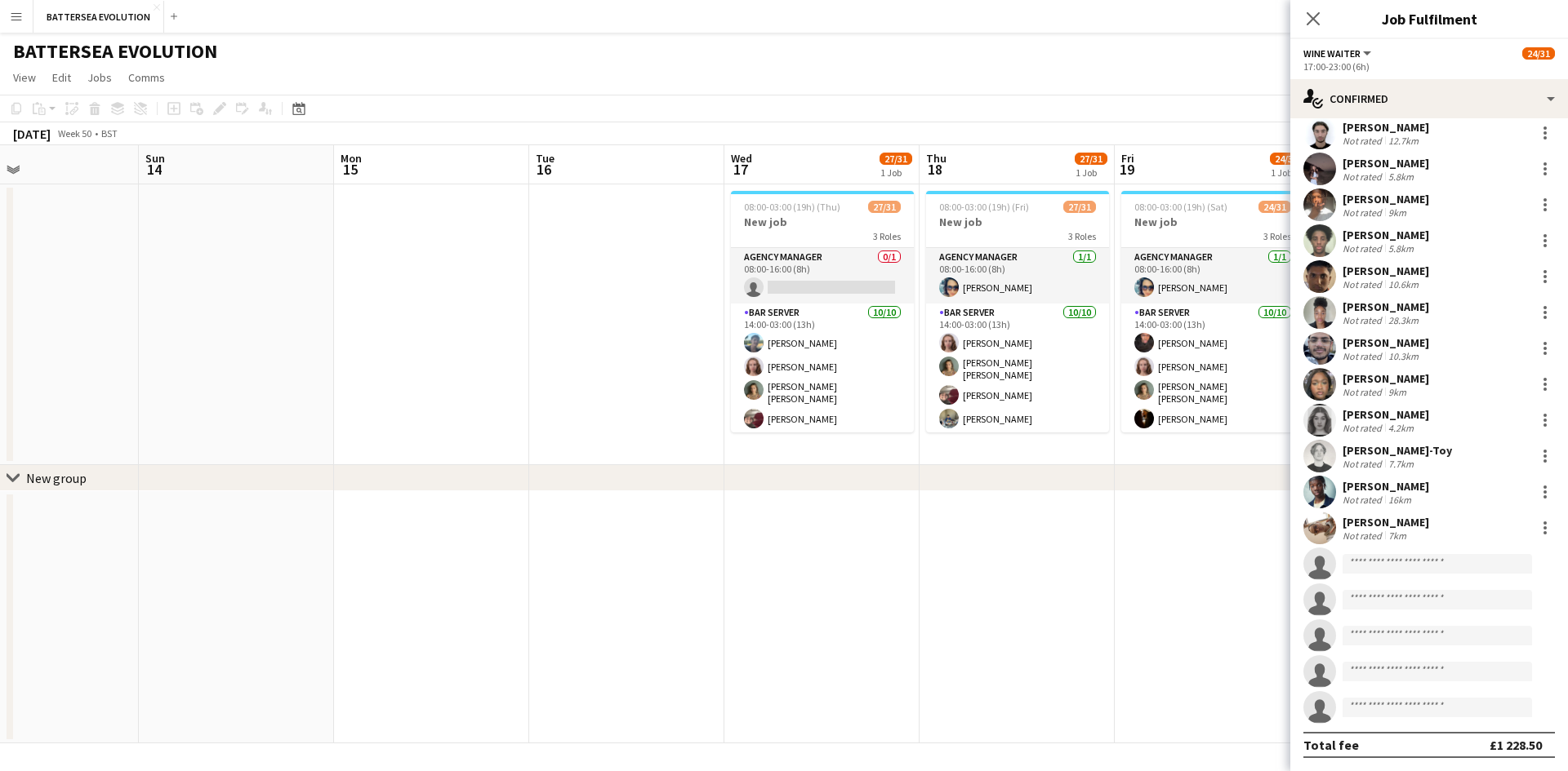
drag, startPoint x: 981, startPoint y: 342, endPoint x: 663, endPoint y: 359, distance: 318.5
click at [662, 360] on app-calendar-viewport "Tue 9 12/31 1 Job Wed 10 27/31 1 Job Thu 11 12/31 1 Job Fri 12 25/31 1 Job Sat …" at bounding box center [784, 444] width 1568 height 599
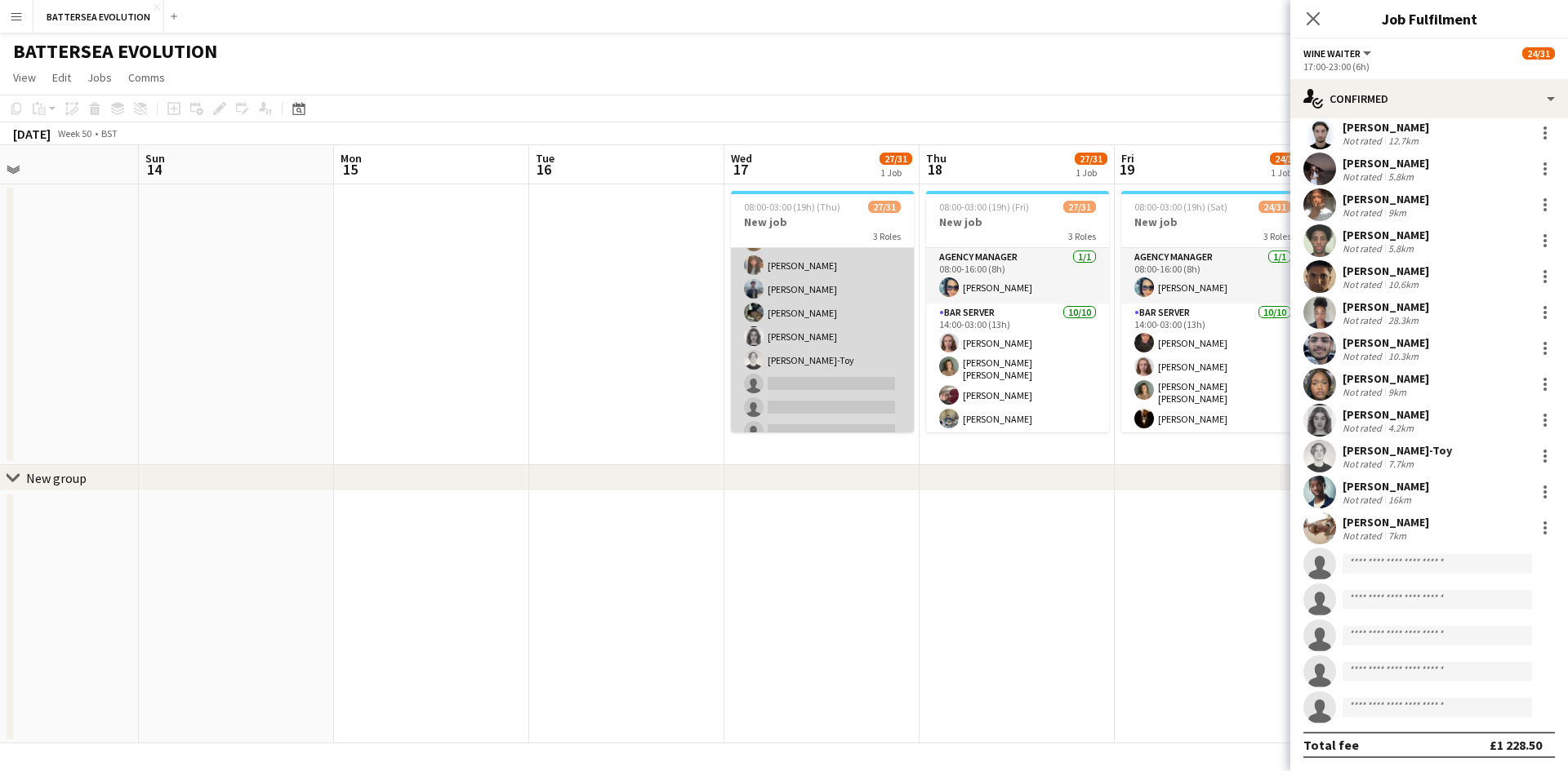
click at [788, 360] on app-card-role "Wine Waiter 2A 17/20 17:00-23:00 (6h) Jeremiah Kenyon Anmol Rattan Kler Chyan B…" at bounding box center [822, 192] width 183 height 510
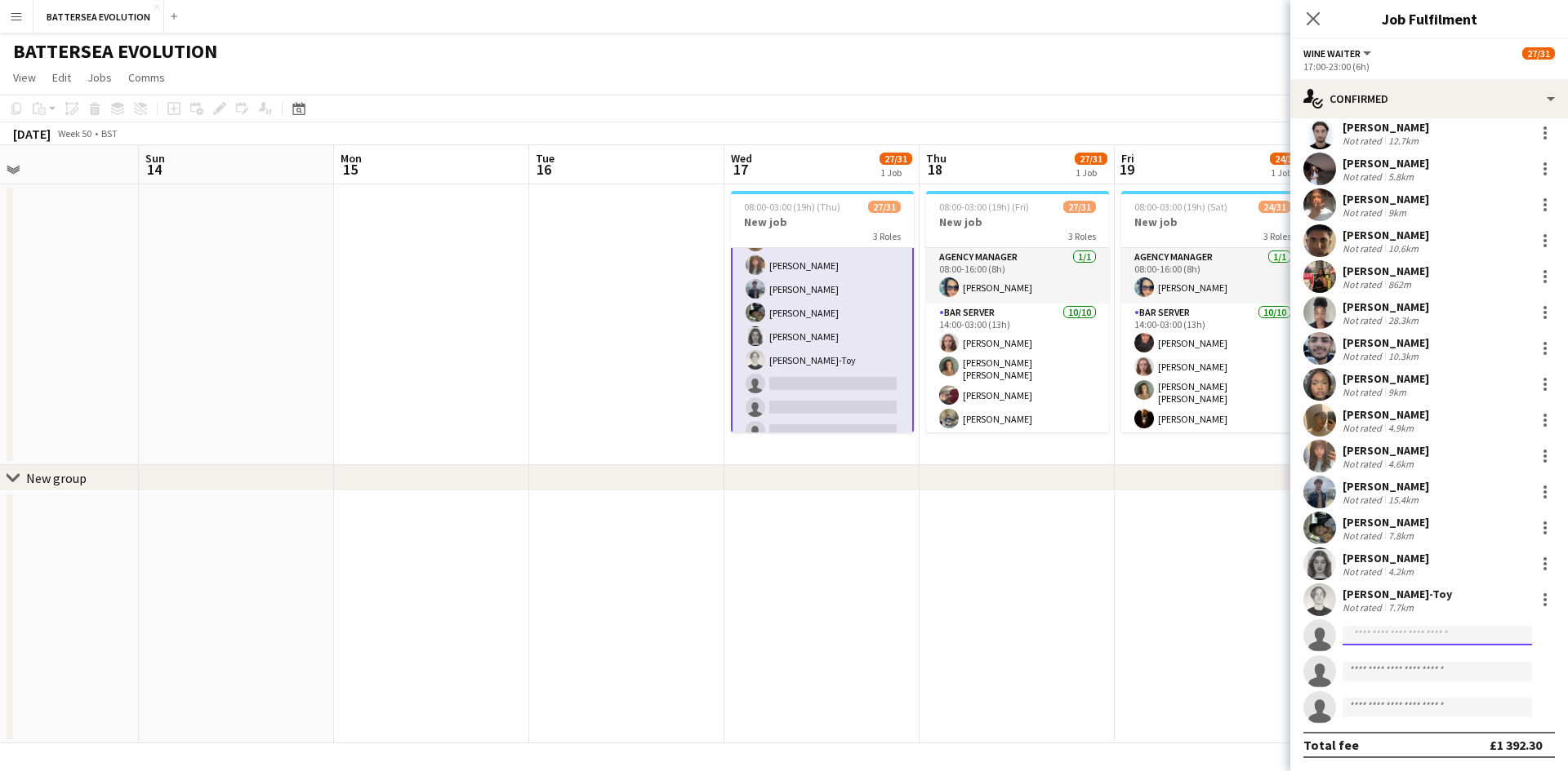
click at [1402, 638] on input at bounding box center [1437, 636] width 190 height 19
type input "****"
click at [1406, 667] on span "orlalatham@gmail.com" at bounding box center [1437, 673] width 164 height 14
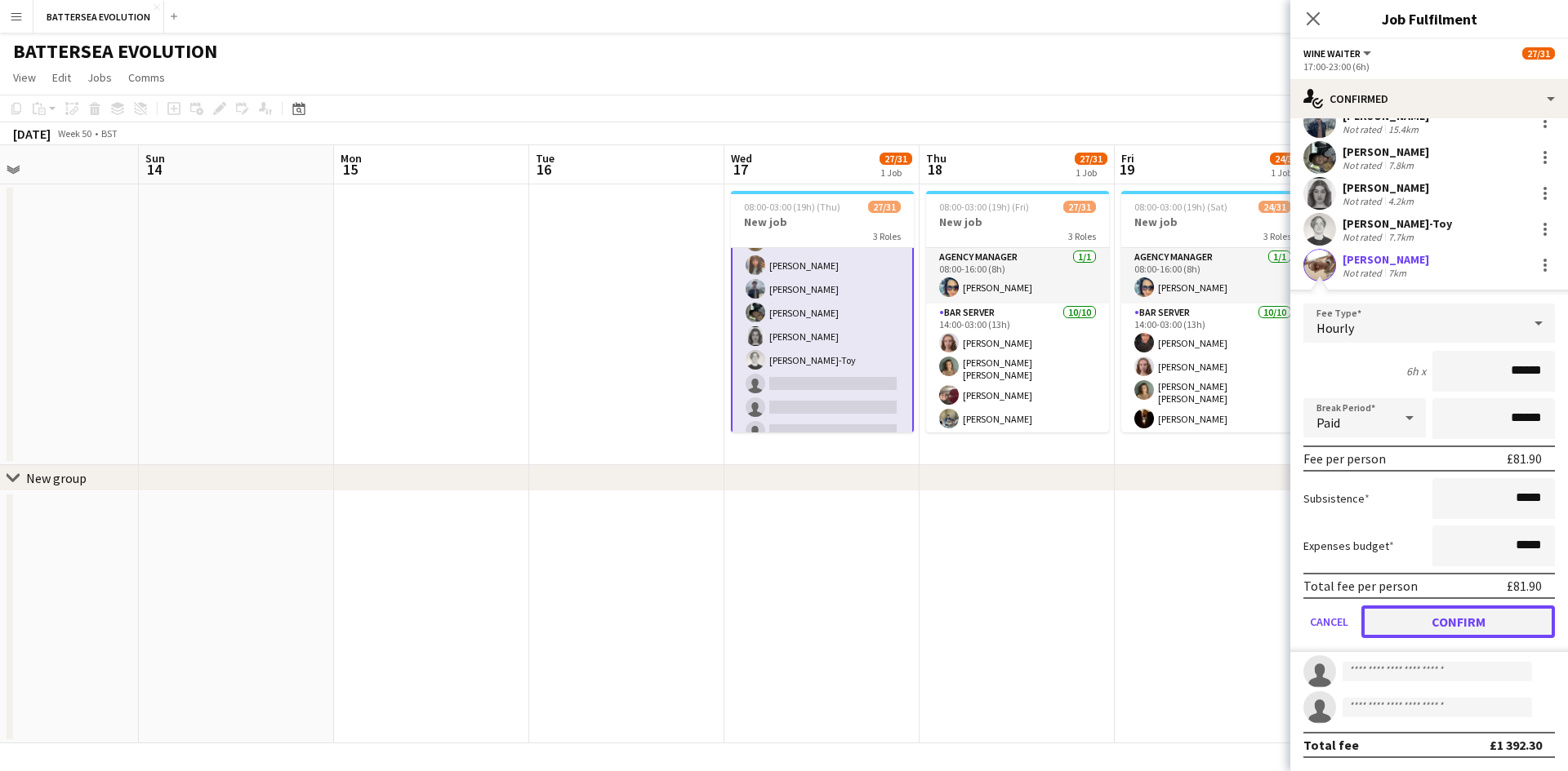
click at [1484, 616] on button "Confirm" at bounding box center [1459, 622] width 194 height 33
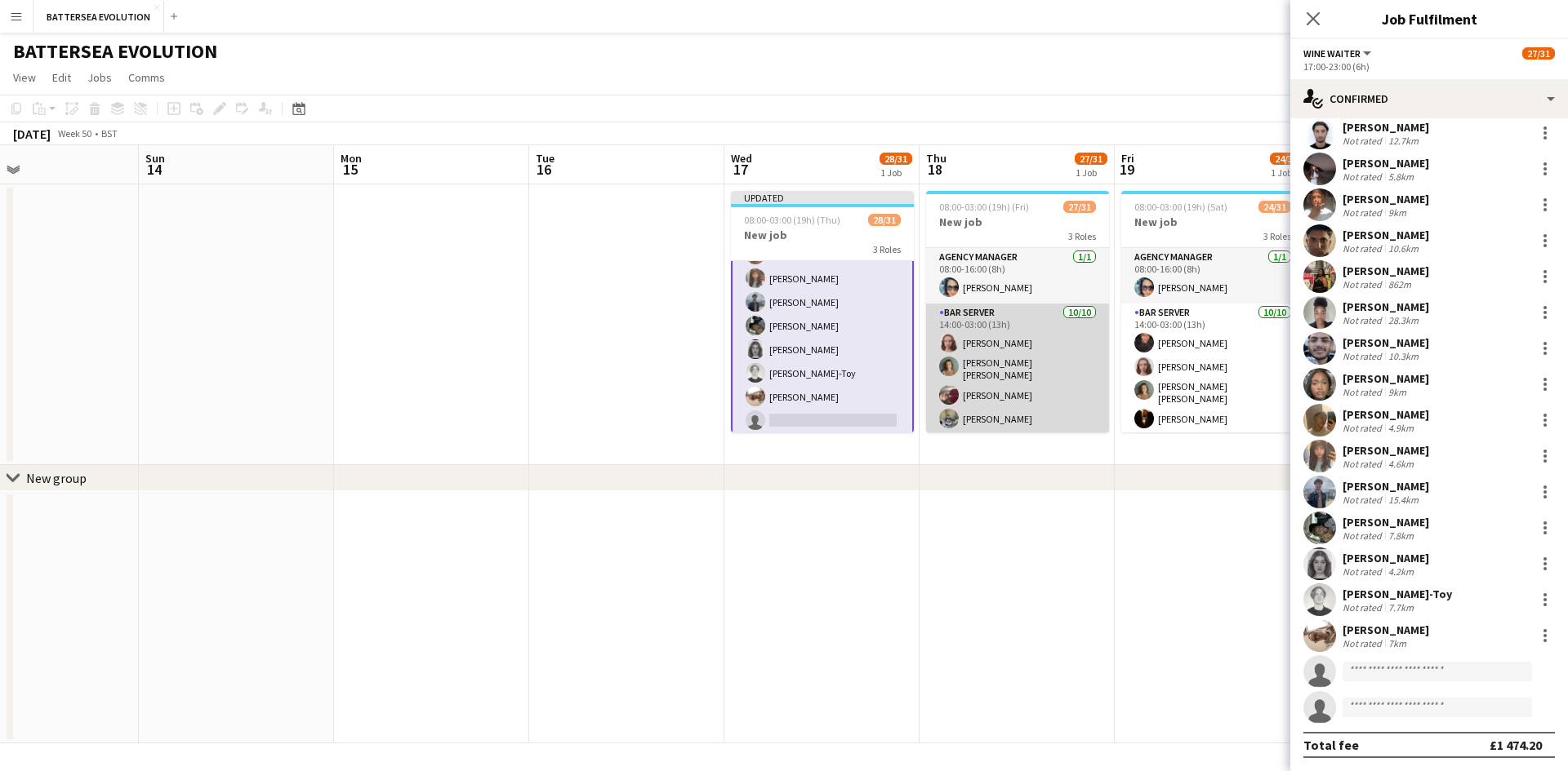
click at [989, 400] on app-card-role "Bar Server 10/10 14:00-03:00 (13h) Alice Silver Ruby mae Shaikh Ryan Todd Max T…" at bounding box center [1017, 443] width 183 height 279
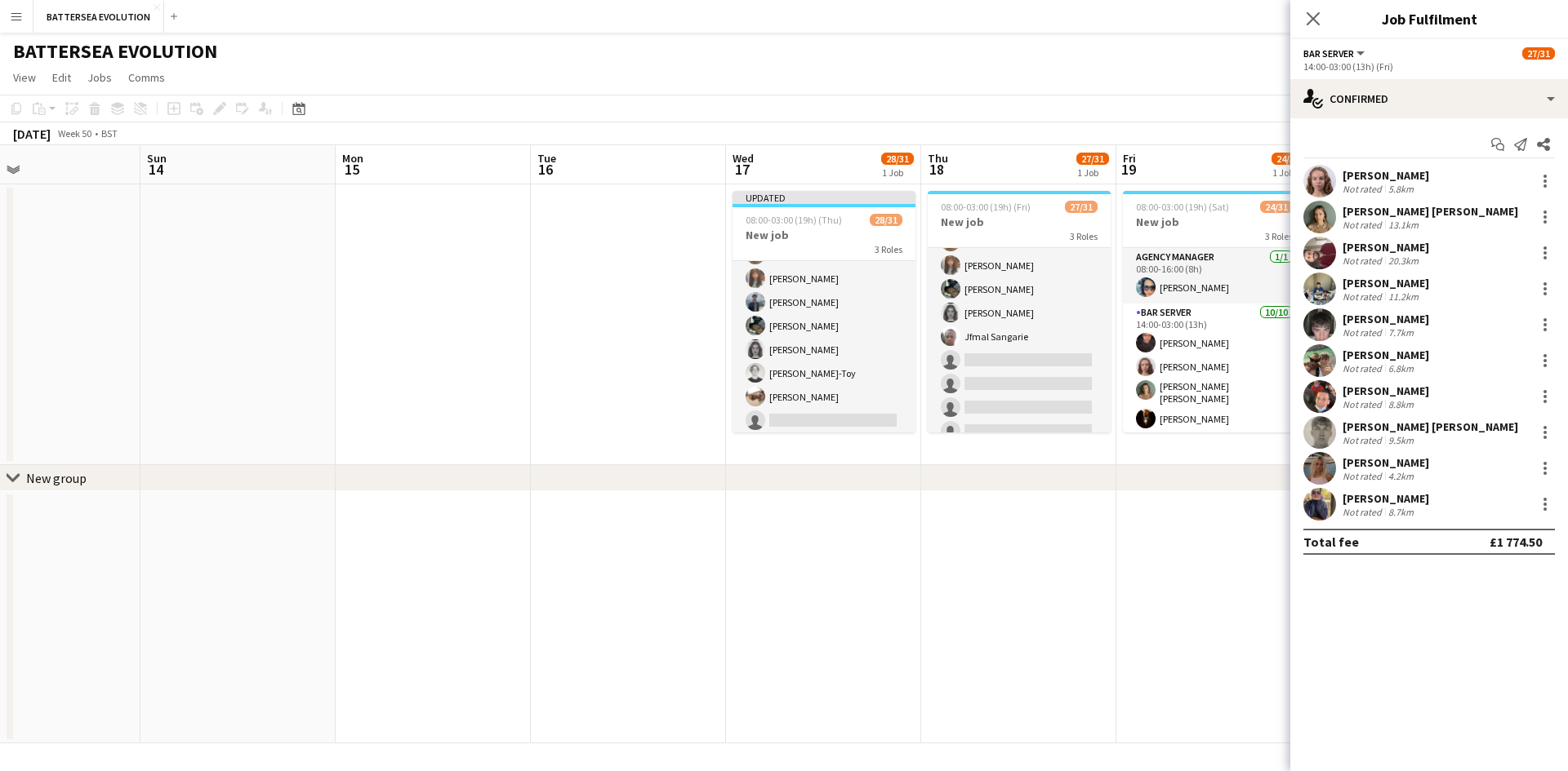
click at [989, 400] on app-card-role "Wine Waiter 2A 16/20 17:00-23:00 (6h) Jeremiah Kenyon Anmol Rattan Kler Chyan B…" at bounding box center [1019, 192] width 183 height 510
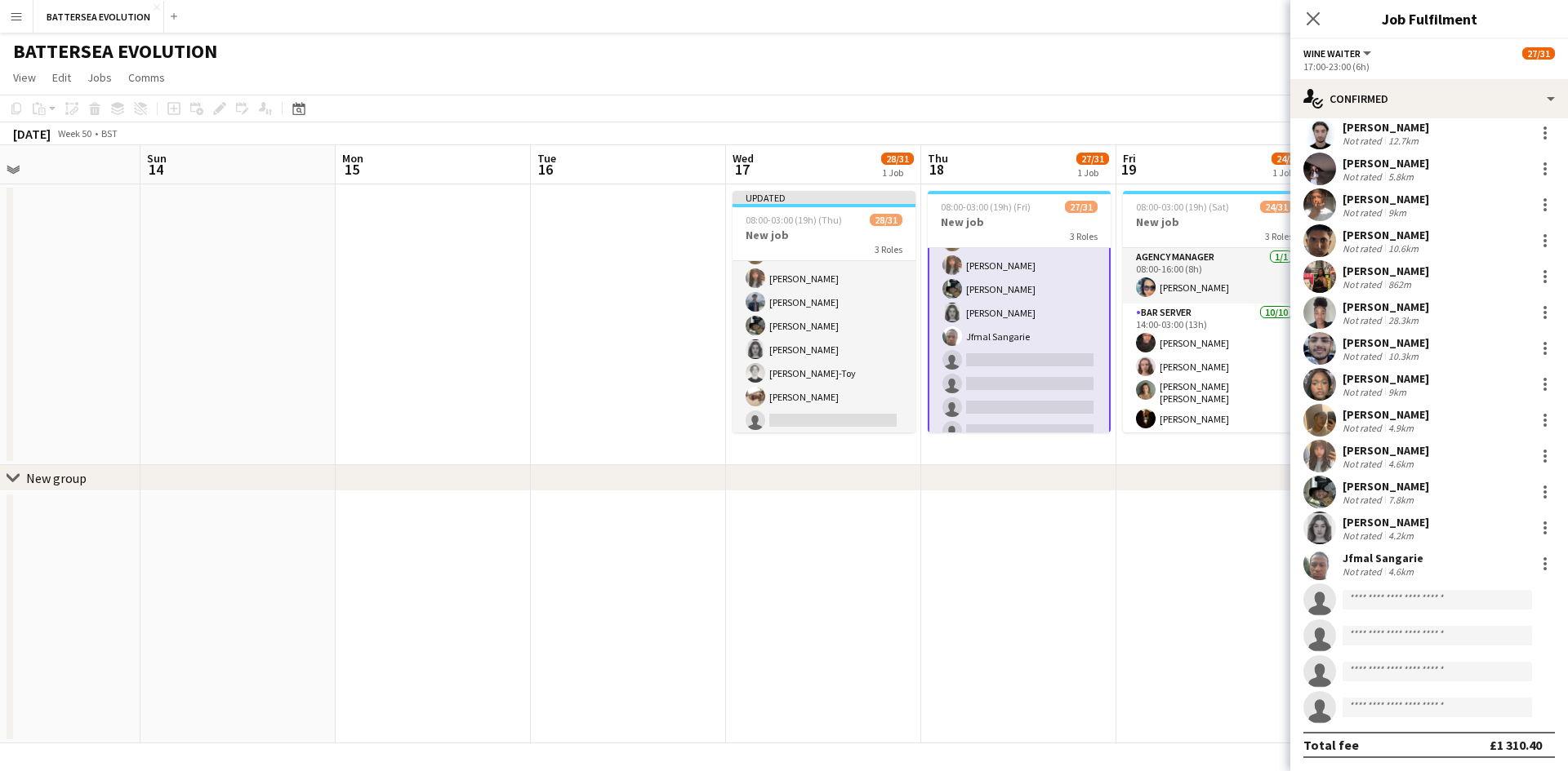
drag, startPoint x: 1379, startPoint y: 573, endPoint x: 1368, endPoint y: 601, distance: 30.1
click at [1378, 572] on div "Not rated" at bounding box center [1364, 572] width 43 height 13
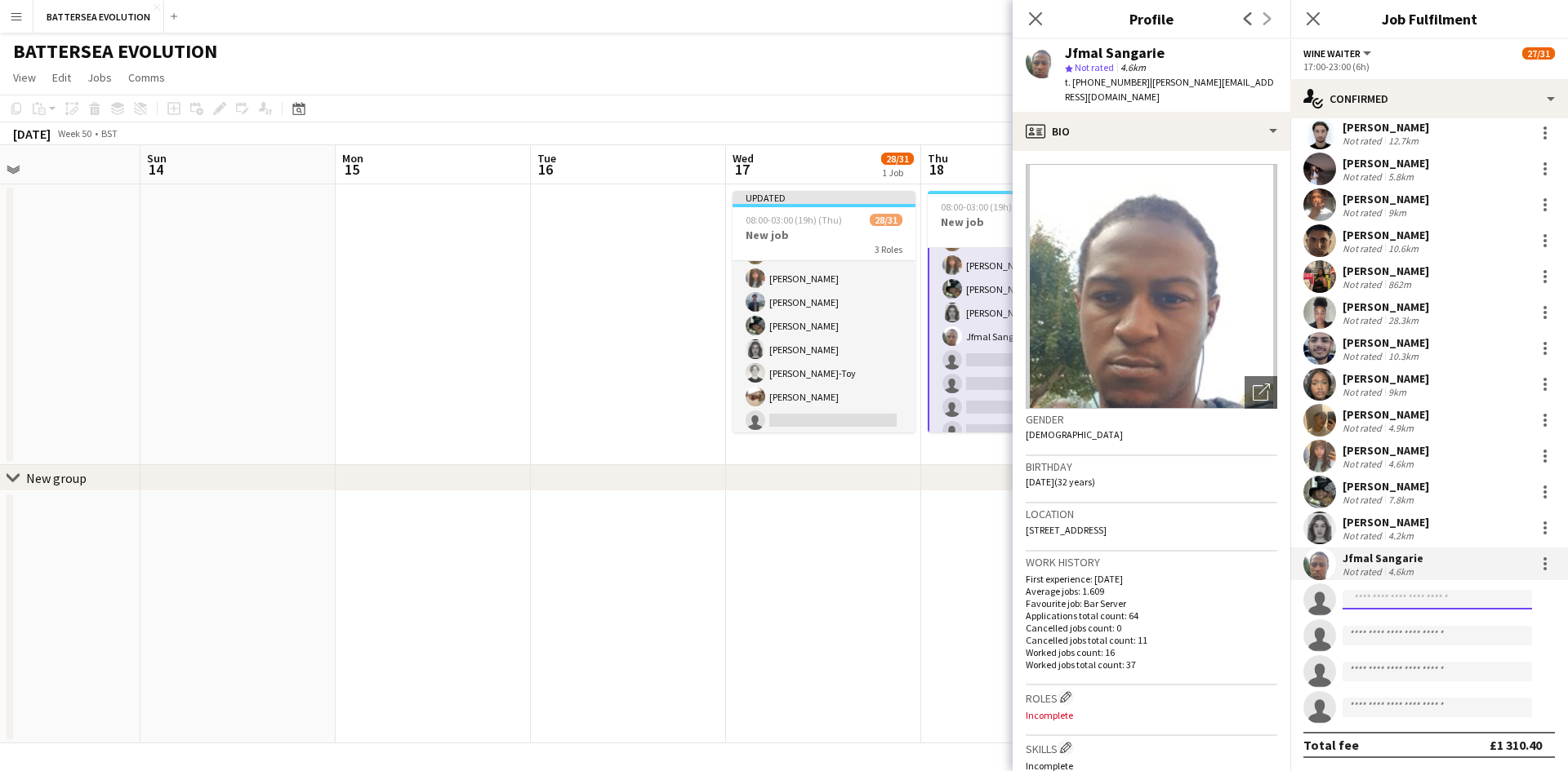
click at [1368, 601] on input at bounding box center [1437, 600] width 190 height 19
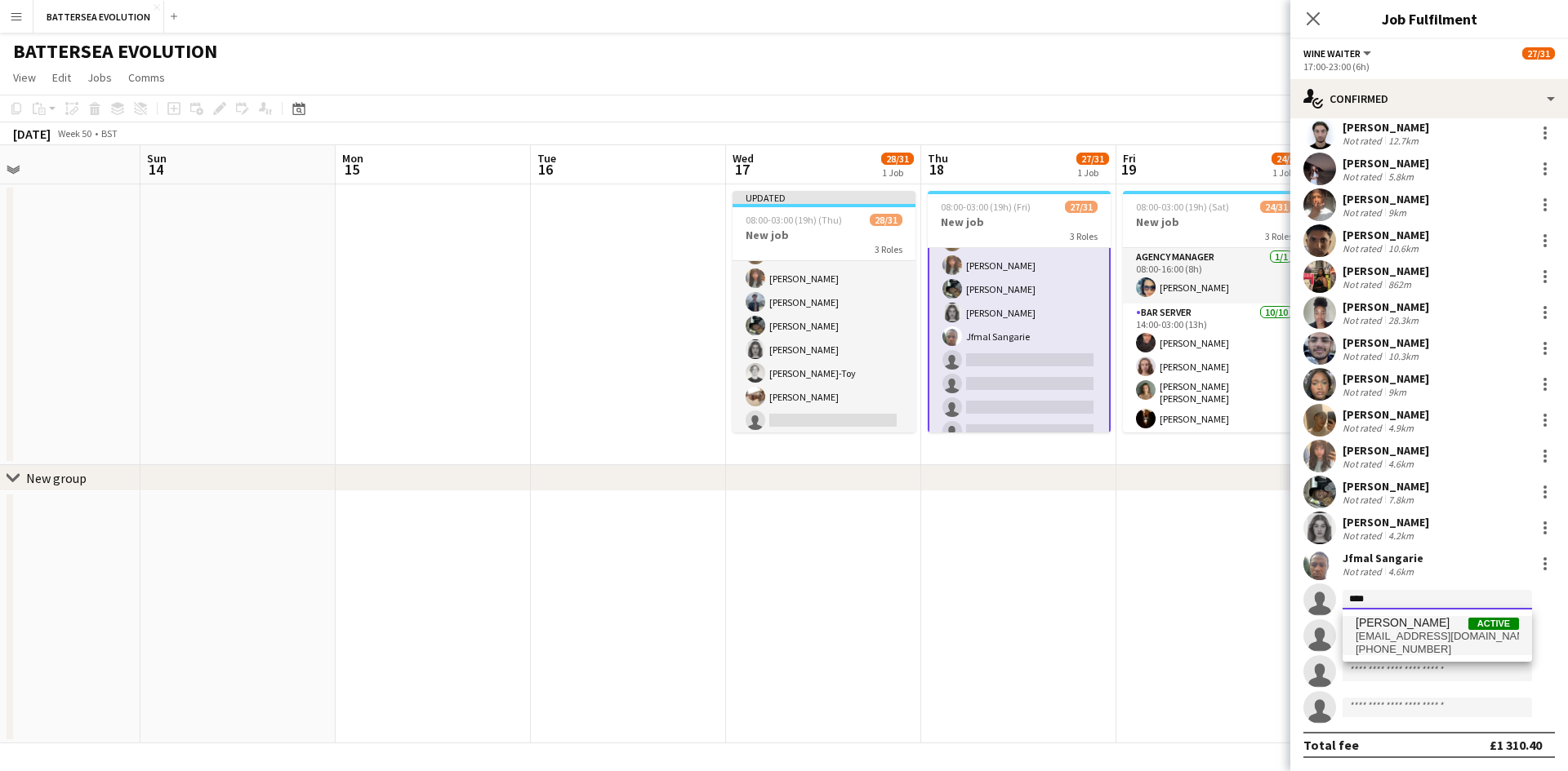
type input "****"
click at [1388, 645] on span "+447572075857" at bounding box center [1437, 650] width 164 height 14
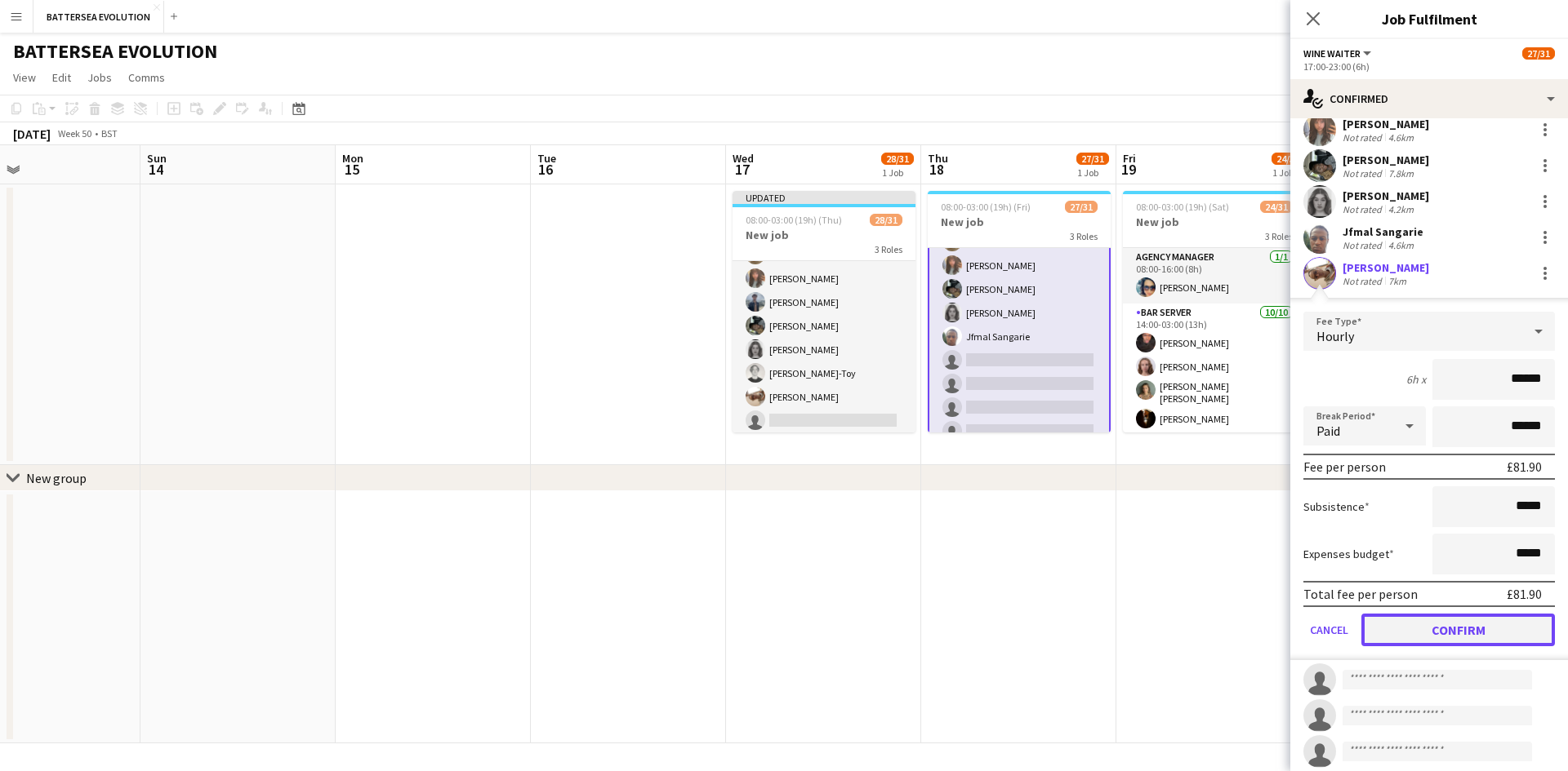
click at [1441, 630] on button "Confirm" at bounding box center [1459, 631] width 194 height 33
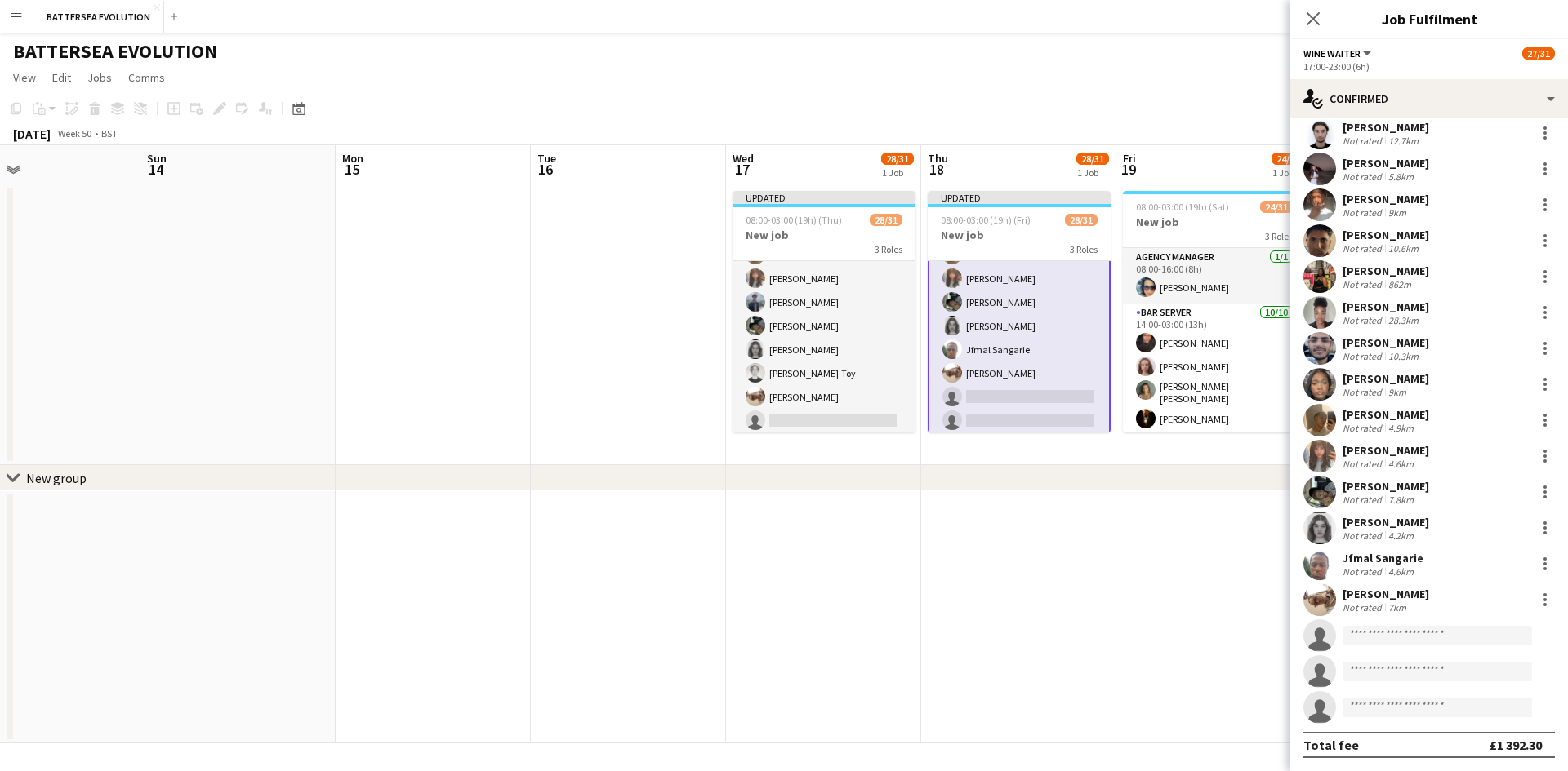
drag, startPoint x: 1000, startPoint y: 381, endPoint x: 869, endPoint y: 377, distance: 131.1
click at [865, 375] on app-calendar-viewport "Tue 9 12/31 1 Job Wed 10 27/31 1 Job Thu 11 12/31 1 Job Fri 12 25/31 1 Job Sat …" at bounding box center [784, 444] width 1568 height 599
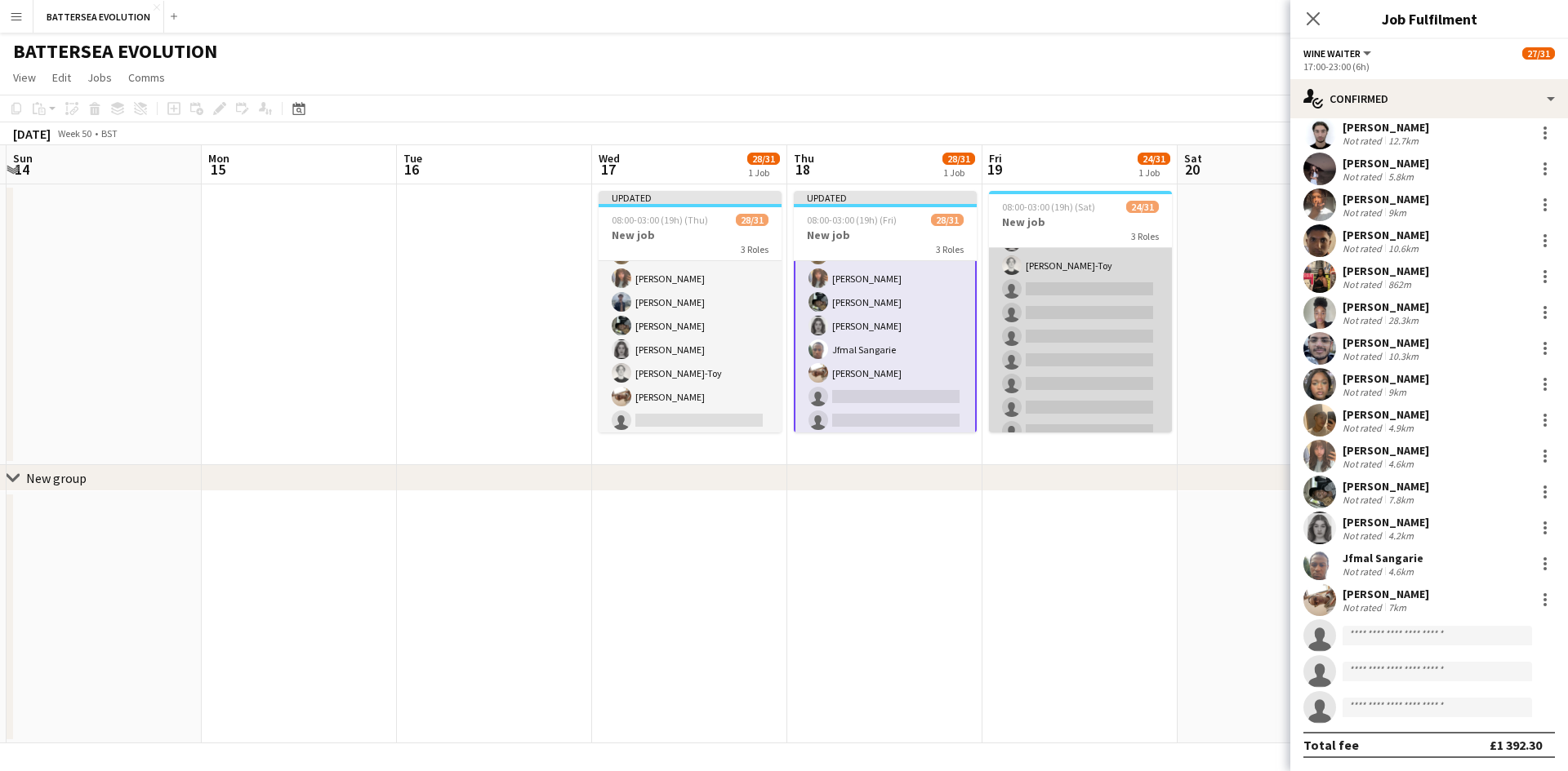
click at [1057, 389] on app-calendar-viewport "Thu 11 12/31 1 Job Fri 12 25/31 1 Job Sat 13 Sun 14 Mon 15 Tue 16 Wed 17 28/31 …" at bounding box center [784, 444] width 1568 height 599
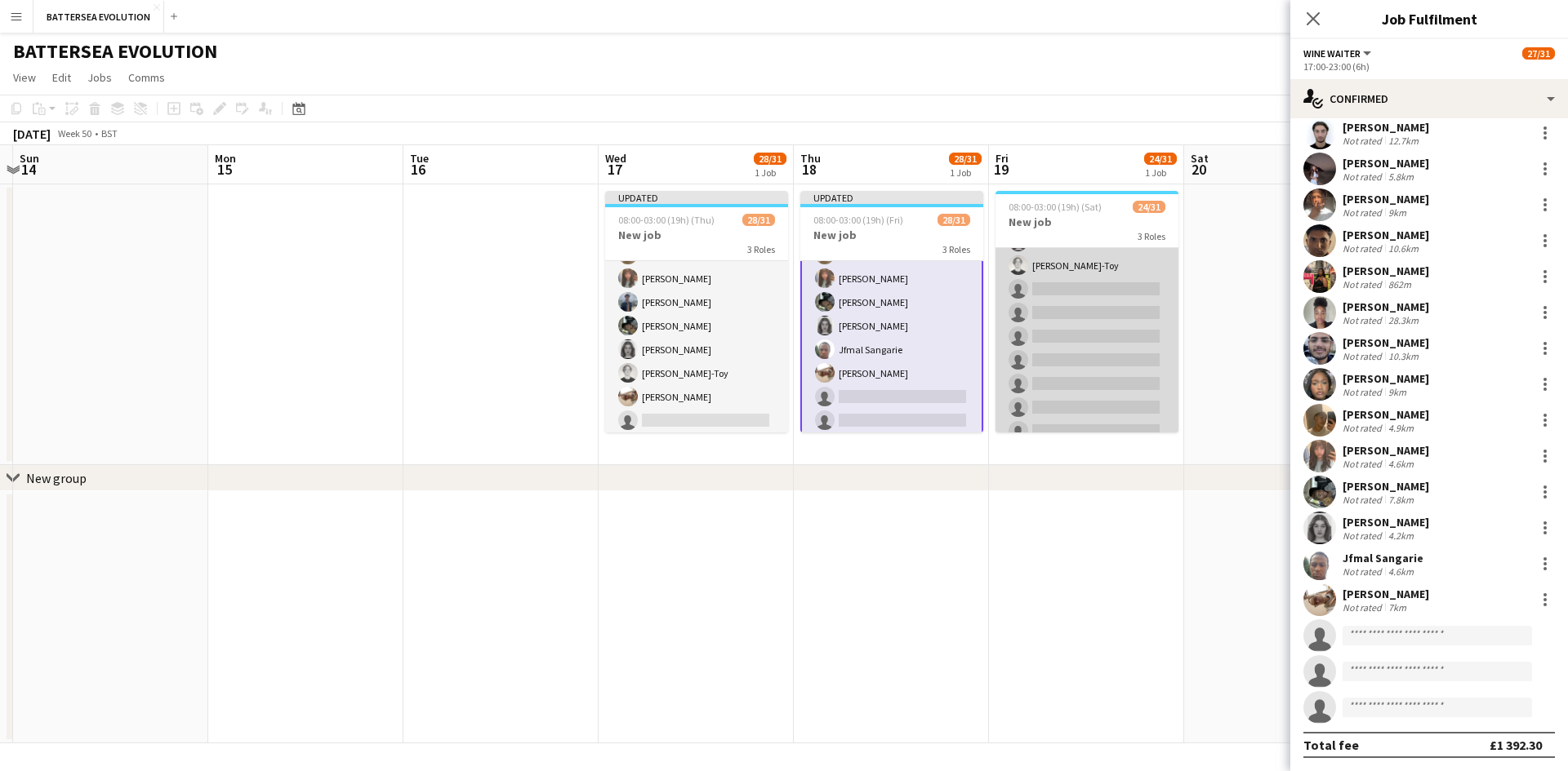
click at [1069, 410] on app-card-role "Wine Waiter 1A 13/20 17:00-23:00 (6h) Jeremiah Kenyon Anmol Rattan Kler Chyan B…" at bounding box center [1087, 192] width 183 height 510
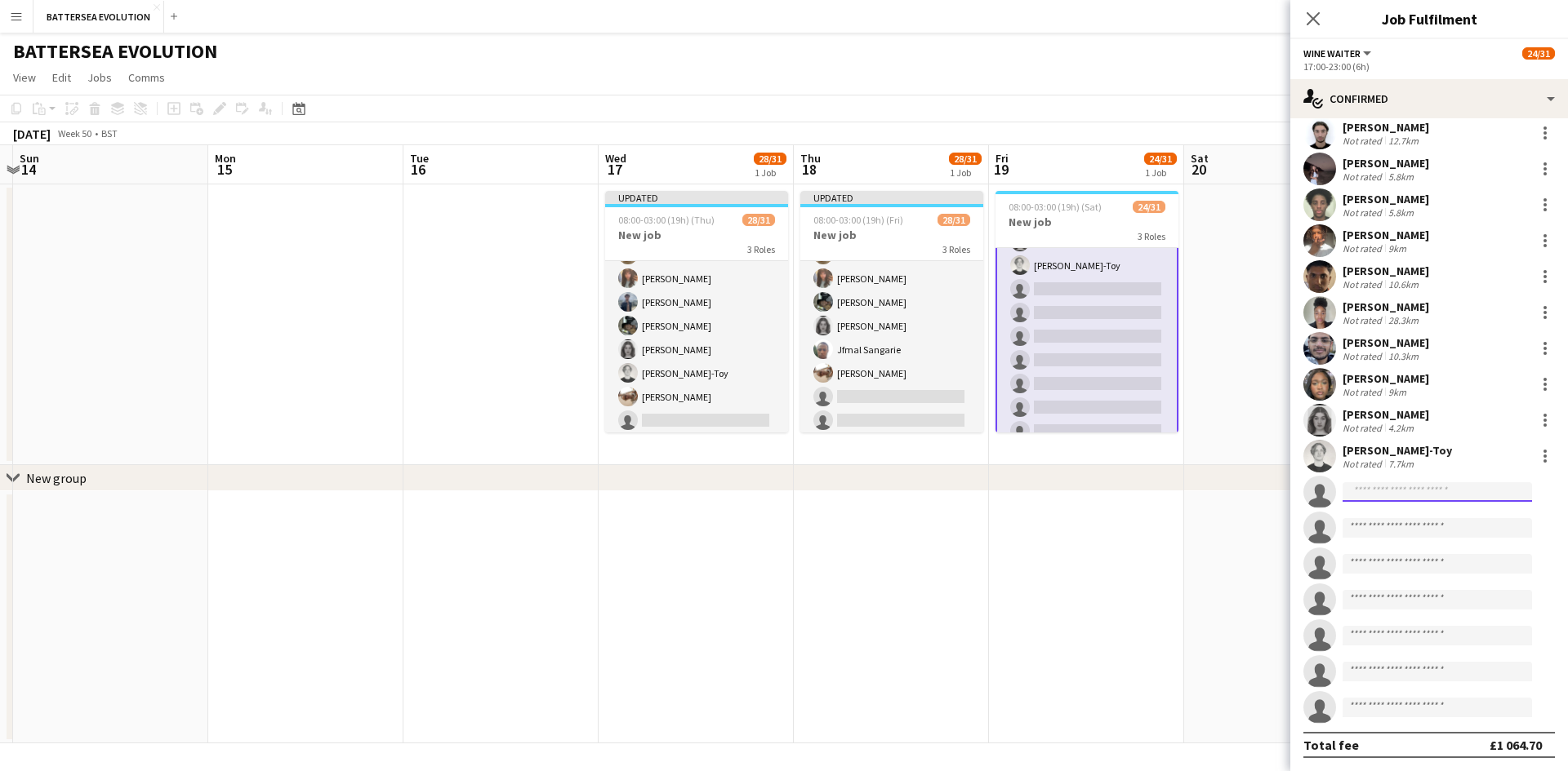
click at [1395, 489] on input at bounding box center [1437, 492] width 190 height 19
type input "****"
drag, startPoint x: 1416, startPoint y: 520, endPoint x: 1407, endPoint y: 519, distance: 9.1
click at [1410, 520] on span "Orla Latham" at bounding box center [1402, 516] width 94 height 14
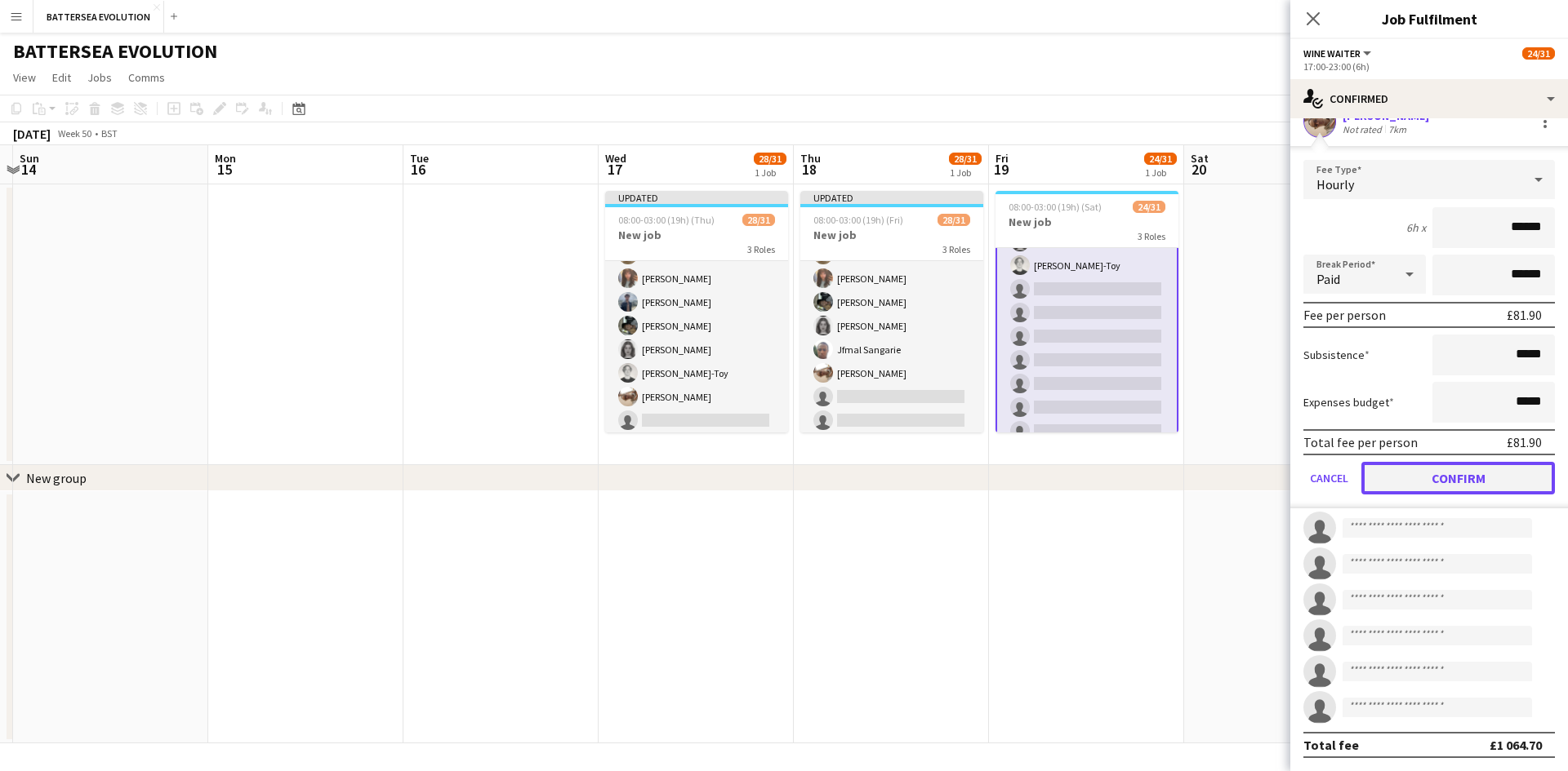
click at [1456, 491] on button "Confirm" at bounding box center [1459, 479] width 194 height 33
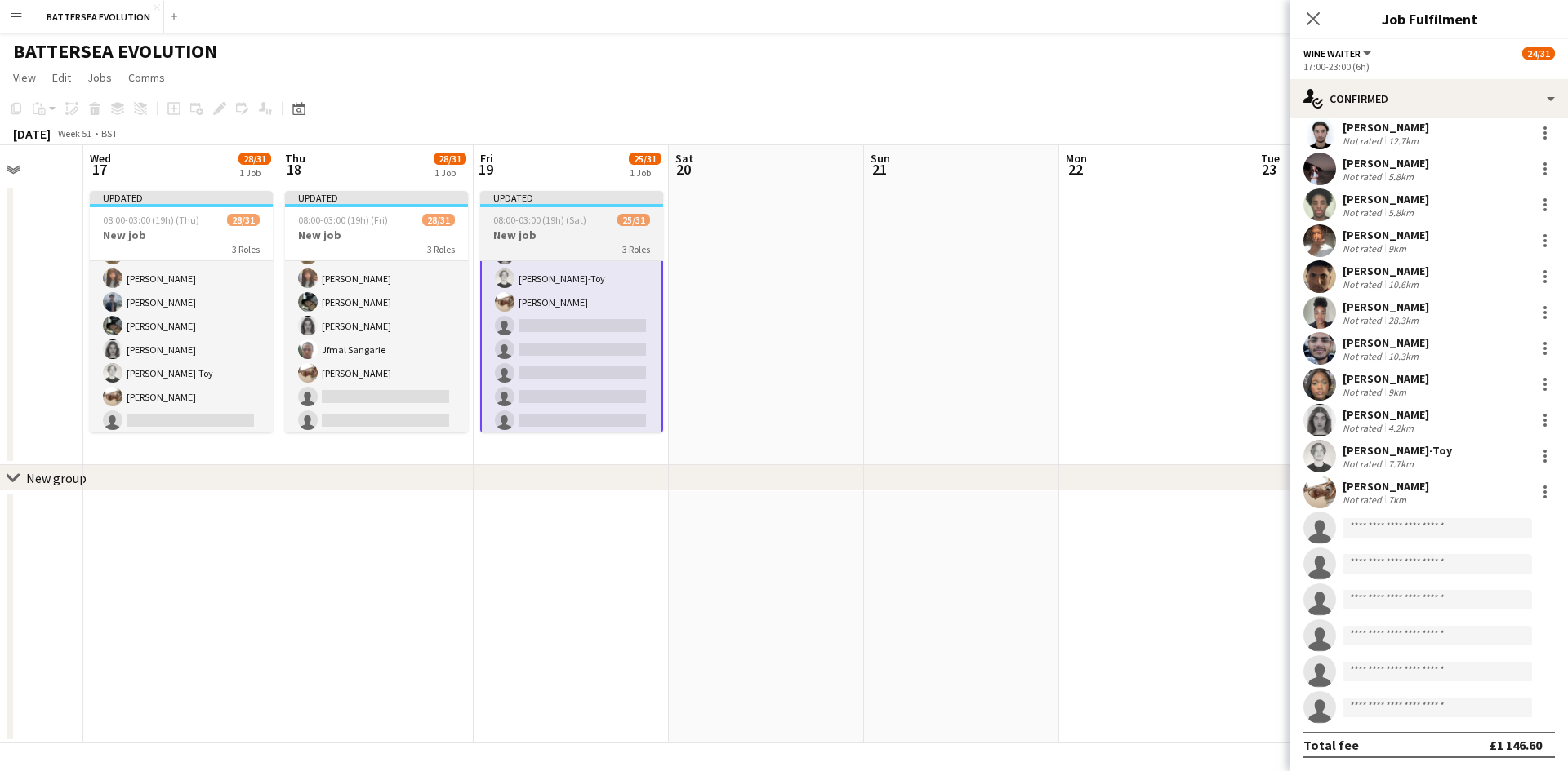
drag, startPoint x: 922, startPoint y: 334, endPoint x: 503, endPoint y: 327, distance: 419.1
click at [403, 340] on app-calendar-viewport "Sat 13 Sun 14 Mon 15 Tue 16 Wed 17 28/31 1 Job Thu 18 28/31 1 Job Fri 19 25/31 …" at bounding box center [784, 444] width 1568 height 599
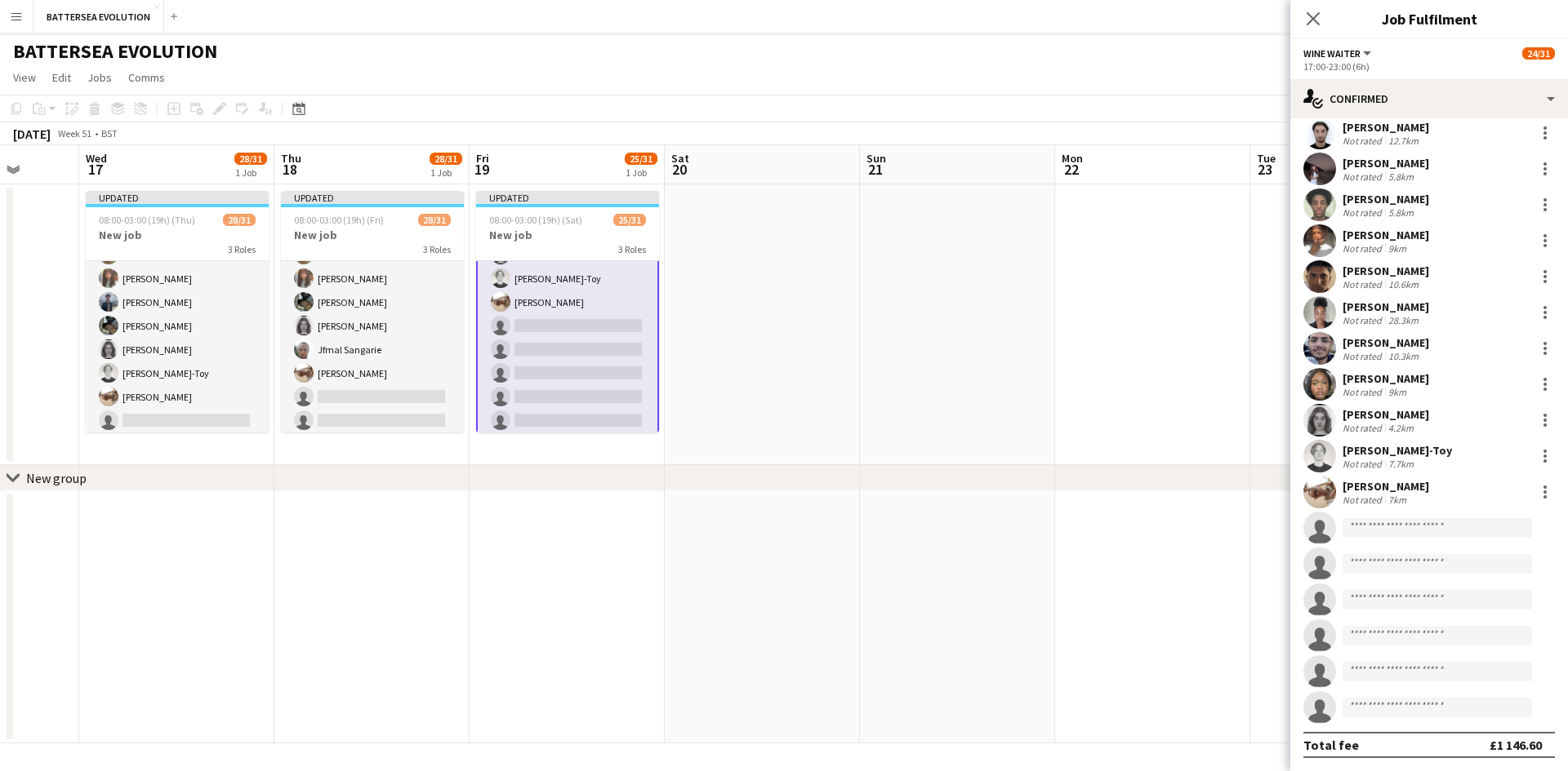
click at [1336, 21] on div "Close pop-in" at bounding box center [1312, 18] width 45 height 38
click at [1323, 31] on div "Close pop-in" at bounding box center [1312, 18] width 45 height 38
click at [1357, 24] on h3 "Job Fulfilment" at bounding box center [1429, 18] width 278 height 21
click at [1332, 23] on div "Close pop-in" at bounding box center [1312, 18] width 45 height 38
click at [1308, 23] on icon at bounding box center [1312, 18] width 15 height 15
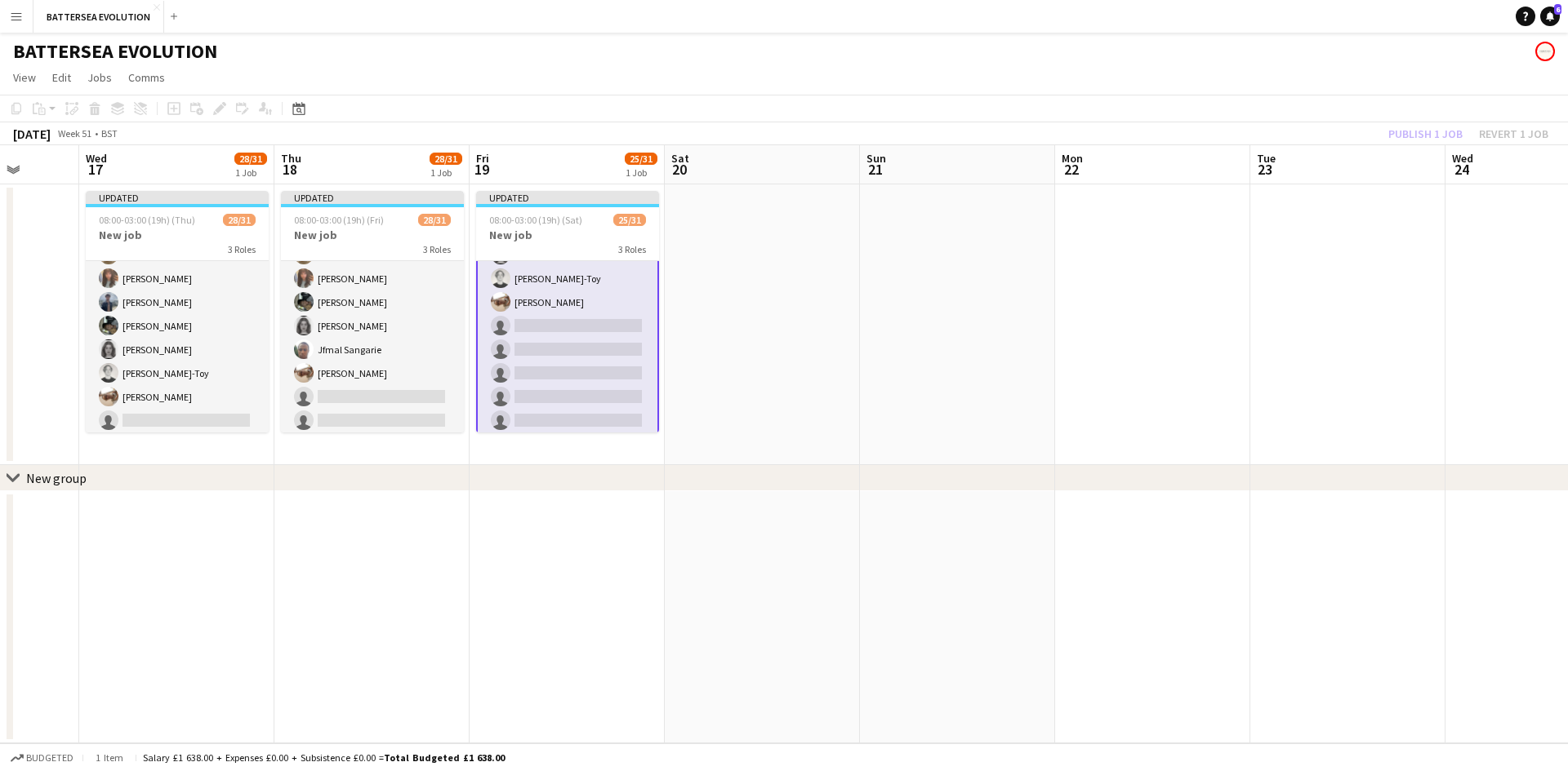
click at [1417, 119] on app-toolbar "Copy Paste Paste Ctrl+V Paste with crew Ctrl+Shift+V Paste linked Job Delete Gr…" at bounding box center [784, 108] width 1568 height 28
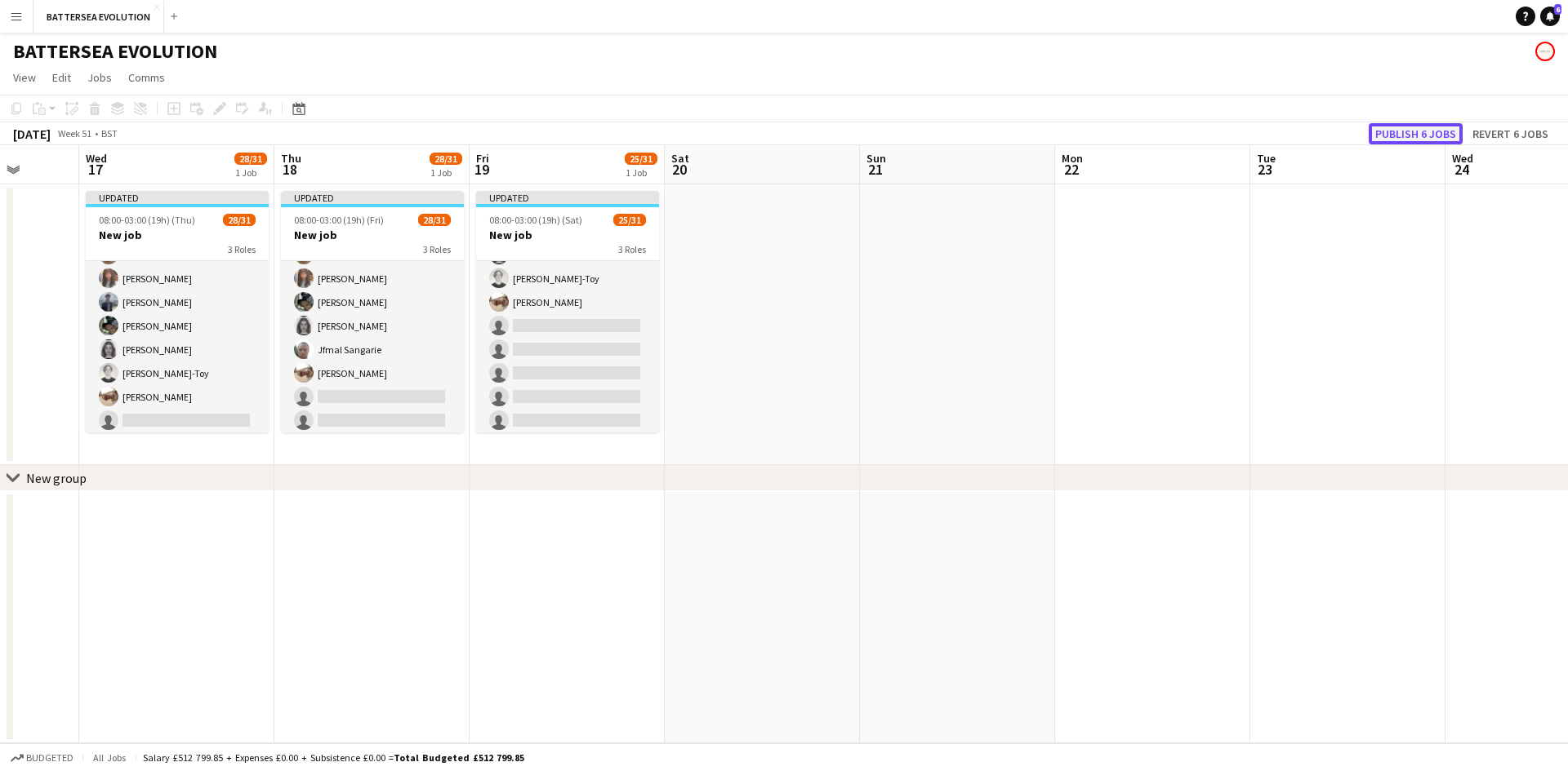
click at [1417, 127] on button "Publish 6 jobs" at bounding box center [1415, 133] width 94 height 21
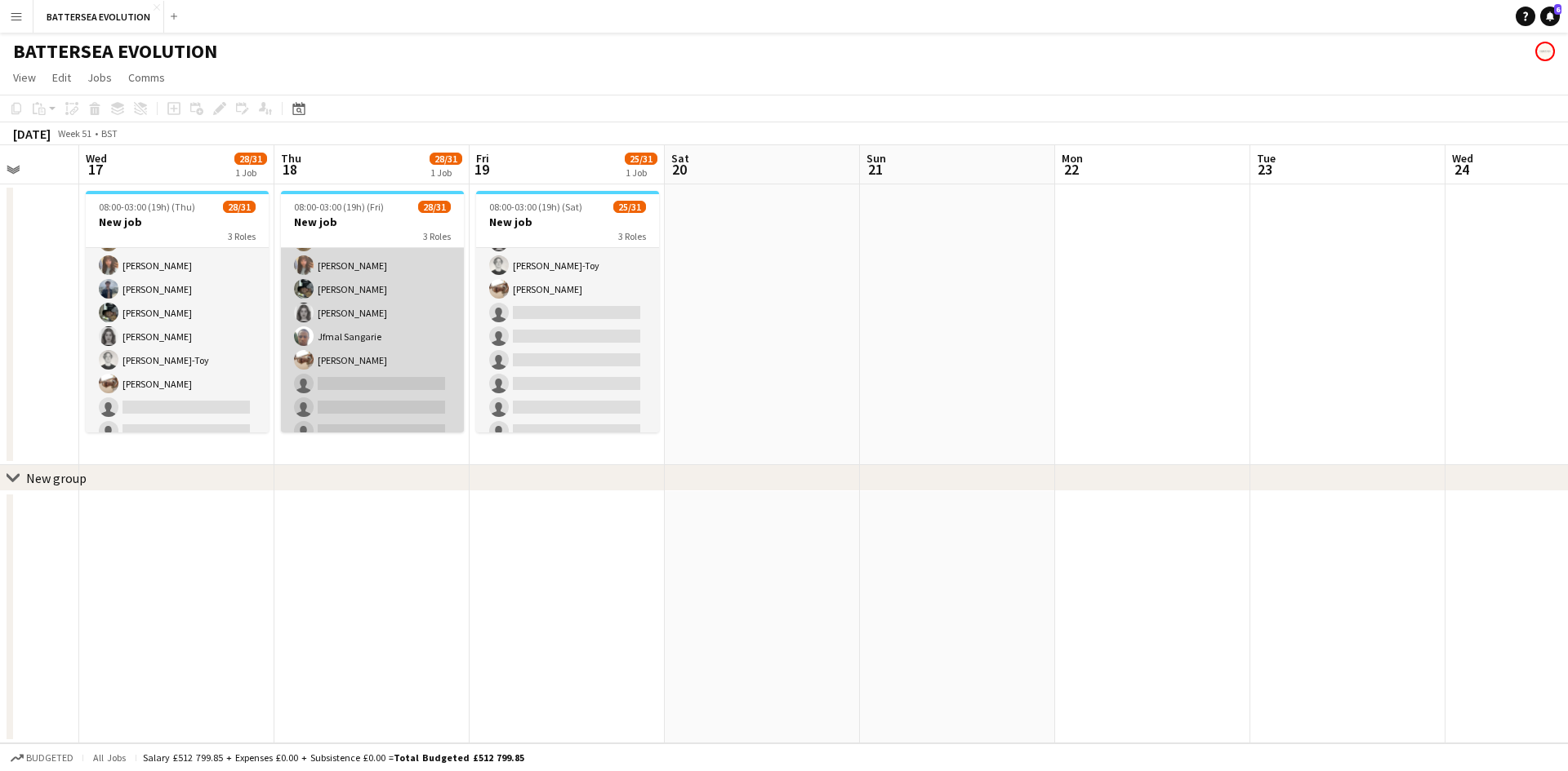
click at [334, 347] on app-card-role "Wine Waiter 2A 17/20 17:00-23:00 (6h) Jeremiah Kenyon Anmol Rattan Kler Chyan B…" at bounding box center [372, 192] width 183 height 510
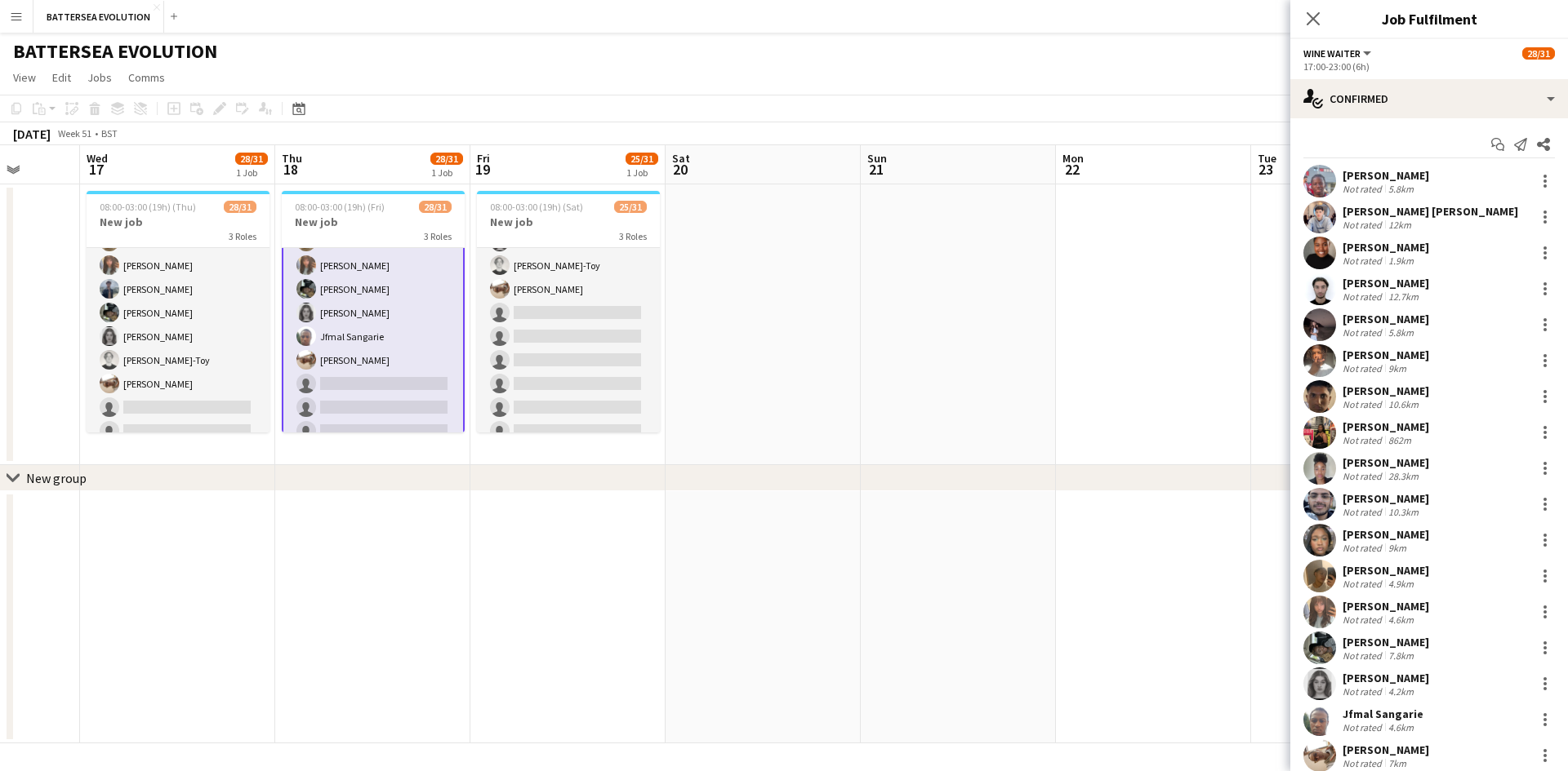
scroll to position [156, 0]
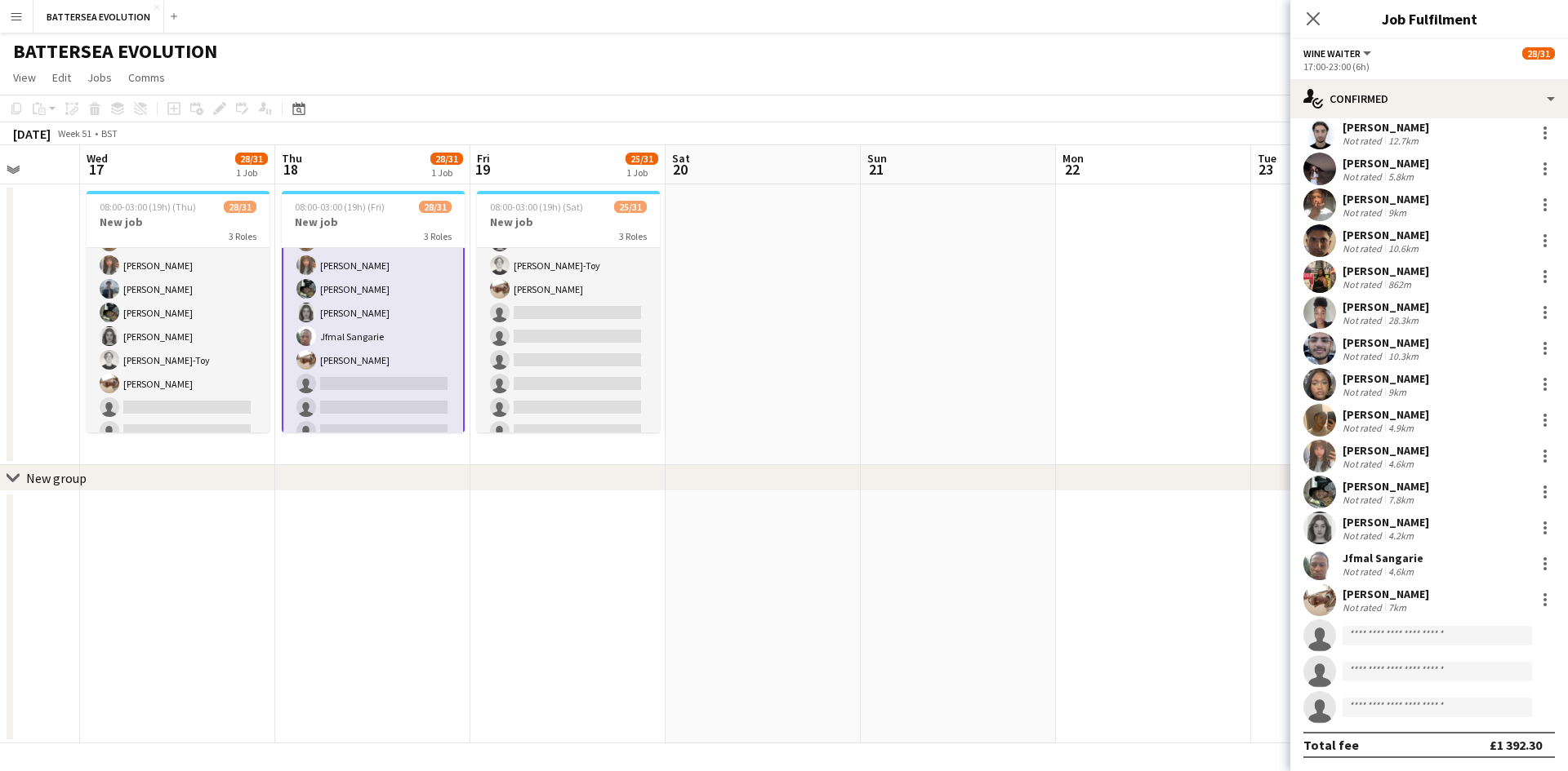
click at [1327, 597] on app-user-avatar at bounding box center [1320, 600] width 33 height 33
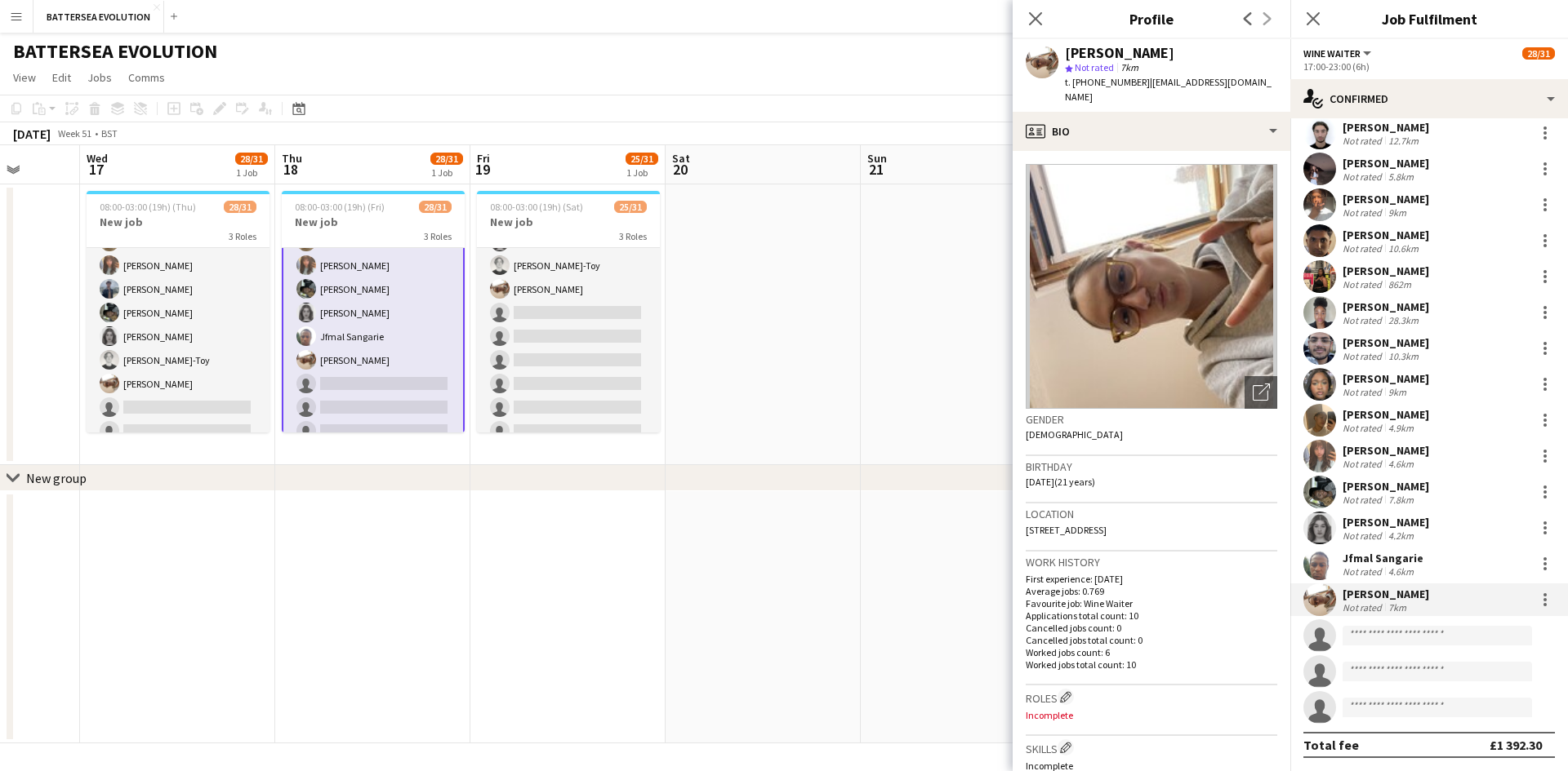
click at [1019, 20] on div "Close pop-in" at bounding box center [1035, 18] width 45 height 38
click at [1034, 19] on icon at bounding box center [1036, 18] width 15 height 15
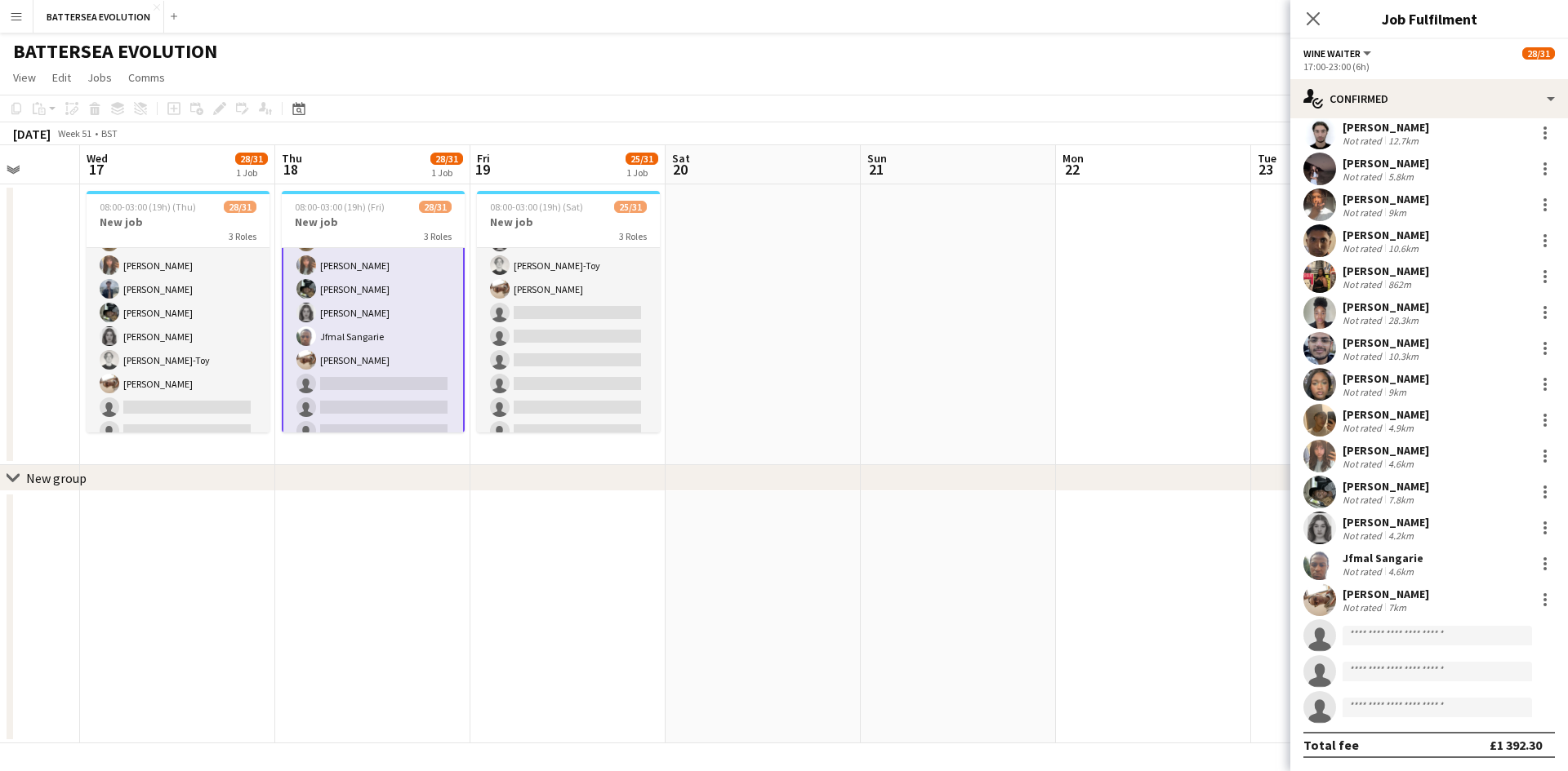
click at [1127, 34] on div "BATTERSEA EVOLUTION" at bounding box center [784, 48] width 1568 height 31
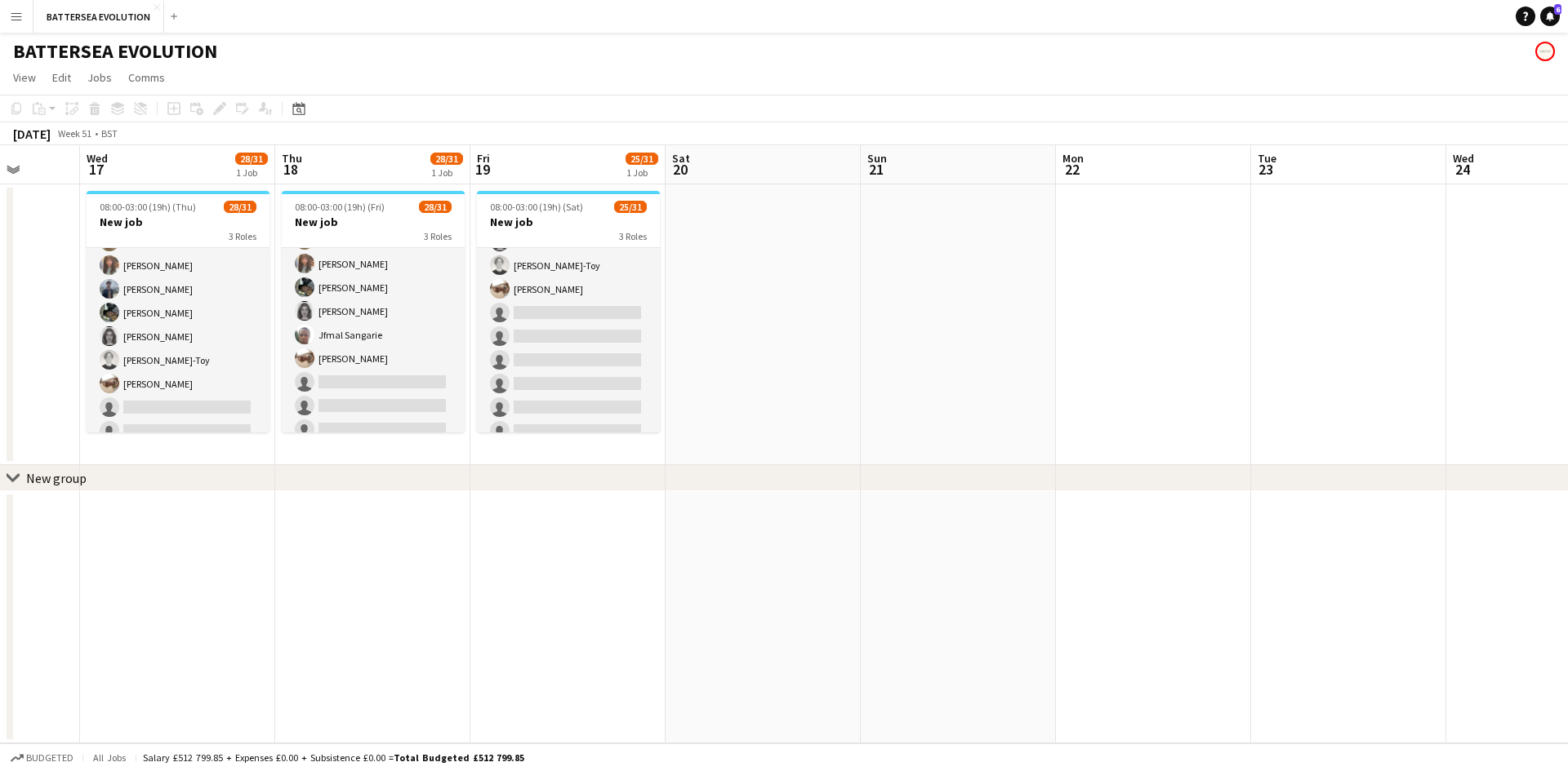
scroll to position [645, 0]
